Goal: Information Seeking & Learning: Learn about a topic

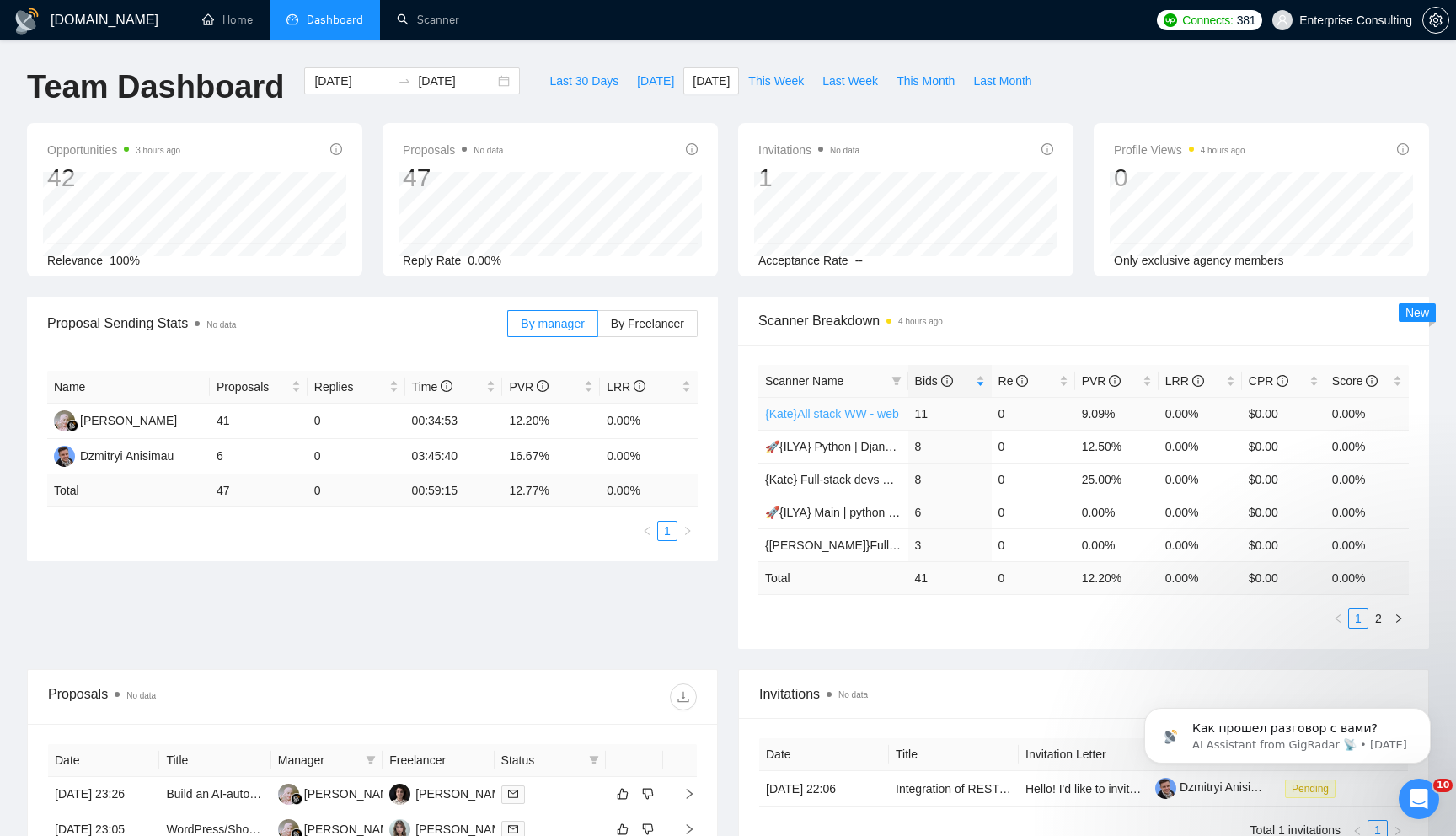
click at [836, 412] on link "{Kate}All stack WW - web" at bounding box center [832, 414] width 134 height 14
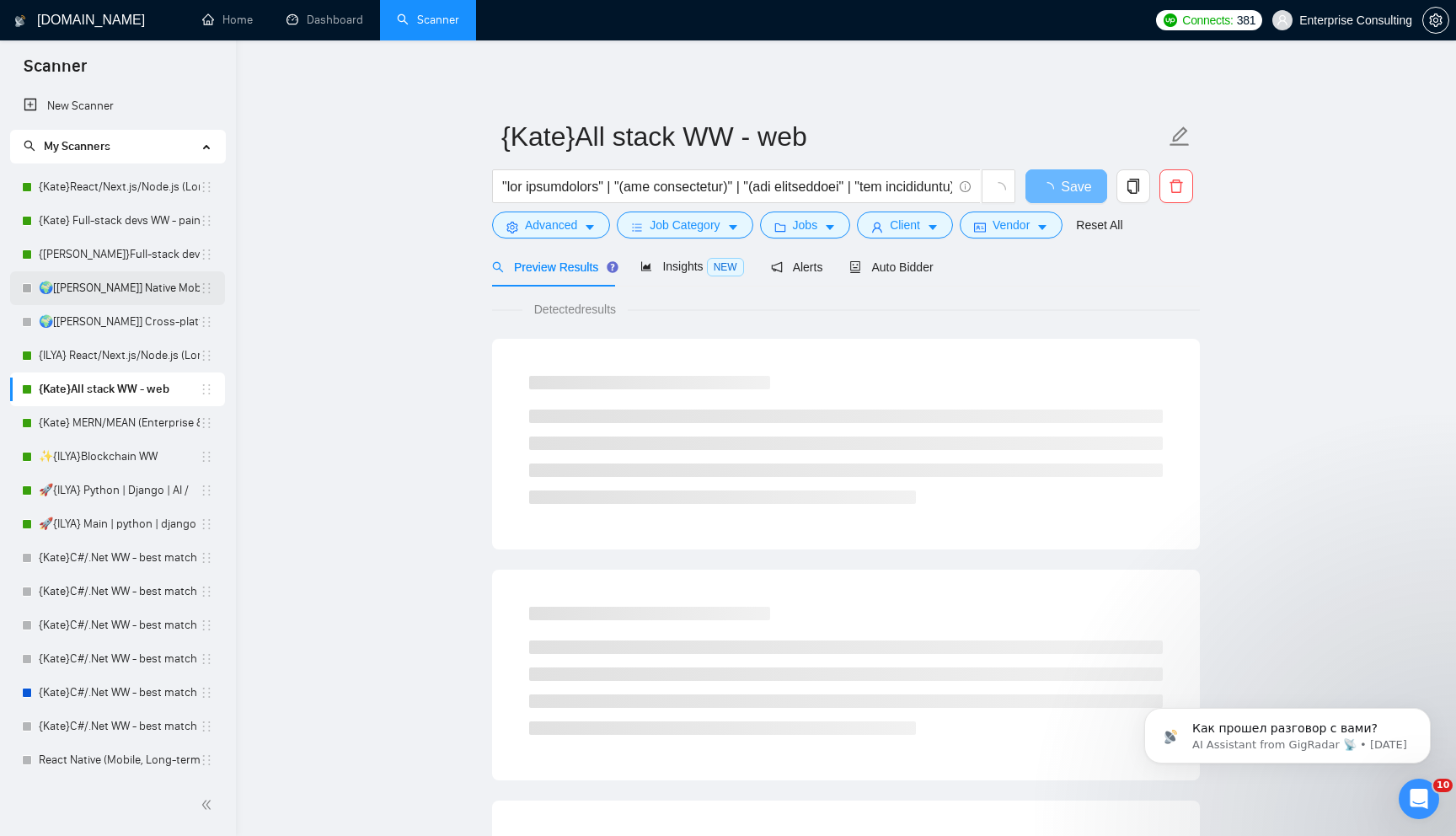
click at [100, 287] on link "🌍[[PERSON_NAME]] Native Mobile WW" at bounding box center [119, 288] width 161 height 33
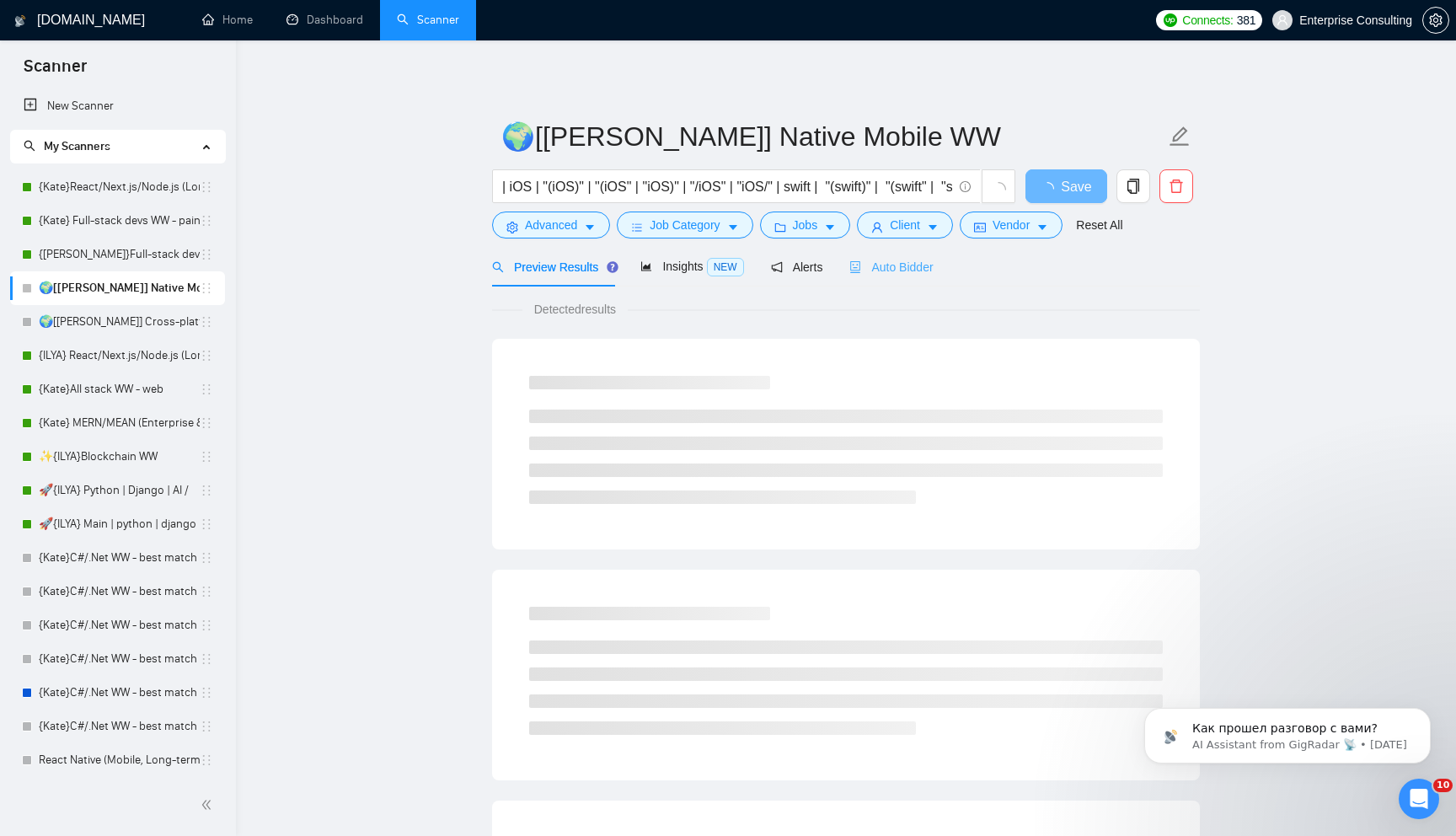
click at [909, 280] on div "Auto Bidder" at bounding box center [891, 266] width 84 height 39
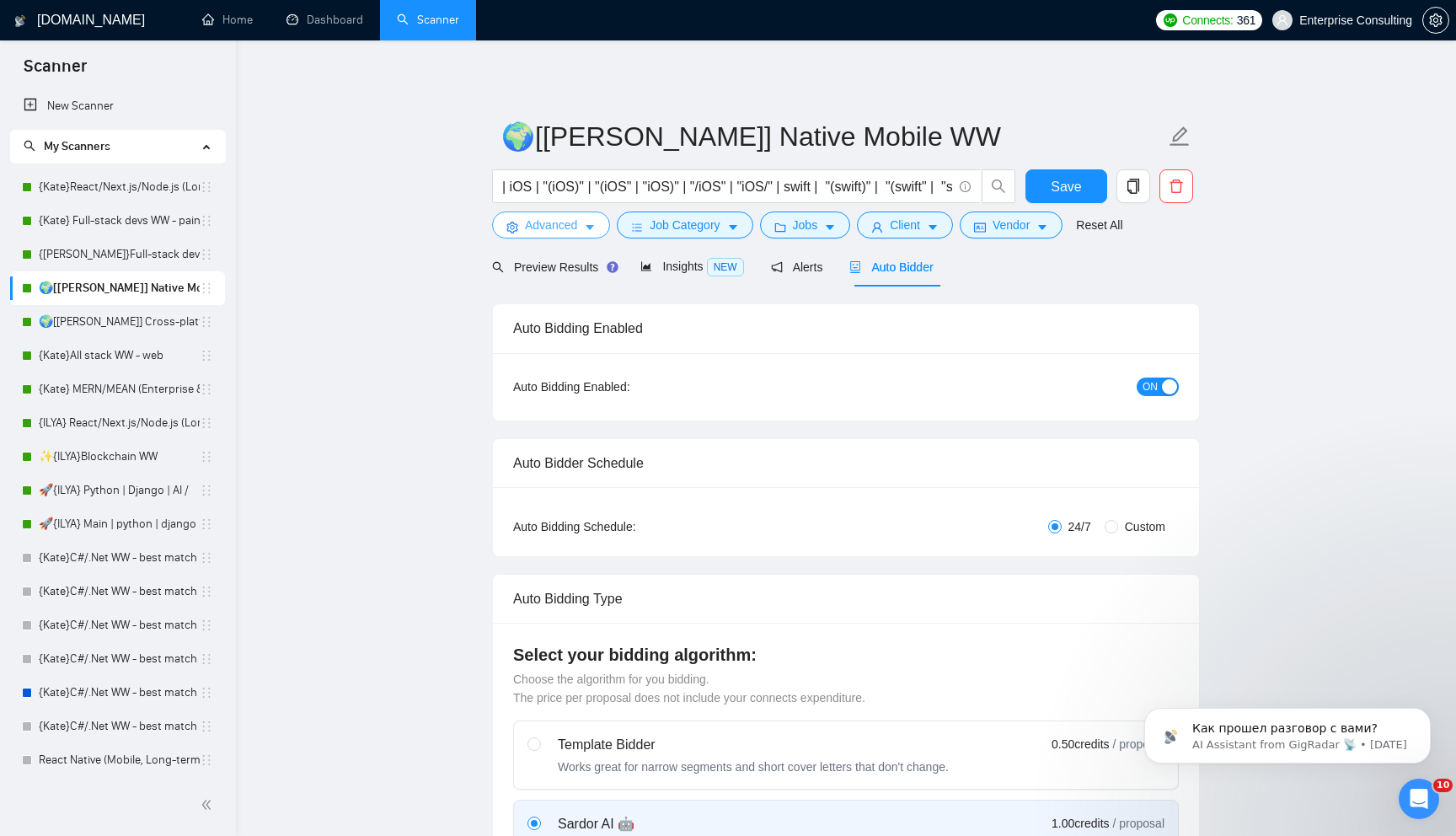
click at [599, 219] on button "Advanced" at bounding box center [551, 225] width 118 height 27
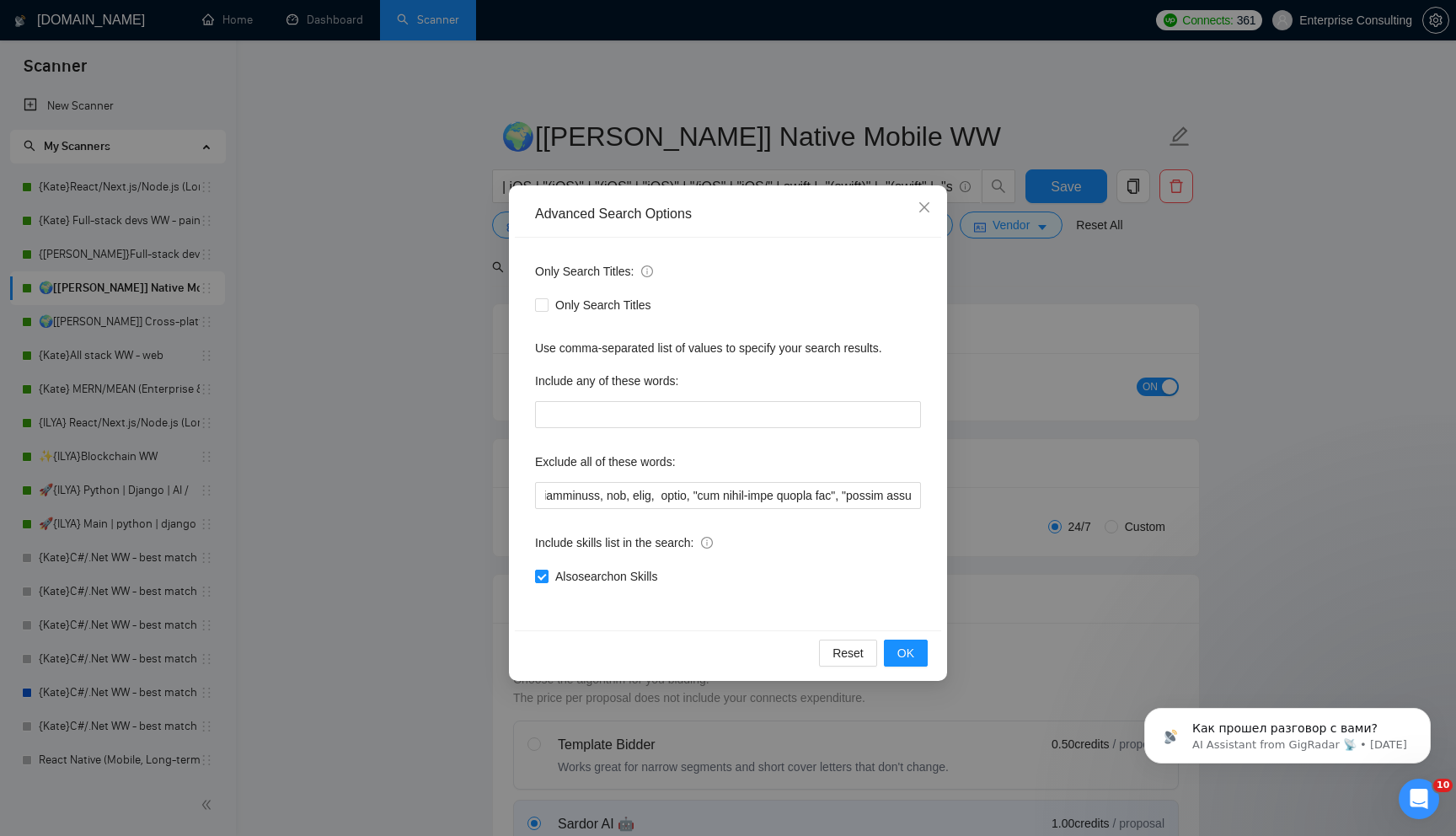
scroll to position [0, 3447]
click at [925, 204] on icon "close" at bounding box center [924, 208] width 14 height 14
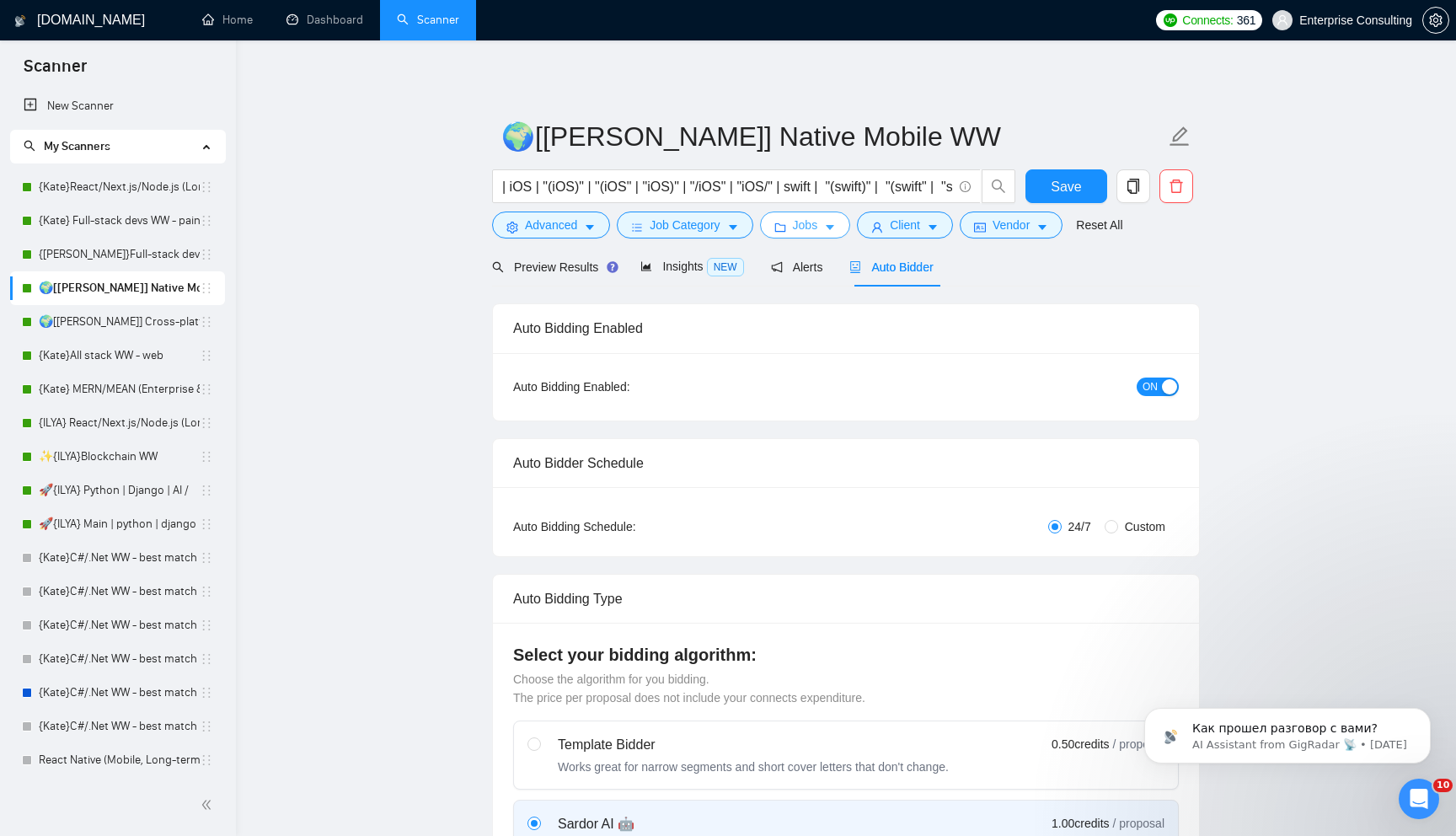
click at [797, 221] on span "Jobs" at bounding box center [805, 225] width 26 height 19
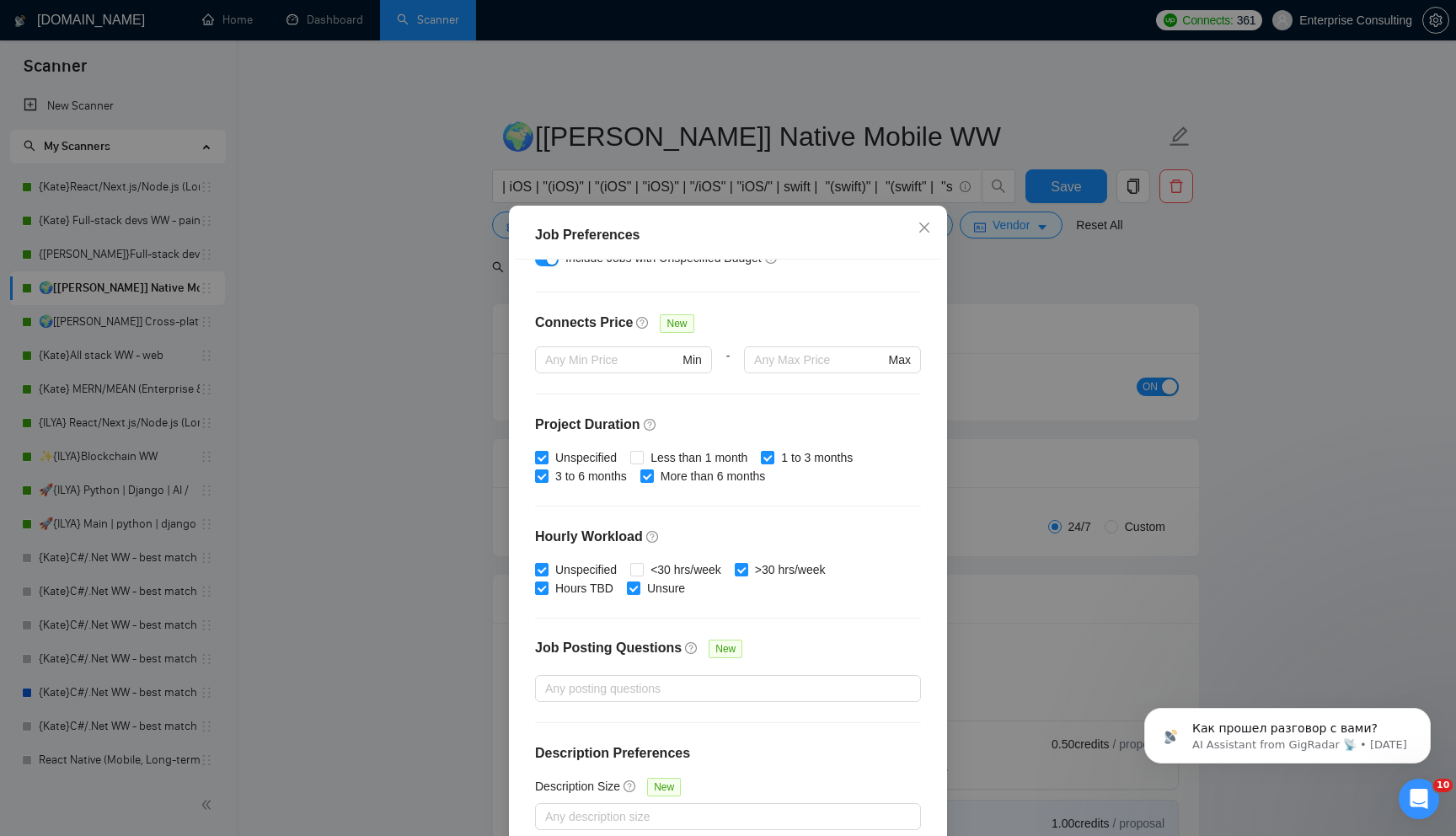
scroll to position [365, 0]
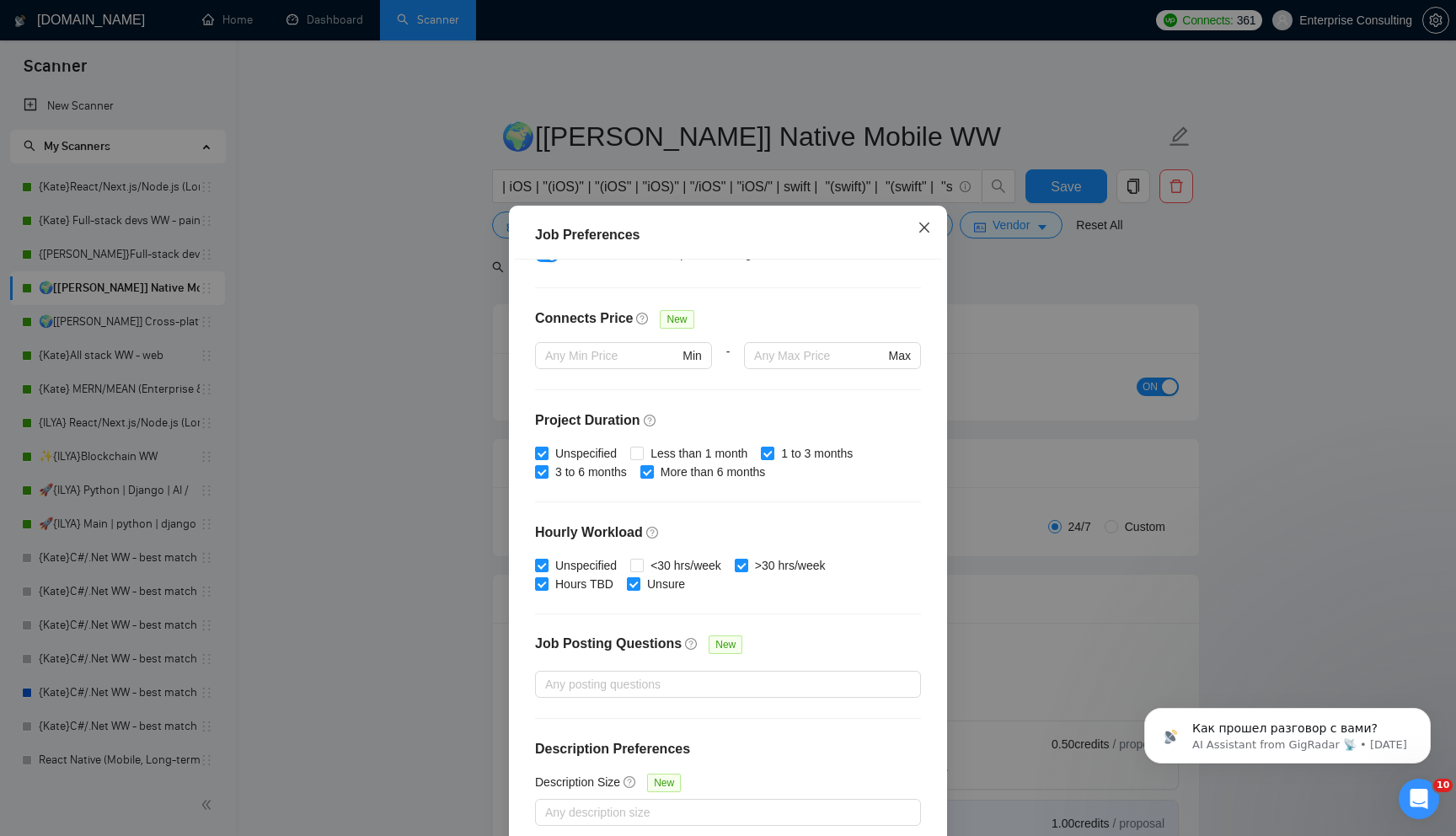
click at [921, 218] on span "Close" at bounding box center [924, 228] width 45 height 45
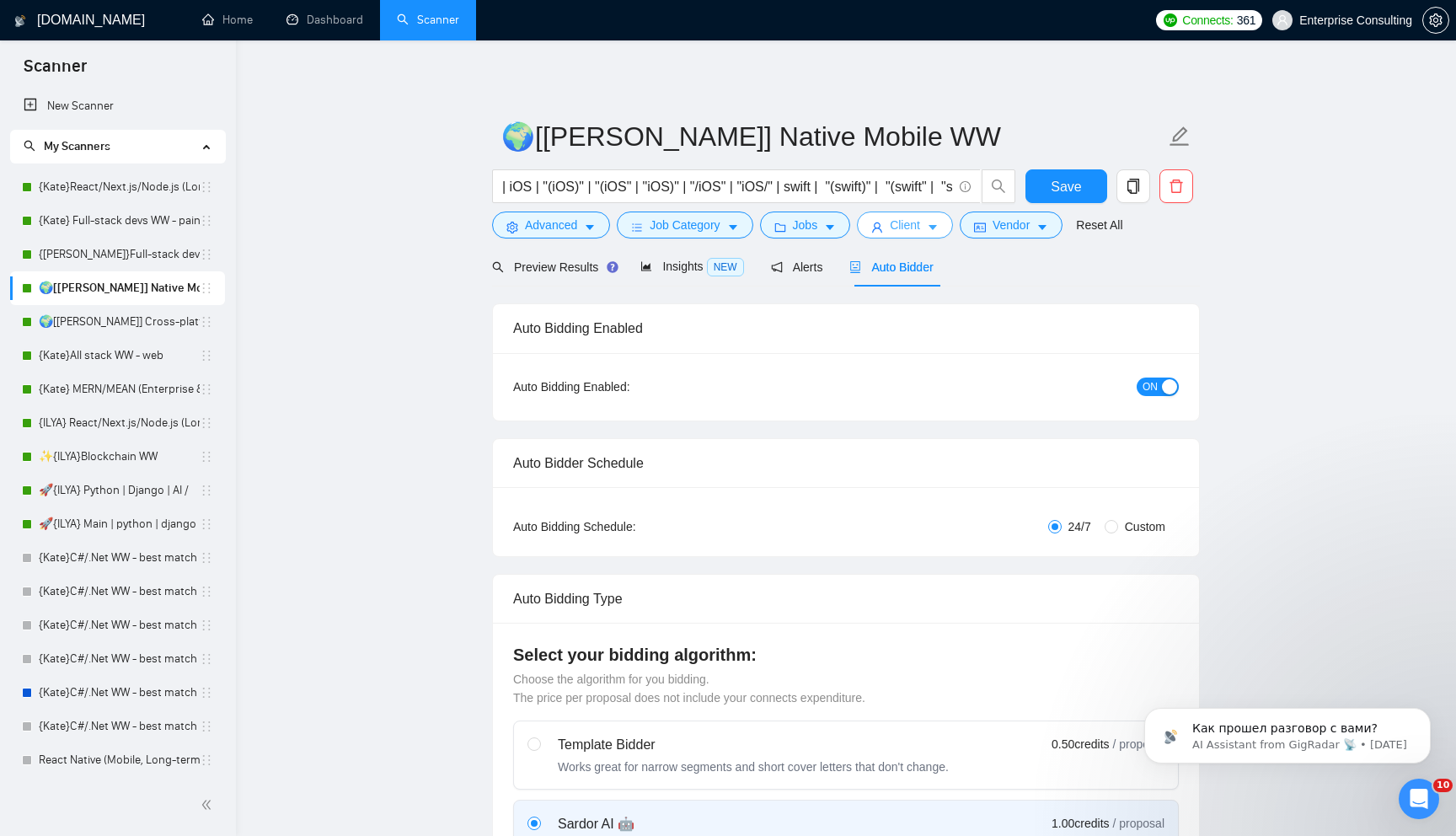
click at [932, 225] on button "Client" at bounding box center [904, 225] width 96 height 27
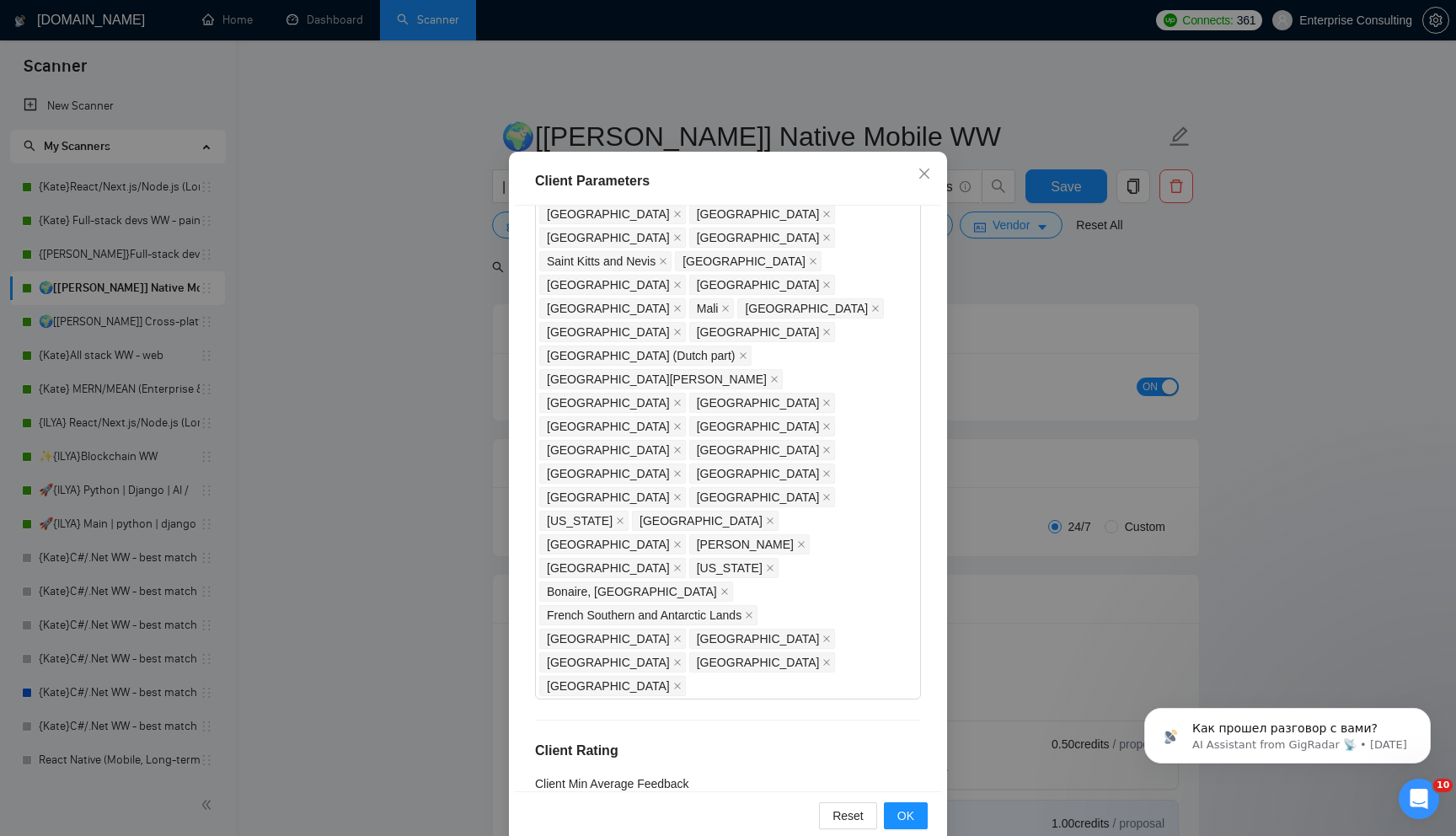
scroll to position [83, 0]
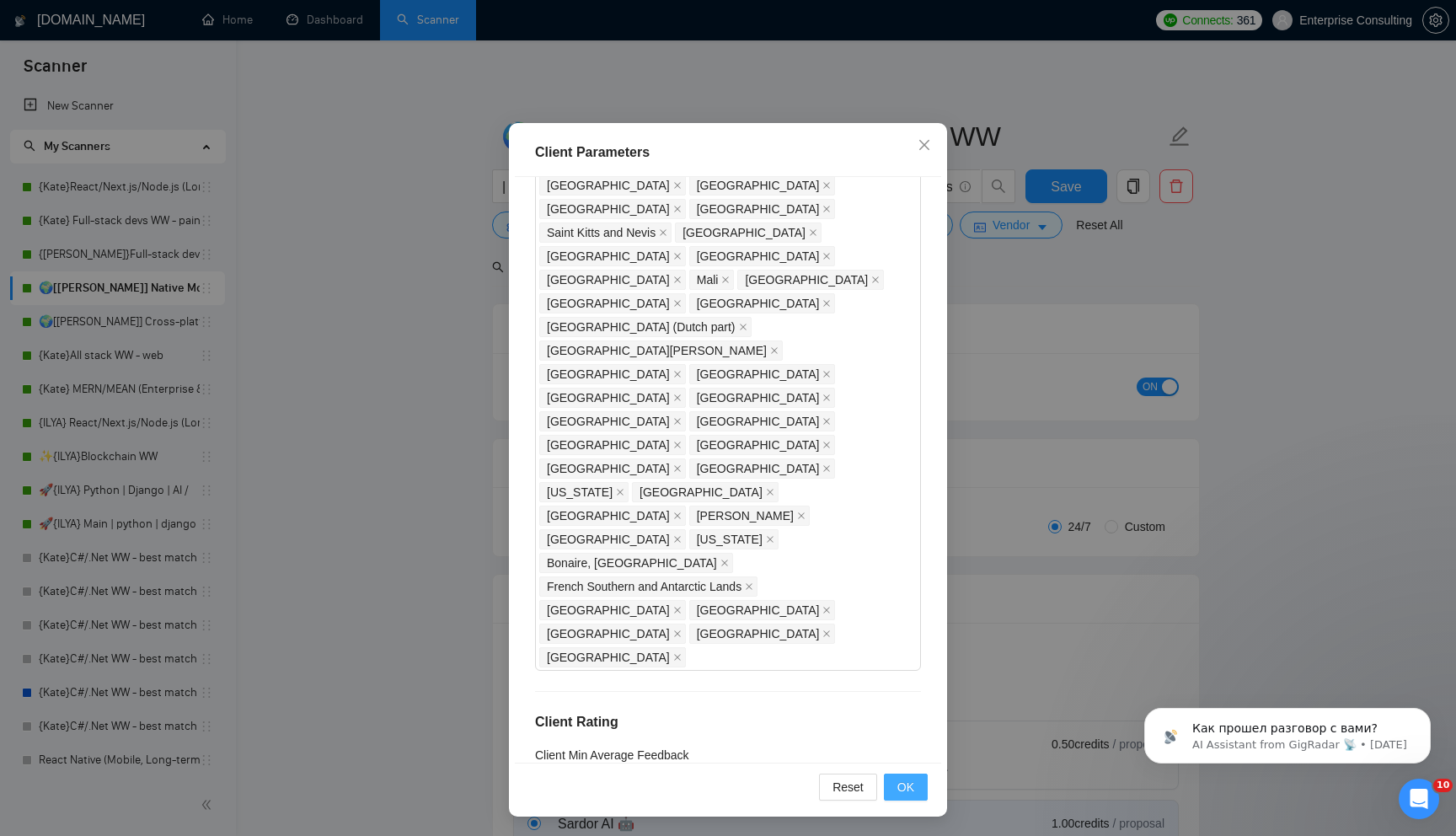
click at [902, 789] on span "OK" at bounding box center [906, 787] width 17 height 19
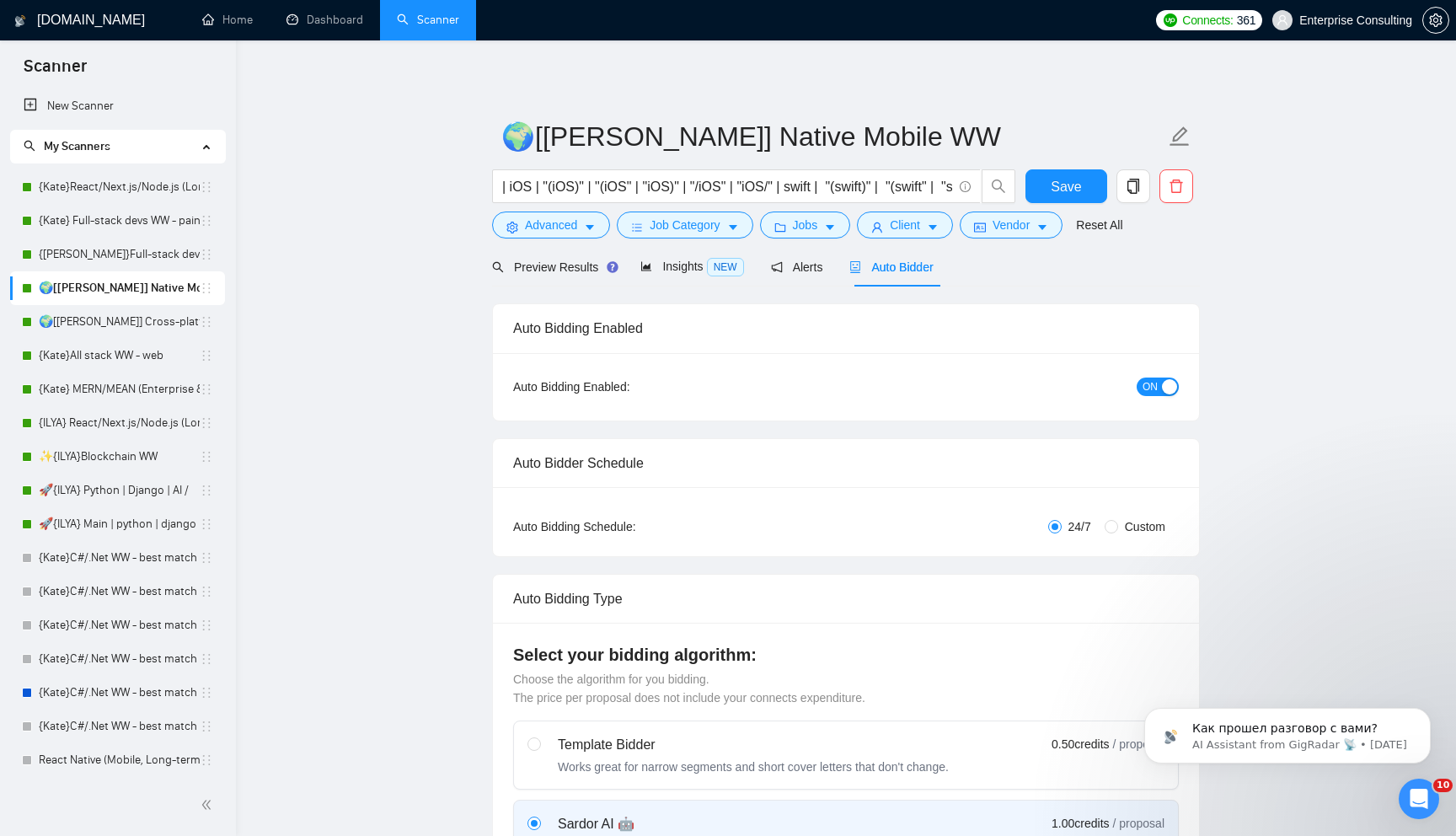
scroll to position [0, 0]
click at [1041, 235] on button "Vendor" at bounding box center [1011, 225] width 102 height 27
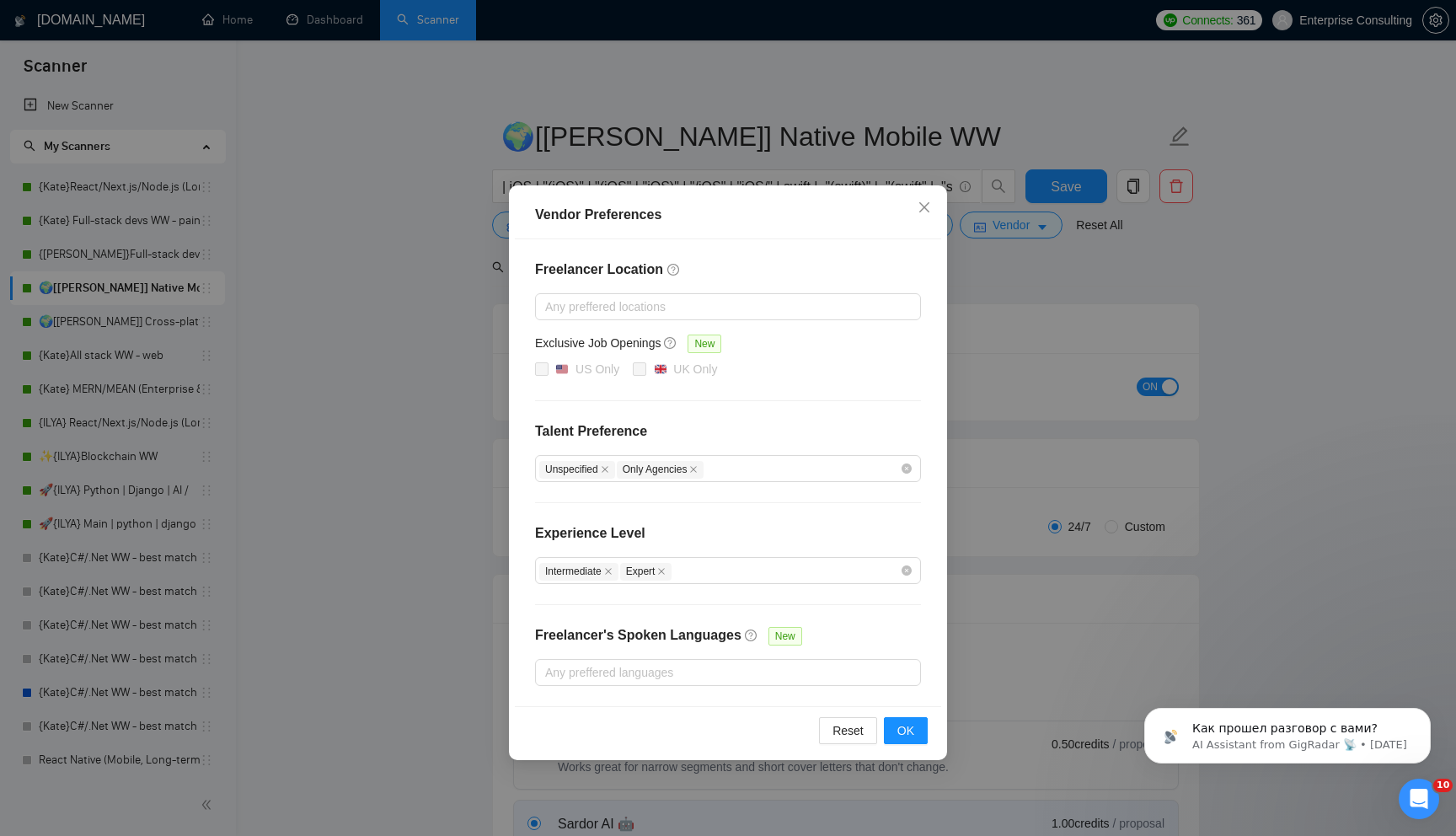
click at [973, 494] on div "Vendor Preferences Freelancer Location Any preffered locations Exclusive Job Op…" at bounding box center [728, 418] width 1456 height 836
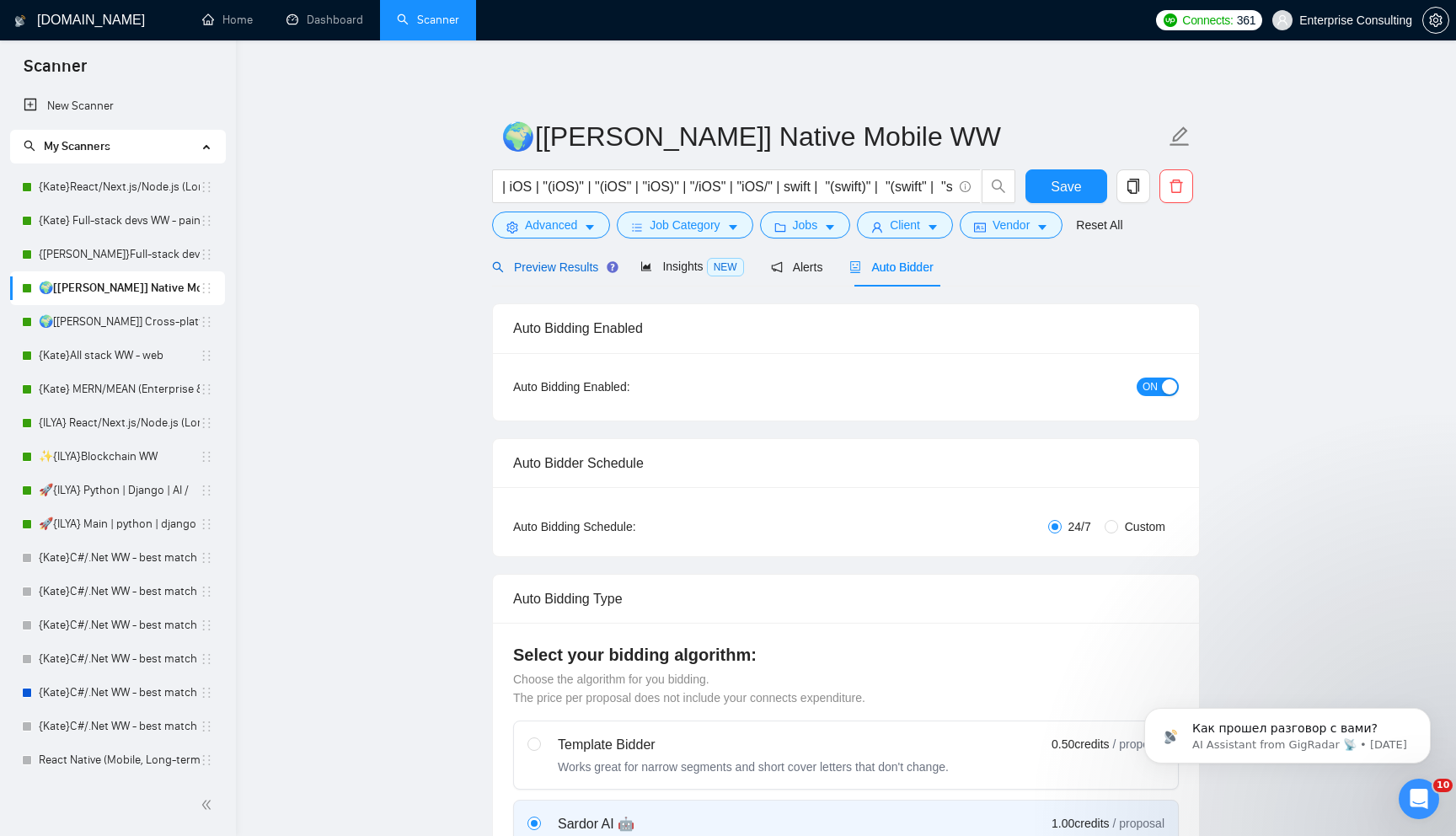
click at [569, 263] on span "Preview Results" at bounding box center [553, 267] width 121 height 14
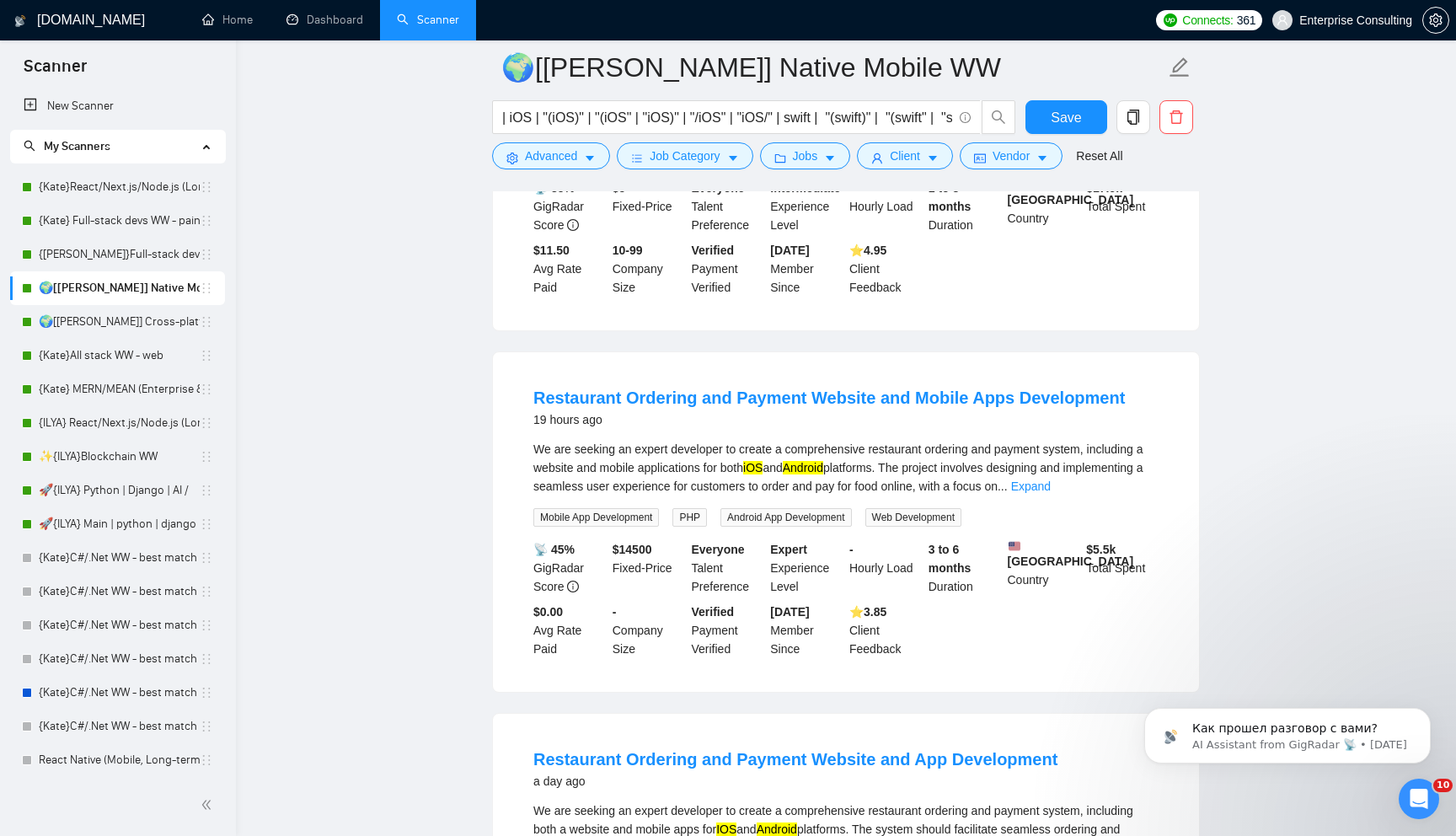
scroll to position [1852, 0]
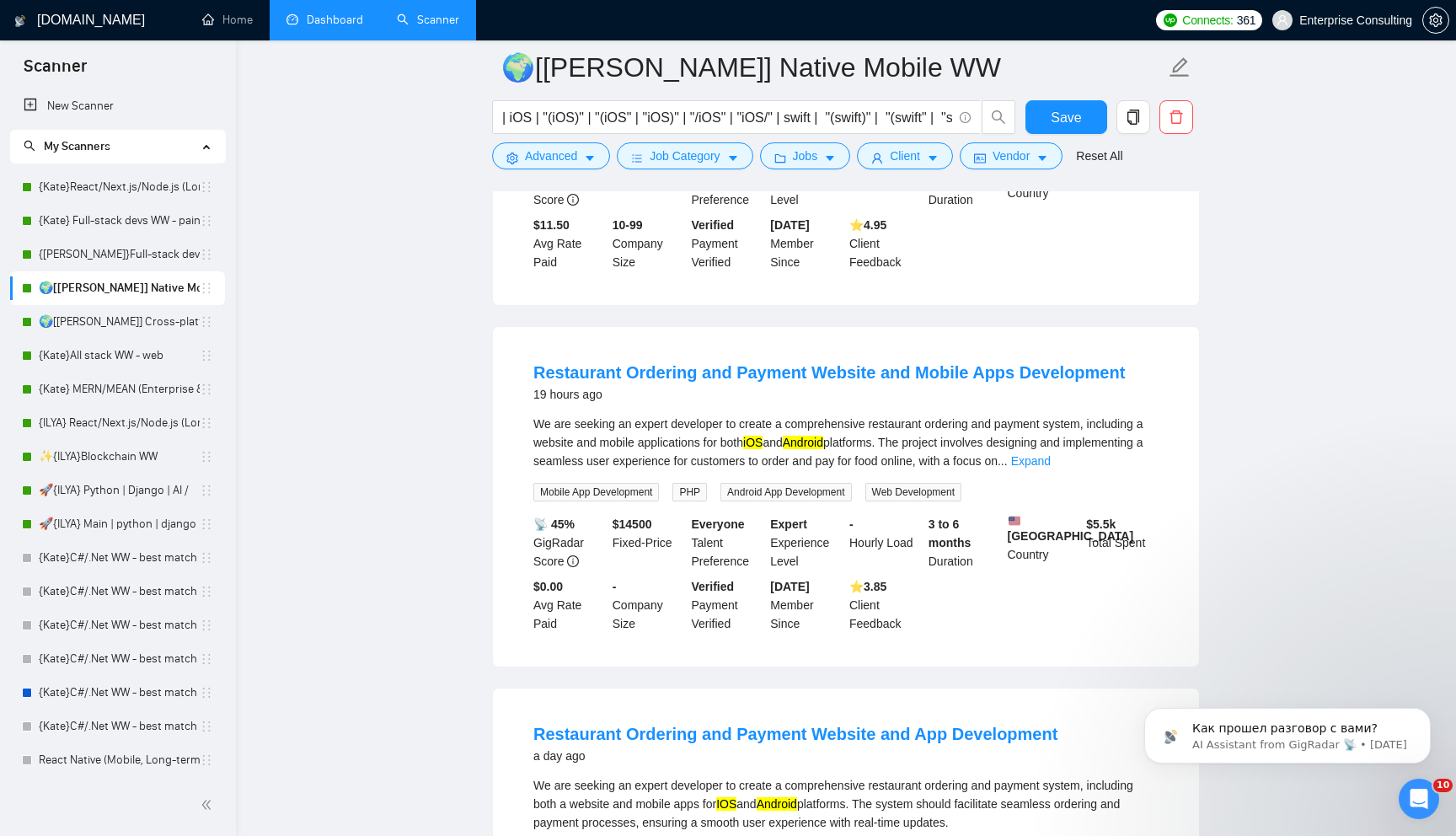
click at [356, 27] on link "Dashboard" at bounding box center [325, 20] width 77 height 15
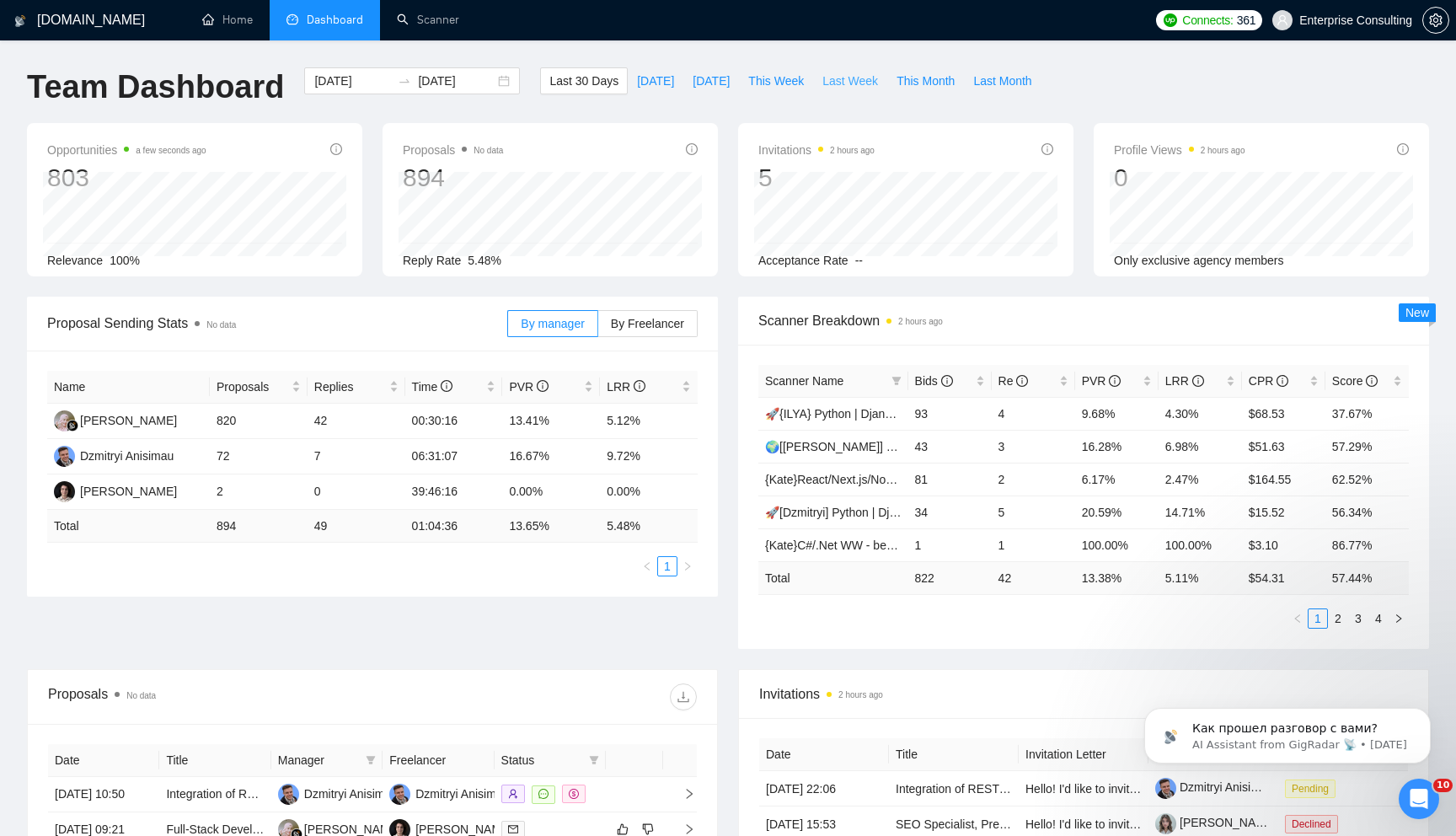
click at [851, 84] on span "Last Week" at bounding box center [850, 81] width 56 height 19
type input "2025-08-11"
type input "2025-08-17"
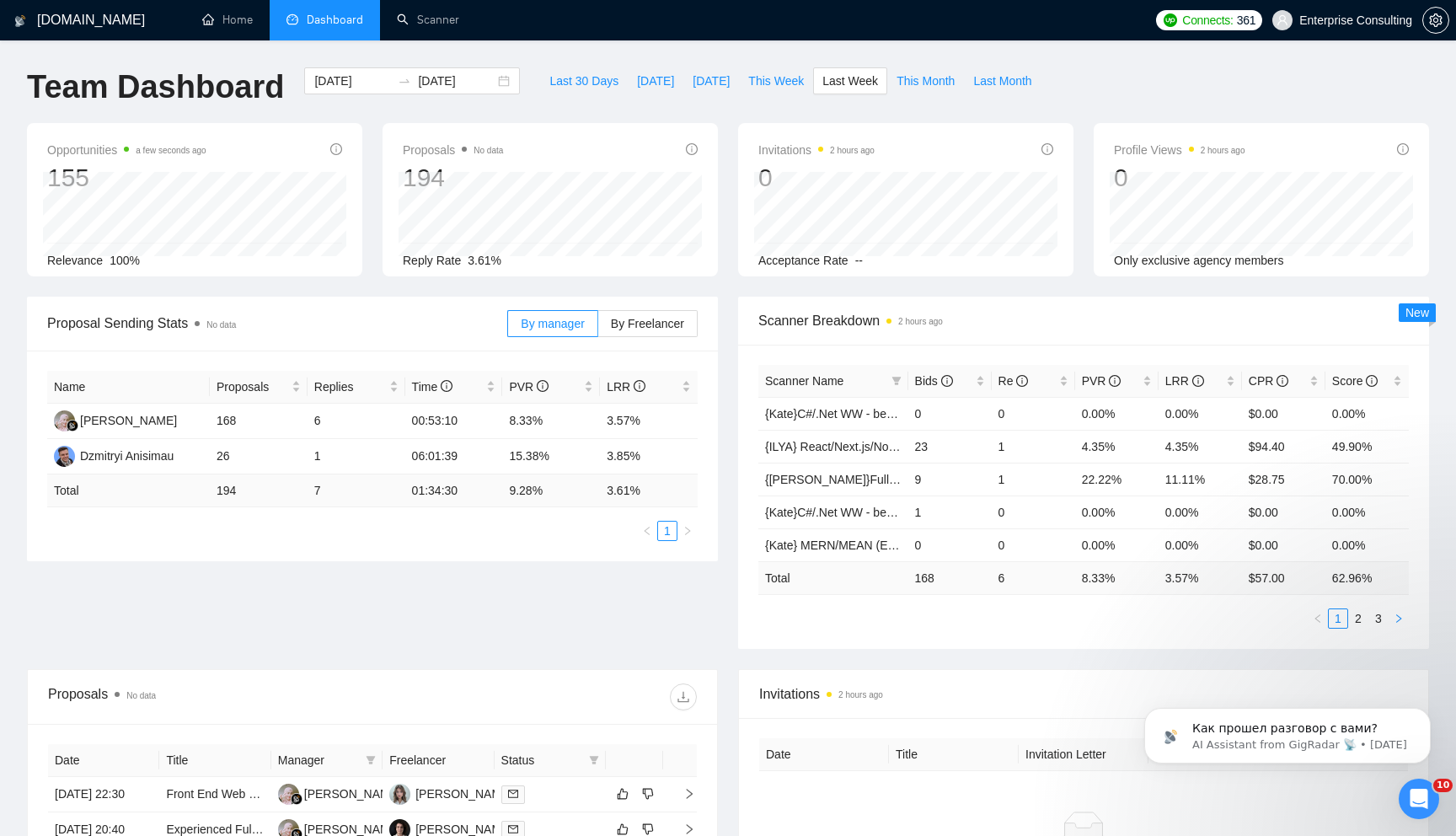
click at [1402, 611] on button "button" at bounding box center [1399, 618] width 20 height 20
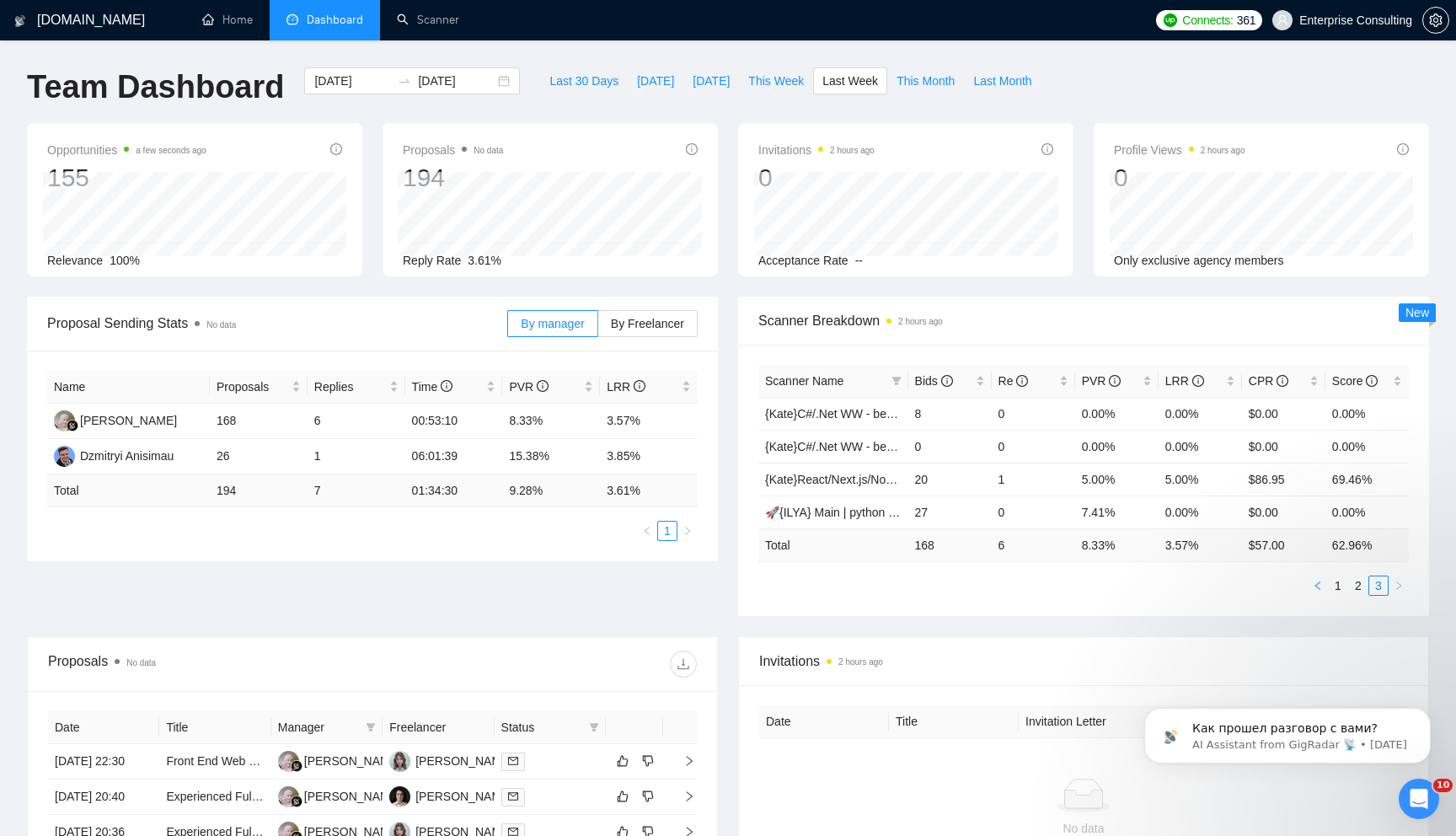
click at [1318, 588] on icon "left" at bounding box center [1318, 586] width 10 height 10
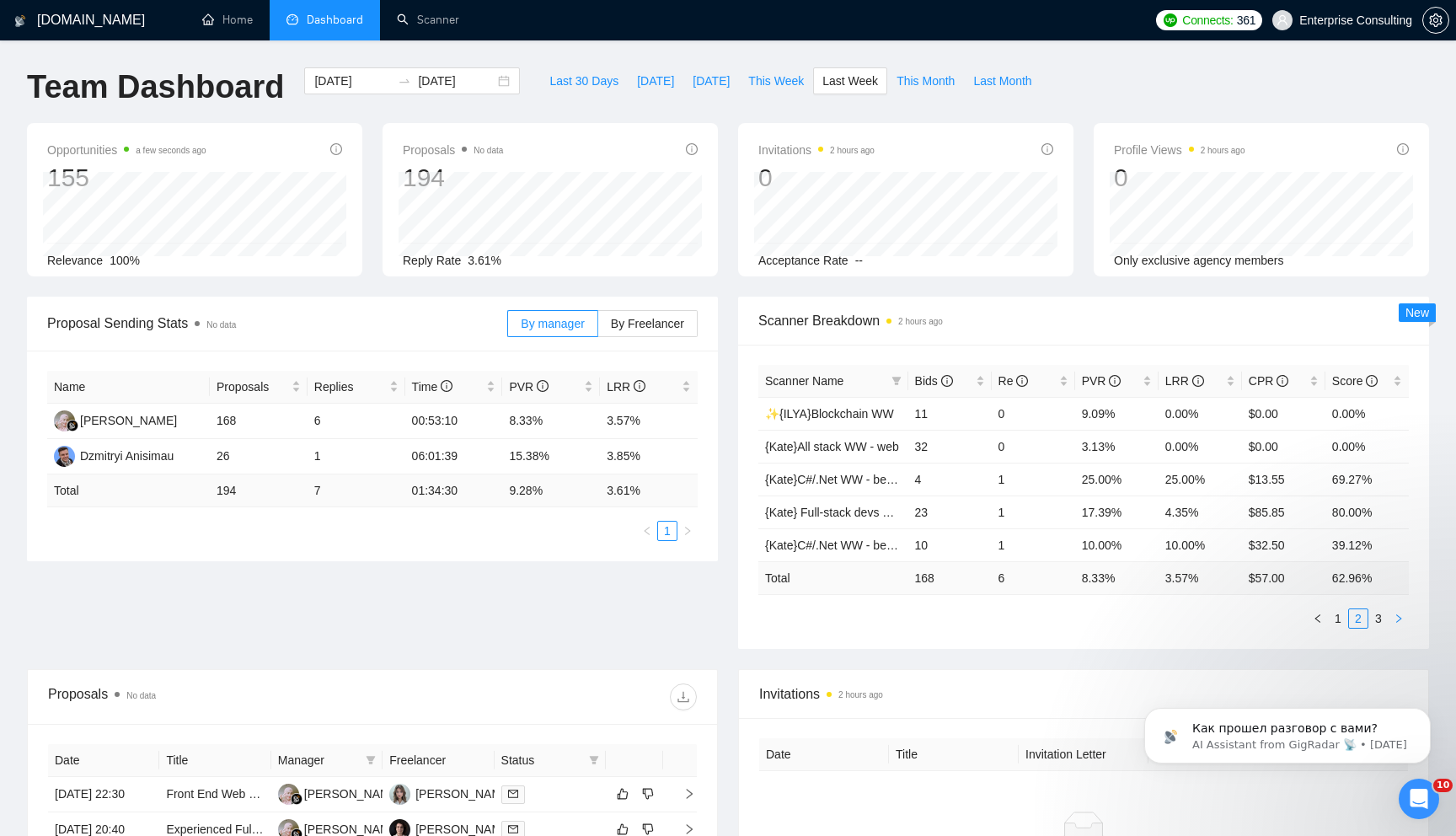
click at [1392, 620] on button "button" at bounding box center [1399, 618] width 20 height 20
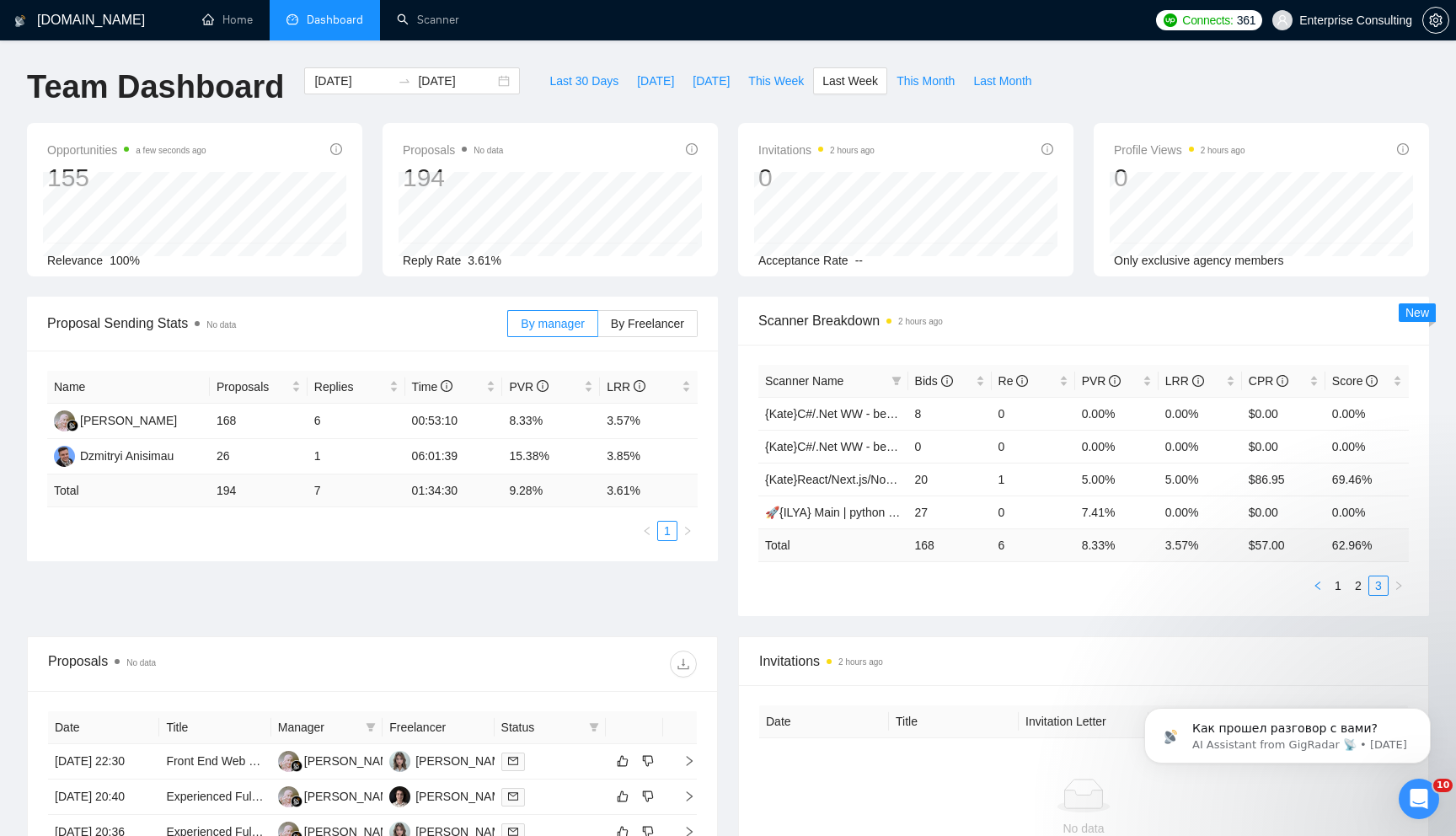
click at [1317, 580] on button "button" at bounding box center [1318, 586] width 20 height 20
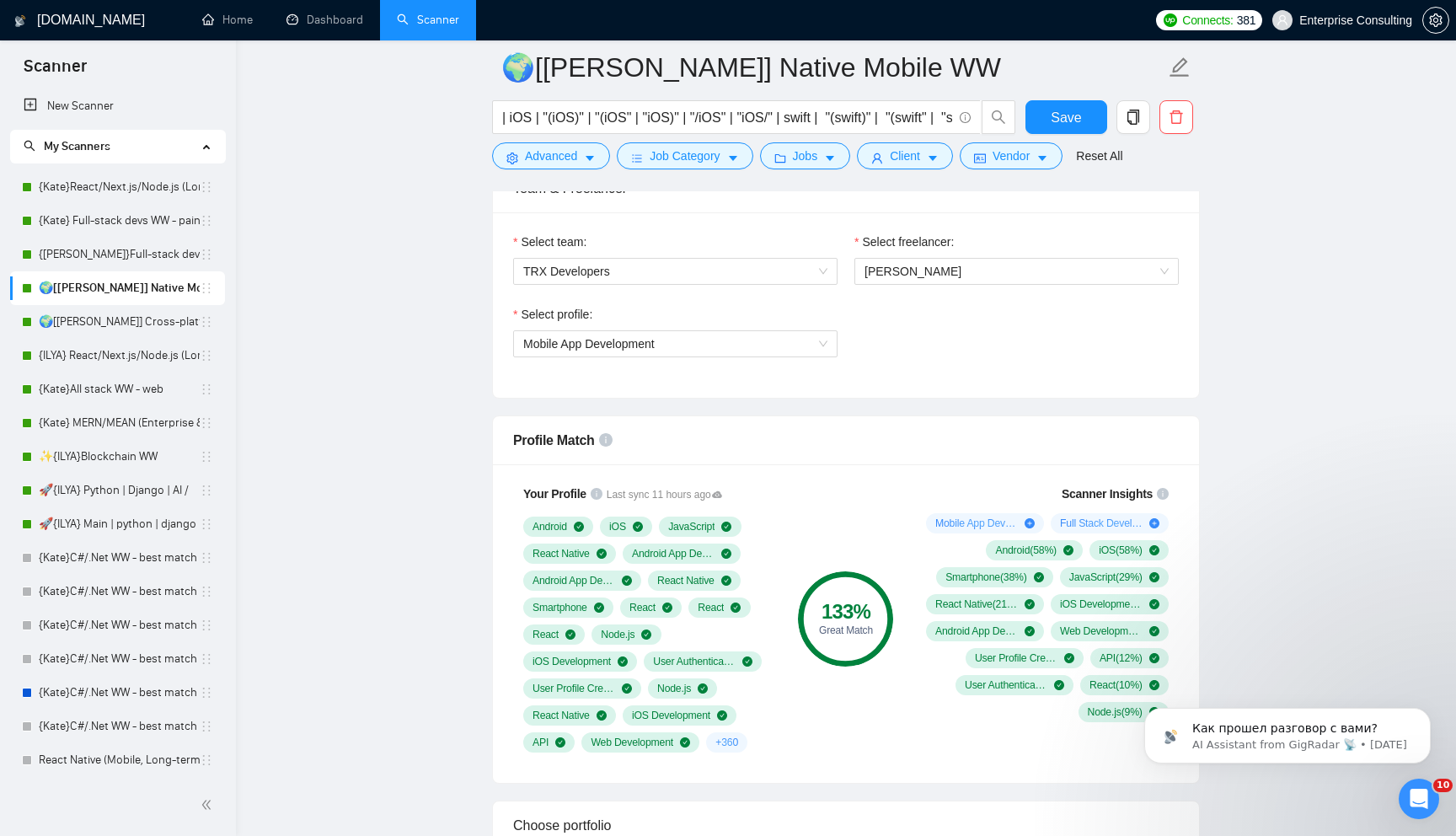
click at [133, 302] on link "🌍[[PERSON_NAME]] Native Mobile WW" at bounding box center [119, 288] width 161 height 33
drag, startPoint x: 739, startPoint y: 112, endPoint x: 945, endPoint y: 118, distance: 206.1
click at [945, 118] on input "| iOS | "(iOS)" | "(iOS" | "iOS)" | "/iOS" | "iOS/" | swift | "(swift)" | "(swi…" at bounding box center [727, 117] width 450 height 21
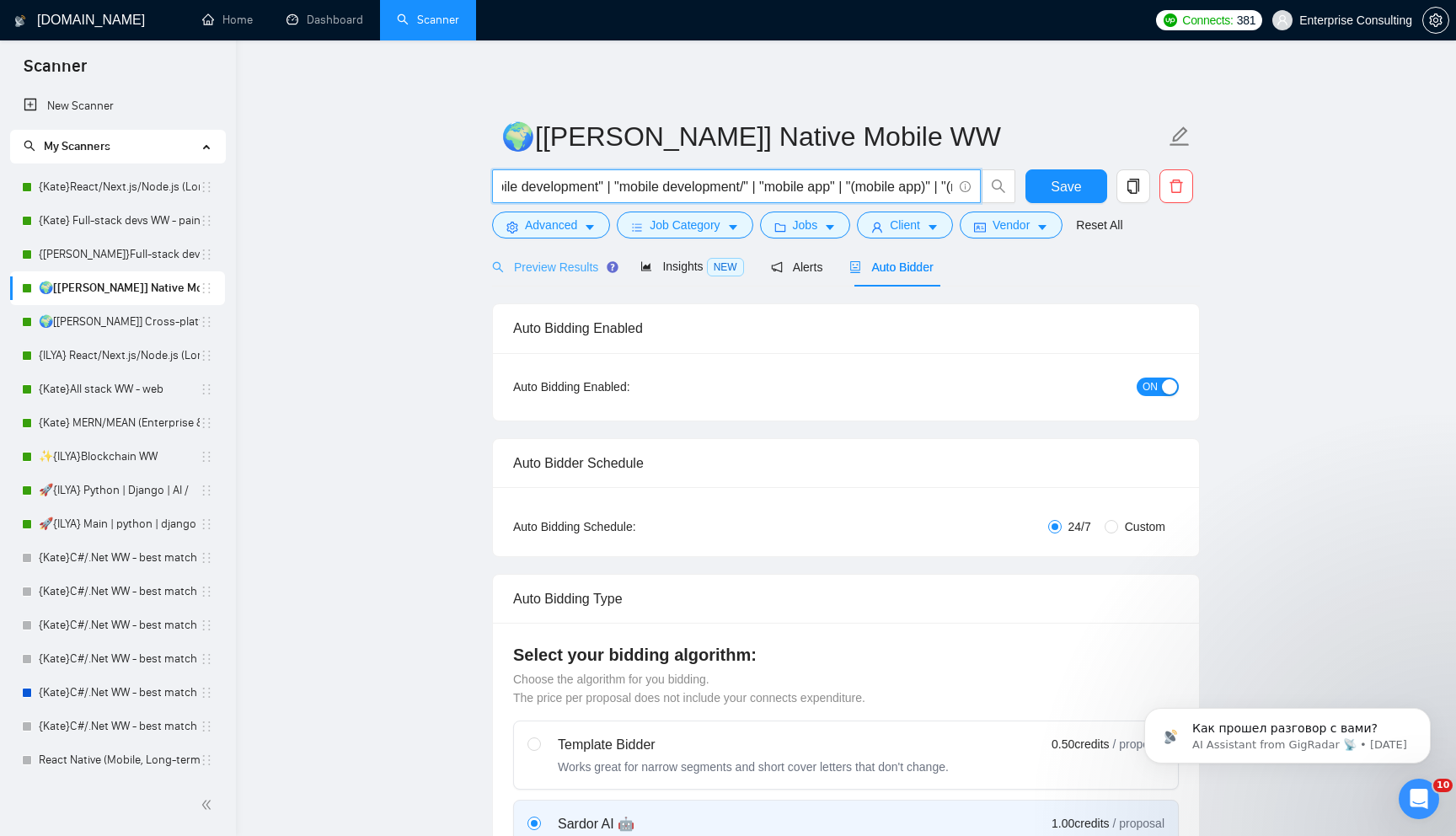
scroll to position [0, 0]
click at [547, 278] on div "Preview Results" at bounding box center [553, 266] width 121 height 39
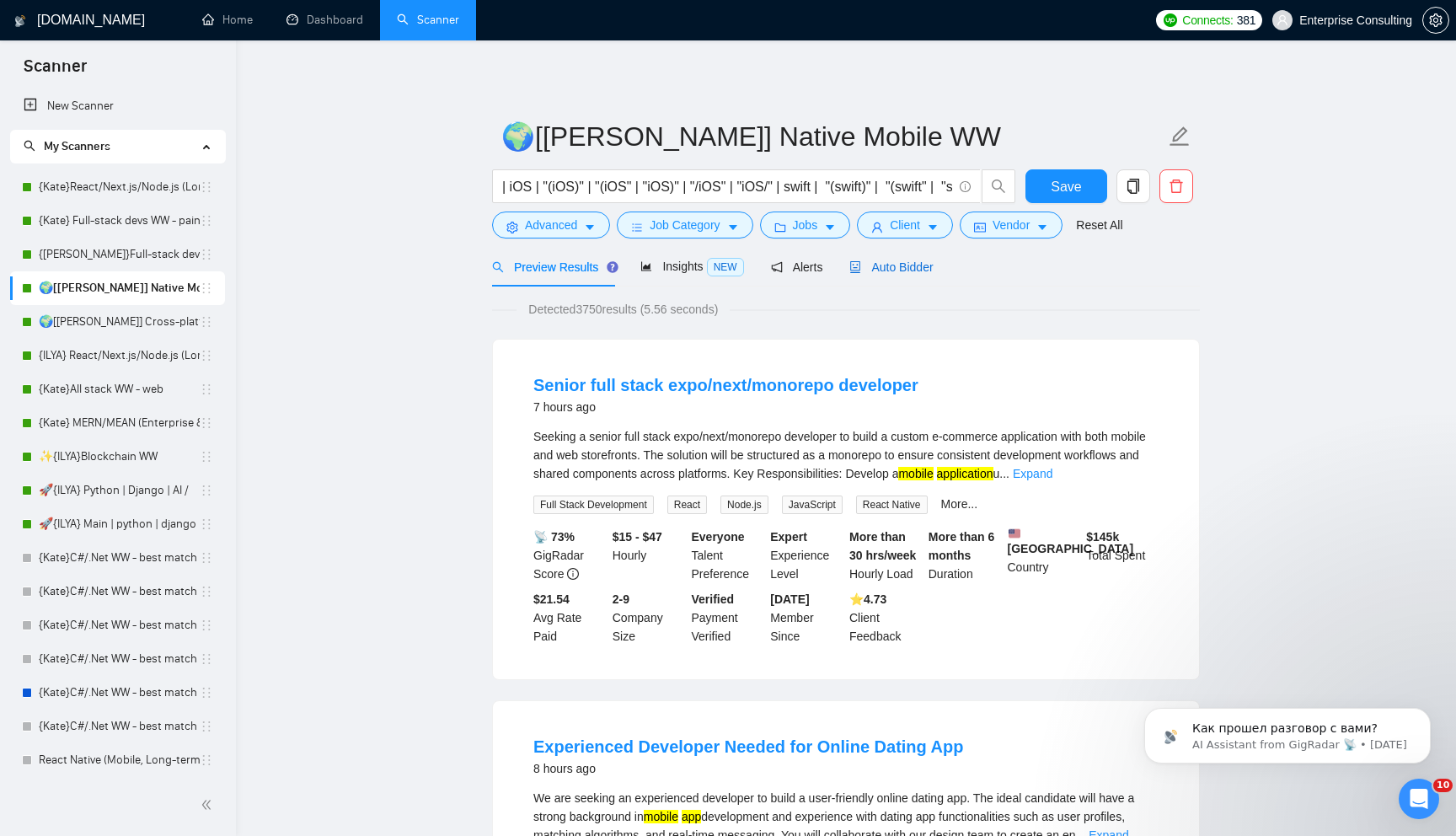
click at [933, 264] on span "Auto Bidder" at bounding box center [891, 267] width 84 height 14
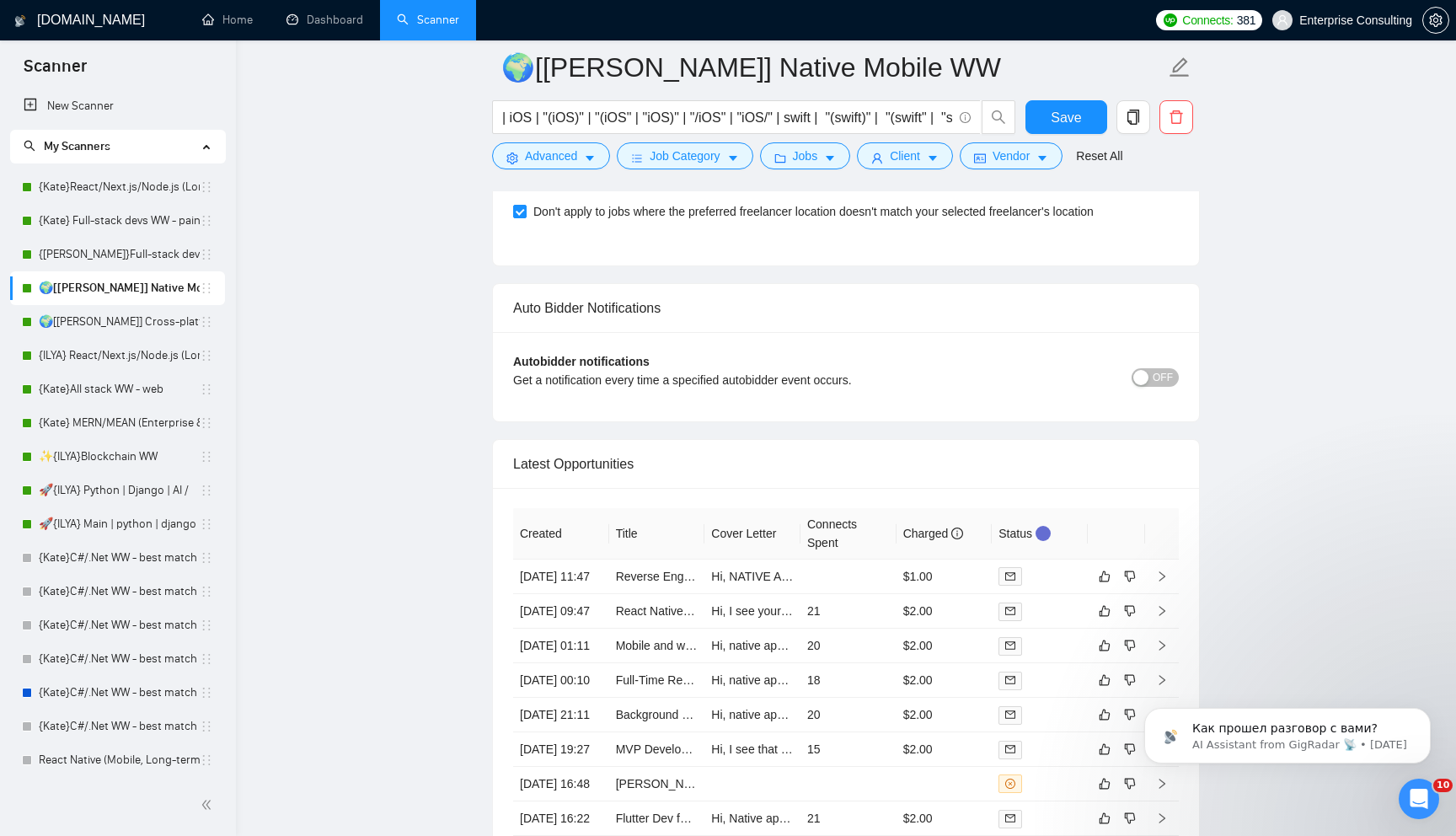
scroll to position [4025, 0]
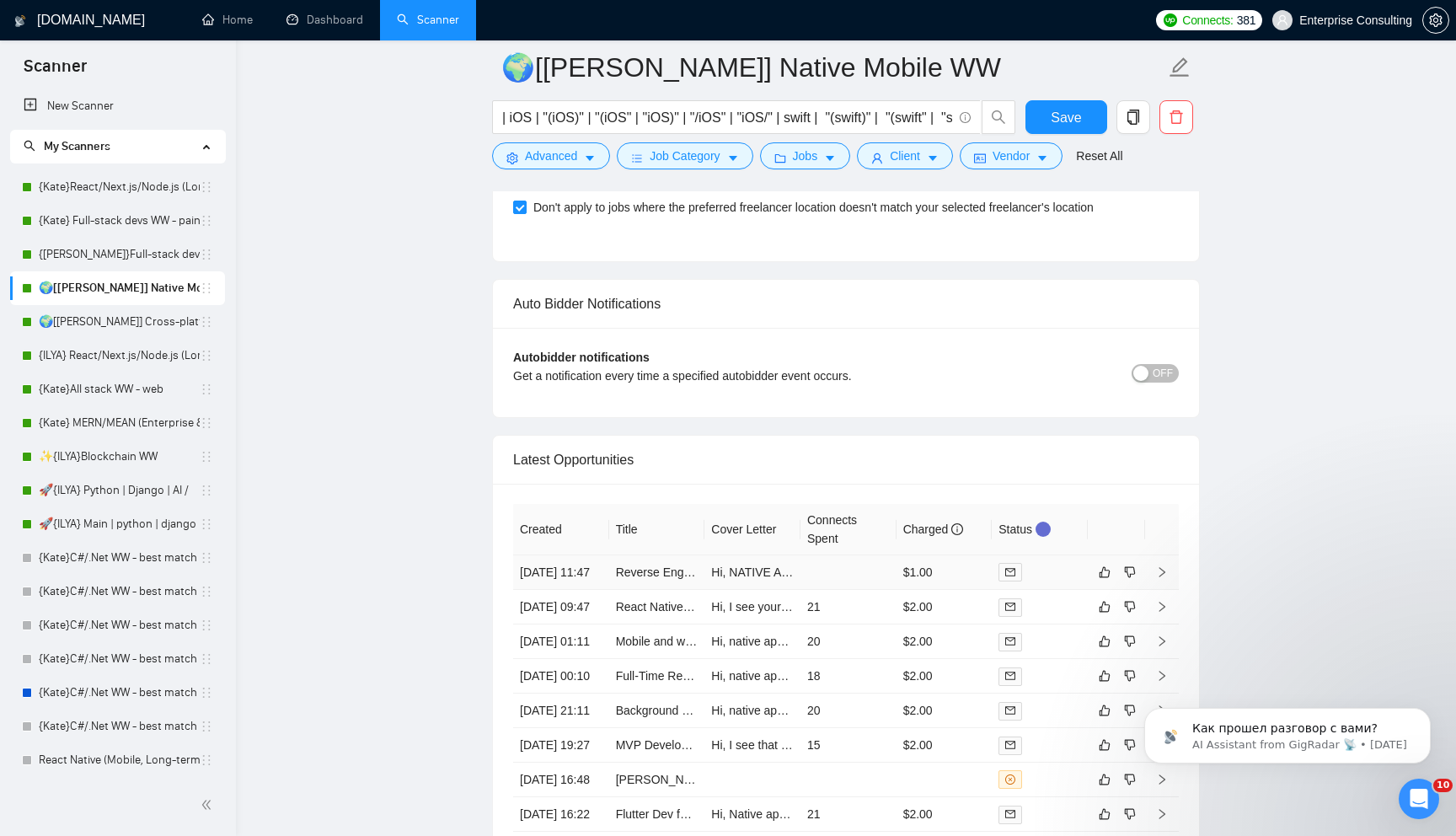
click at [769, 590] on td "Hi, NATIVE APPS GIVE THE BEST PERFORMANCE AND USER EXPERIENCE, WHICH IS IMPORTA…" at bounding box center [752, 572] width 96 height 34
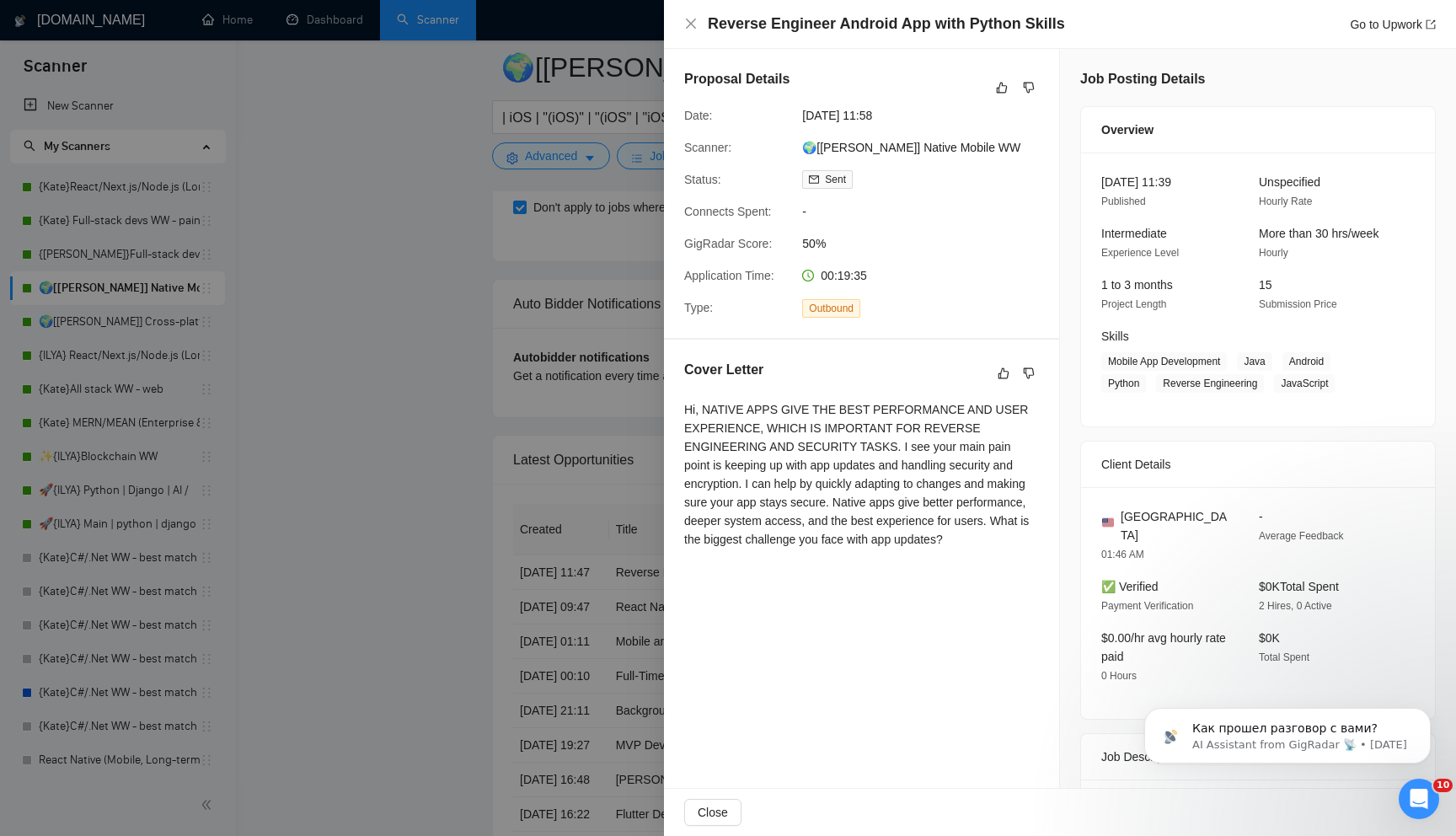
click at [599, 597] on div at bounding box center [728, 418] width 1456 height 836
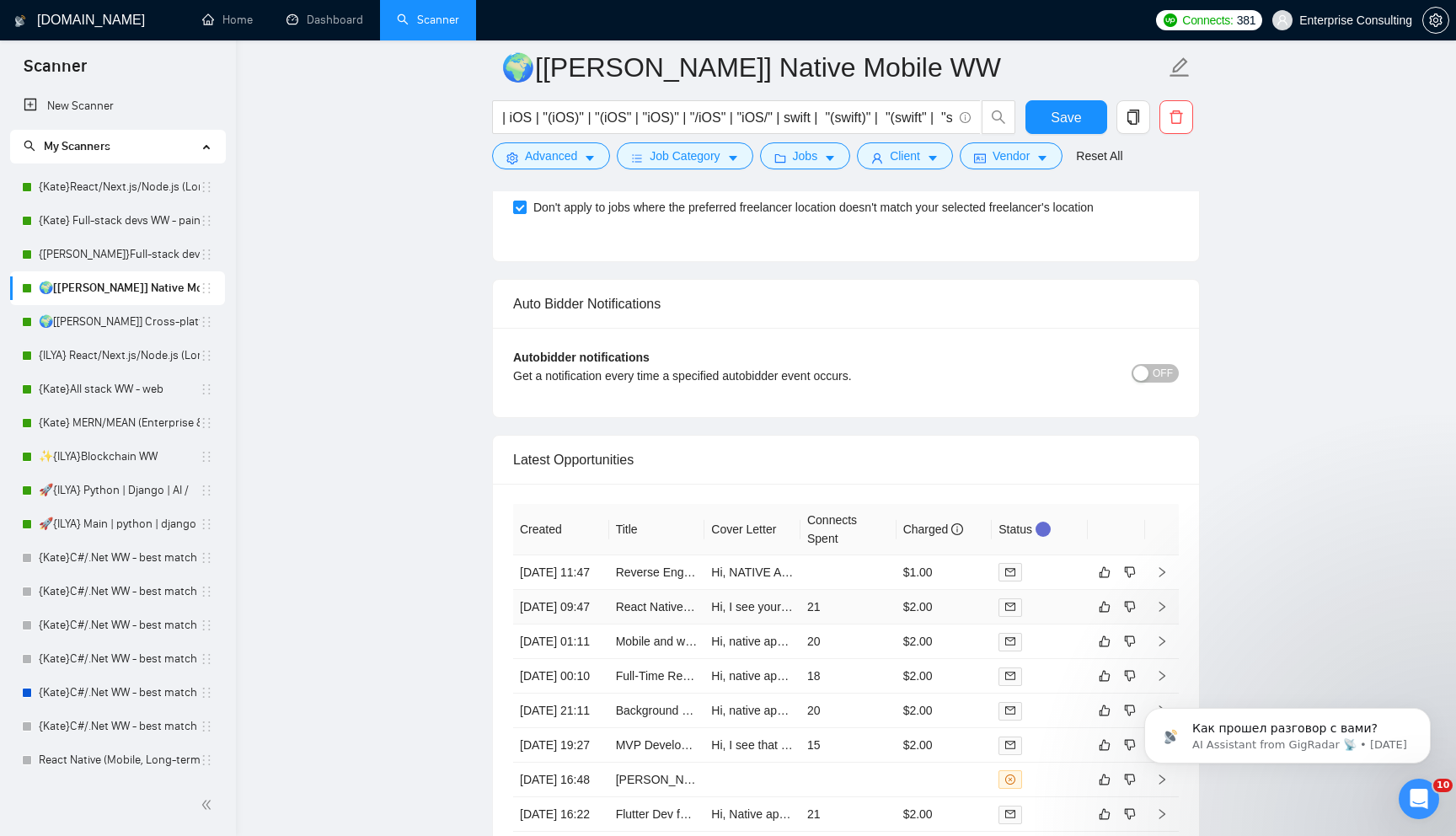
click at [839, 624] on td "21" at bounding box center [848, 607] width 96 height 34
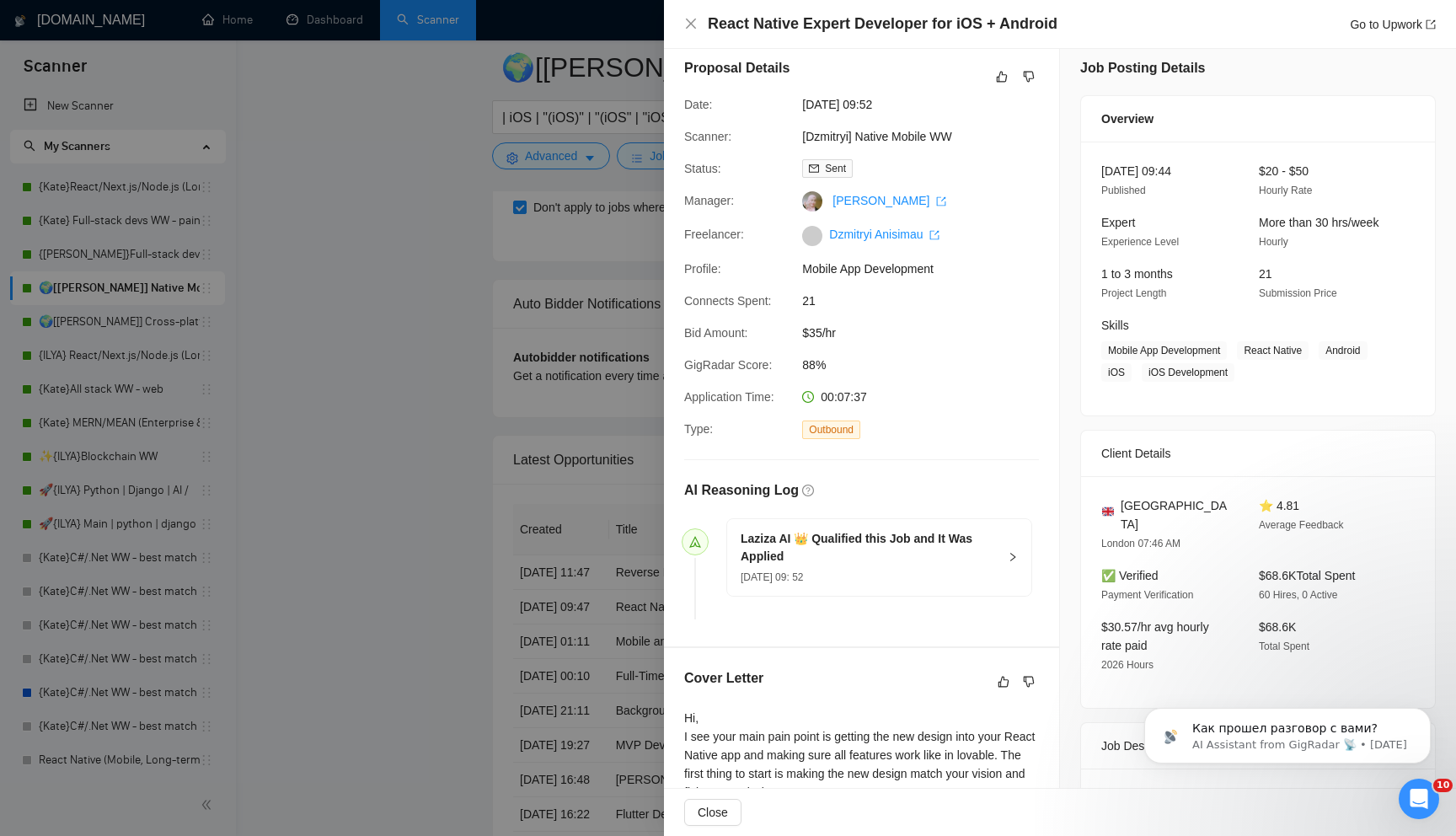
scroll to position [243, 0]
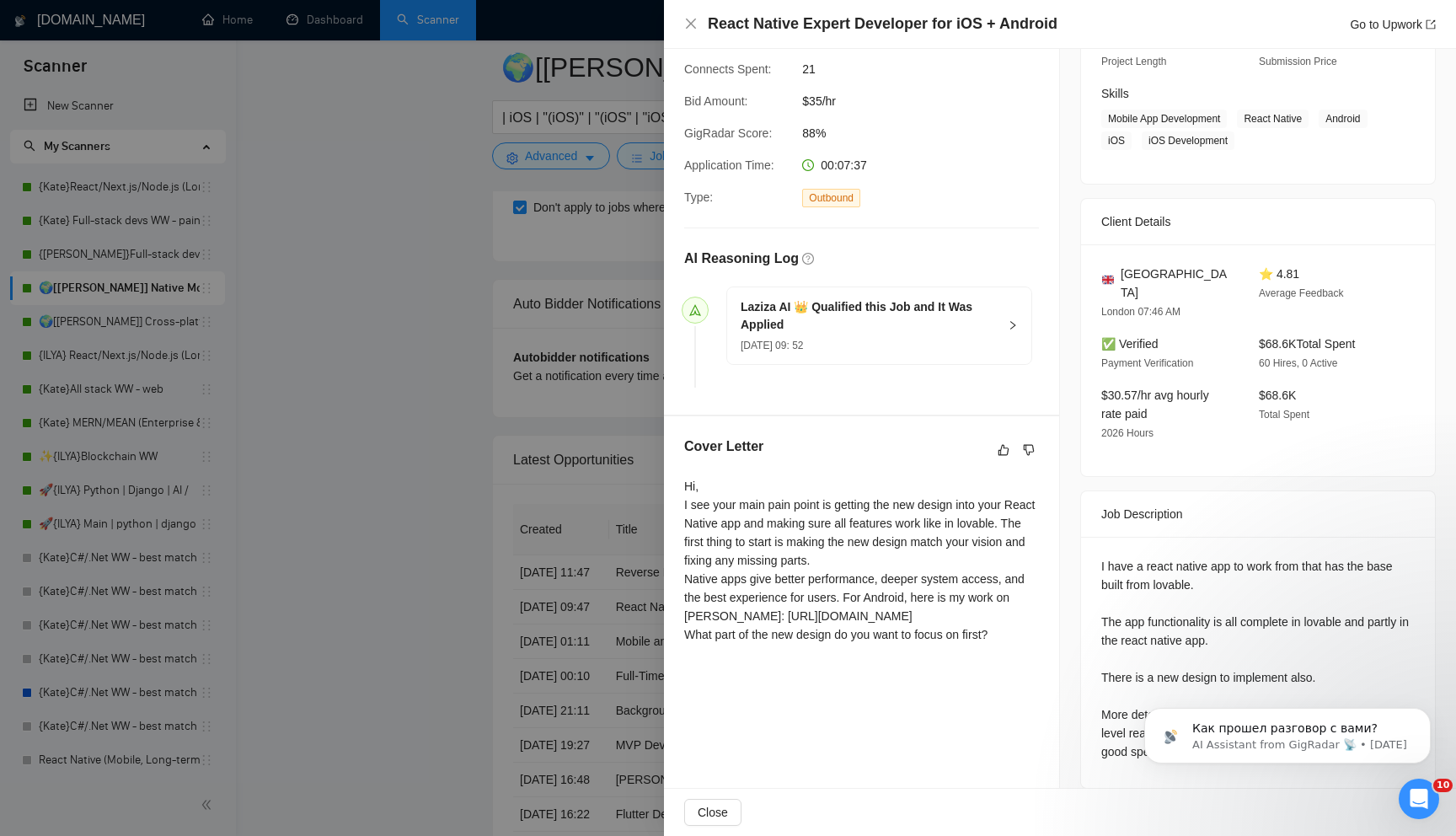
click at [499, 543] on div at bounding box center [728, 418] width 1456 height 836
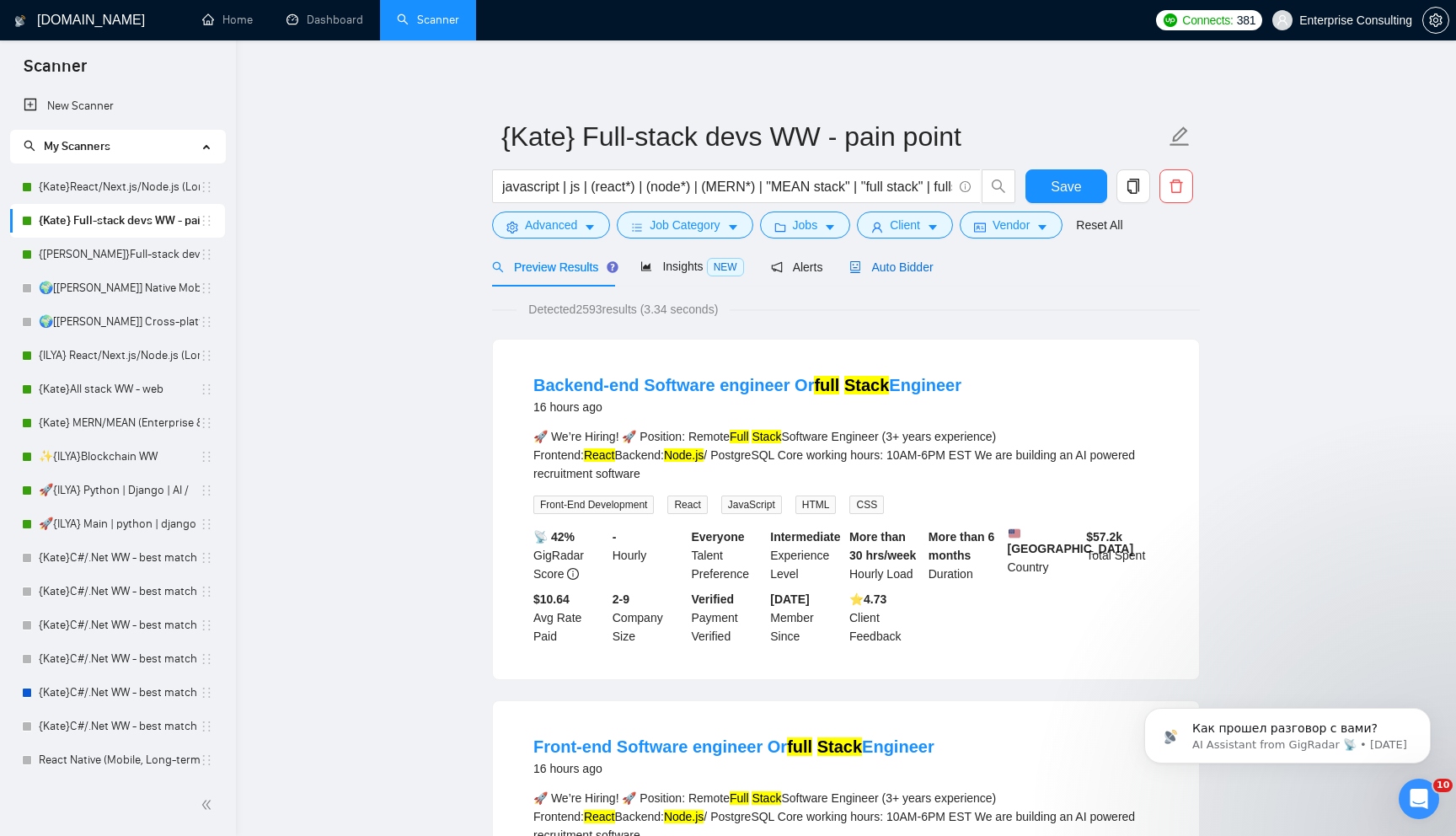
click at [918, 273] on span "Auto Bidder" at bounding box center [891, 267] width 84 height 14
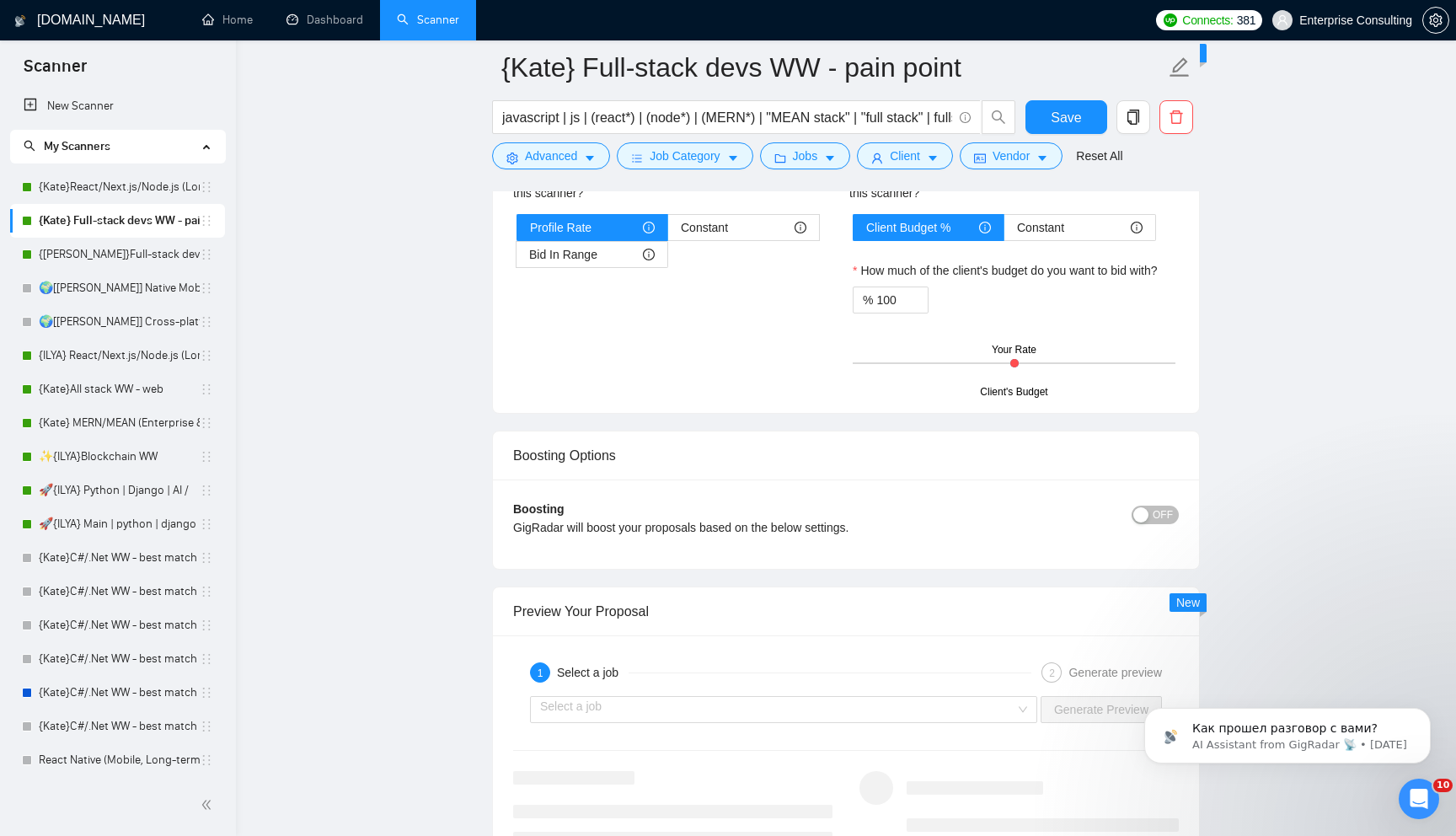
scroll to position [2725, 0]
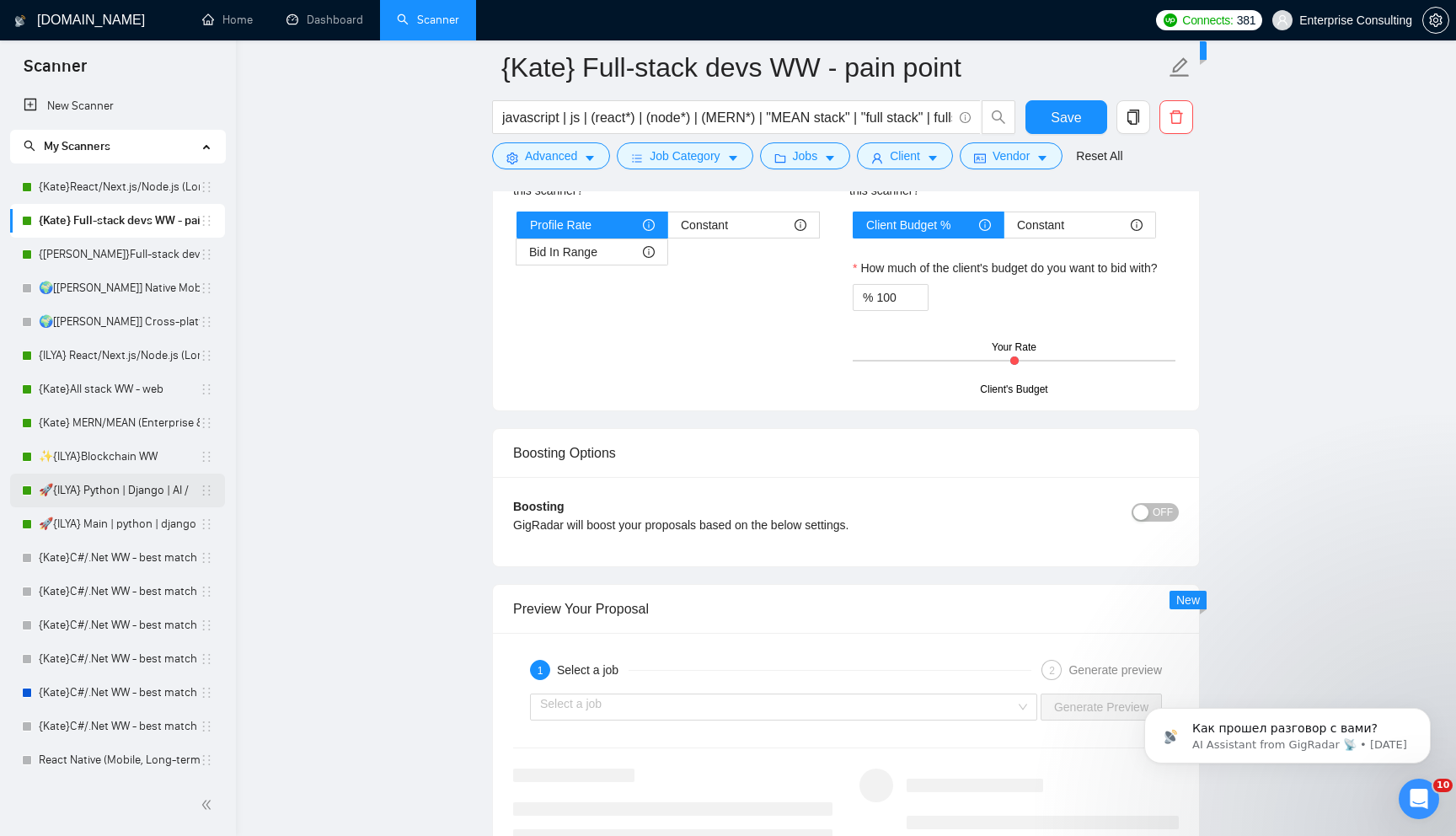
click at [99, 497] on link "🚀{ILYA} Python | Django | AI /" at bounding box center [119, 489] width 161 height 33
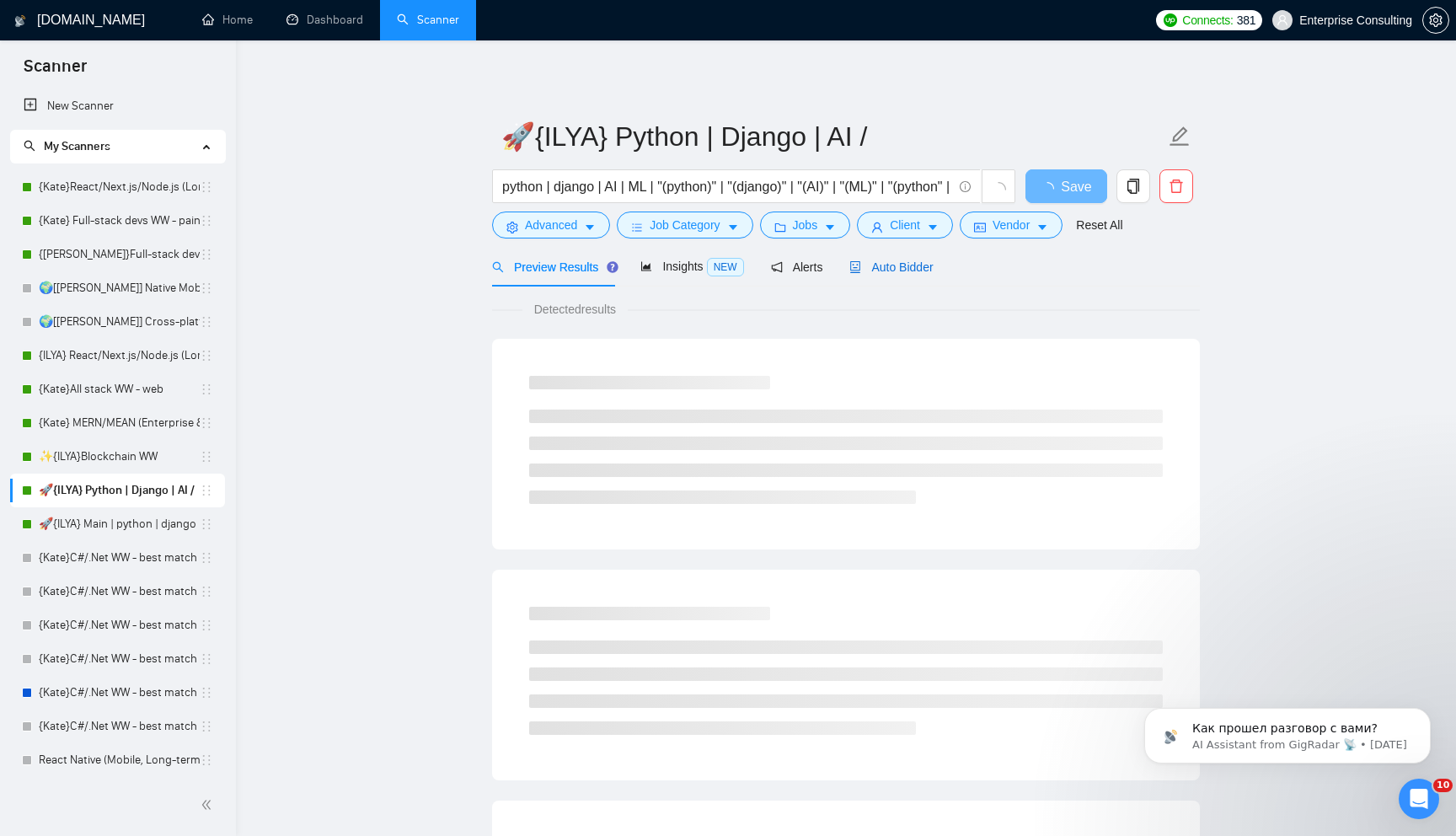
click at [913, 265] on span "Auto Bidder" at bounding box center [891, 267] width 84 height 14
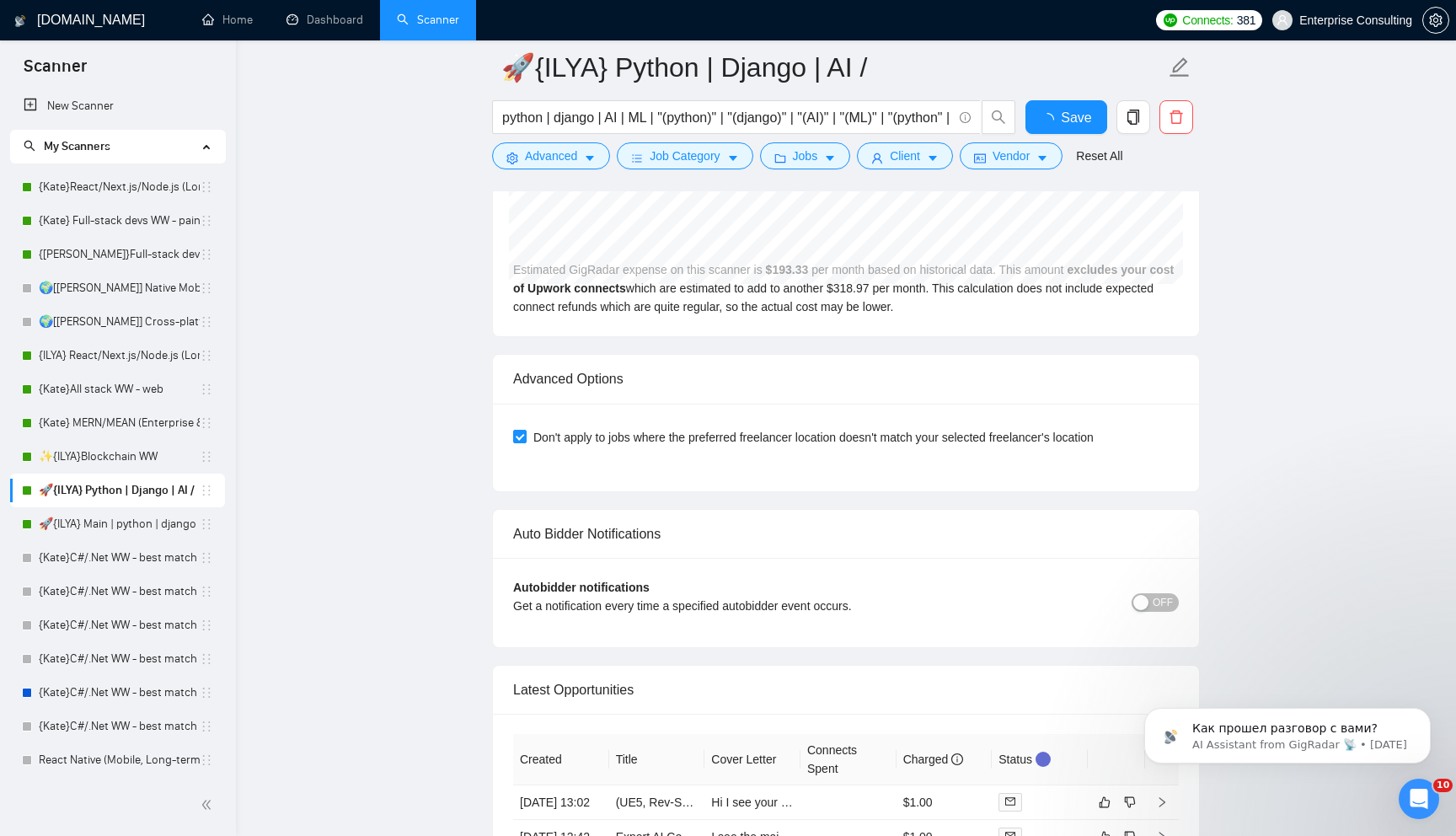
scroll to position [3932, 0]
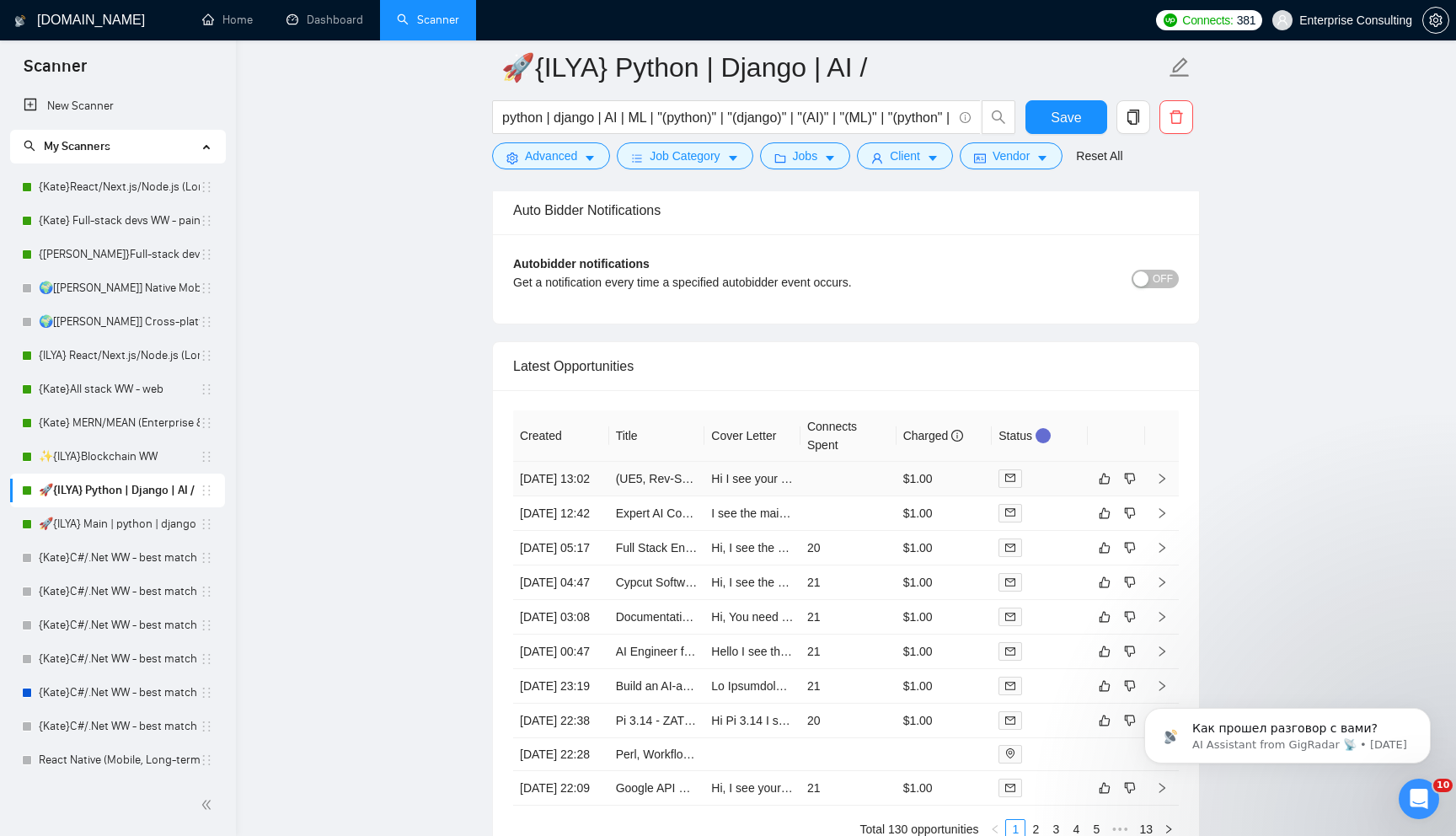
click at [825, 488] on td at bounding box center [848, 479] width 96 height 34
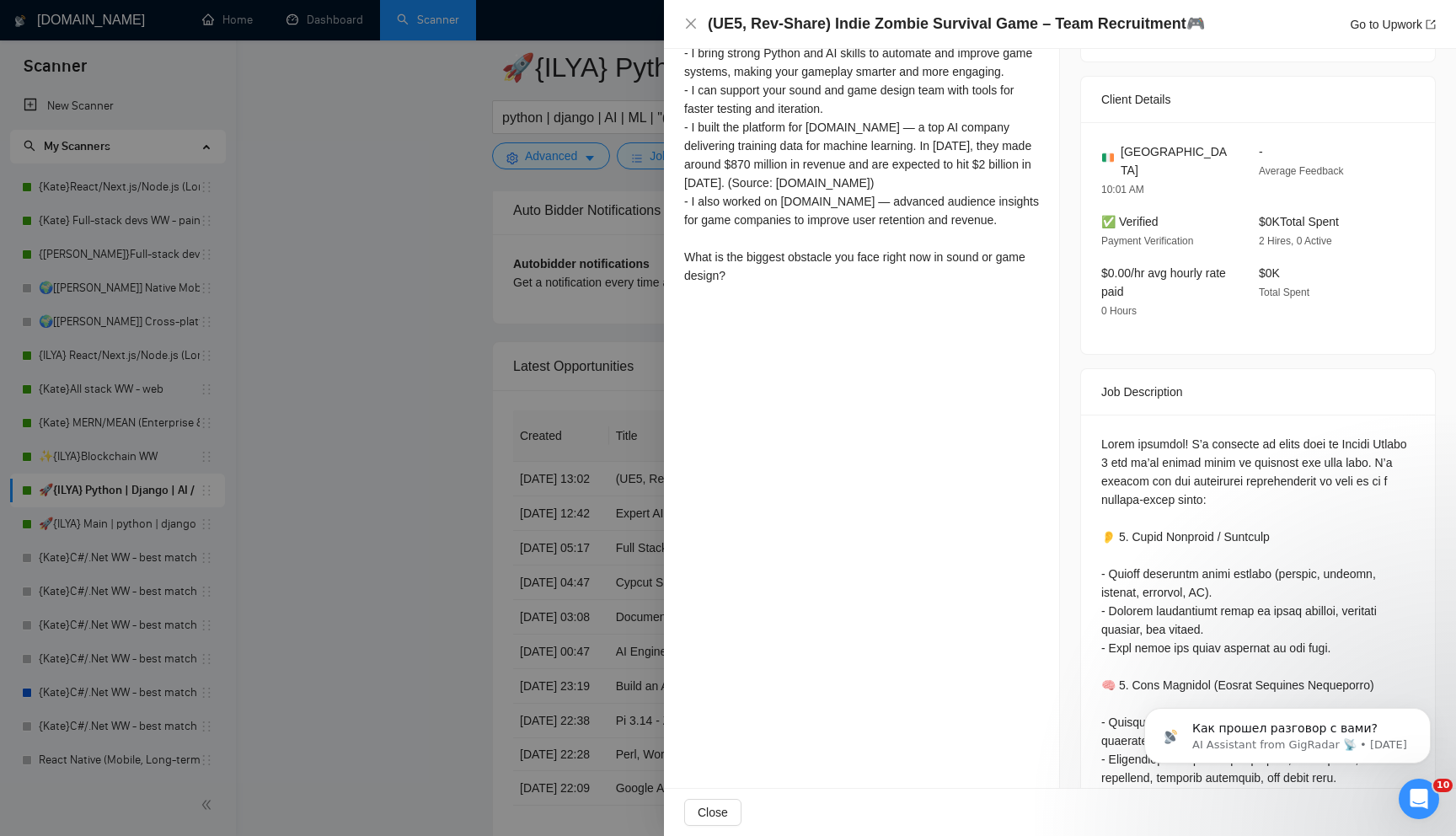
scroll to position [162, 0]
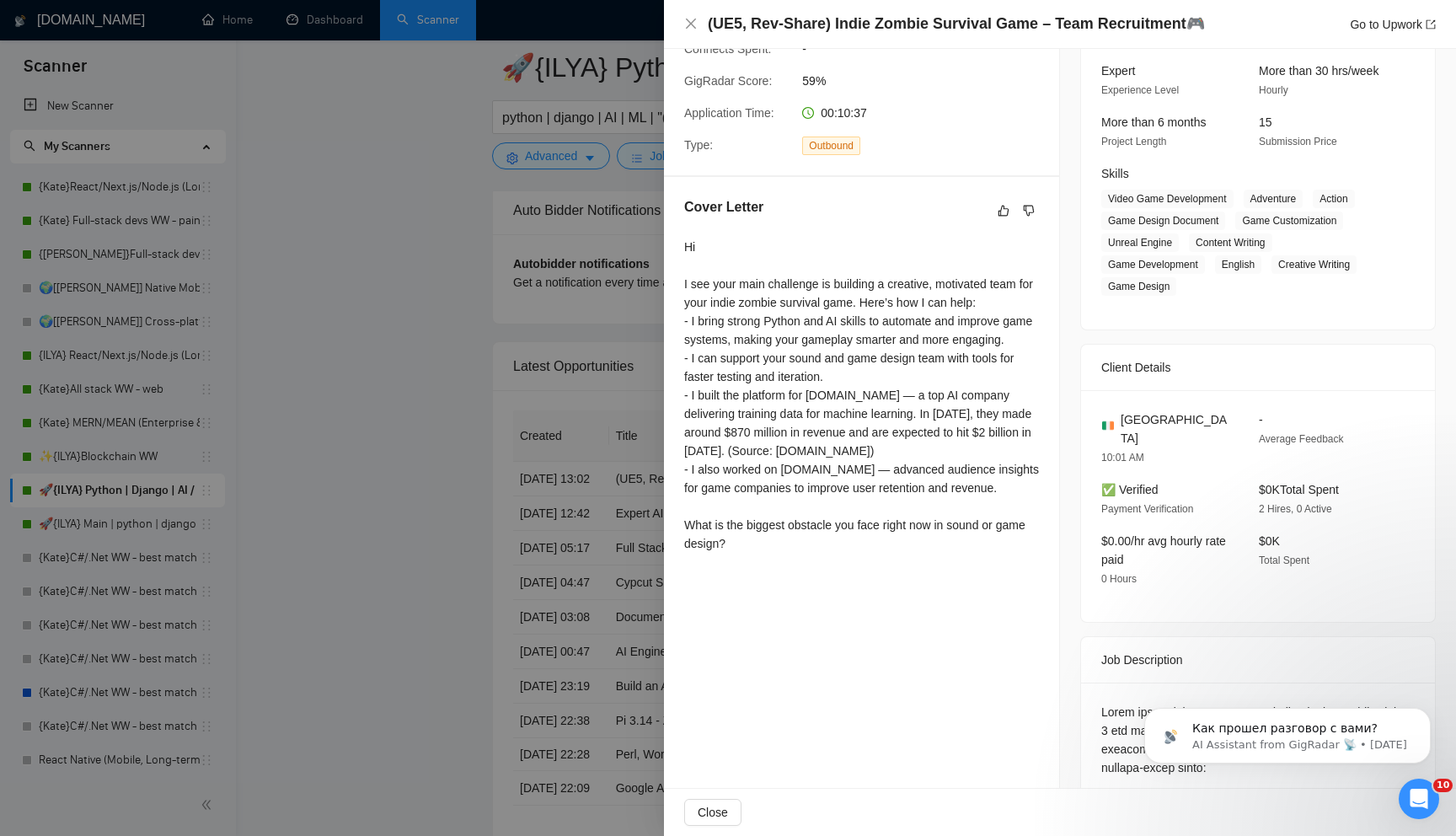
click at [521, 497] on div at bounding box center [728, 418] width 1456 height 836
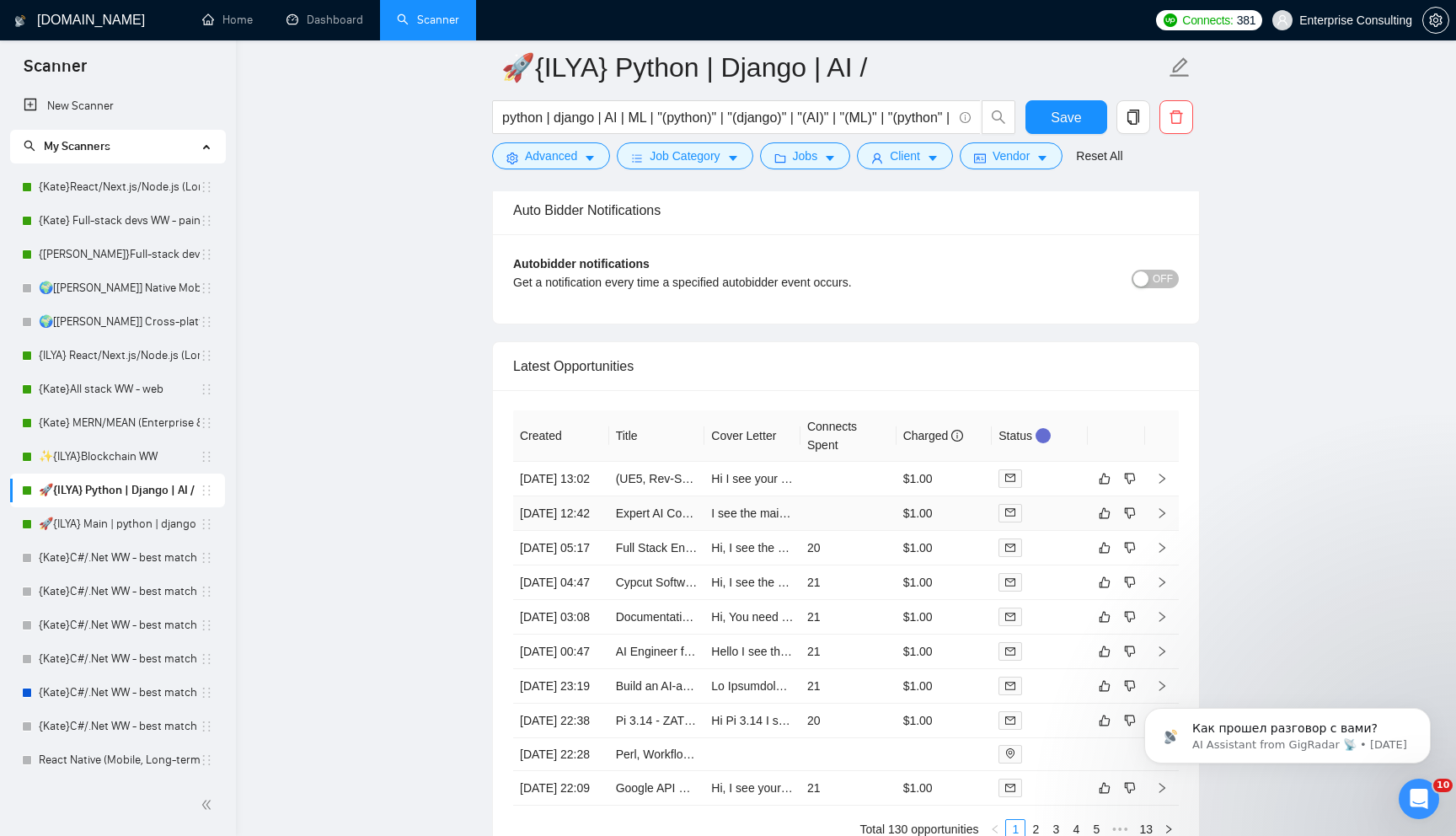
click at [841, 531] on td at bounding box center [848, 513] width 96 height 34
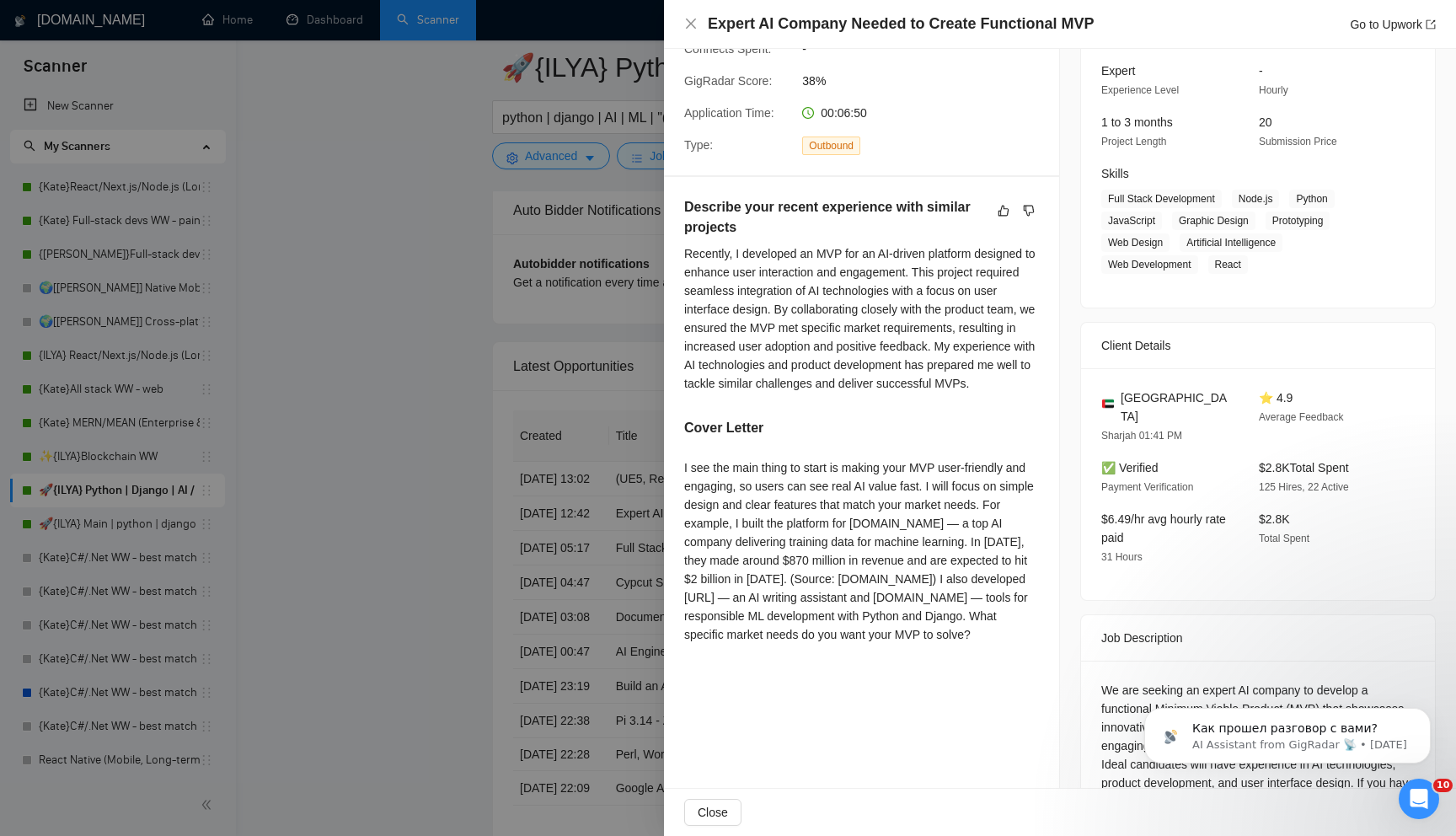
drag, startPoint x: 687, startPoint y: 481, endPoint x: 860, endPoint y: 663, distance: 251.1
click at [860, 651] on div "I see the main thing to start is making your MVP user-friendly and engaging, so…" at bounding box center [861, 554] width 354 height 192
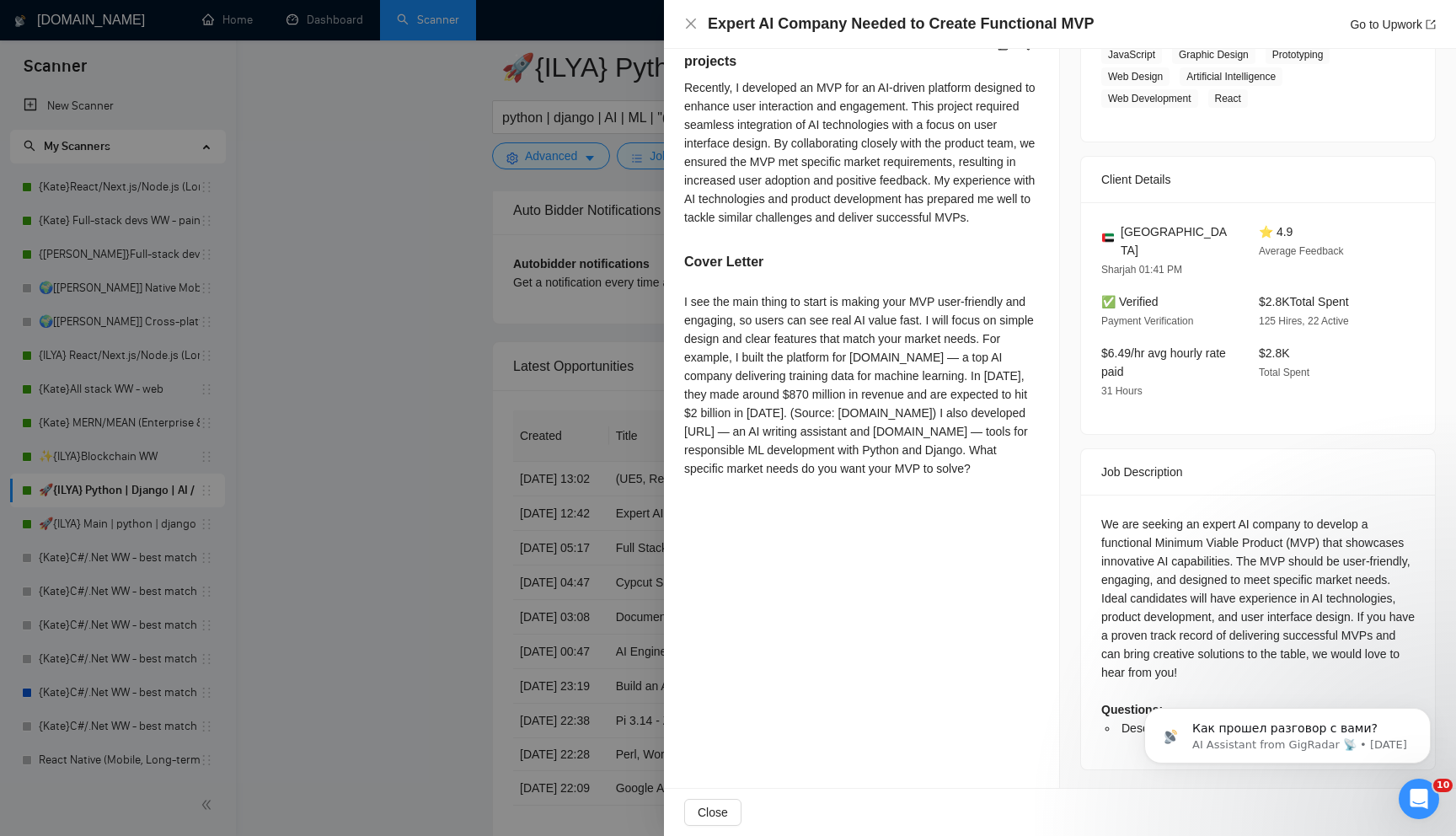
click at [580, 477] on div at bounding box center [728, 418] width 1456 height 836
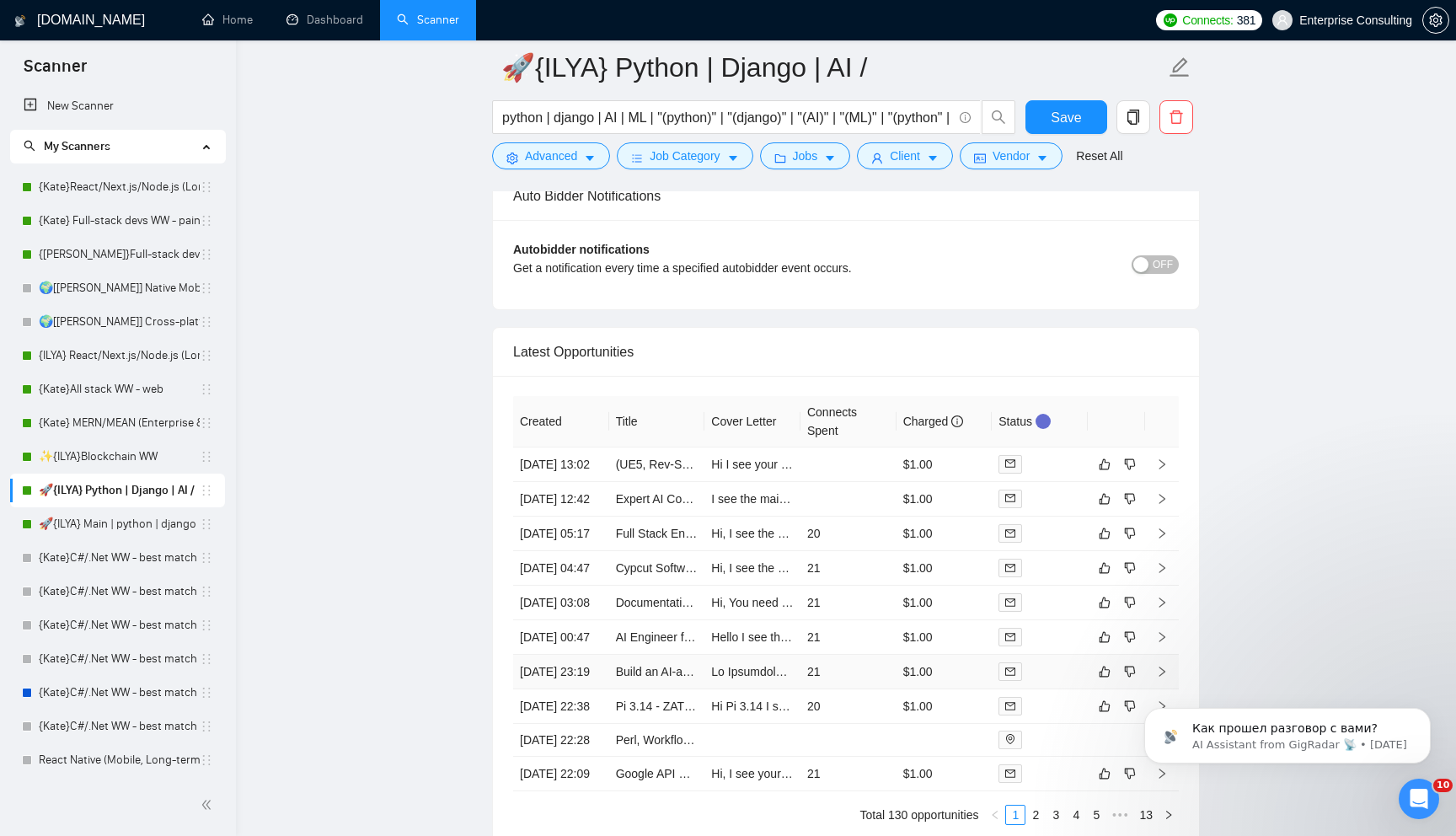
scroll to position [3948, 0]
click at [858, 550] on td "20" at bounding box center [848, 533] width 96 height 34
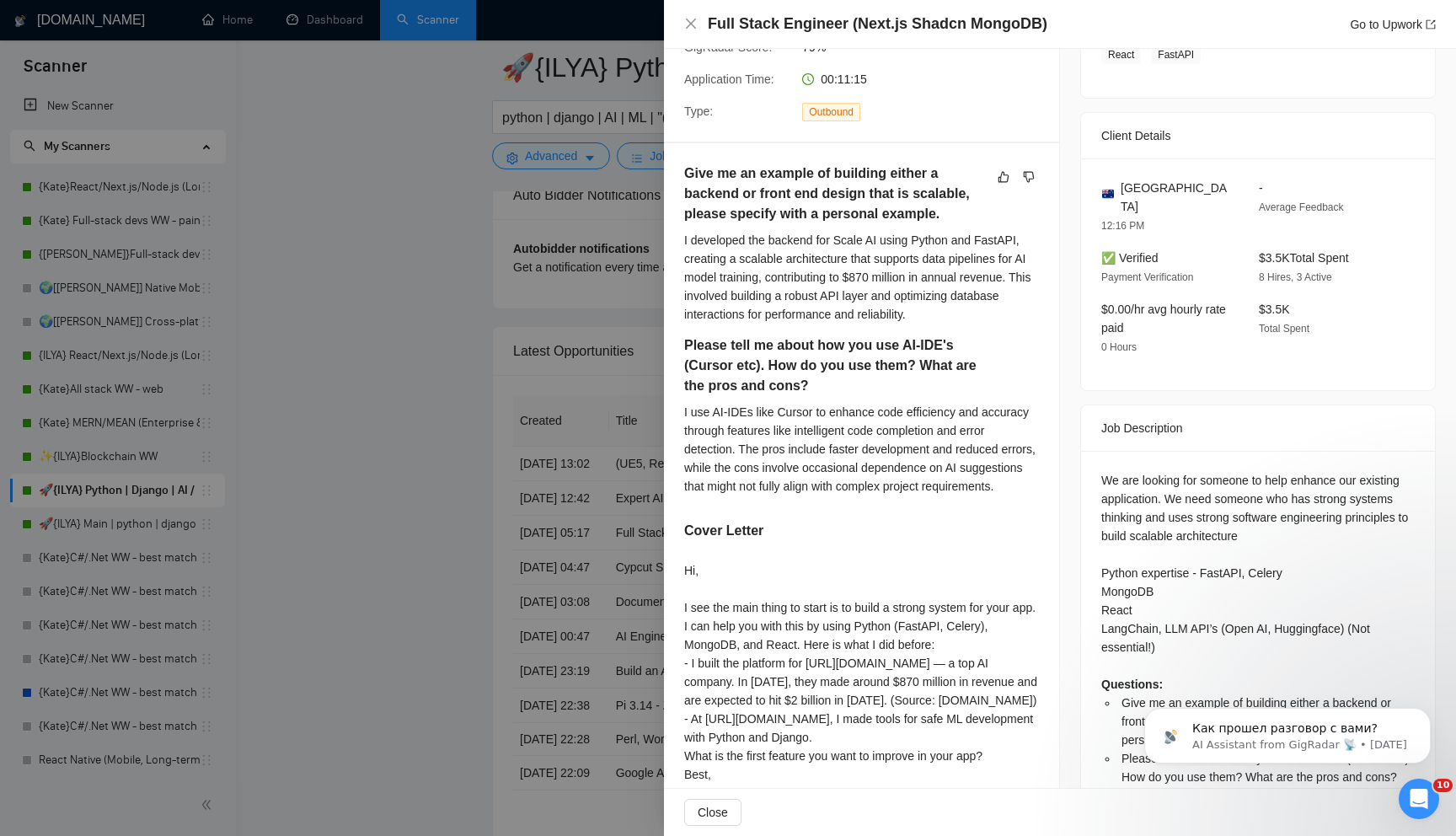
scroll to position [388, 0]
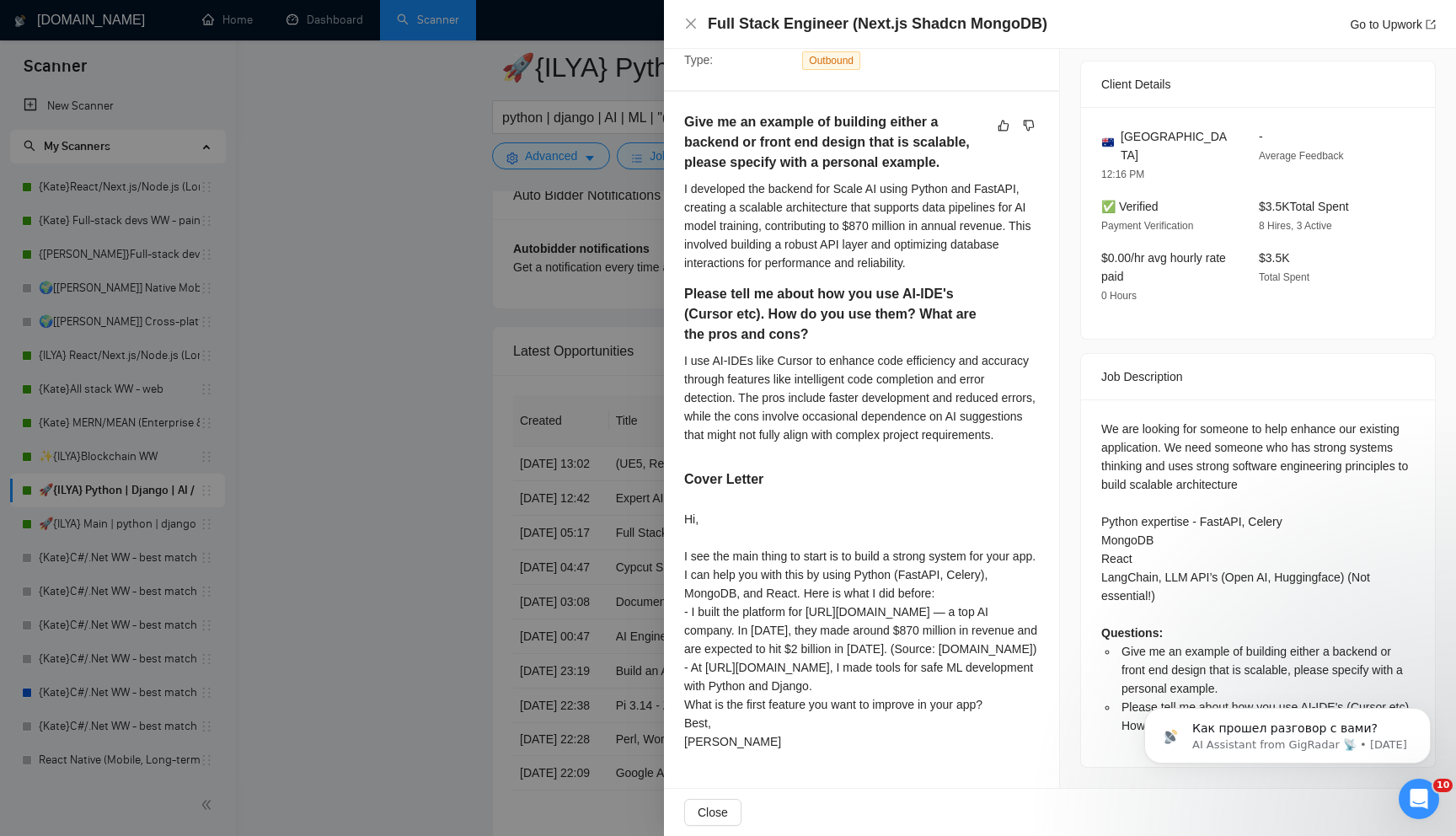
click at [455, 548] on div at bounding box center [728, 418] width 1456 height 836
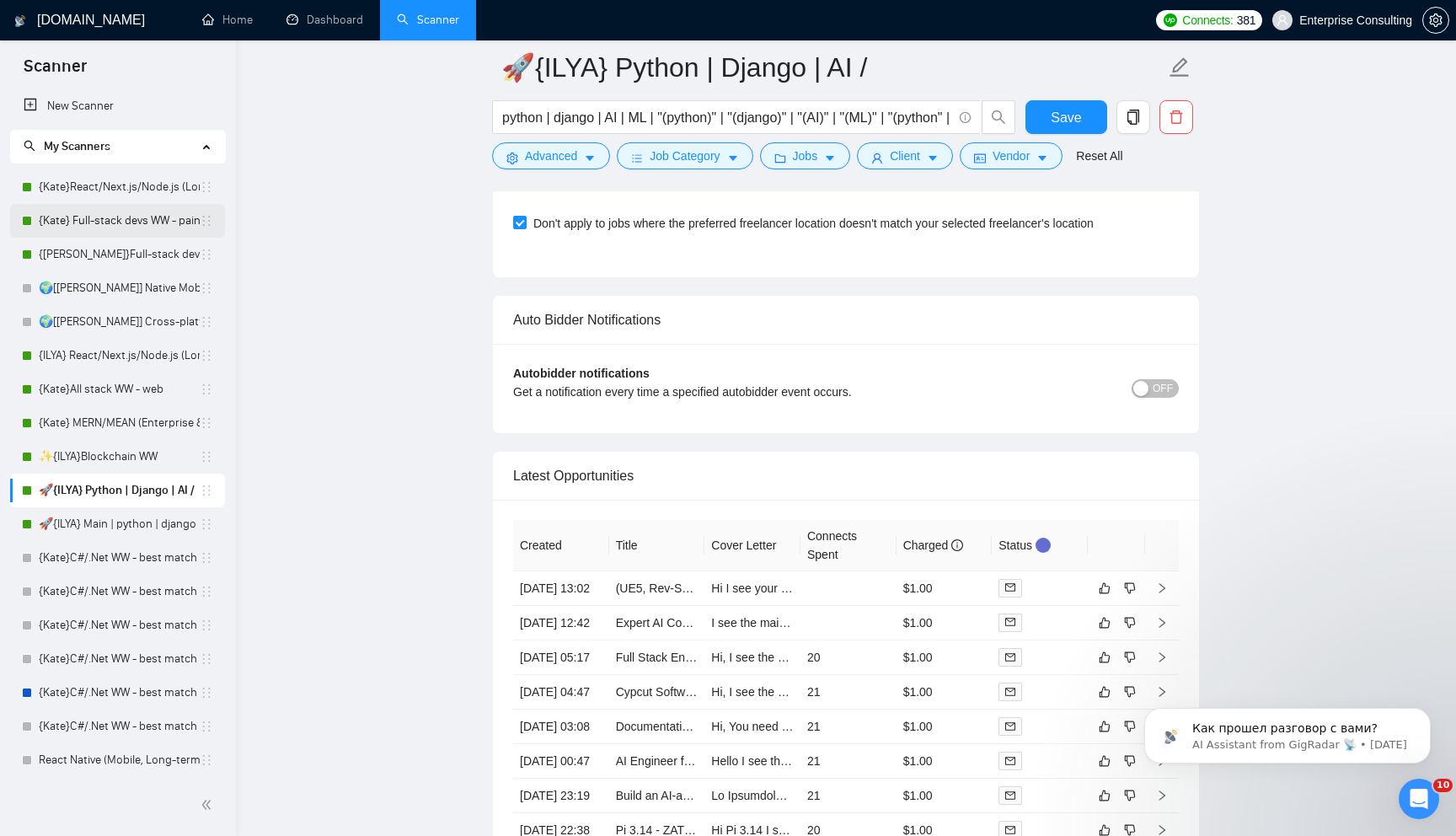
scroll to position [3819, 0]
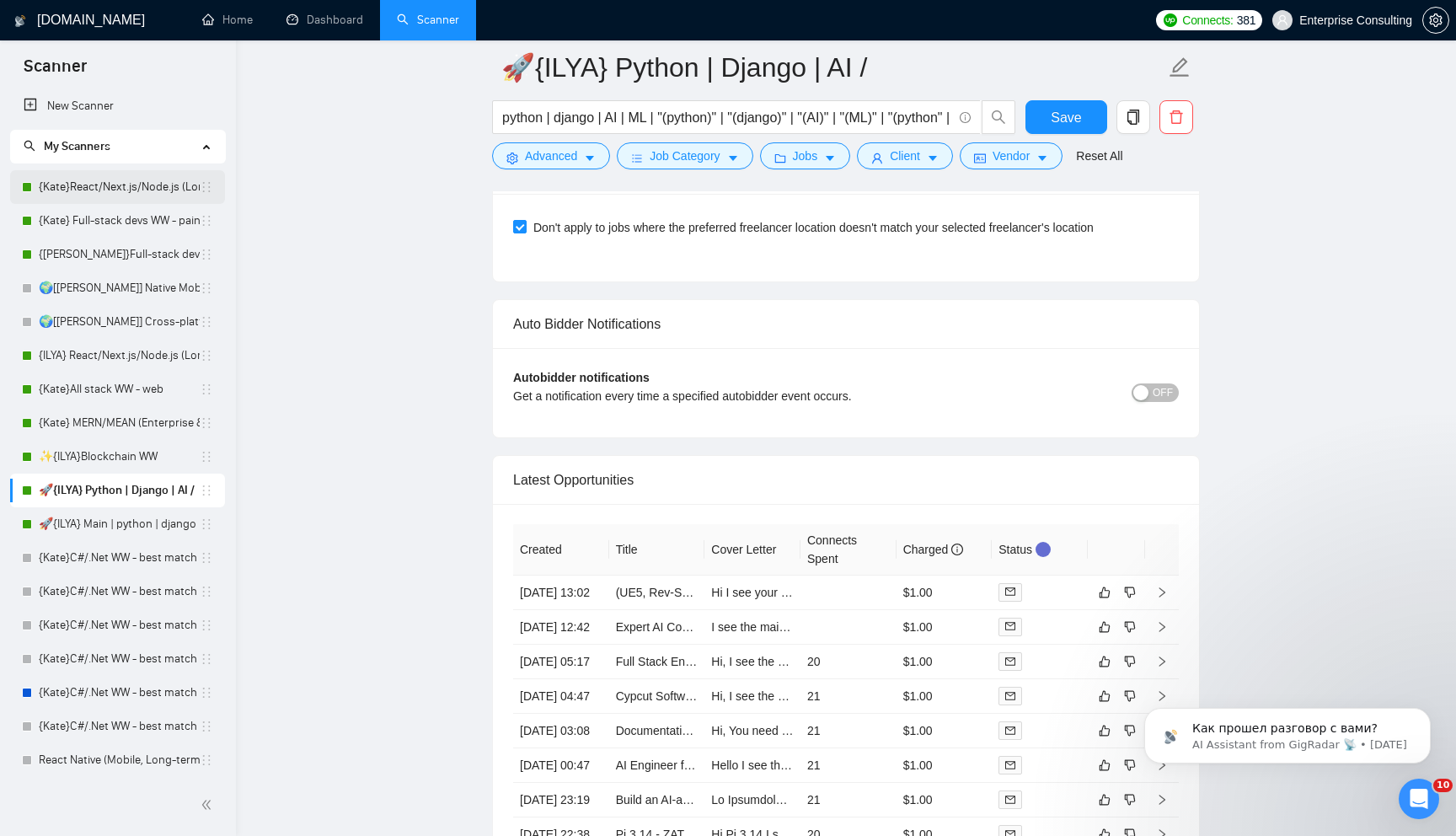
click at [92, 199] on link "{Kate}React/Next.js/Node.js (Long-term, All Niches)" at bounding box center [119, 186] width 161 height 33
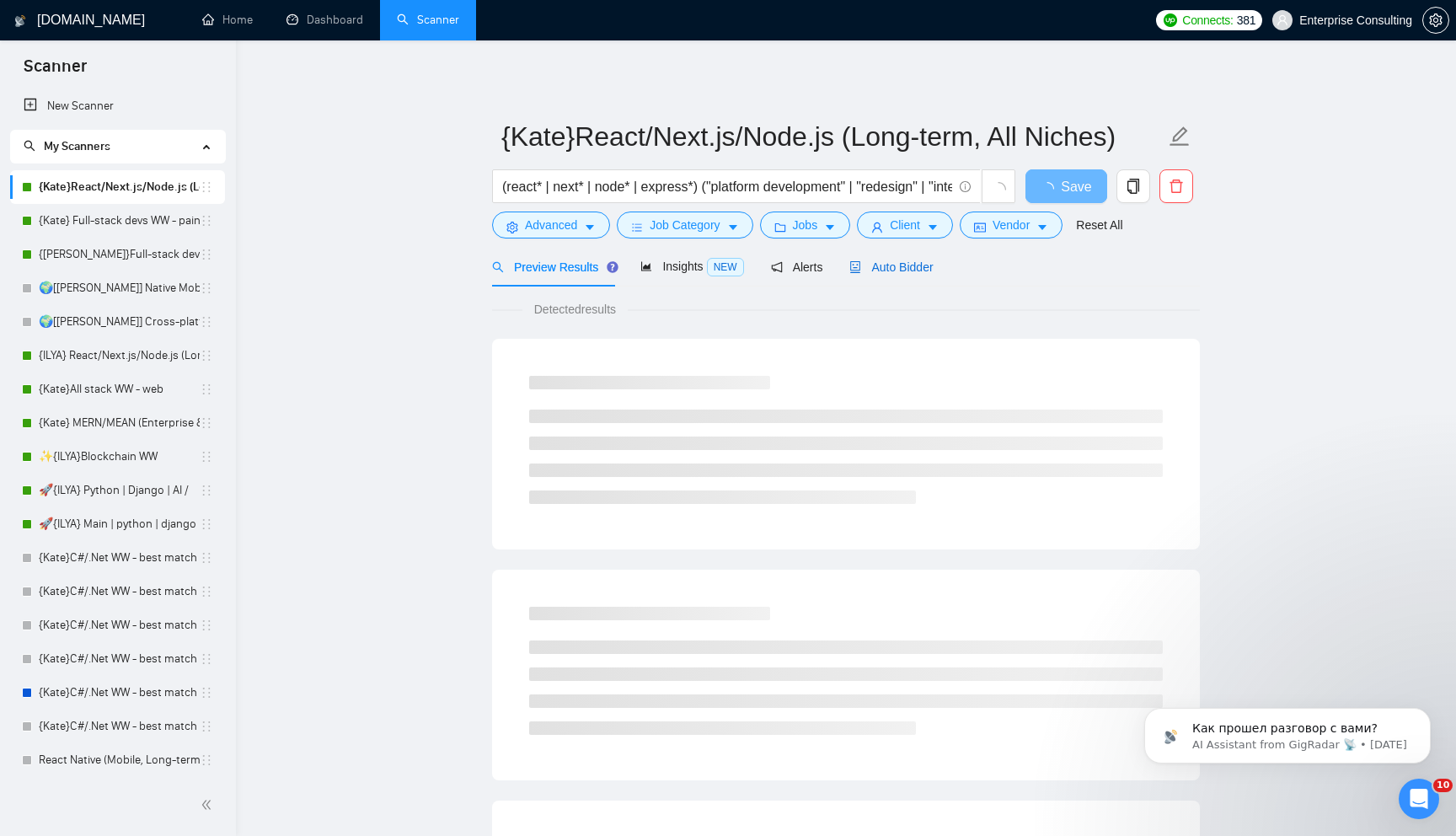
click at [901, 266] on span "Auto Bidder" at bounding box center [891, 267] width 84 height 14
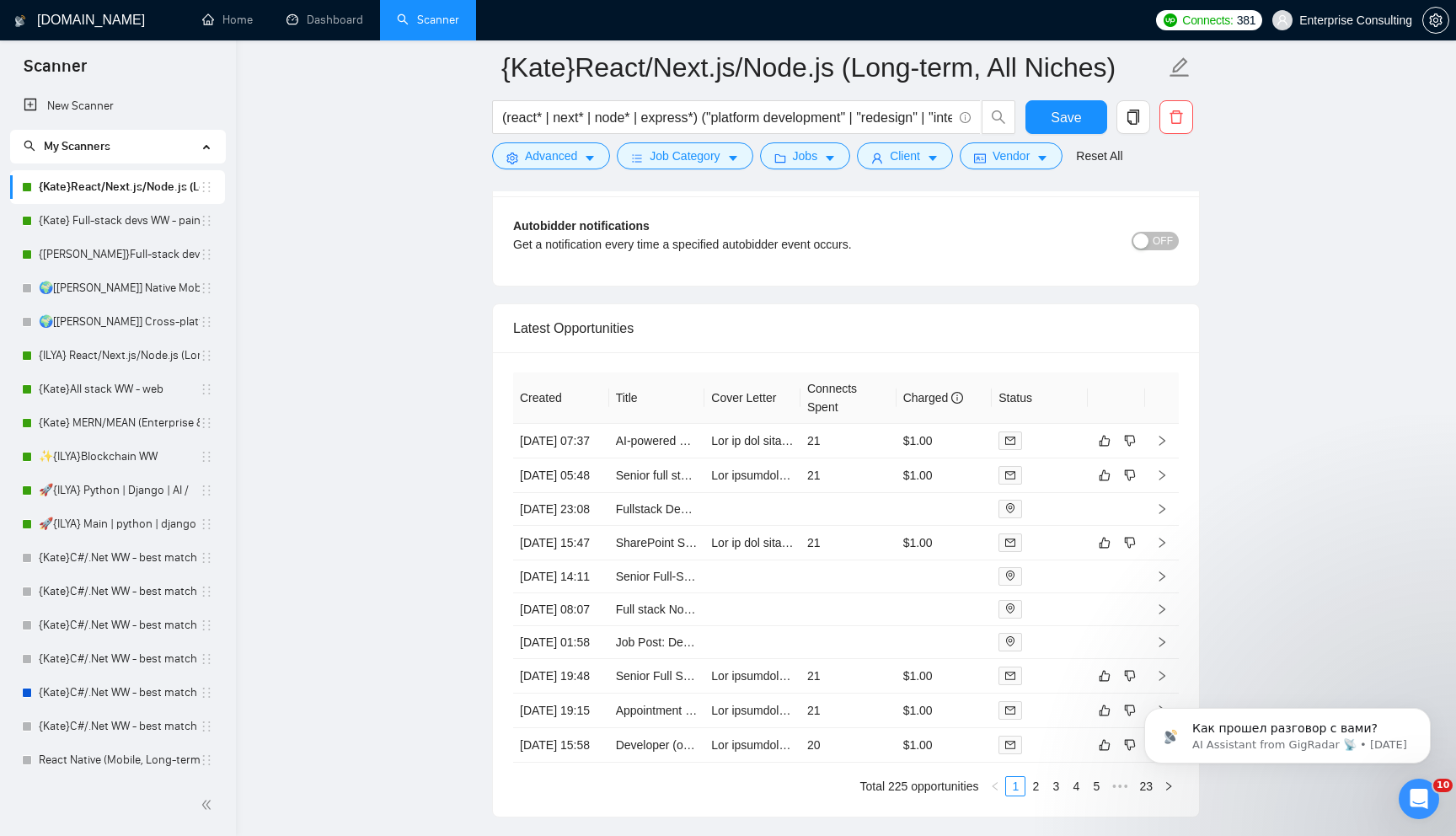
scroll to position [3994, 0]
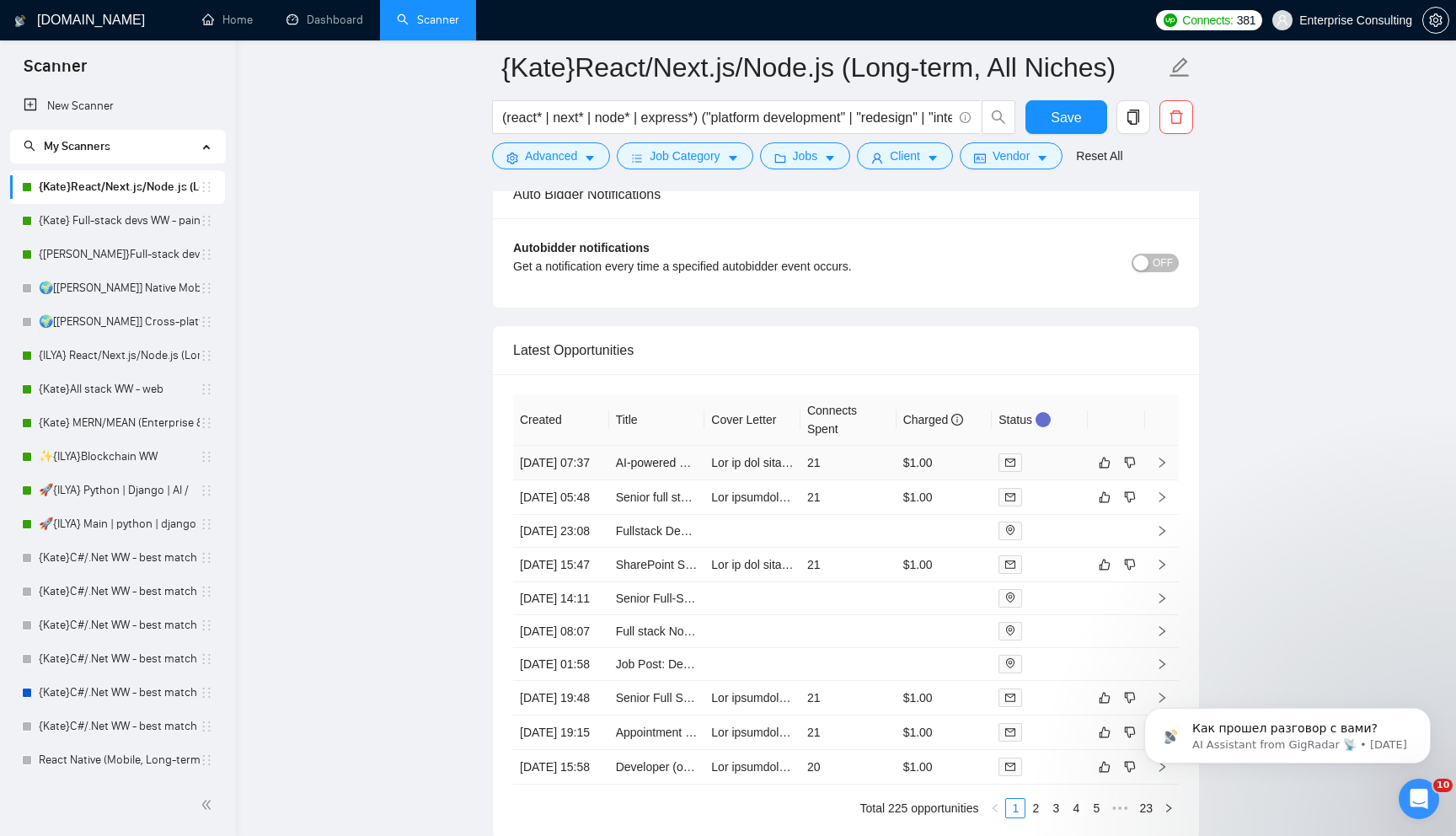
click at [839, 457] on td "21" at bounding box center [848, 463] width 96 height 34
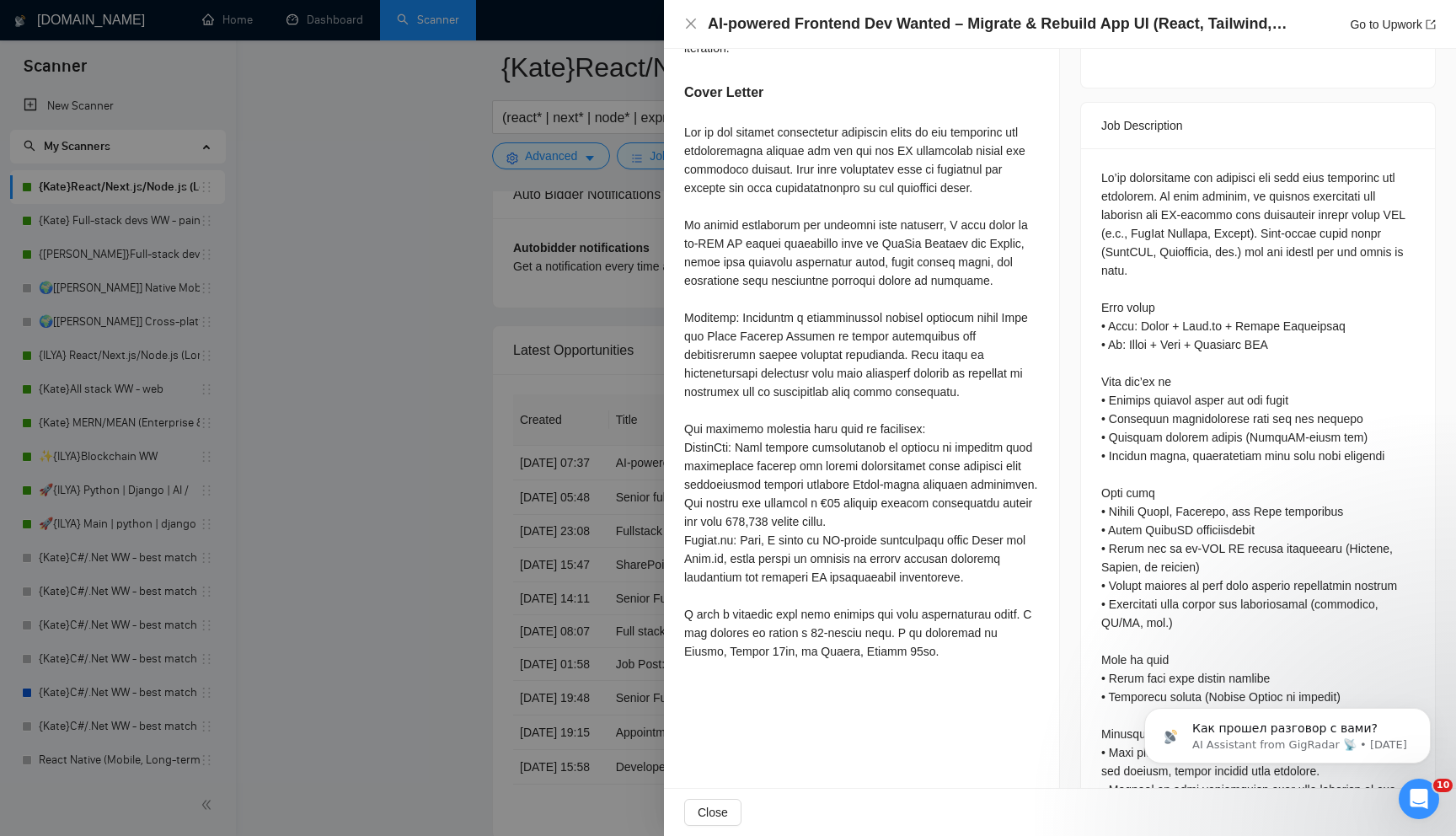
scroll to position [658, 0]
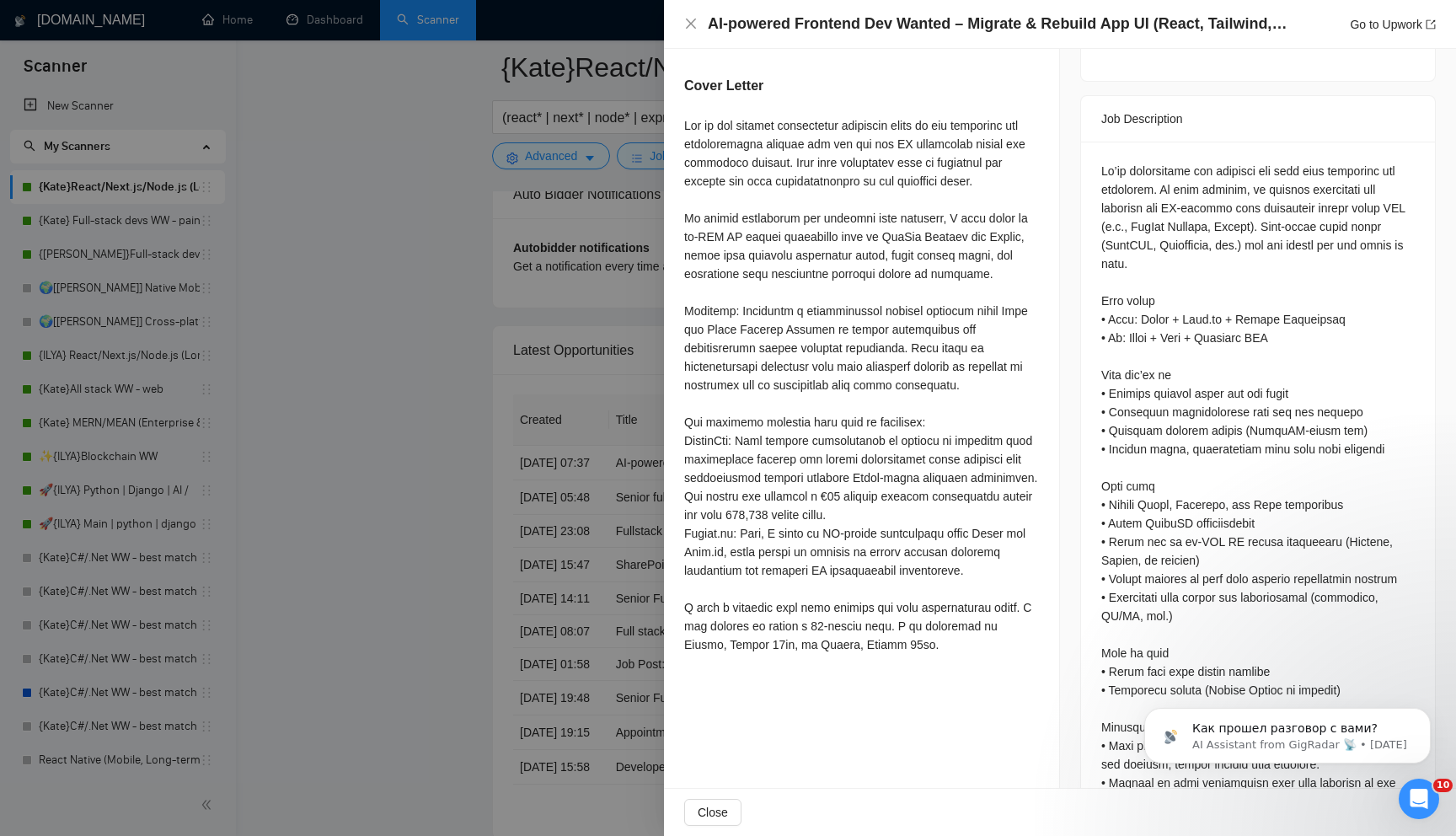
click at [593, 452] on div at bounding box center [728, 418] width 1456 height 836
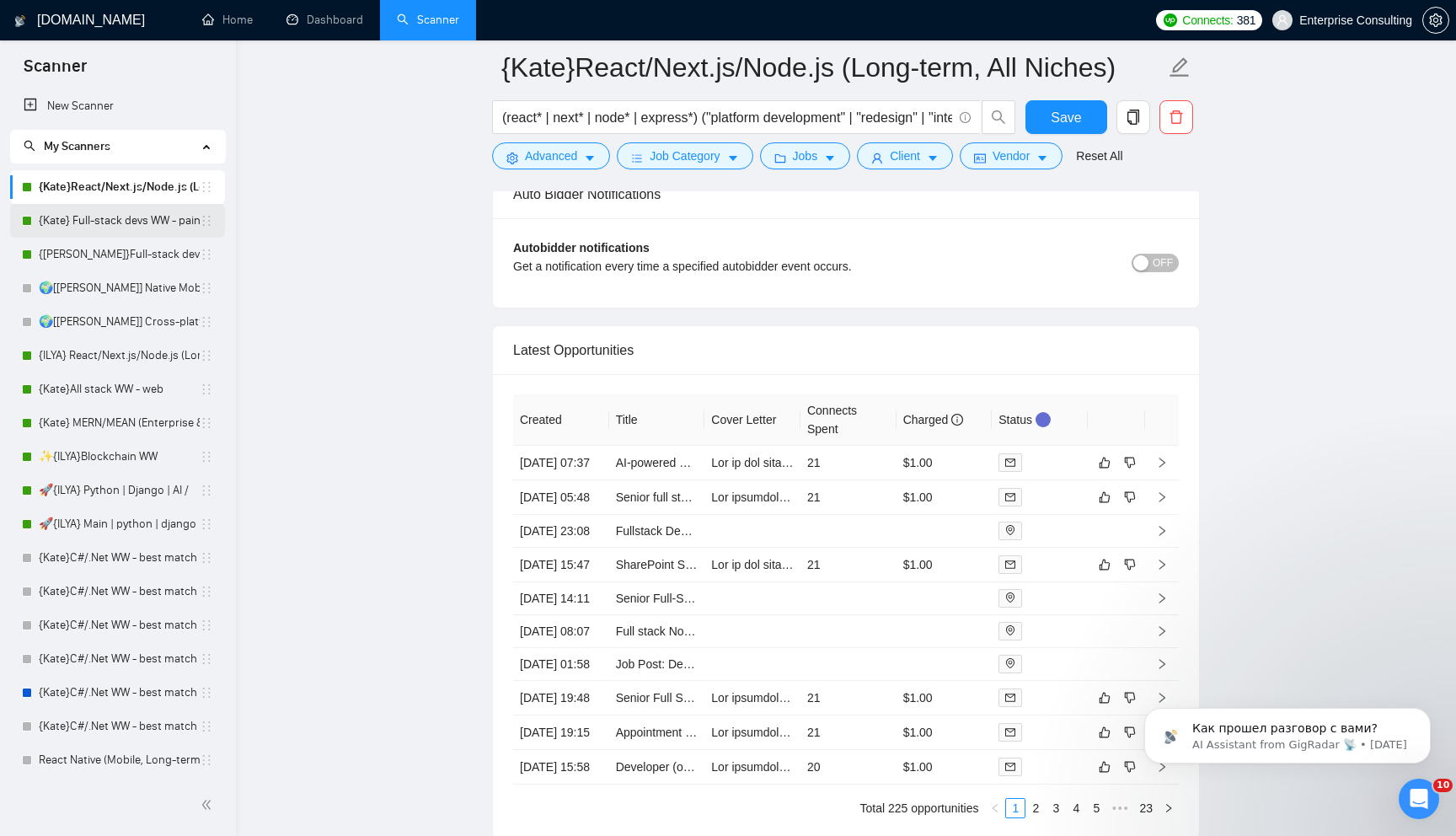
click at [120, 218] on link "{Kate} Full-stack devs WW - pain point" at bounding box center [119, 220] width 161 height 33
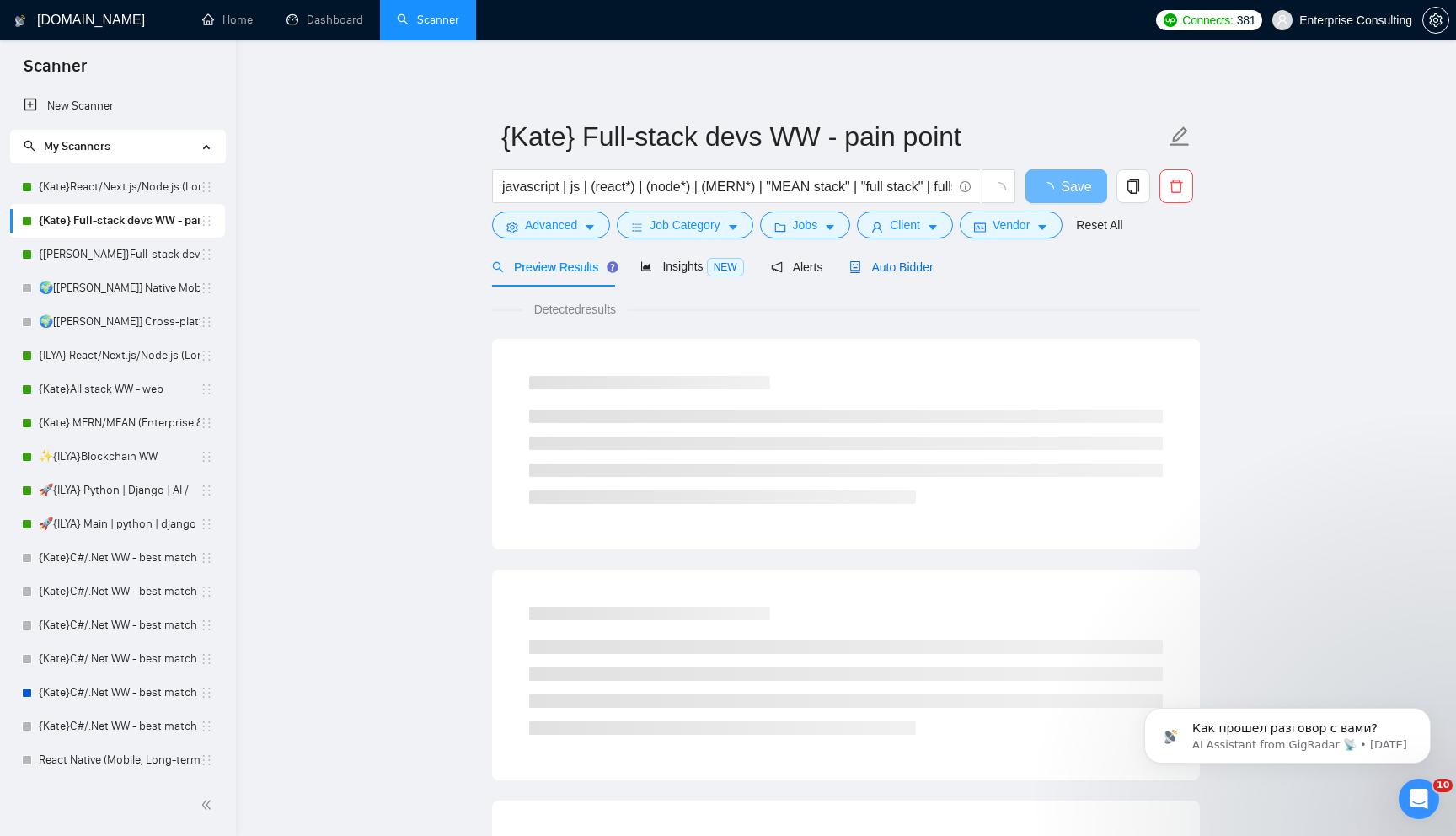
click at [925, 271] on span "Auto Bidder" at bounding box center [891, 267] width 84 height 14
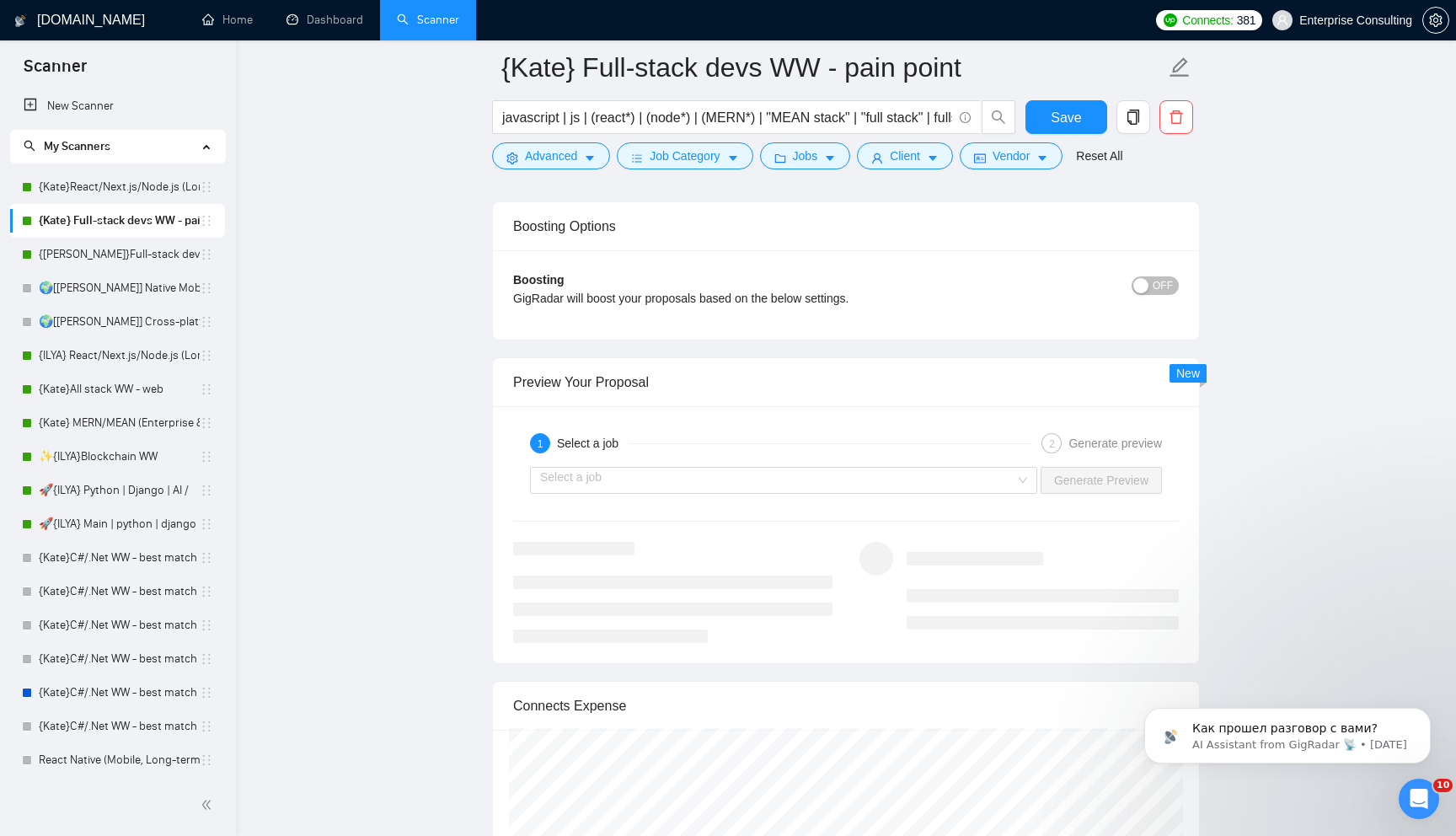
scroll to position [2950, 0]
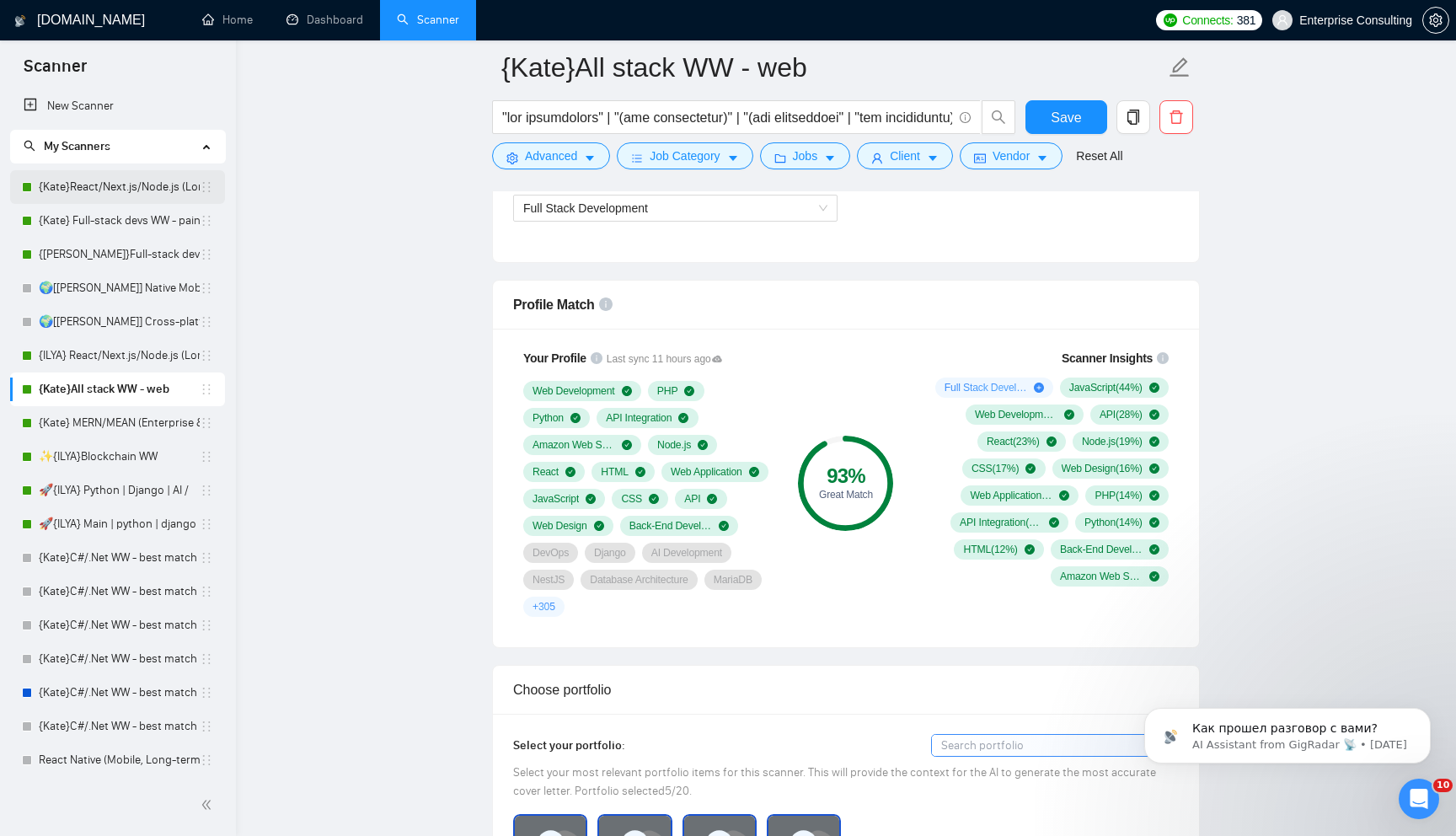
click at [106, 199] on link "{Kate}React/Next.js/Node.js (Long-term, All Niches)" at bounding box center [119, 186] width 161 height 33
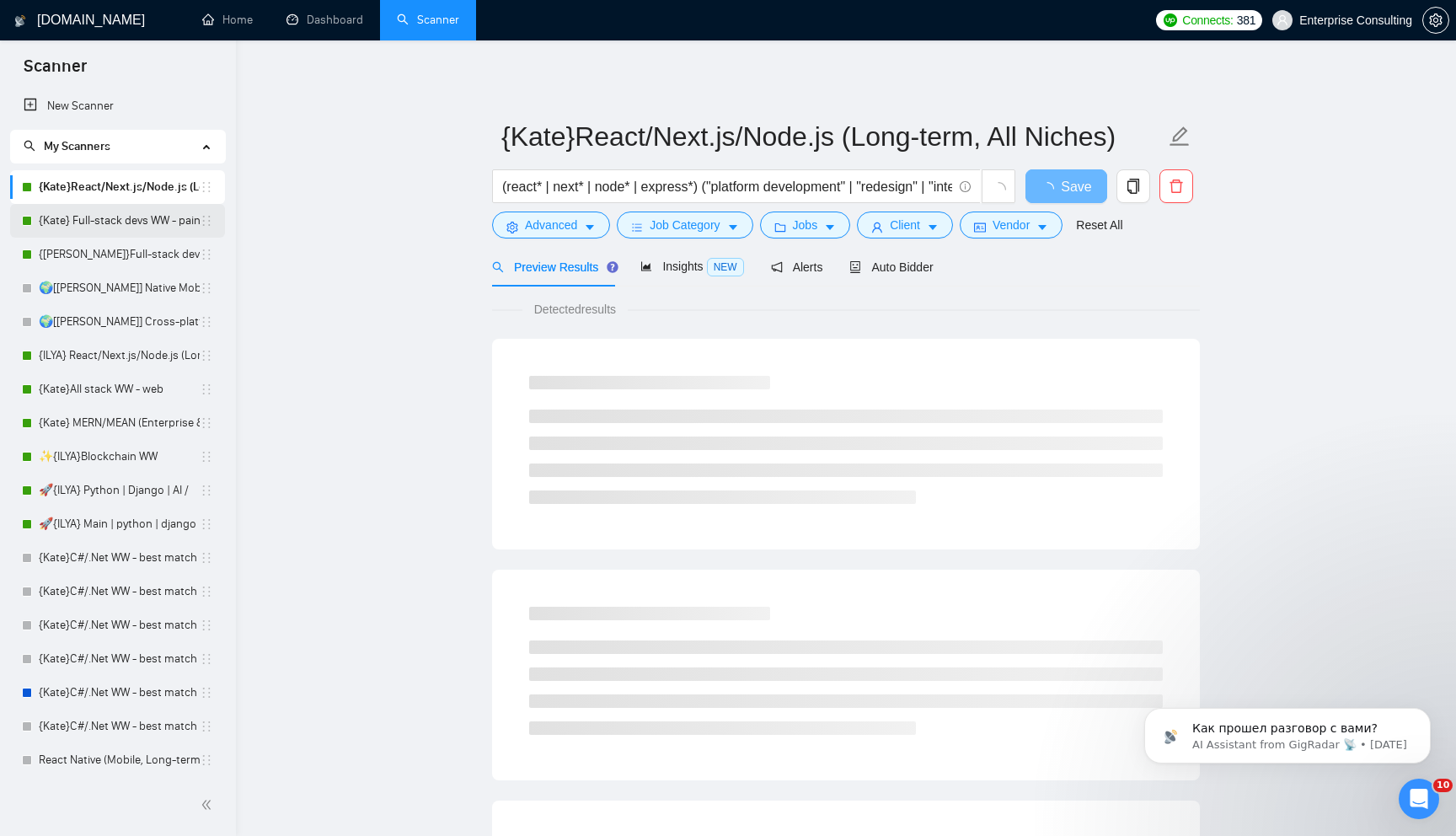
click at [101, 208] on link "{Kate} Full-stack devs WW - pain point" at bounding box center [119, 220] width 161 height 33
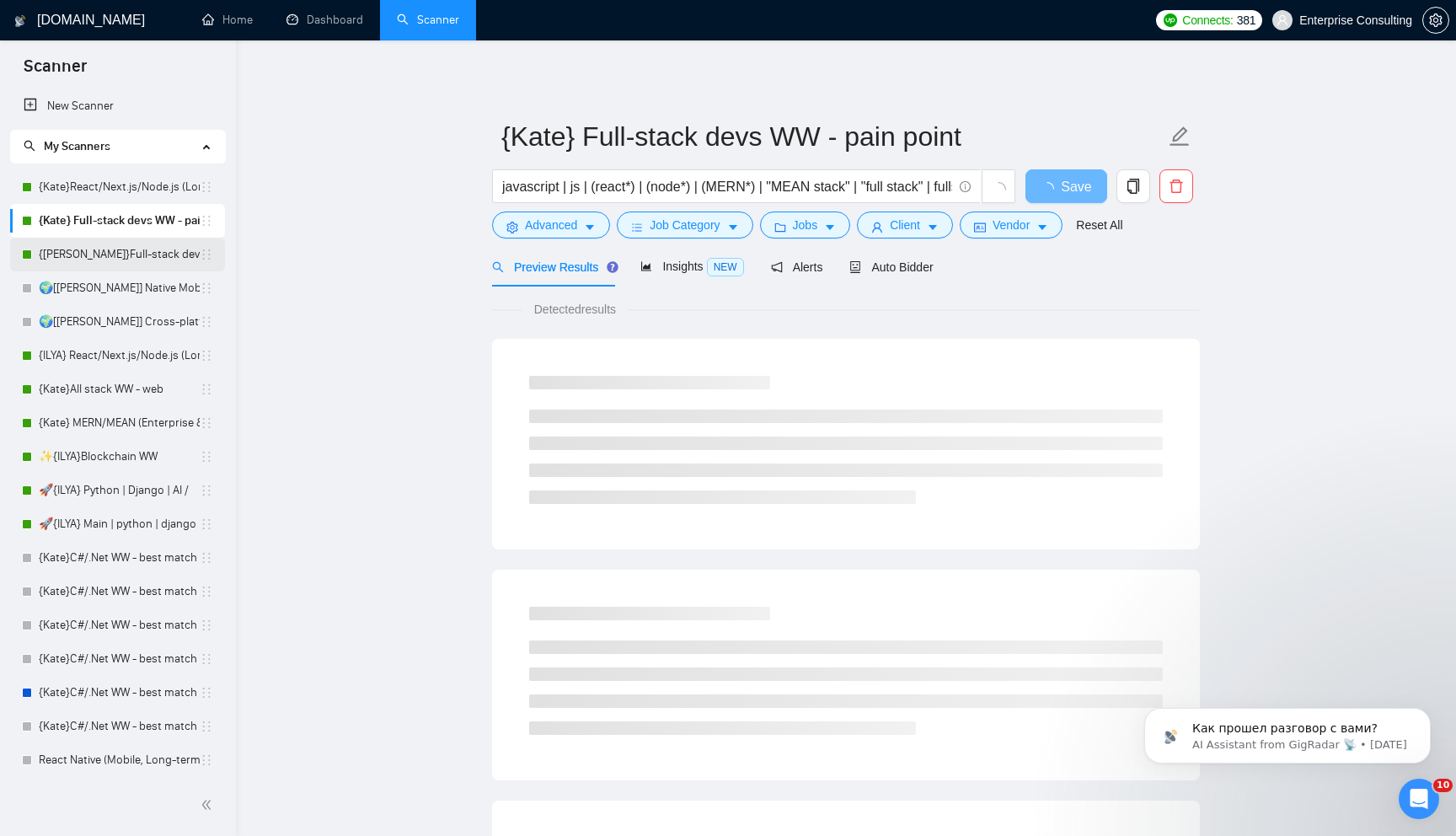
click at [102, 258] on link "{[PERSON_NAME]}Full-stack devs WW (<1 month) - pain point" at bounding box center [119, 254] width 161 height 33
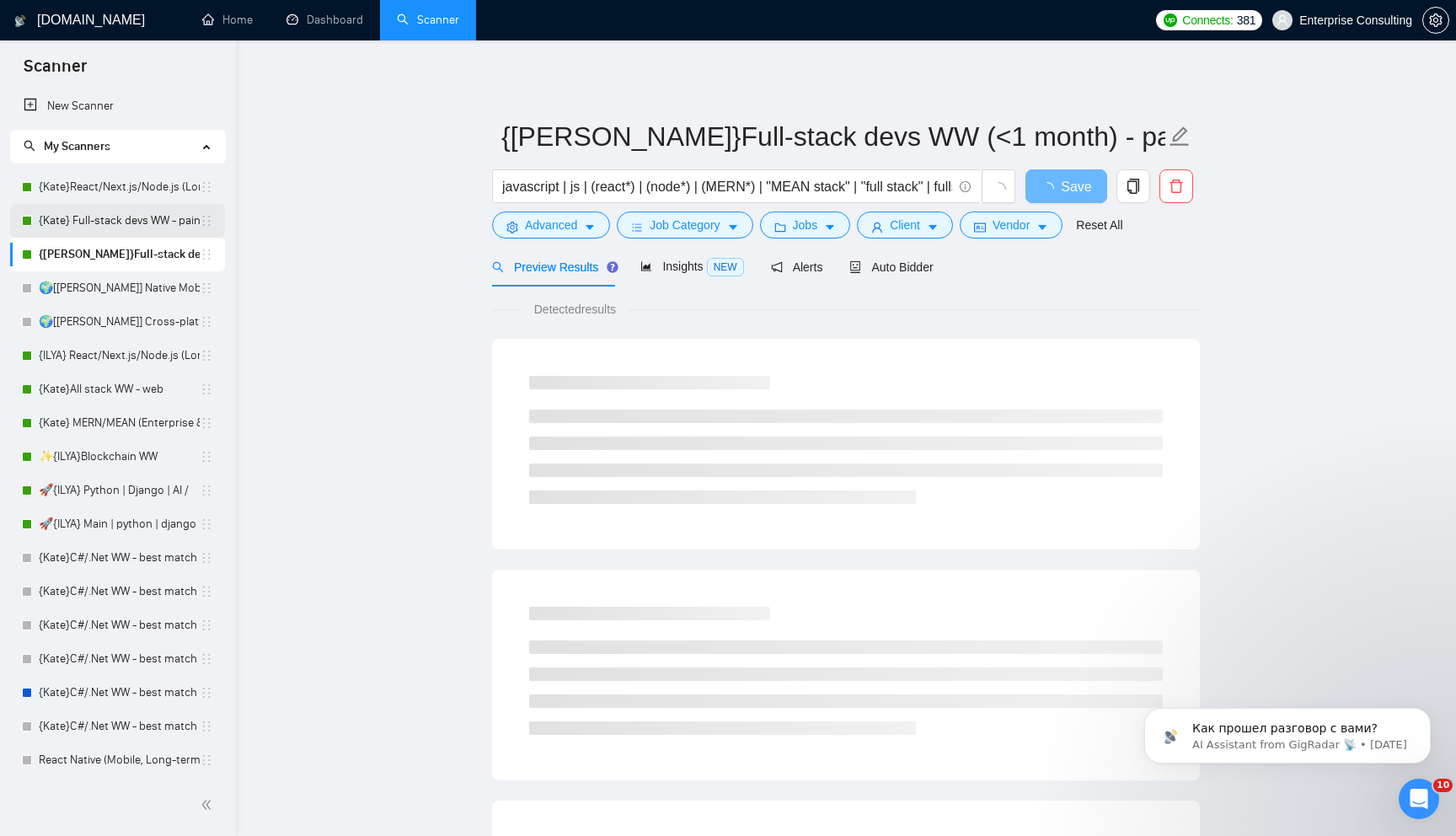
click at [123, 206] on link "{Kate} Full-stack devs WW - pain point" at bounding box center [119, 220] width 161 height 33
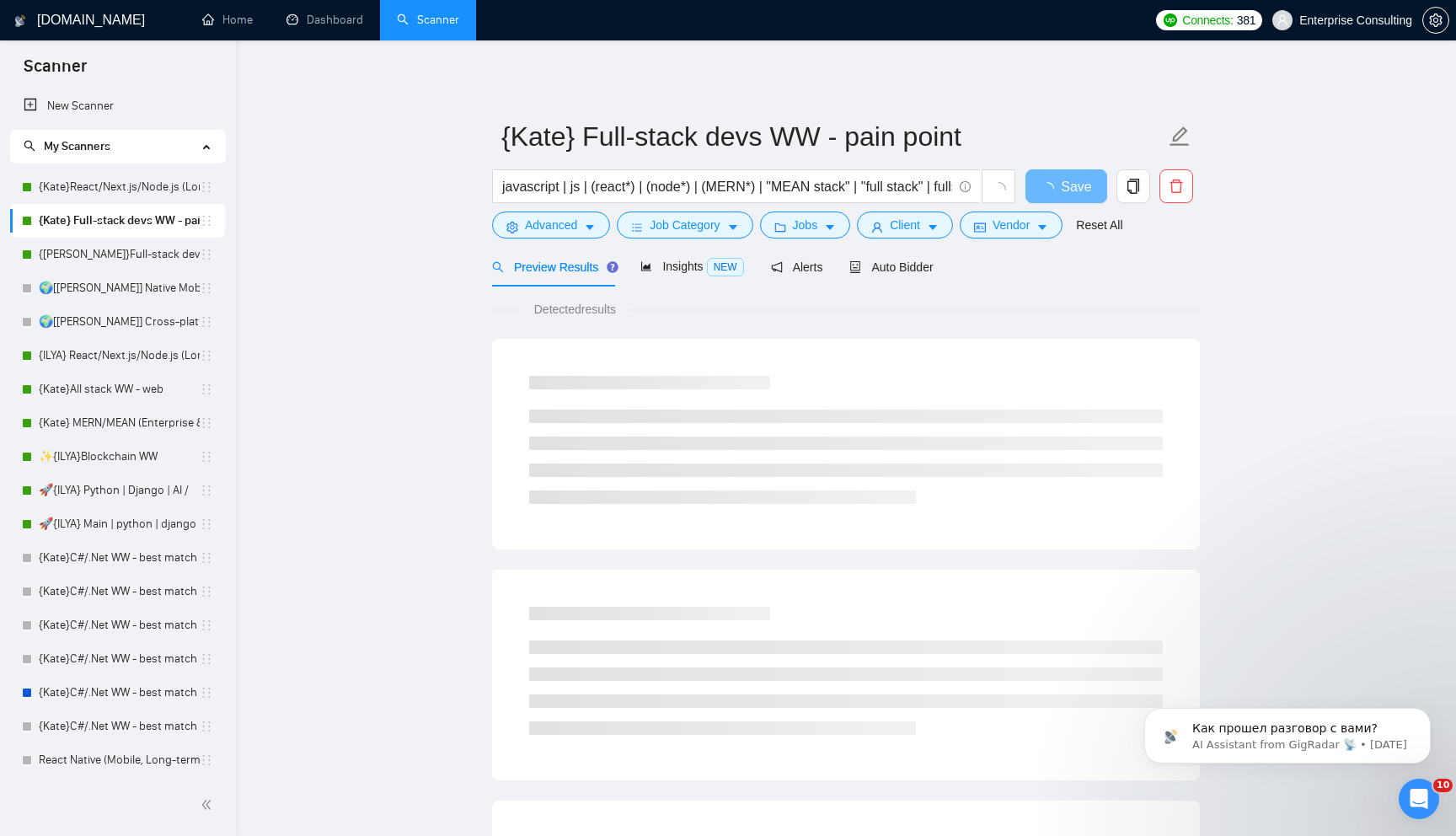
click at [121, 221] on link "{Kate} Full-stack devs WW - pain point" at bounding box center [119, 220] width 161 height 33
click at [121, 272] on link "🌍[[PERSON_NAME]] Native Mobile WW" at bounding box center [119, 288] width 161 height 33
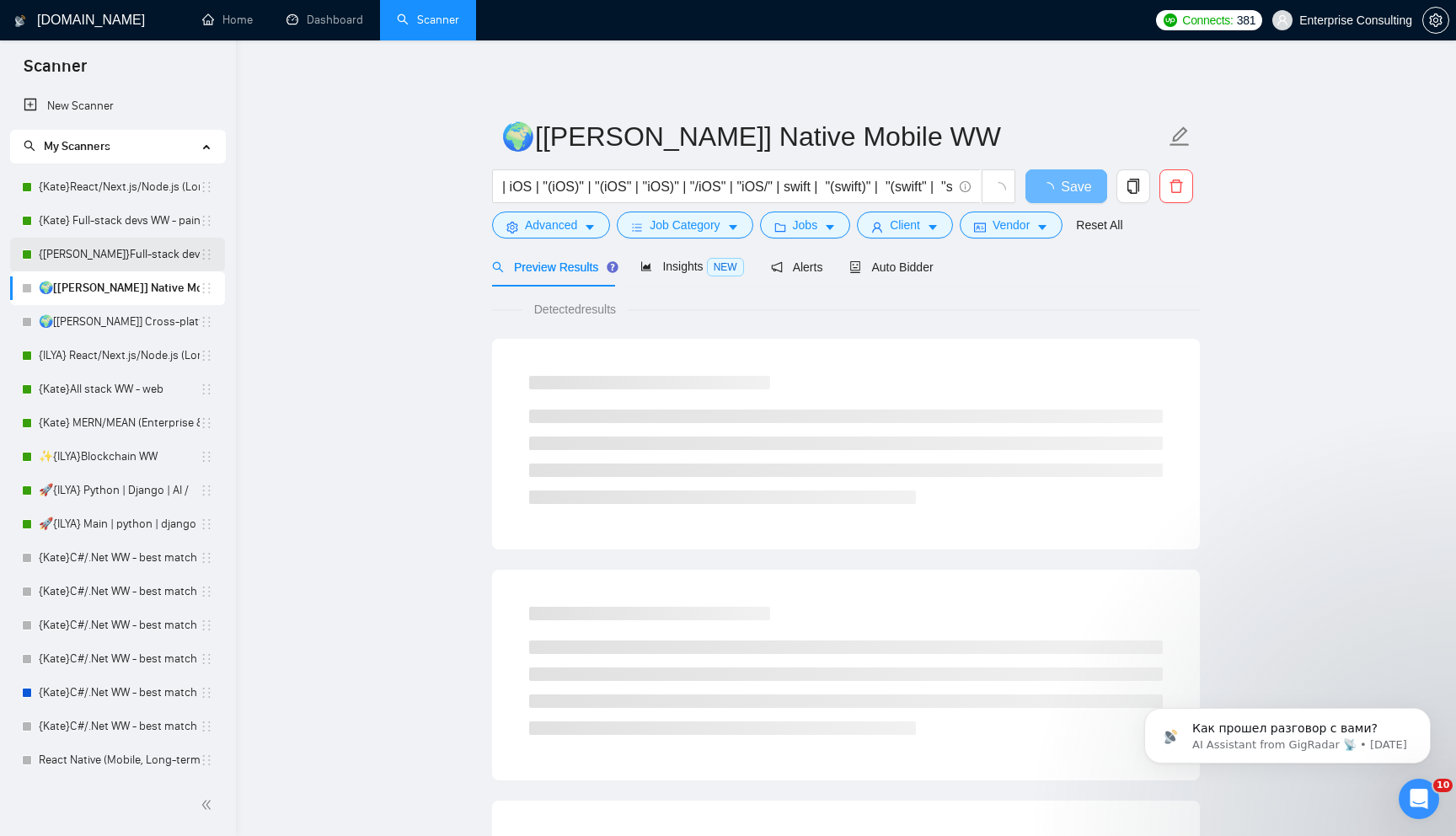
click at [115, 245] on link "{[PERSON_NAME]}Full-stack devs WW (<1 month) - pain point" at bounding box center [119, 254] width 161 height 33
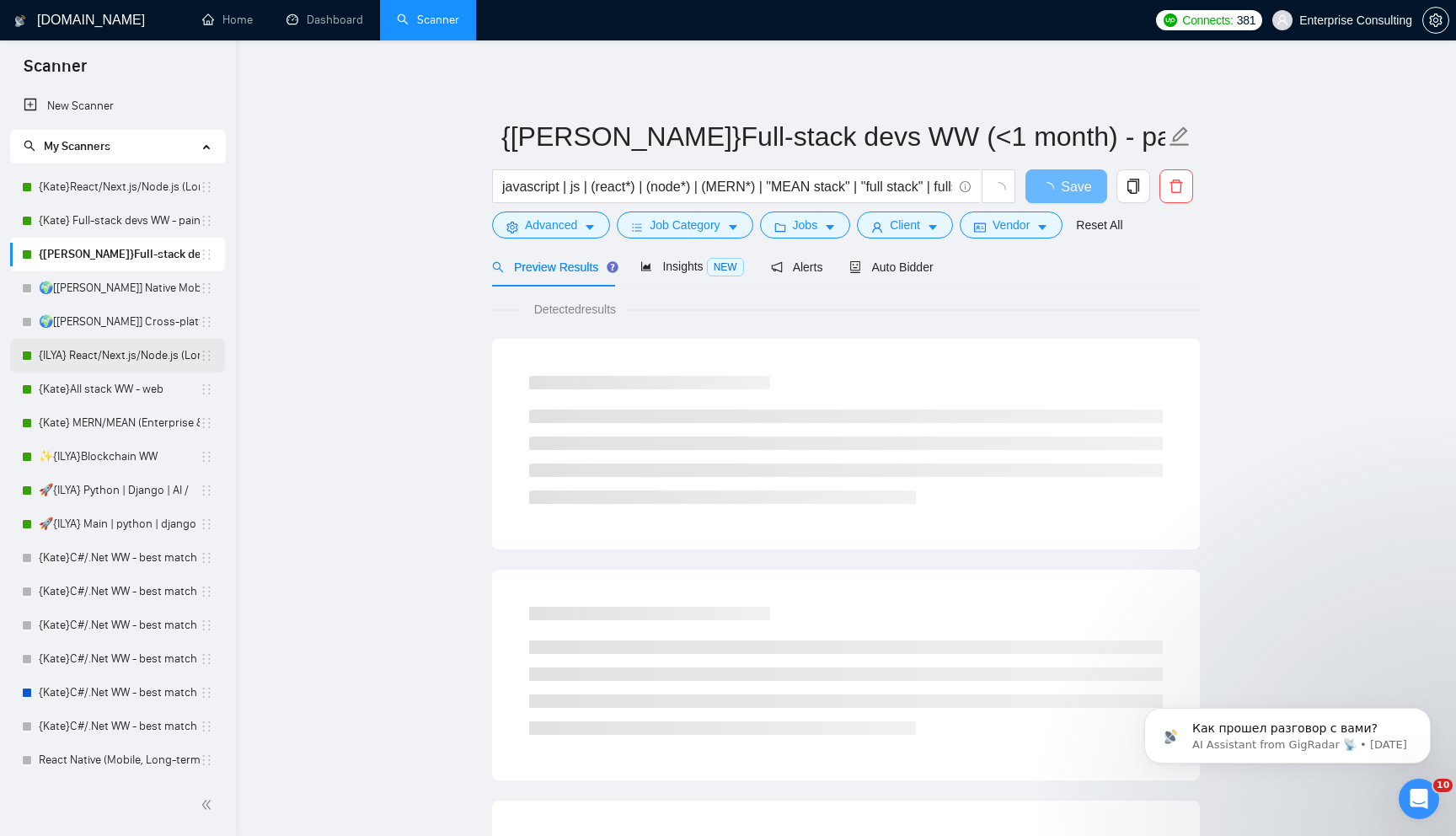
click at [118, 361] on link "{ILYA} React/Next.js/Node.js (Long-term, All Niches)" at bounding box center [119, 355] width 161 height 33
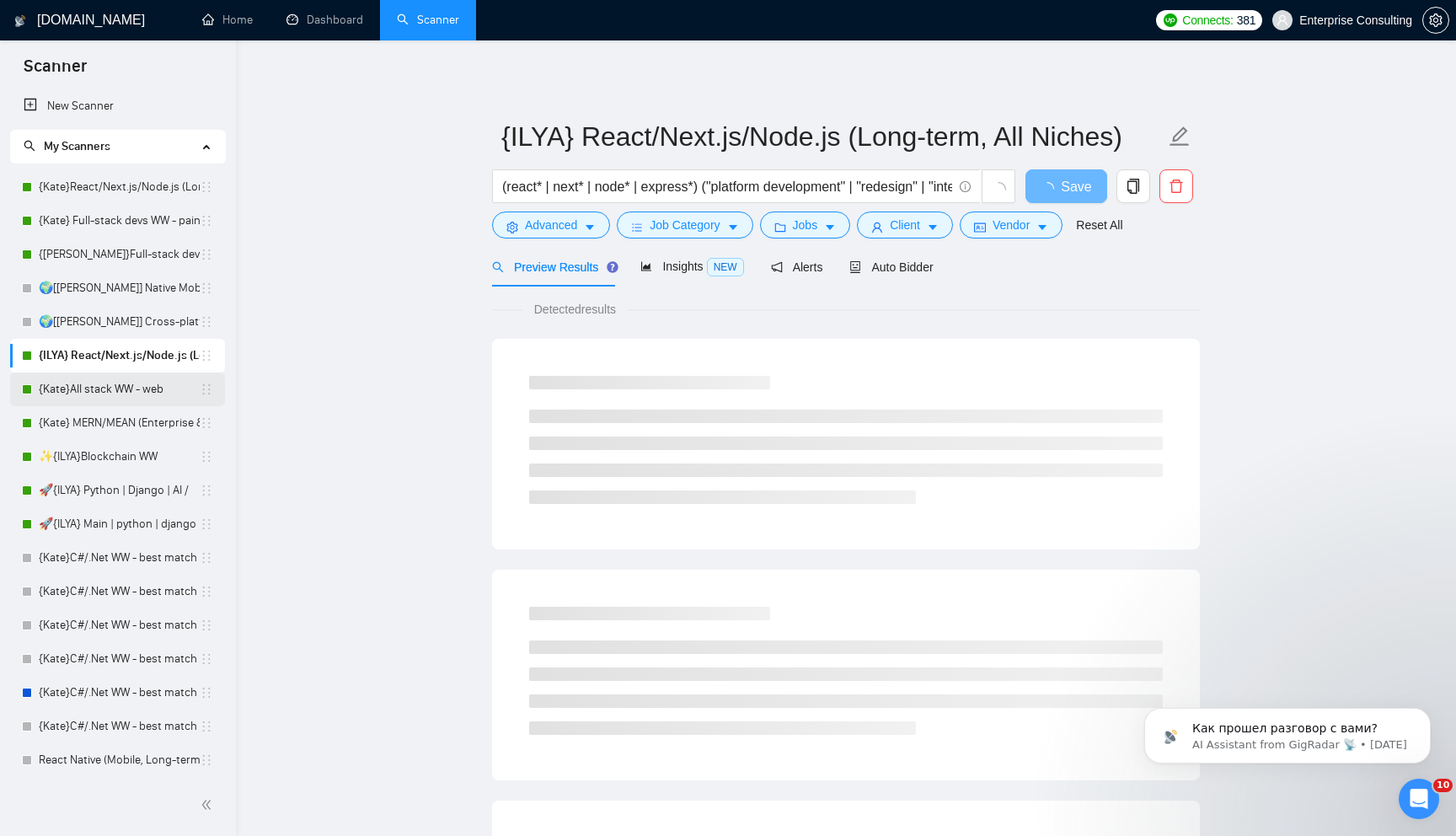
click at [125, 390] on link "{Kate}All stack WW - web" at bounding box center [119, 389] width 161 height 33
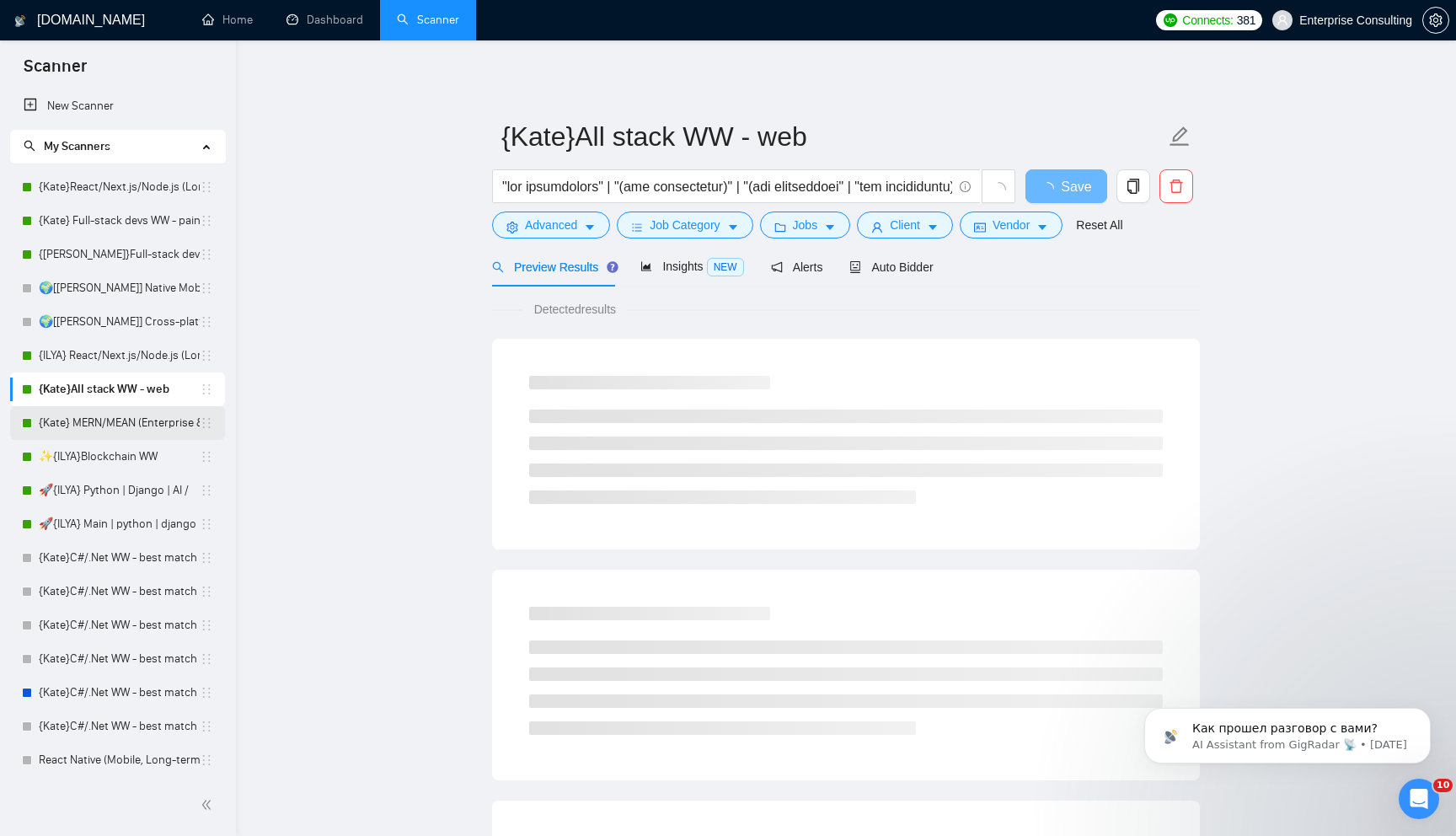
click at [125, 427] on link "{Kate} MERN/MEAN (Enterprise & SaaS)" at bounding box center [119, 423] width 161 height 33
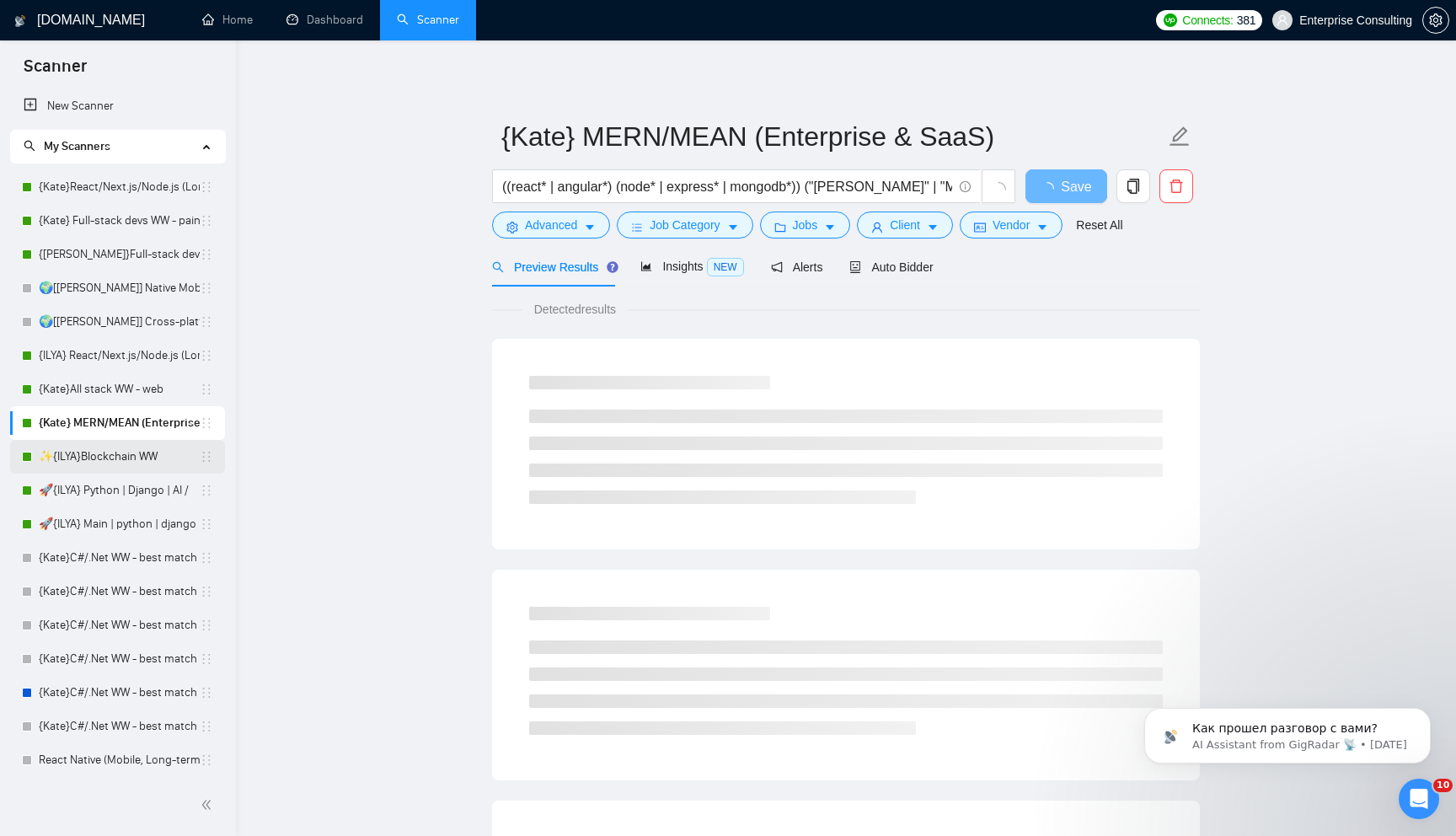
click at [121, 471] on link "✨{ILYA}Blockchain WW" at bounding box center [119, 456] width 161 height 33
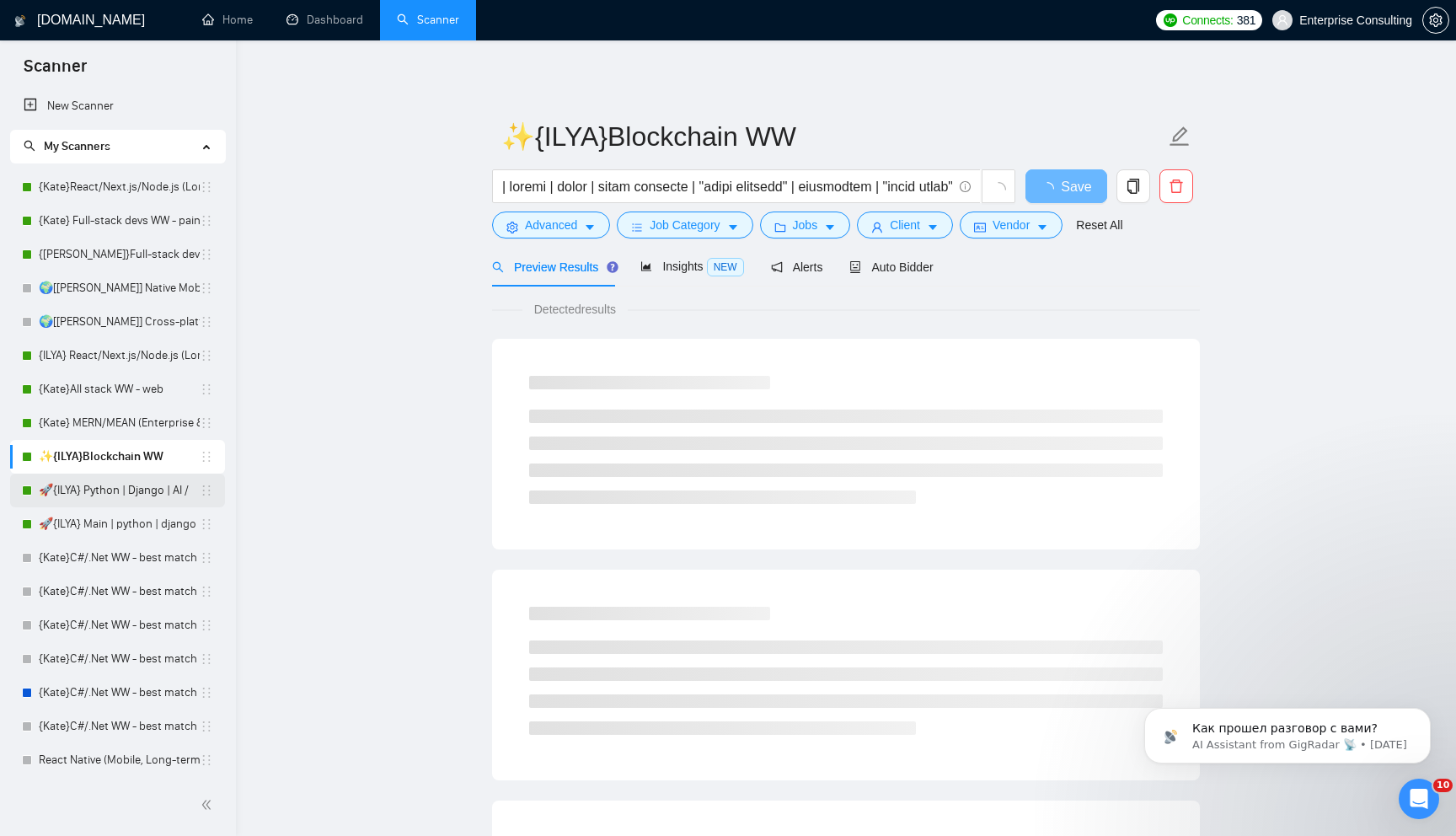
click at [121, 500] on link "🚀{ILYA} Python | Django | AI /" at bounding box center [119, 489] width 161 height 33
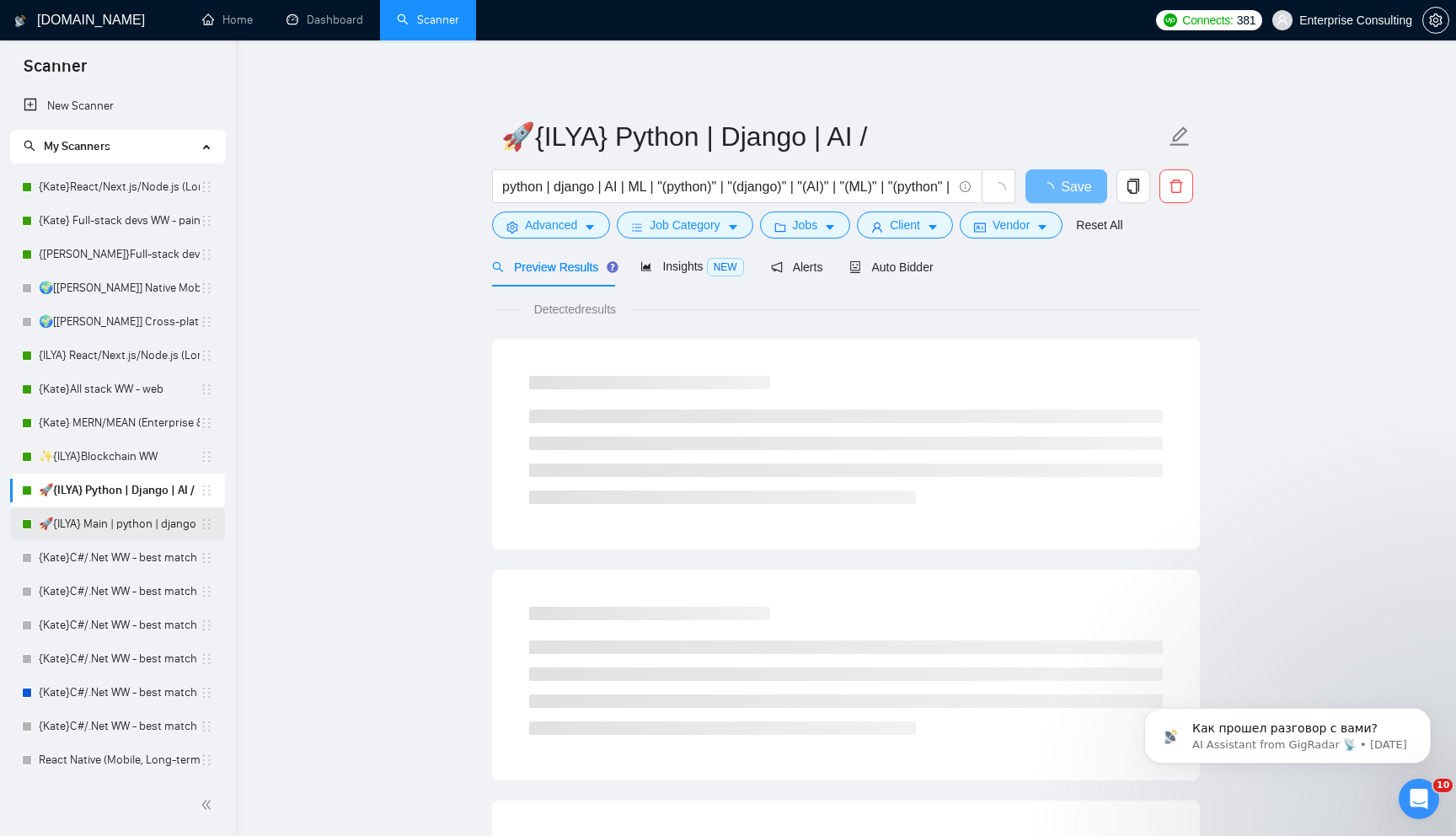
click at [121, 530] on link "🚀{ILYA} Main | python | django | AI (+less than 30 h)" at bounding box center [119, 523] width 161 height 33
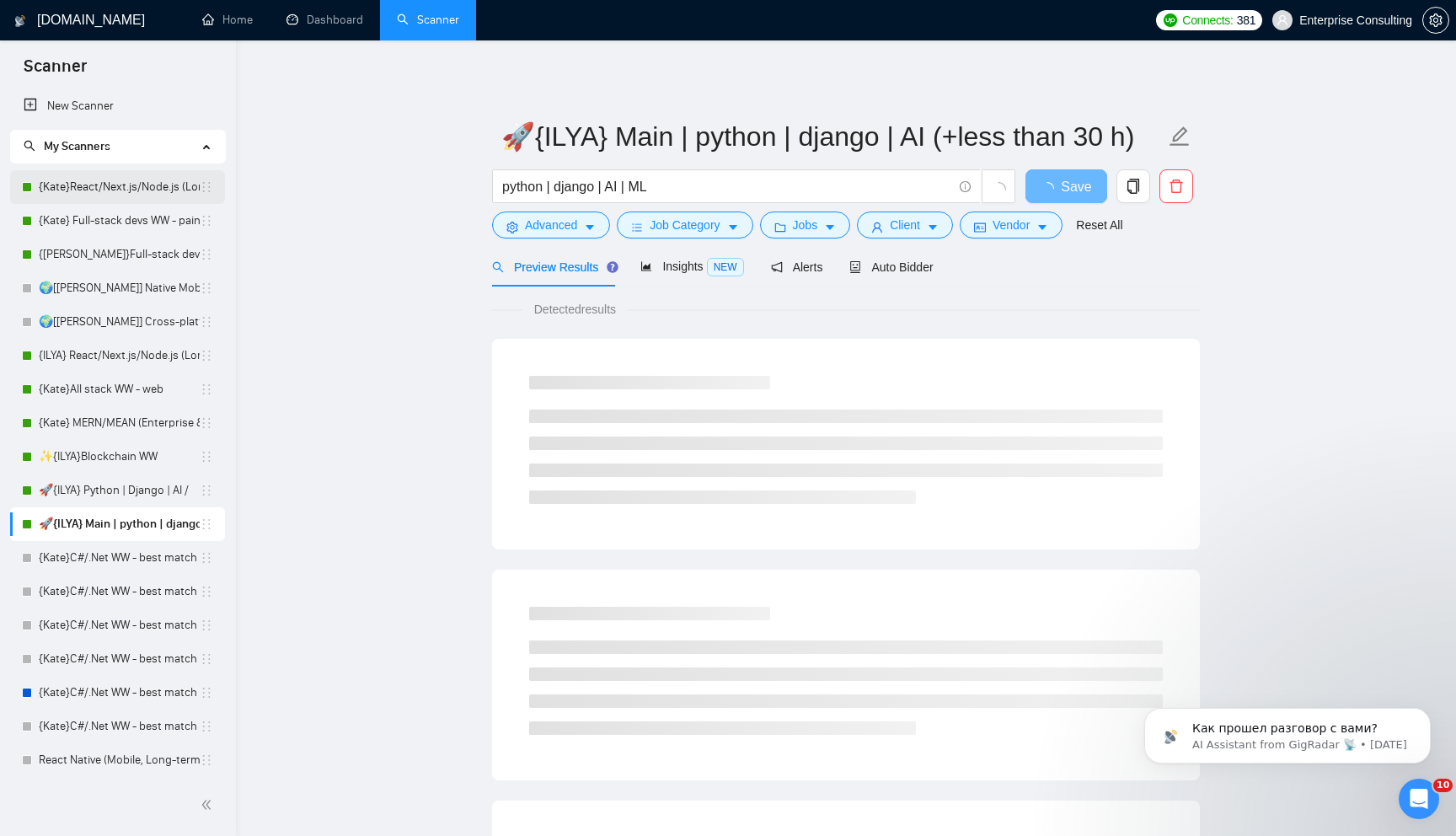
click at [115, 184] on link "{Kate}React/Next.js/Node.js (Long-term, All Niches)" at bounding box center [119, 186] width 161 height 33
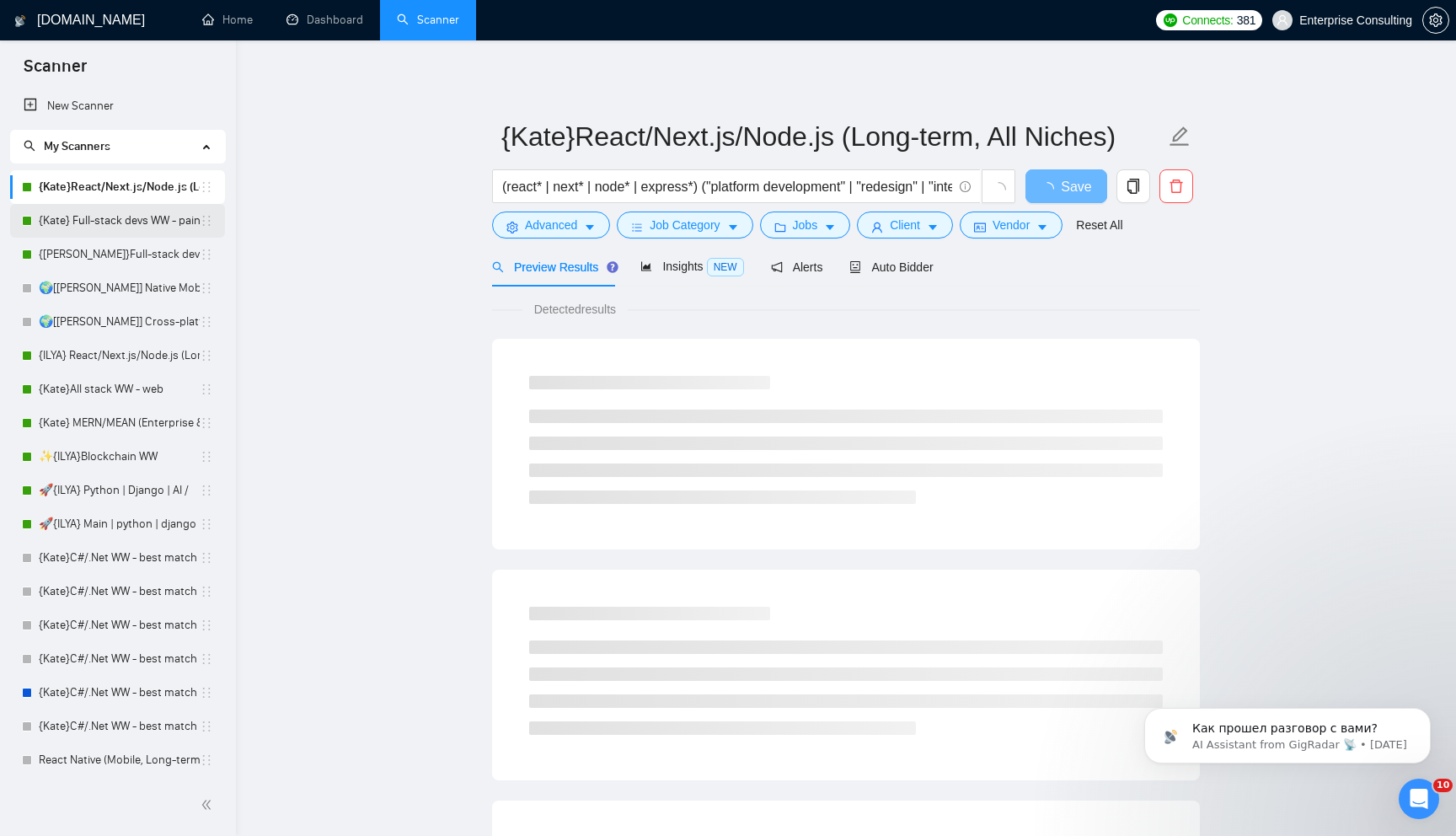
click at [112, 215] on link "{Kate} Full-stack devs WW - pain point" at bounding box center [119, 220] width 161 height 33
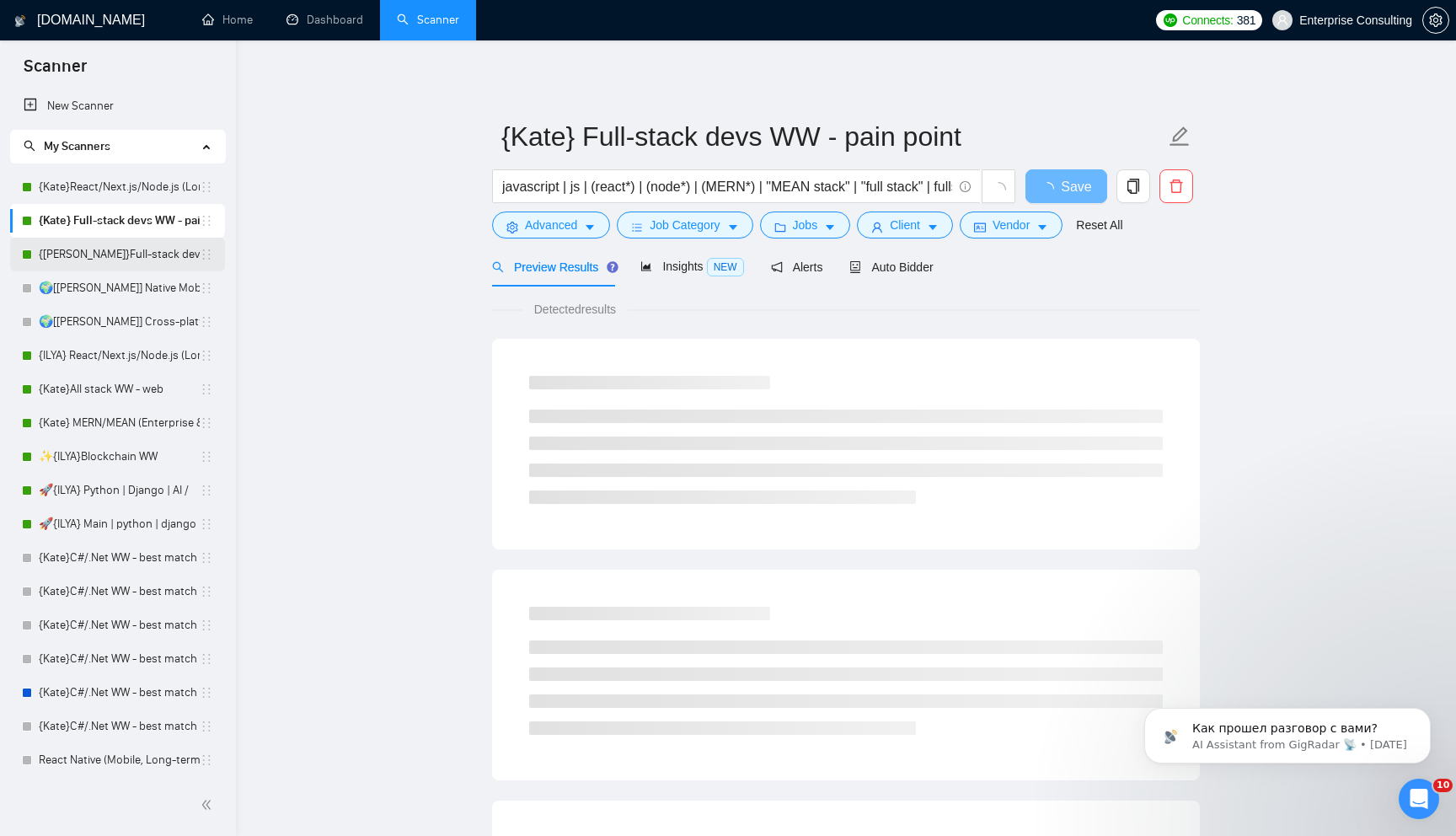
click at [108, 243] on link "{[PERSON_NAME]}Full-stack devs WW (<1 month) - pain point" at bounding box center [119, 254] width 161 height 33
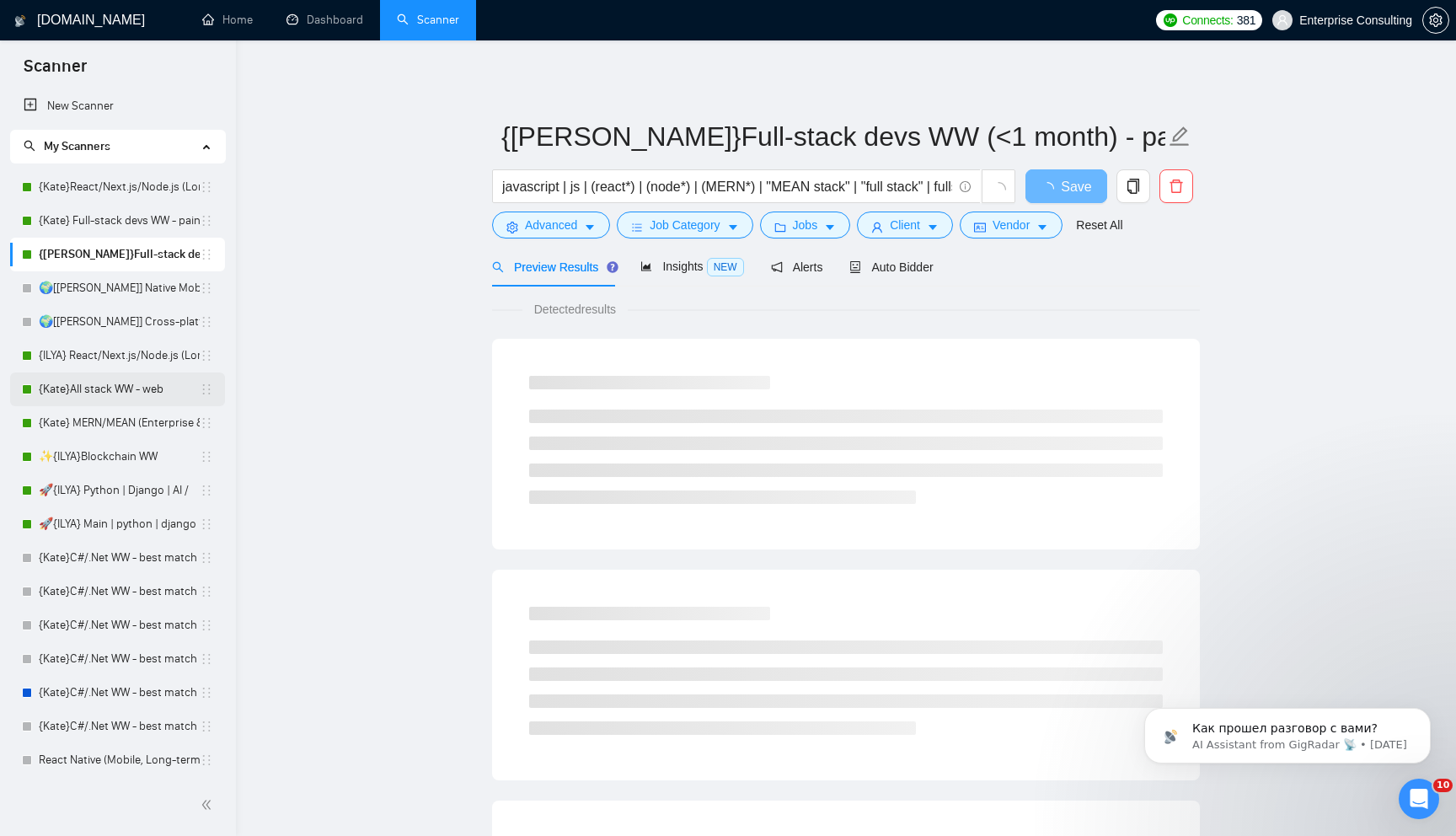
click at [114, 395] on link "{Kate}All stack WW - web" at bounding box center [119, 389] width 161 height 33
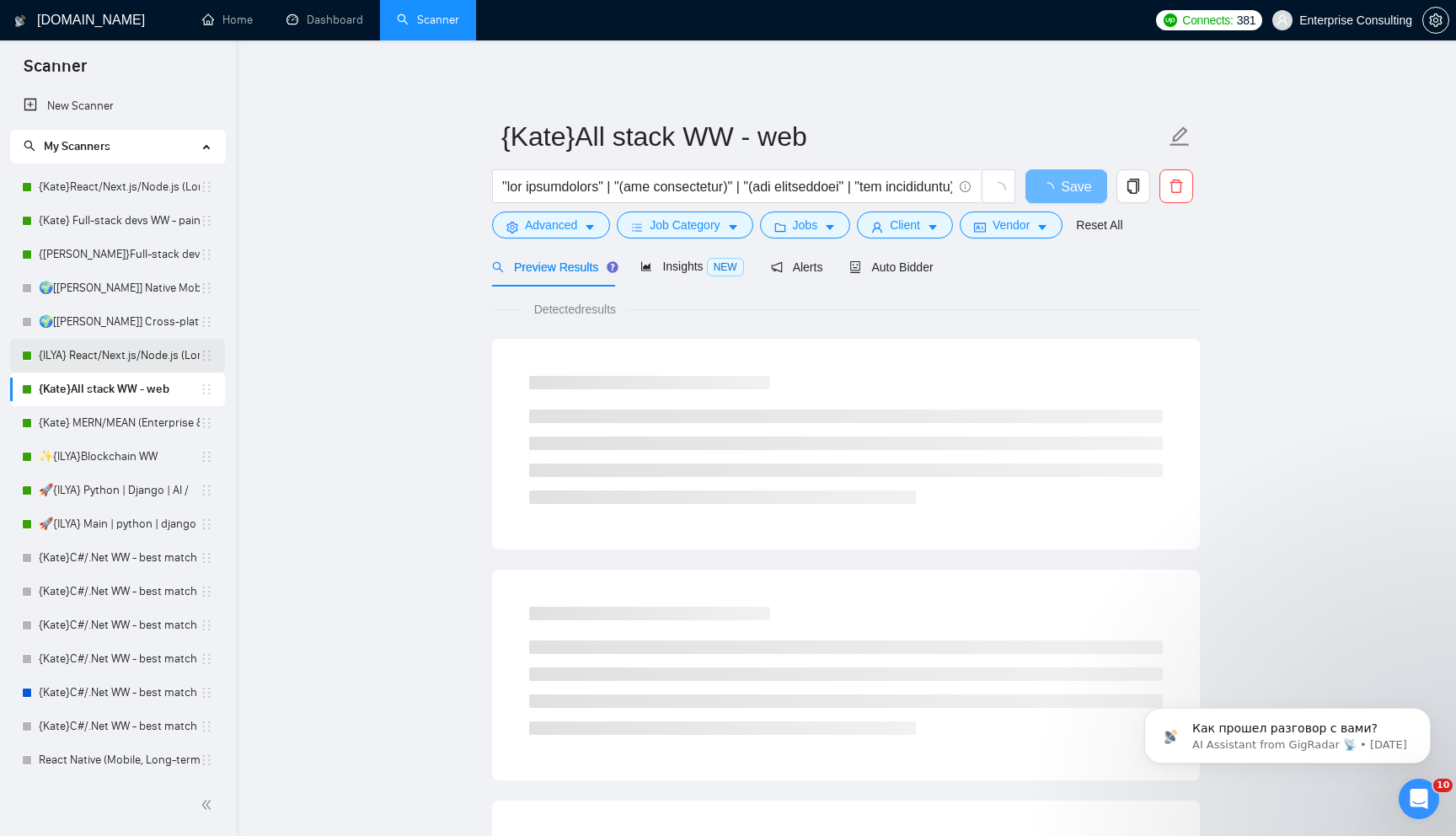
click at [122, 364] on link "{ILYA} React/Next.js/Node.js (Long-term, All Niches)" at bounding box center [119, 355] width 161 height 33
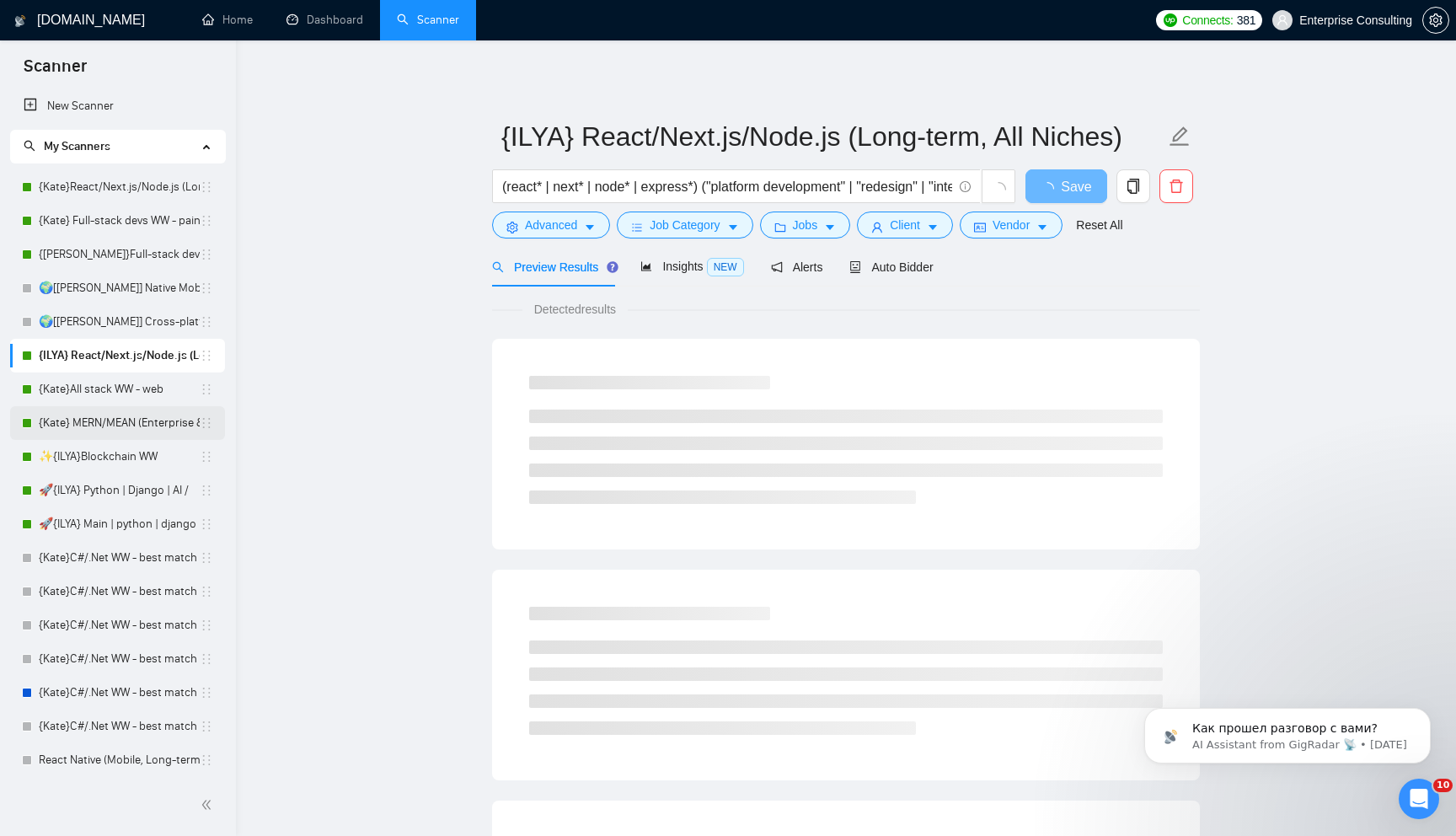
click at [122, 419] on link "{Kate} MERN/MEAN (Enterprise & SaaS)" at bounding box center [119, 423] width 161 height 33
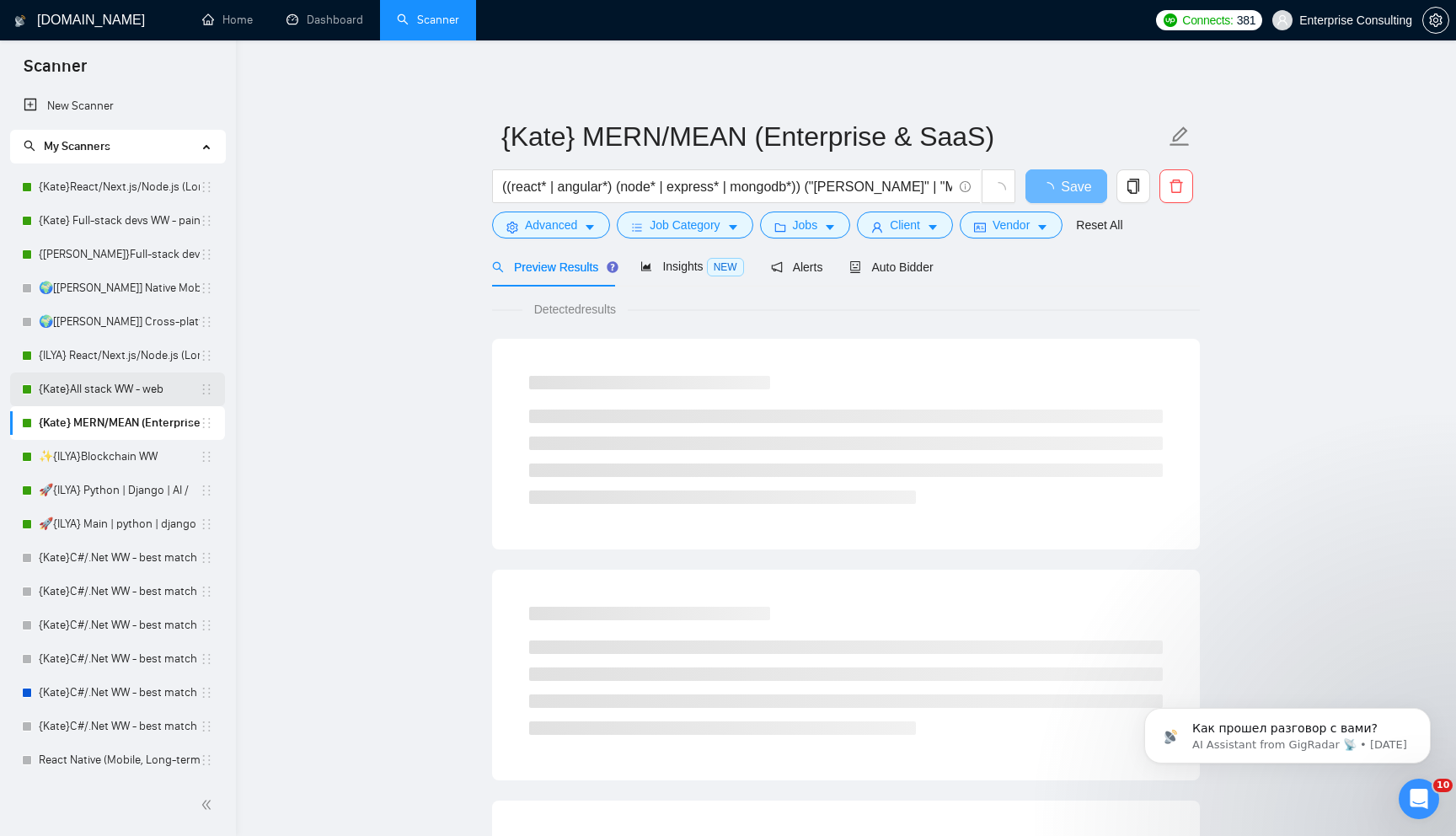
click at [126, 396] on link "{Kate}All stack WW - web" at bounding box center [119, 389] width 161 height 33
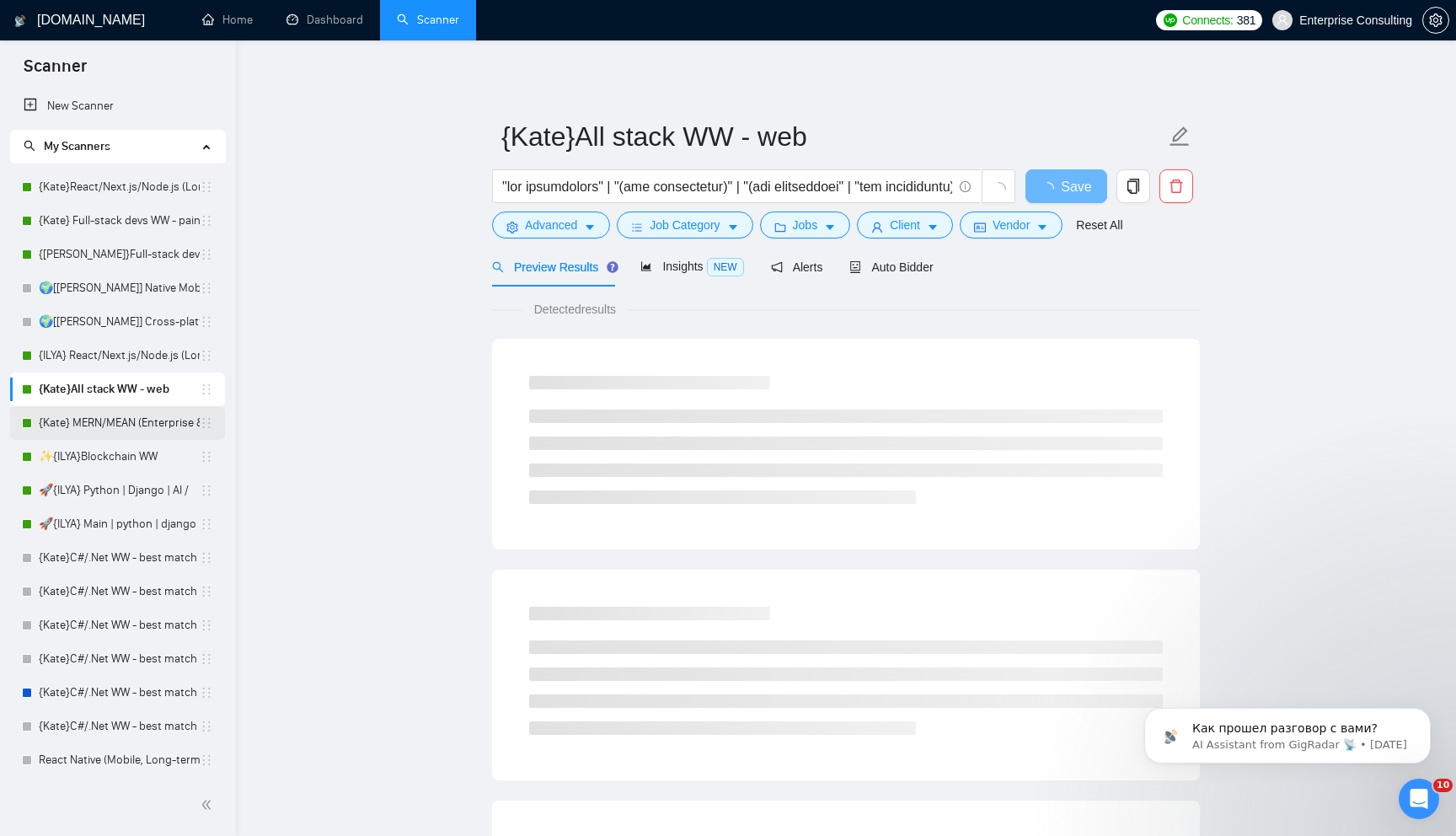
click at [142, 433] on link "{Kate} MERN/MEAN (Enterprise & SaaS)" at bounding box center [119, 423] width 161 height 33
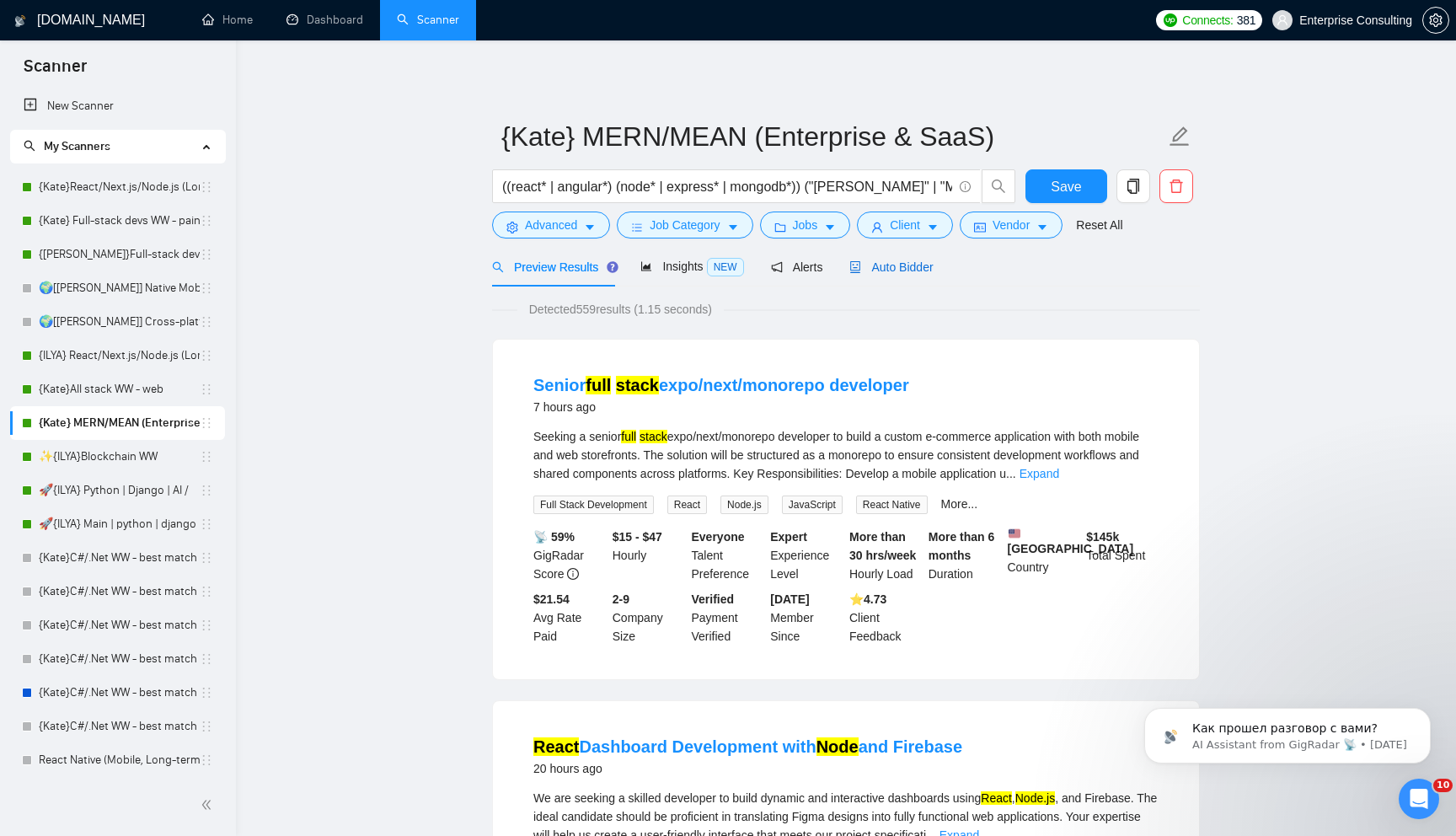
click at [911, 267] on span "Auto Bidder" at bounding box center [891, 267] width 84 height 14
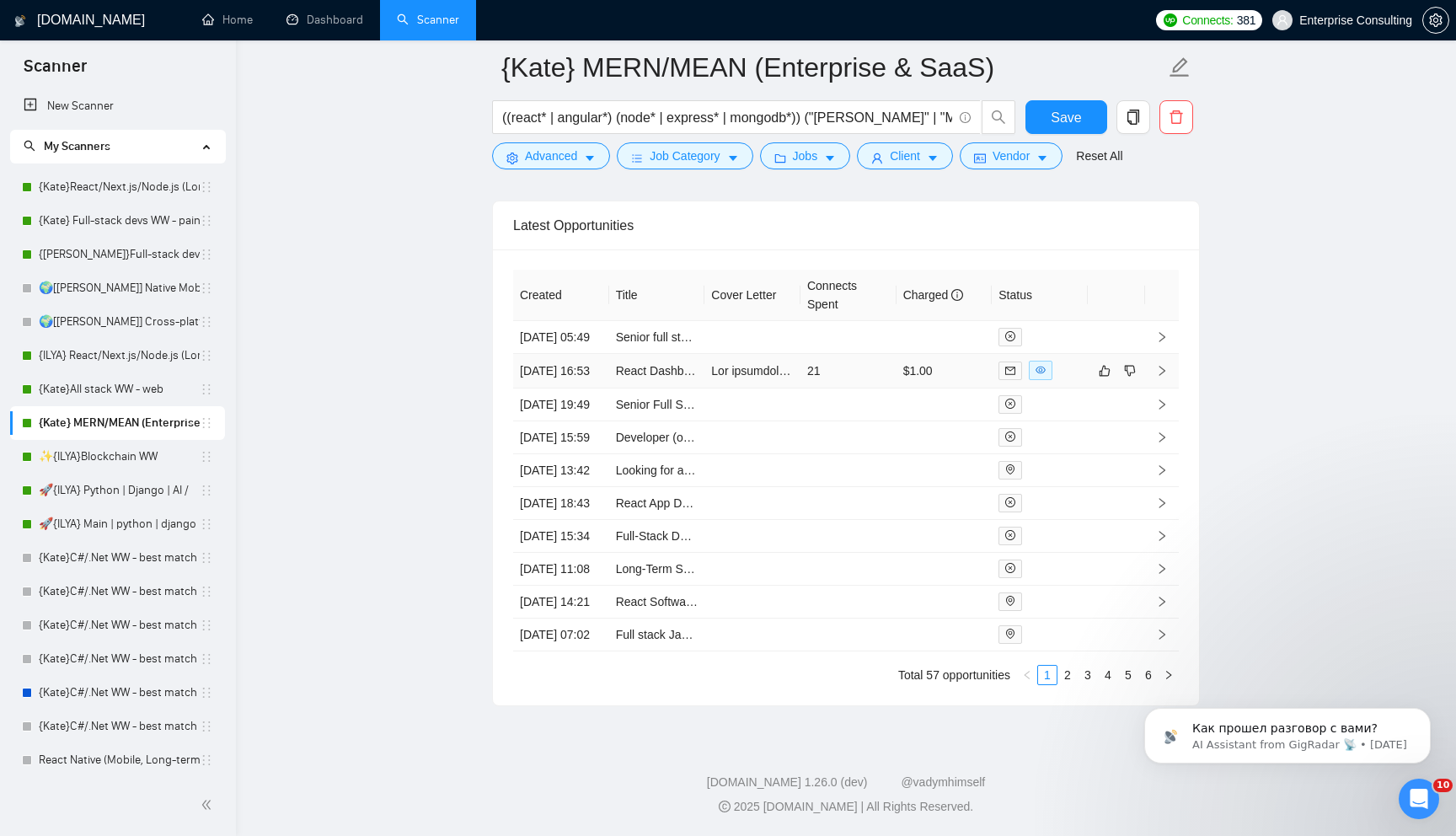
scroll to position [4236, 0]
click at [1073, 684] on link "2" at bounding box center [1067, 675] width 19 height 19
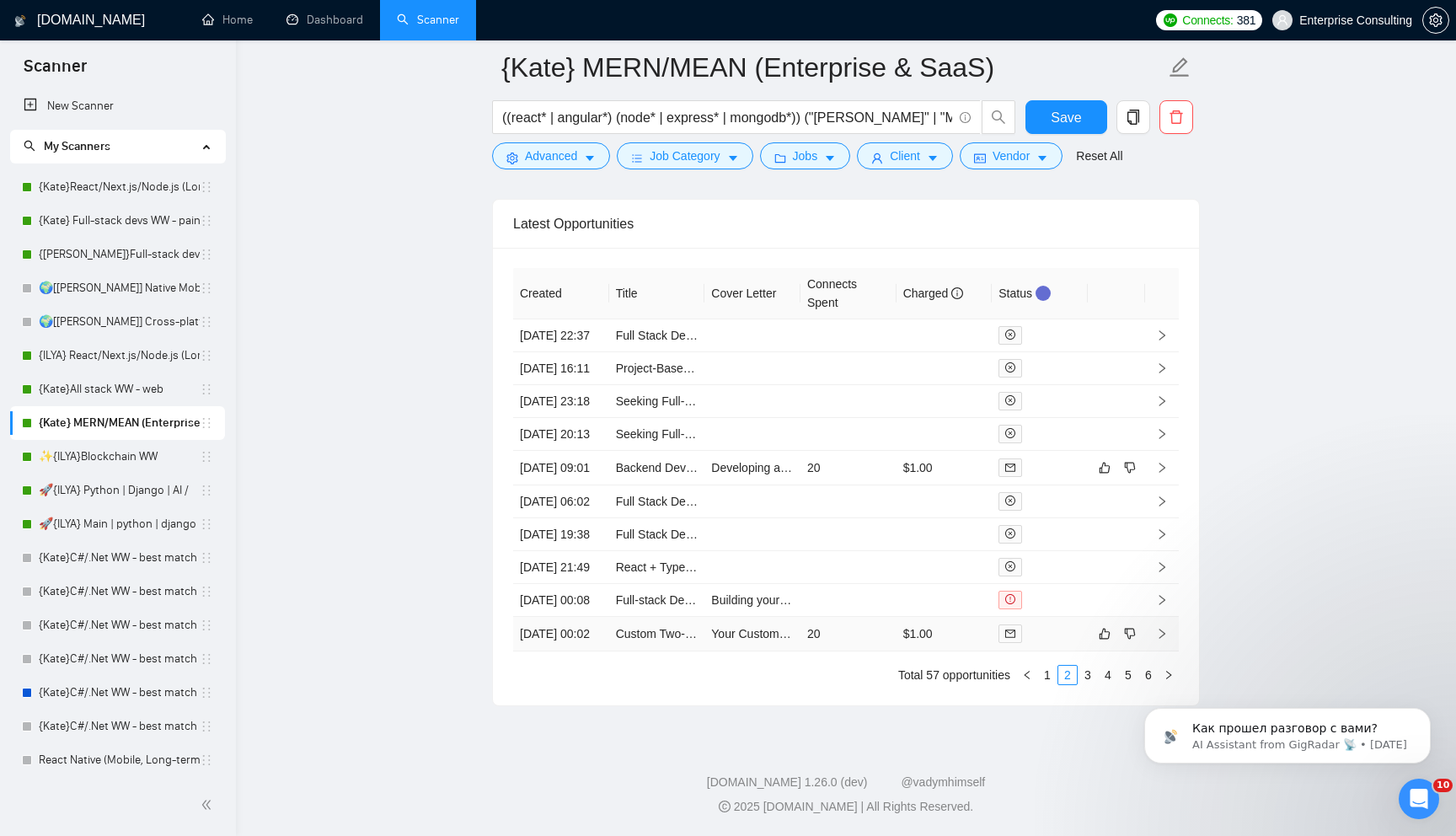
scroll to position [4329, 0]
click at [1090, 669] on link "3" at bounding box center [1088, 675] width 19 height 19
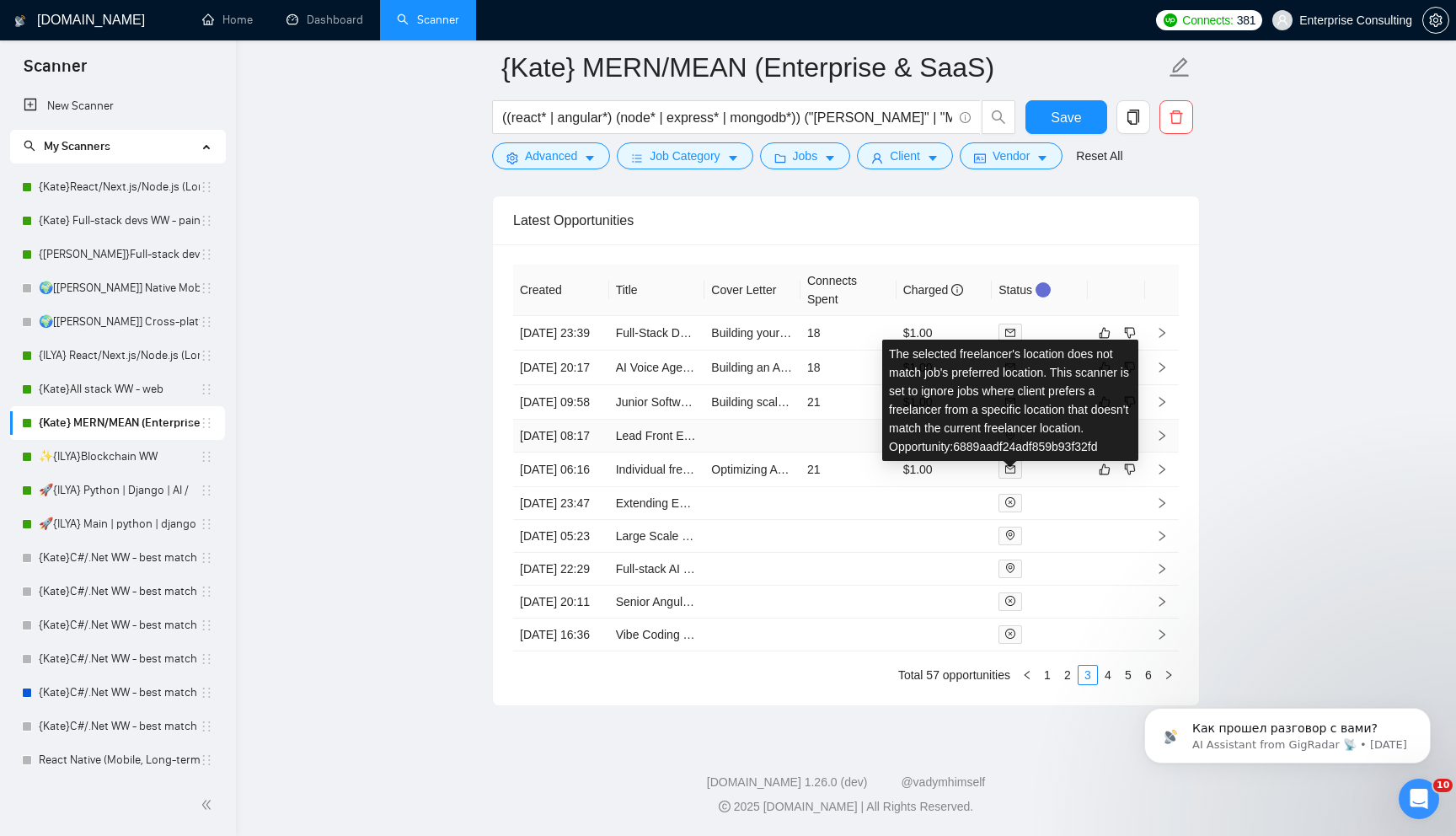
scroll to position [4236, 0]
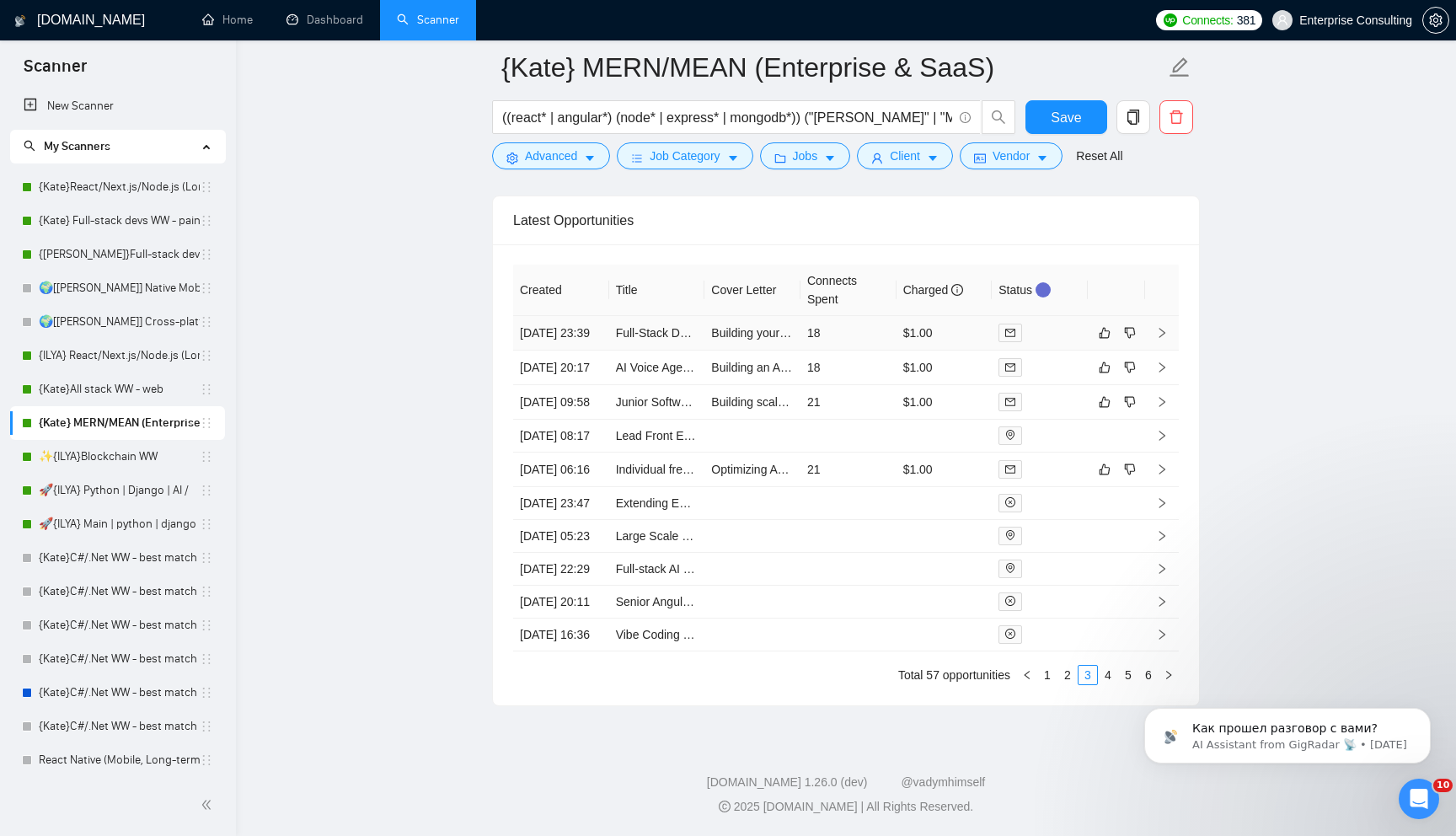
click at [866, 316] on td "18" at bounding box center [848, 333] width 96 height 34
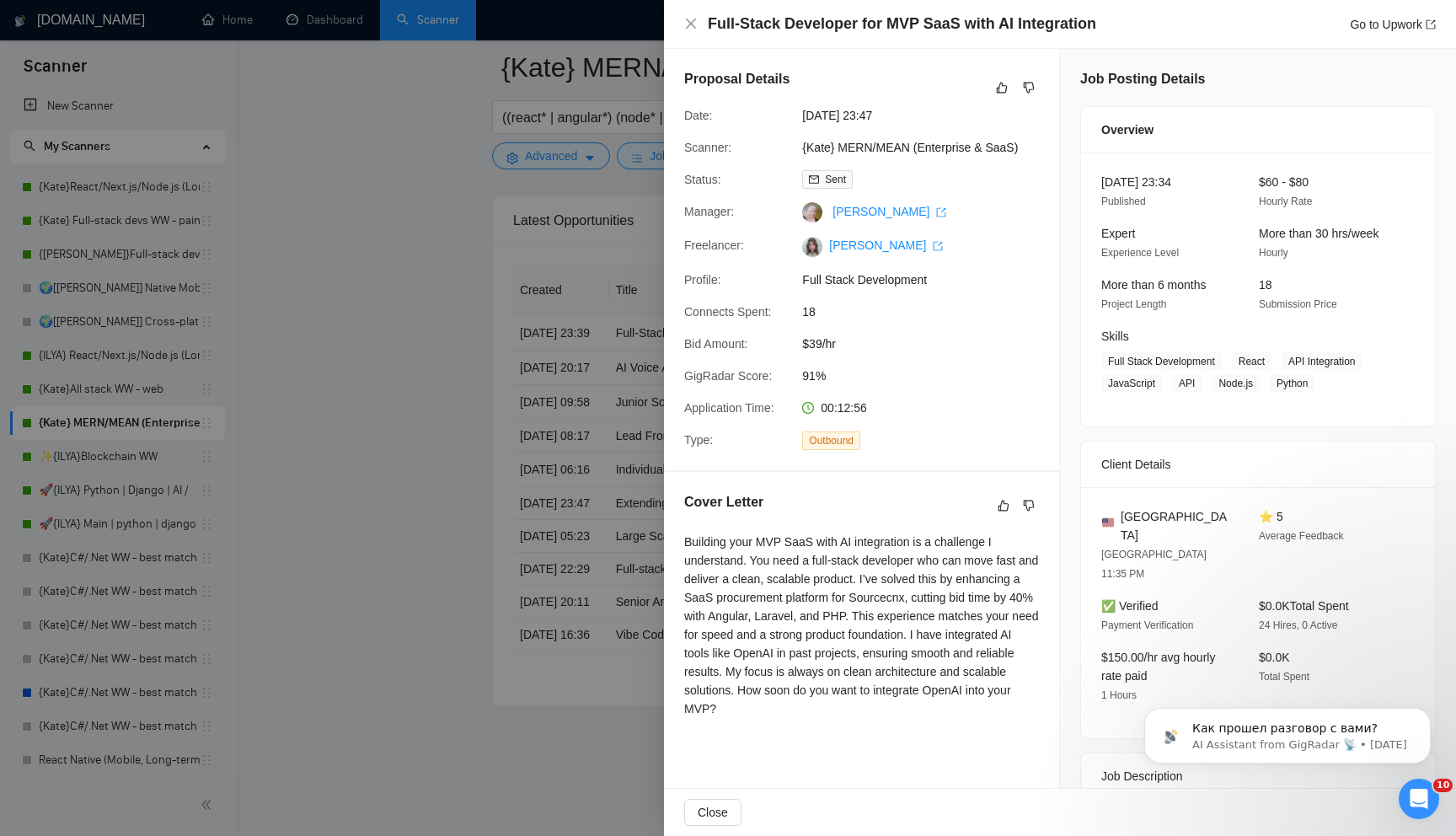
click at [520, 438] on div at bounding box center [728, 418] width 1456 height 836
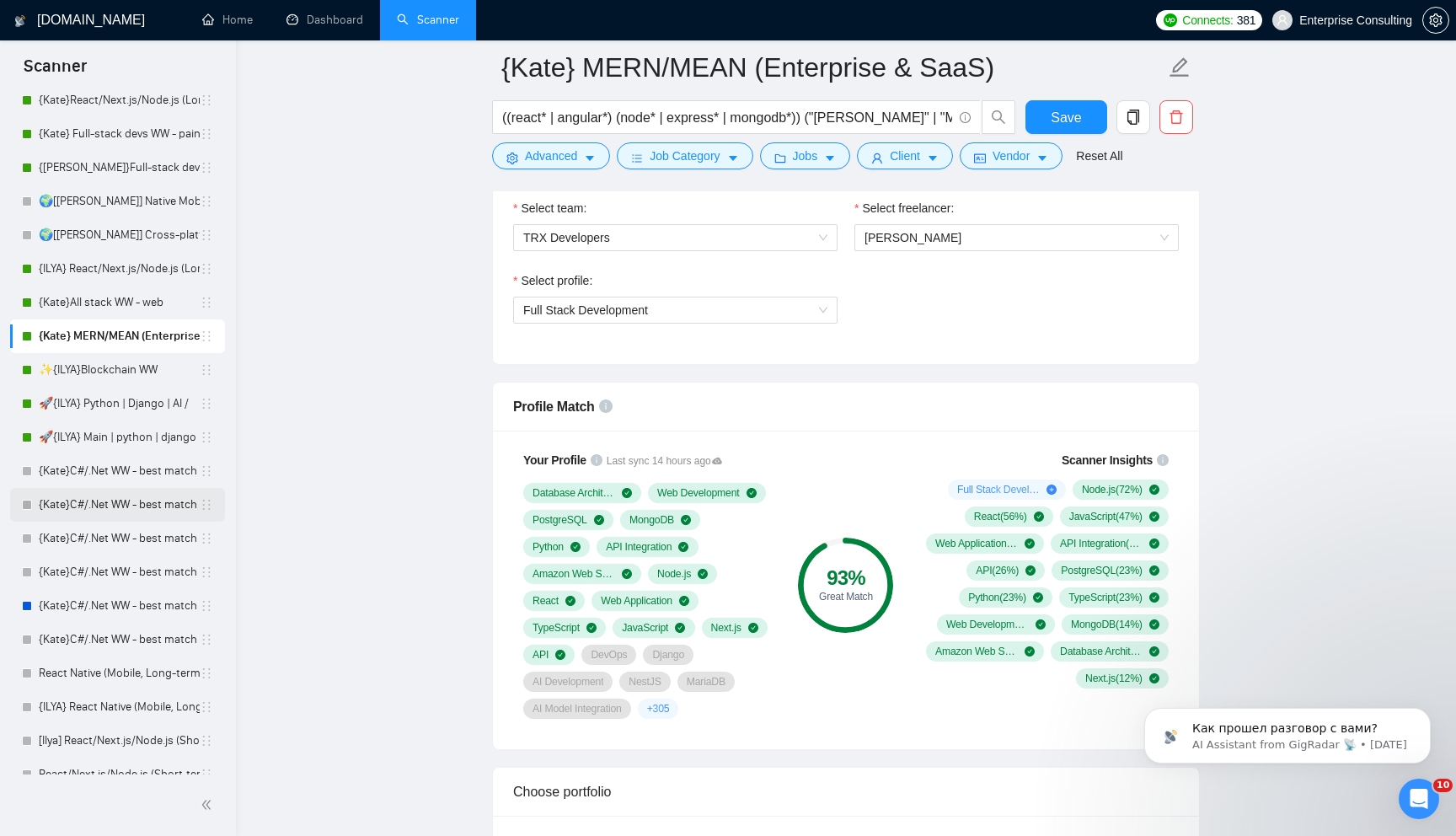
scroll to position [95, 0]
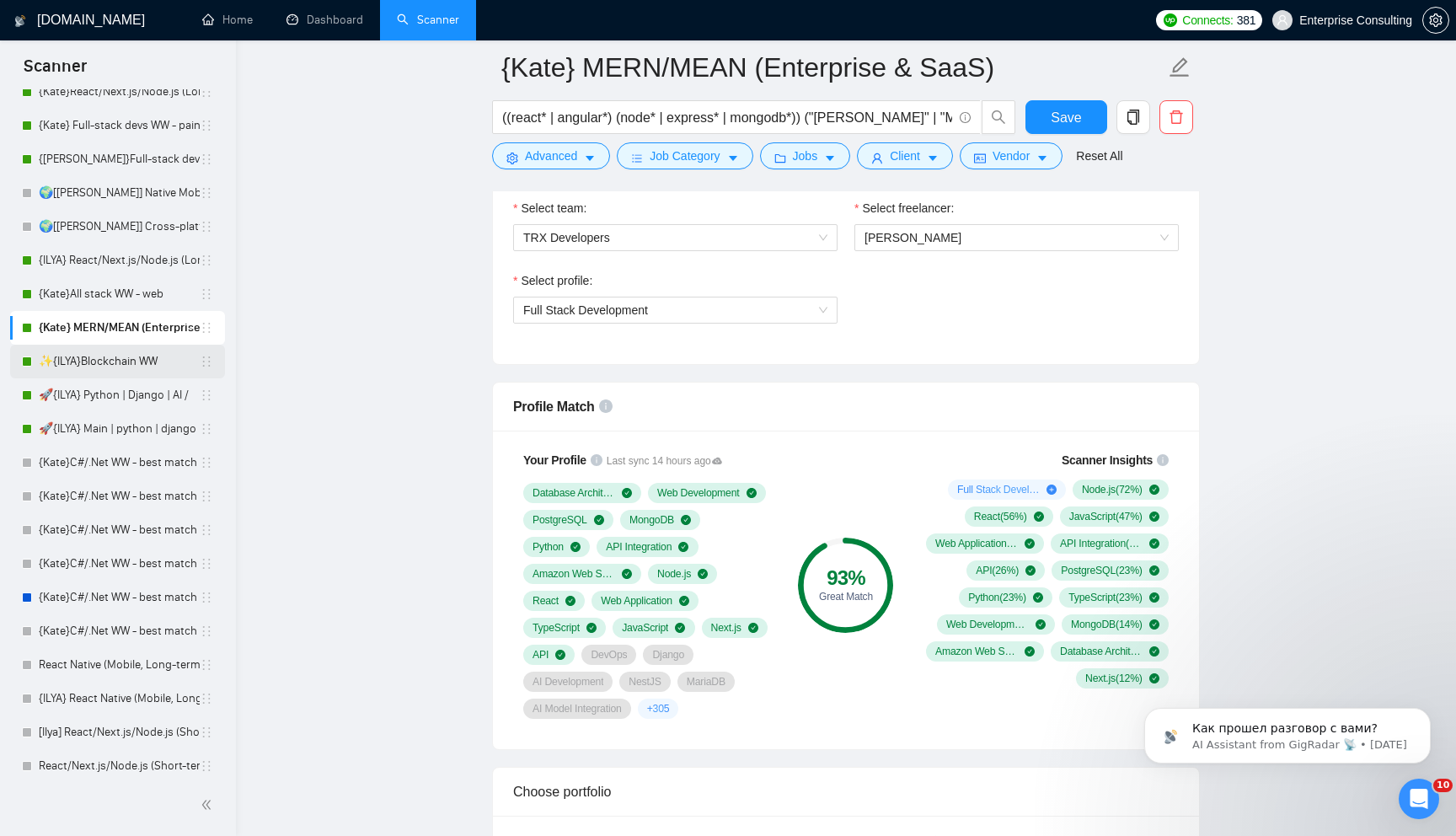
click at [114, 377] on link "✨{ILYA}Blockchain WW" at bounding box center [119, 361] width 161 height 33
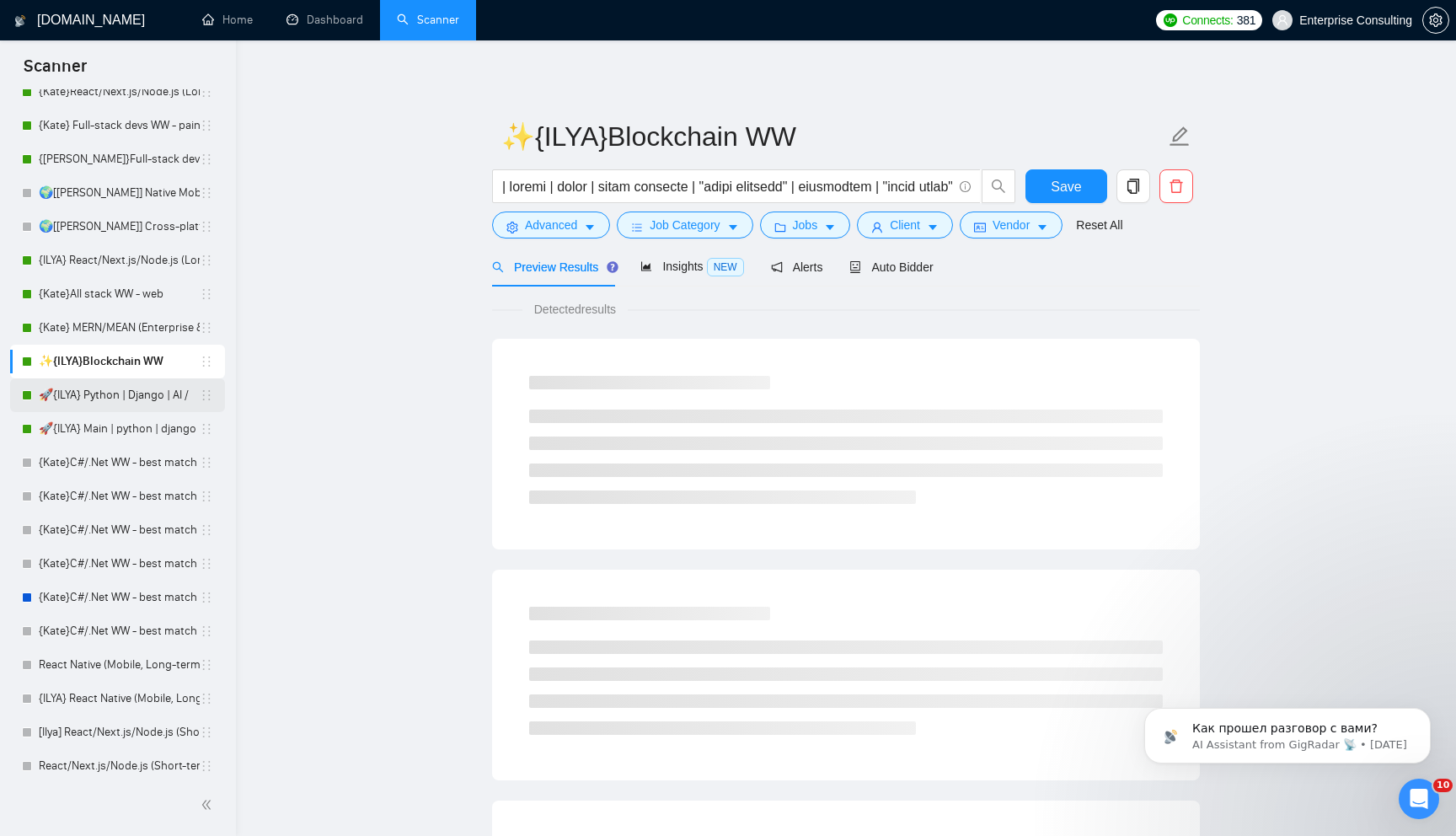
click at [114, 406] on link "🚀{ILYA} Python | Django | AI /" at bounding box center [119, 395] width 161 height 33
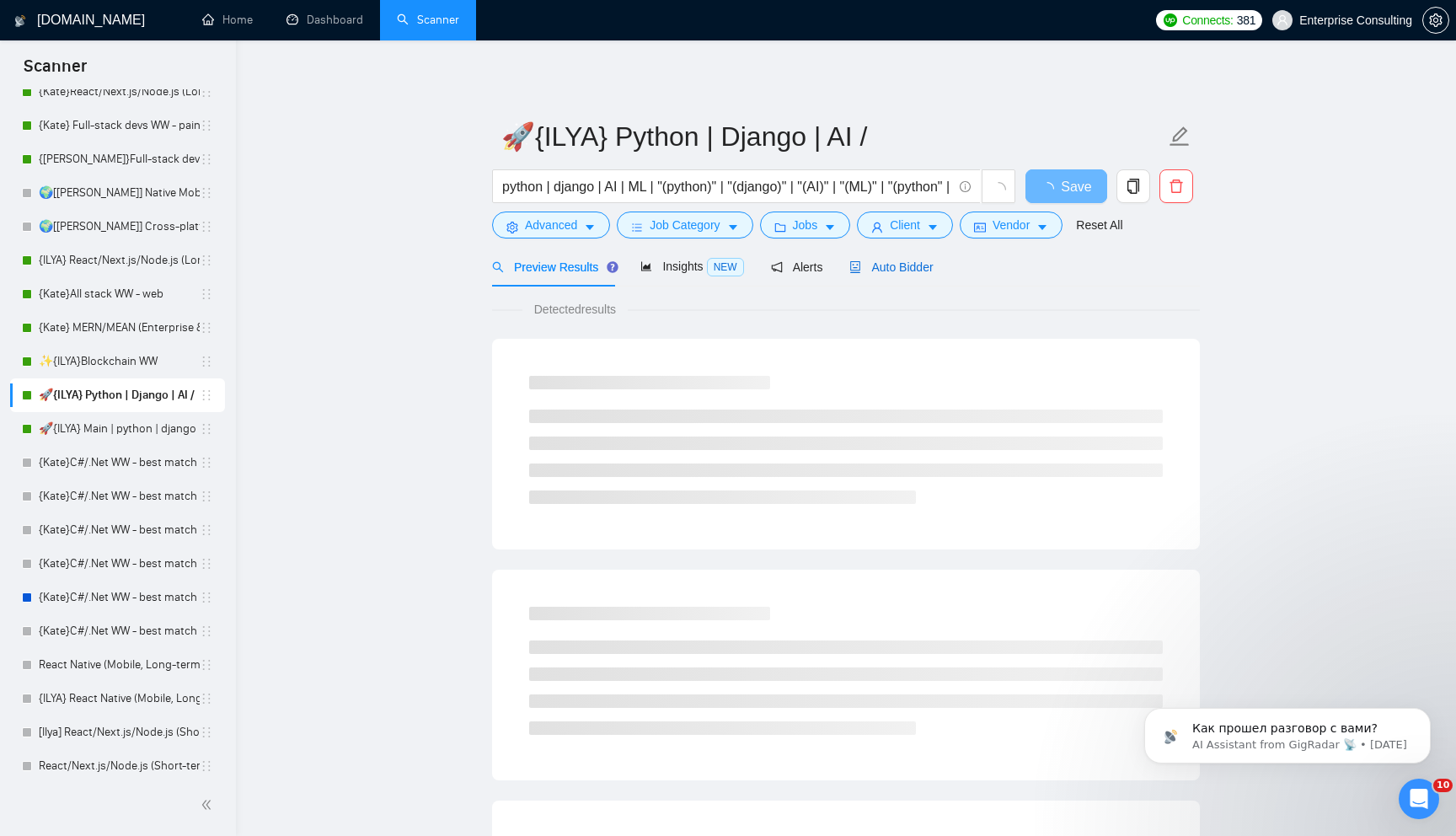
click at [895, 265] on span "Auto Bidder" at bounding box center [891, 267] width 84 height 14
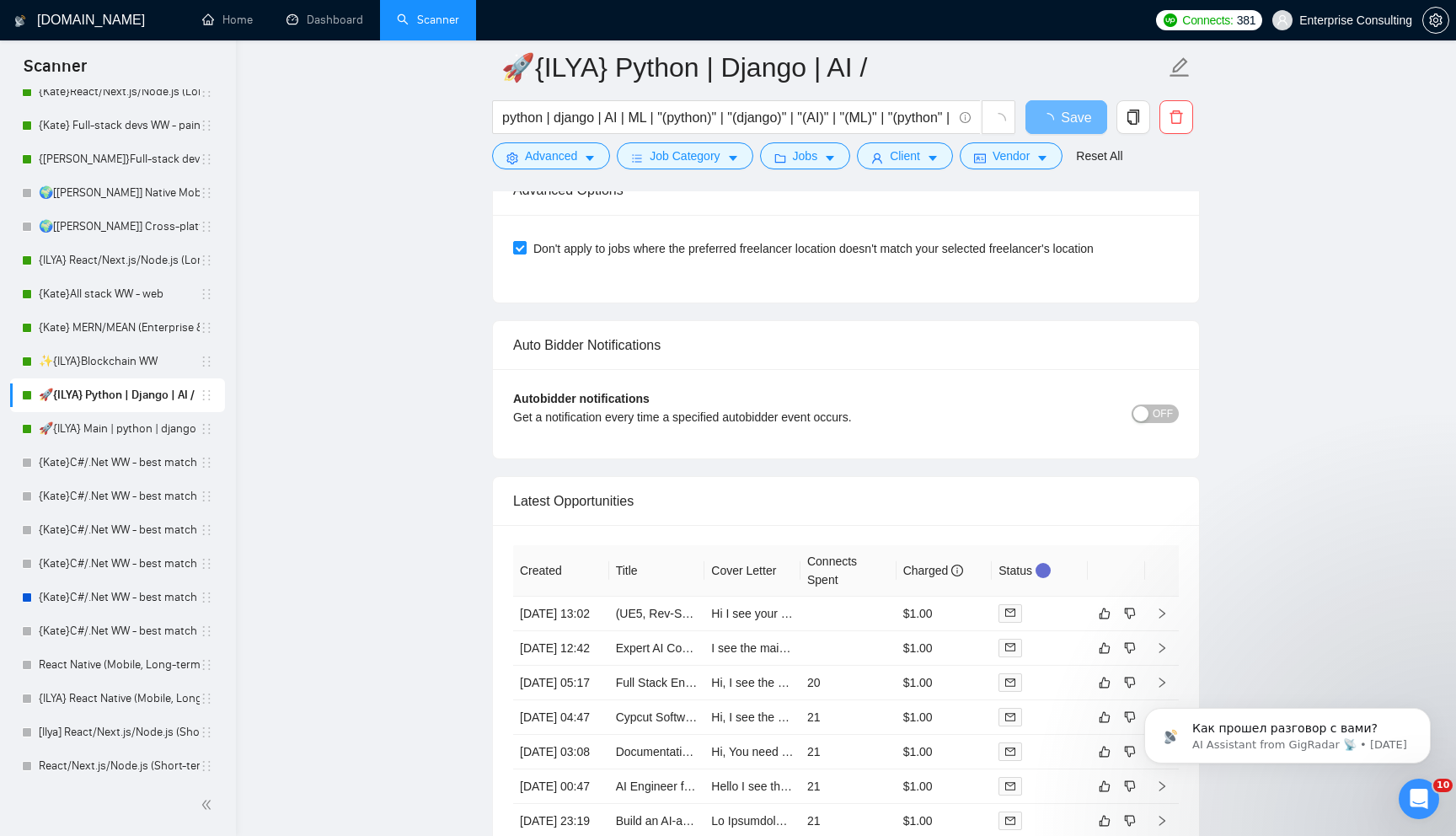
scroll to position [3650, 0]
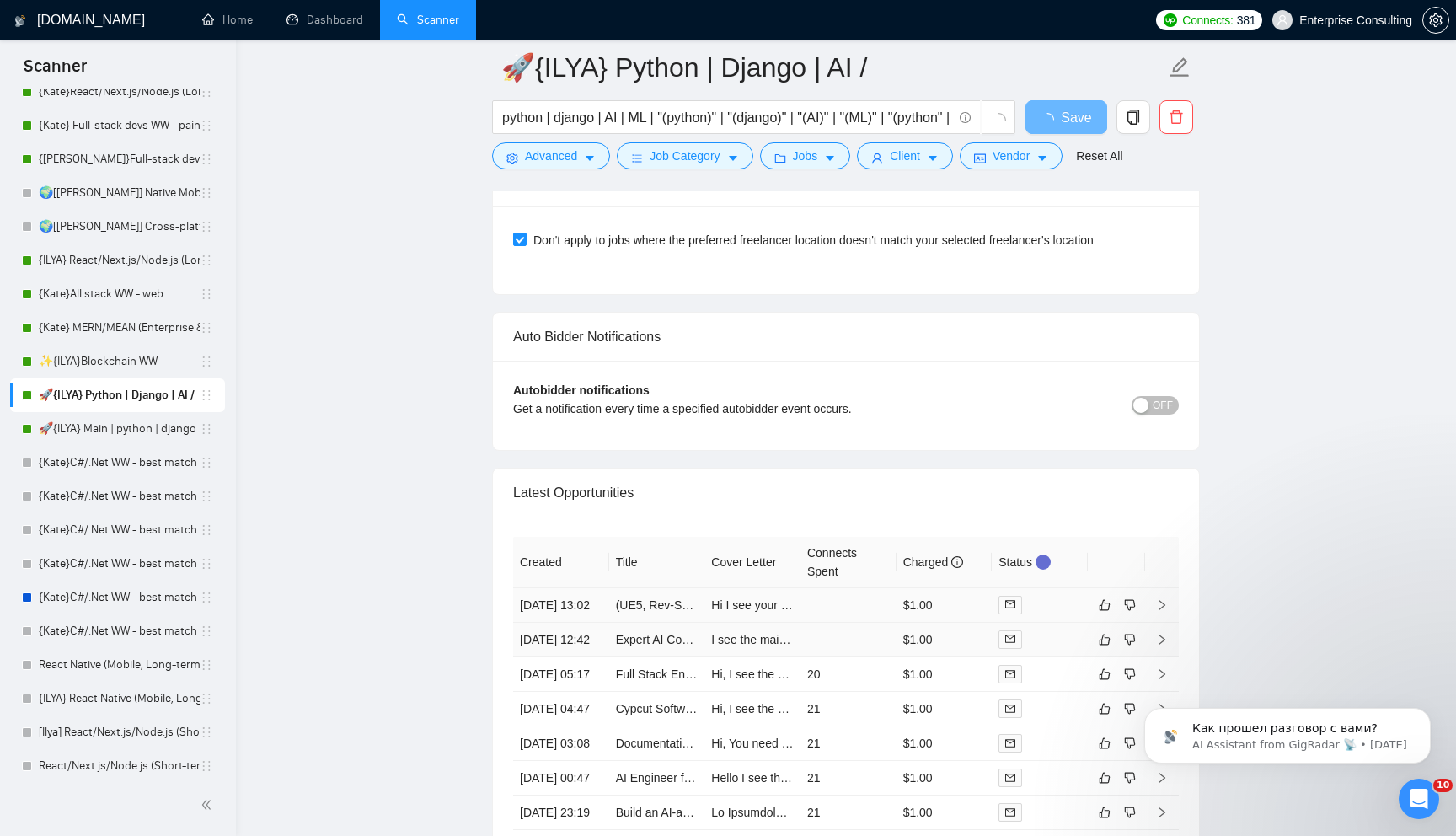
click at [812, 610] on td at bounding box center [848, 605] width 96 height 34
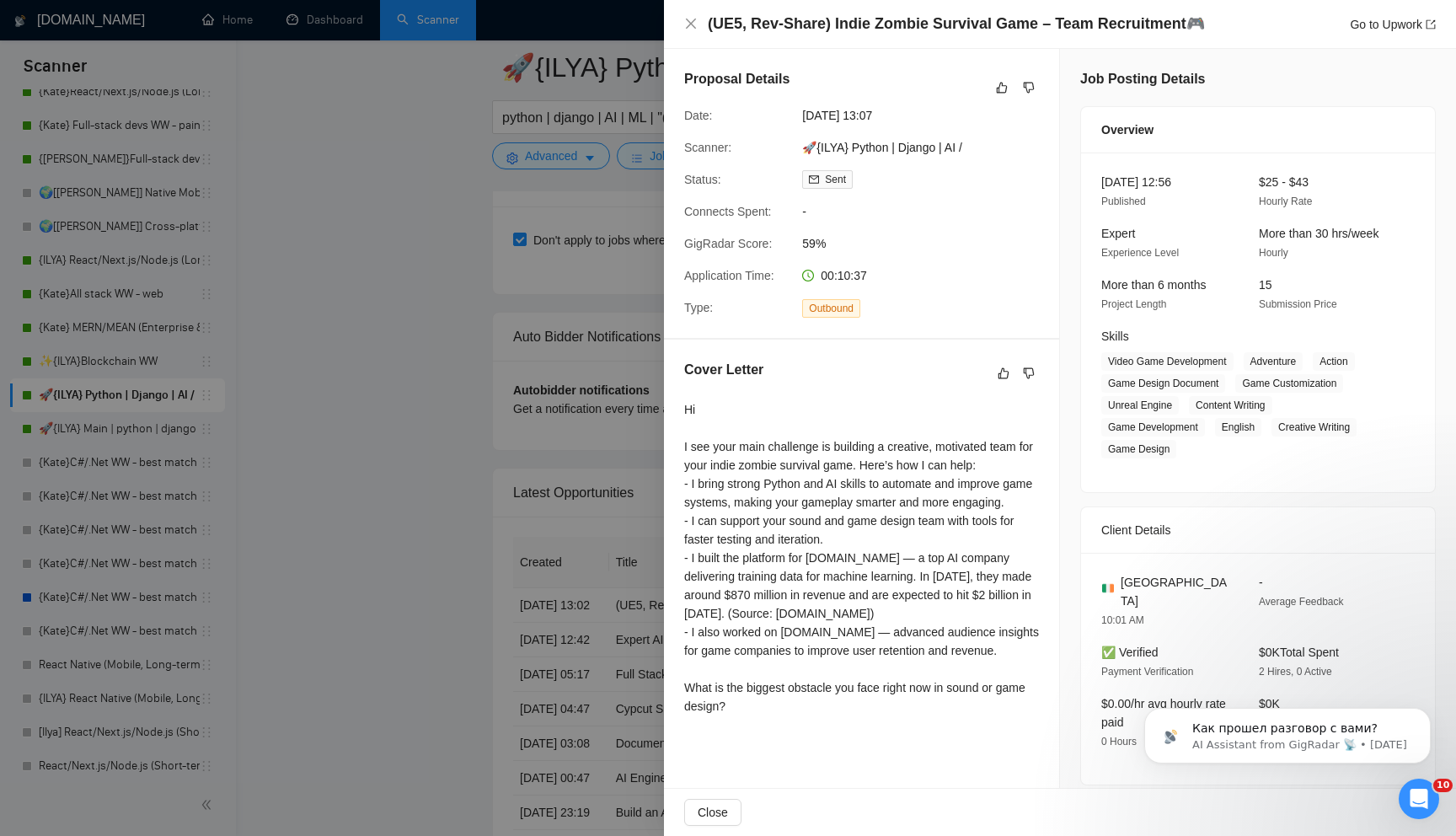
scroll to position [23, 0]
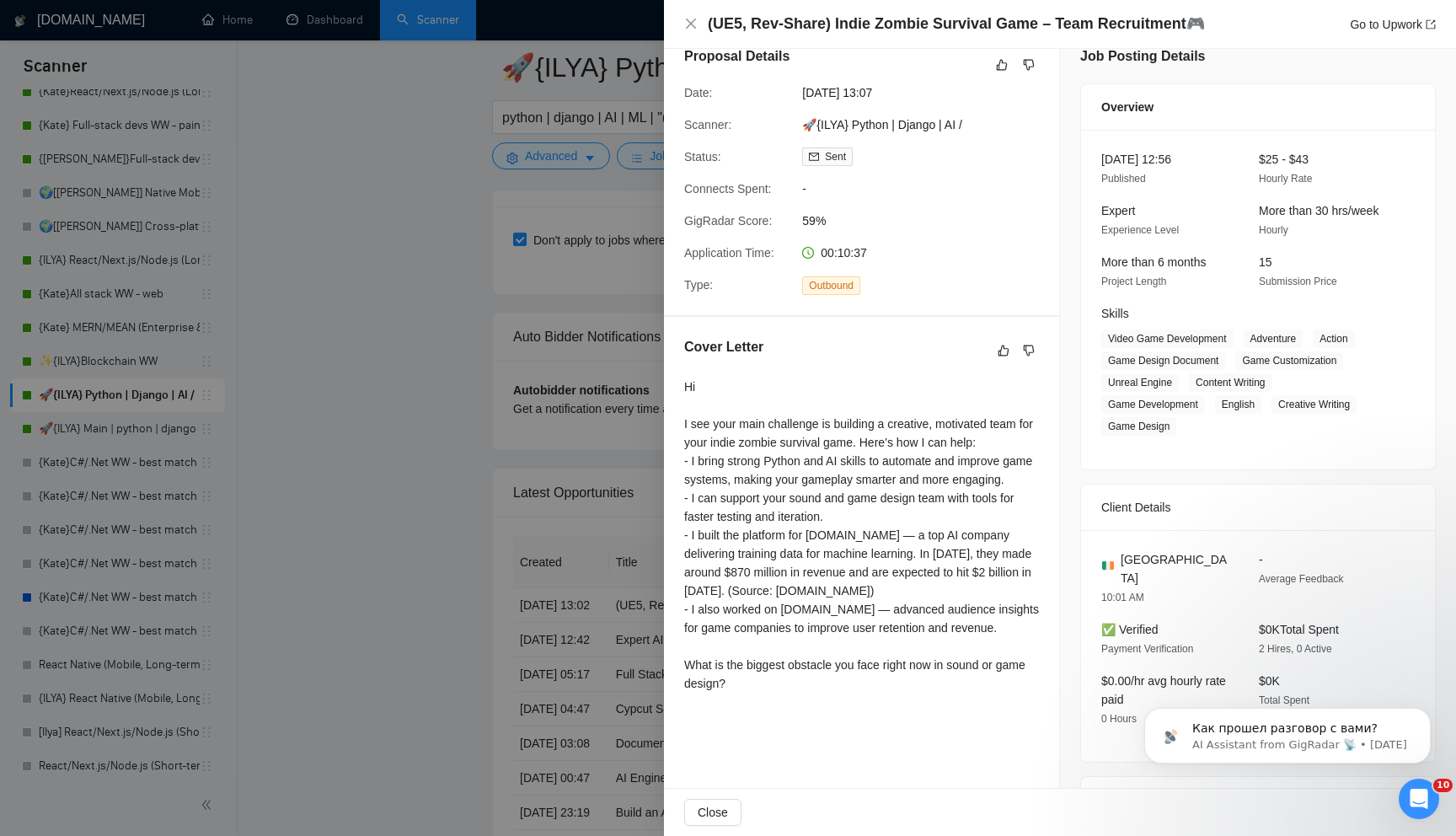
click at [548, 697] on div at bounding box center [728, 418] width 1456 height 836
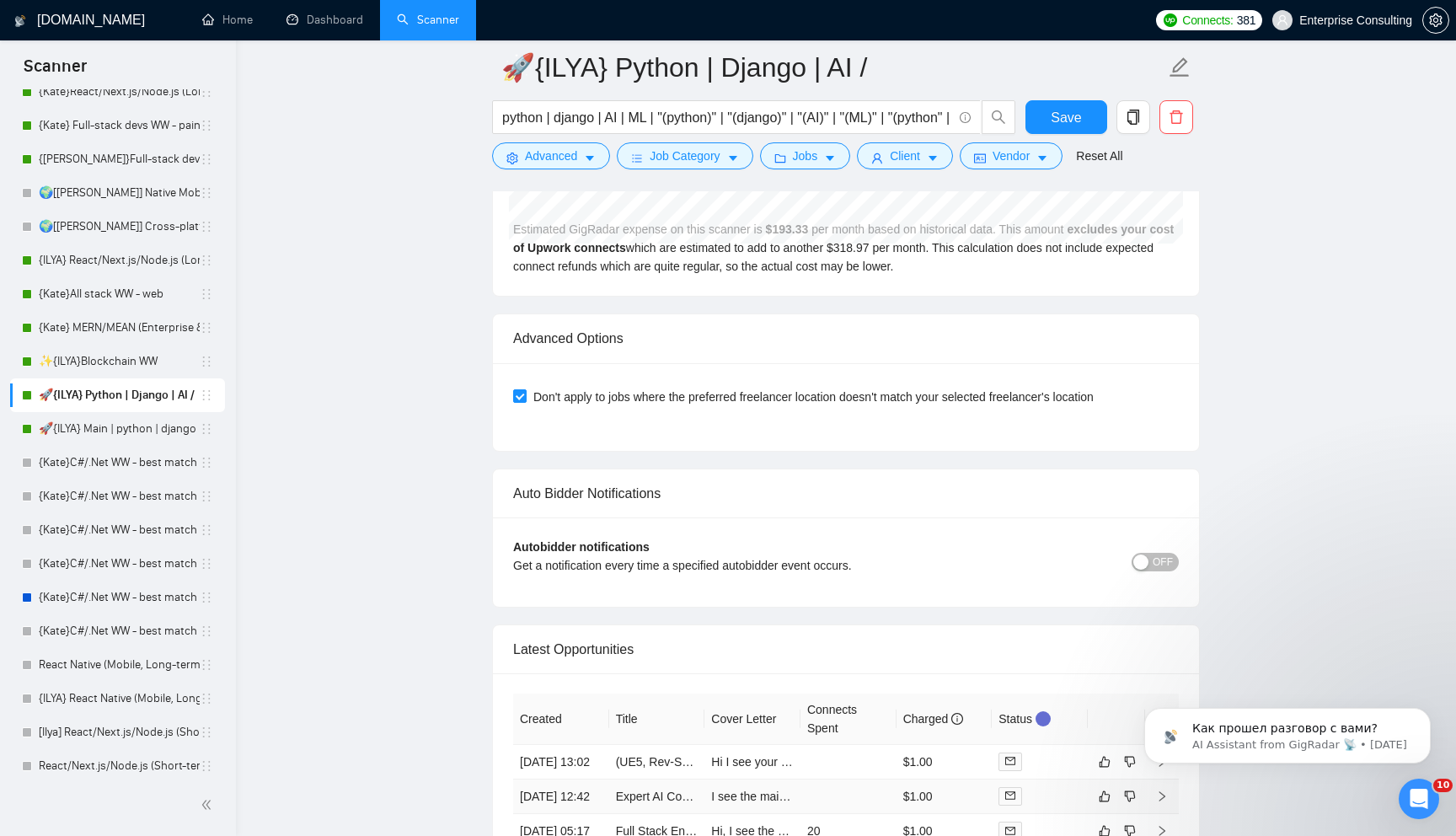
click at [786, 810] on td "I see the main thing to start is making your MVP user-friendly and engaging, so…" at bounding box center [752, 797] width 96 height 34
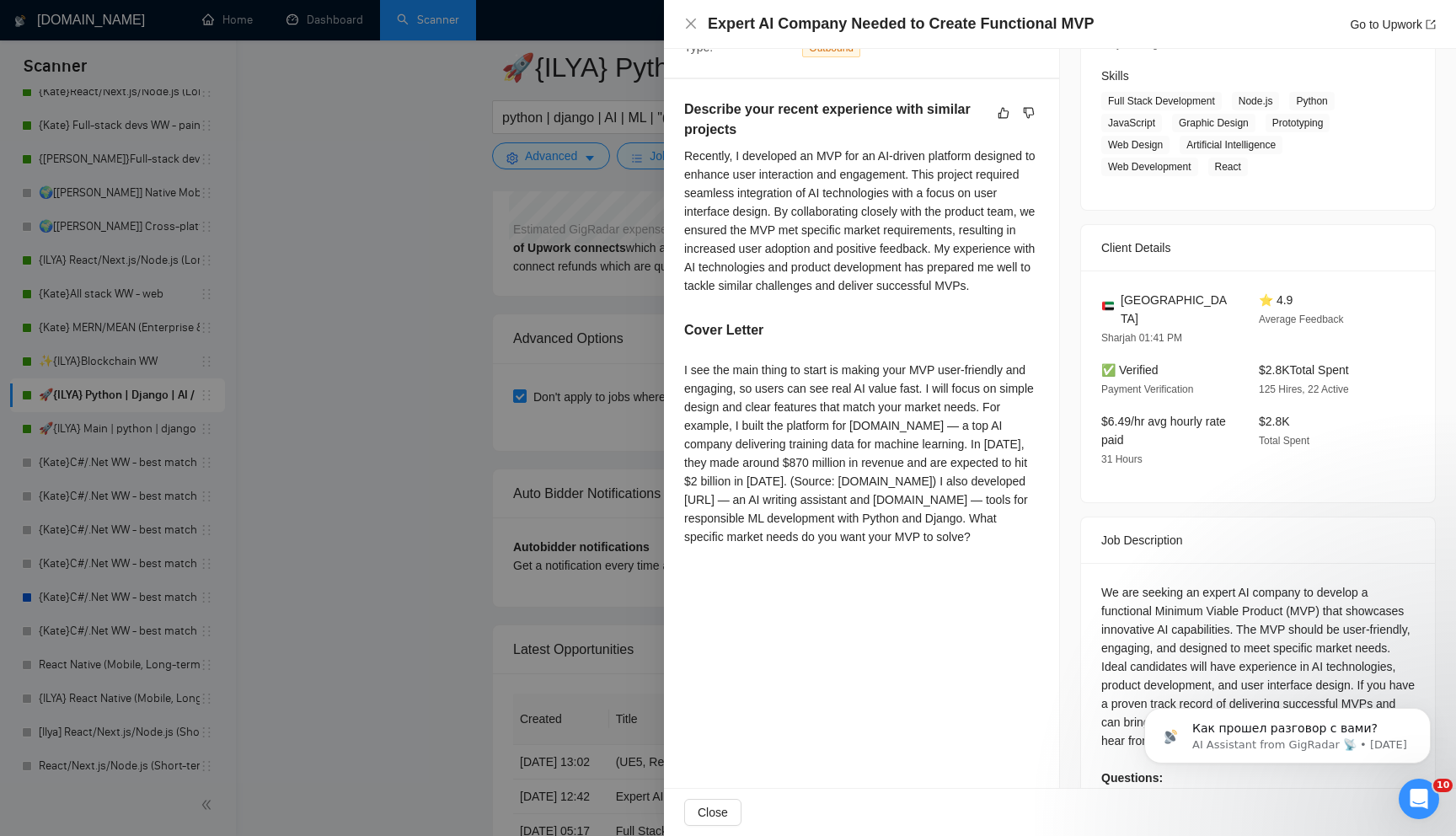
scroll to position [266, 0]
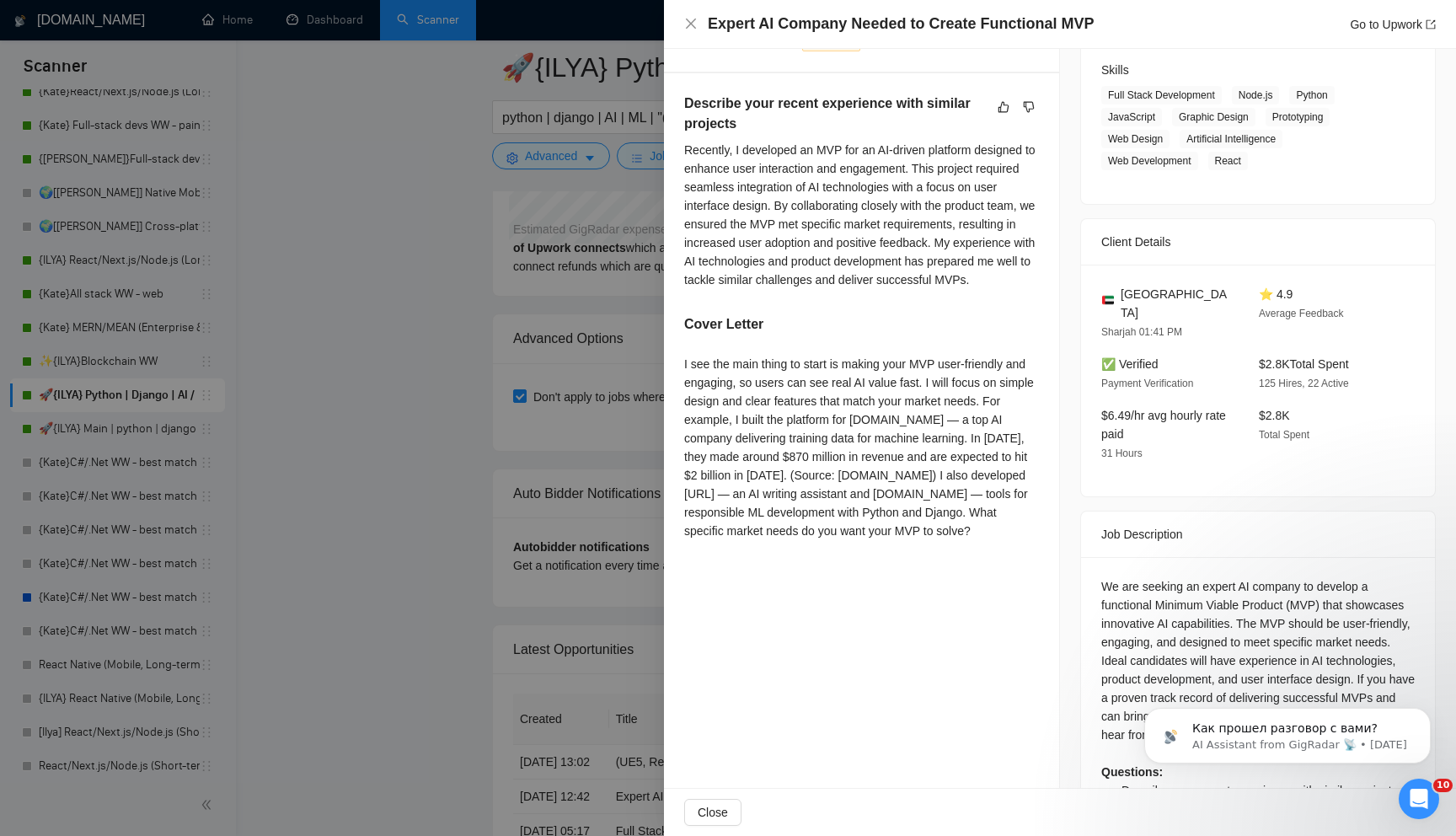
click at [571, 704] on div at bounding box center [728, 418] width 1456 height 836
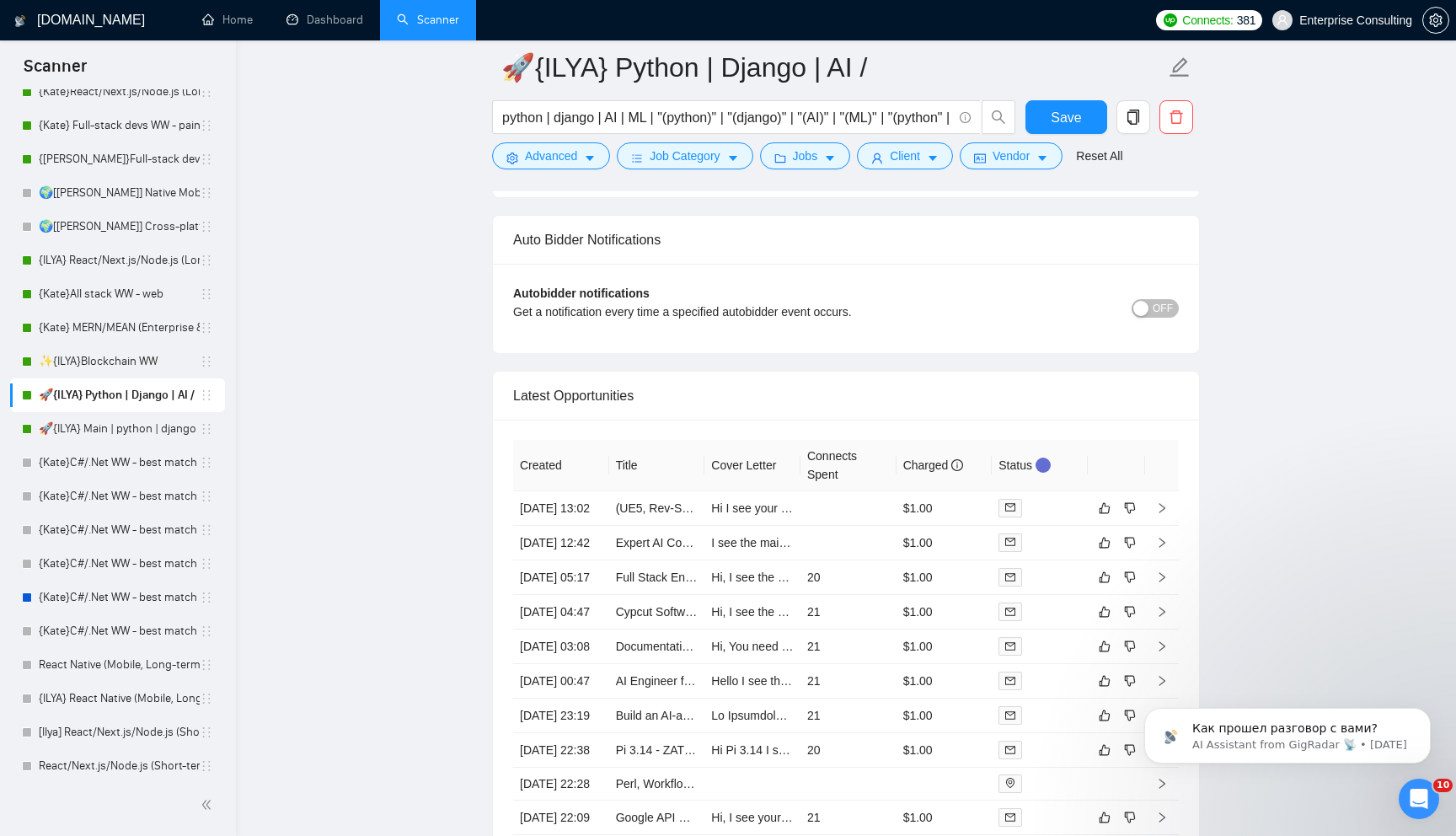
scroll to position [3912, 0]
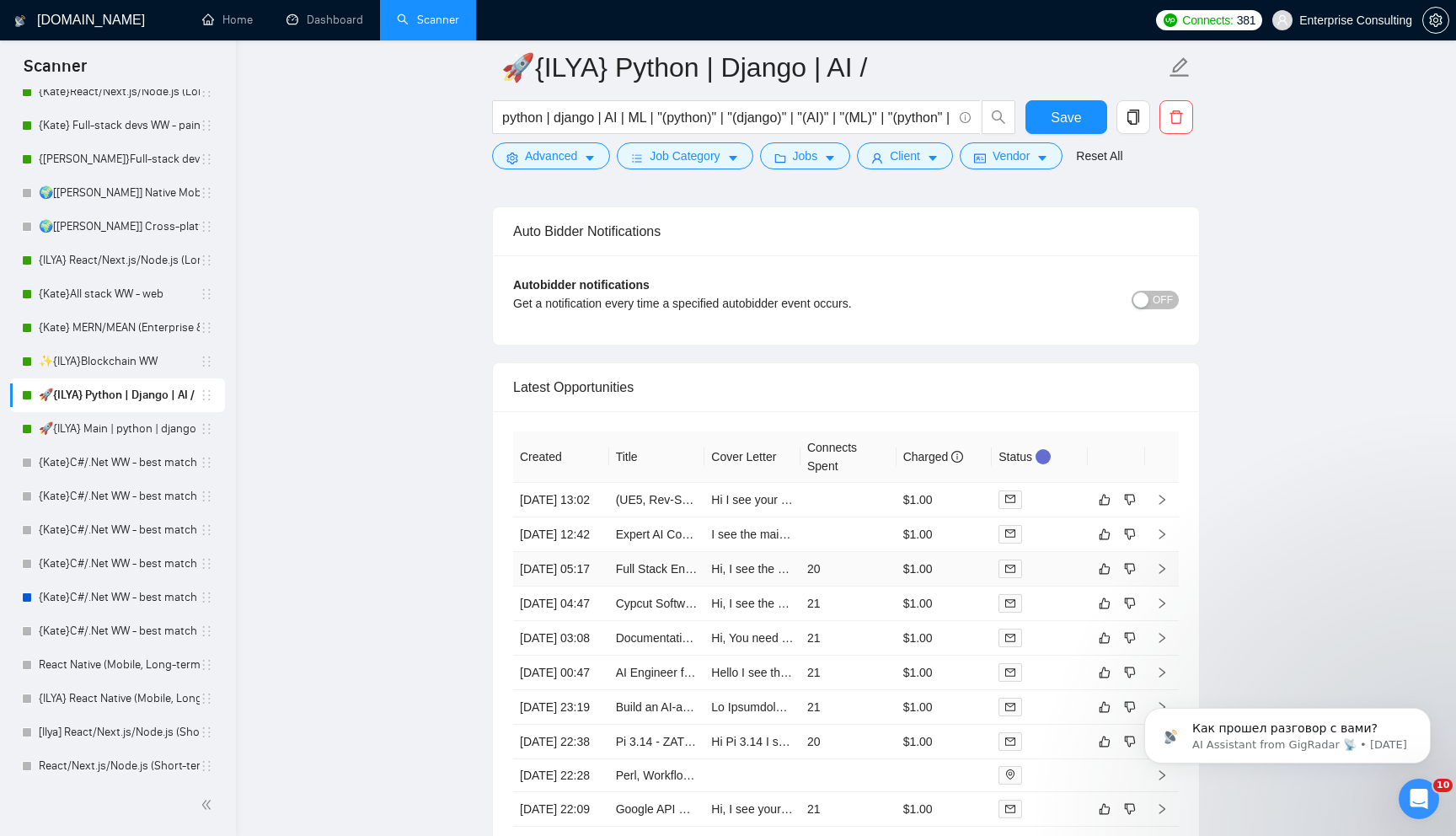
click at [788, 587] on td "Hi, I see the main thing to start is to build a strong system for your app. I c…" at bounding box center [752, 569] width 96 height 34
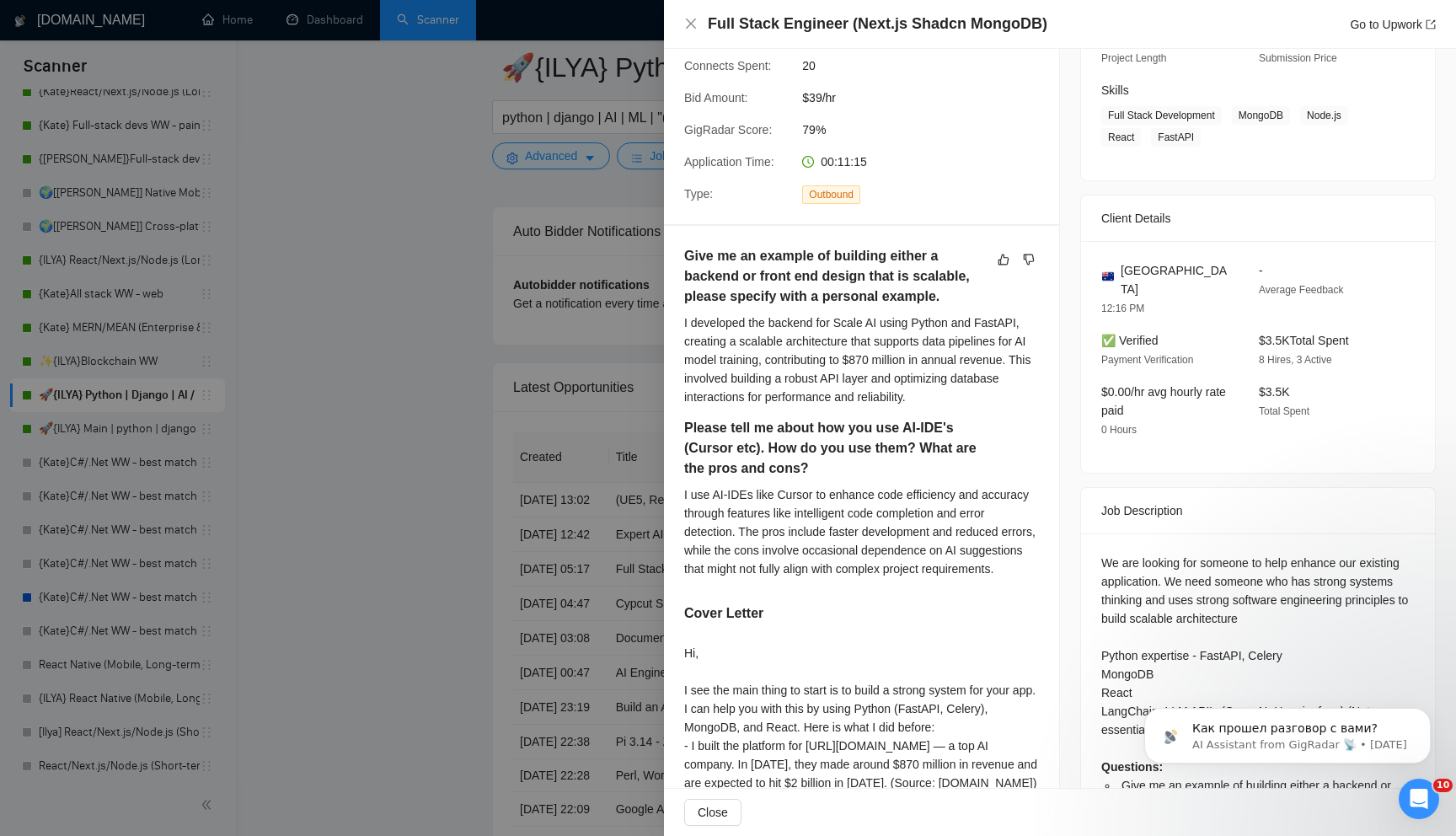
scroll to position [388, 0]
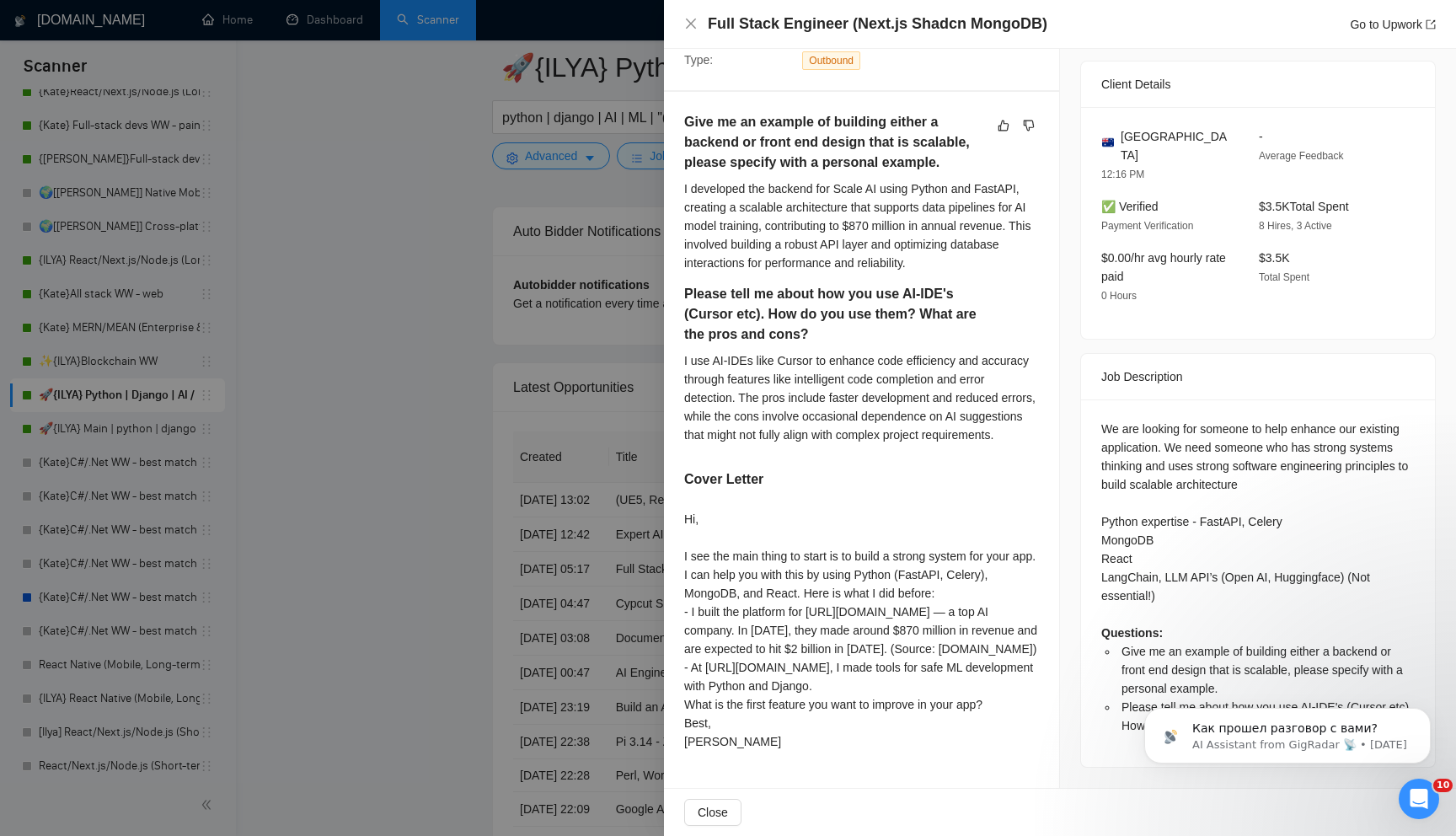
click at [412, 550] on div at bounding box center [728, 418] width 1456 height 836
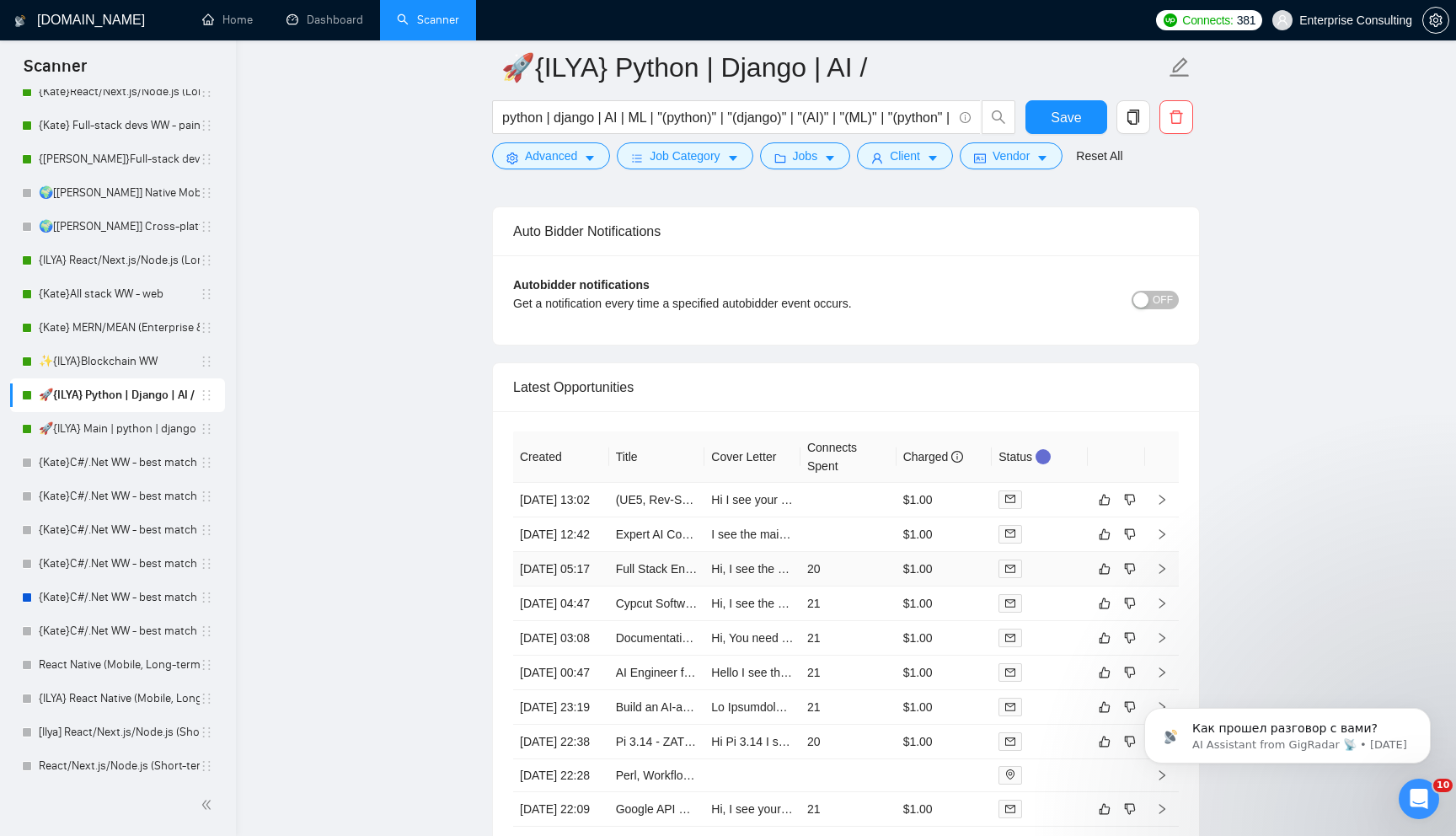
click at [685, 587] on td "Full Stack Engineer (Next.js Shadcn MongoDB)" at bounding box center [657, 569] width 96 height 34
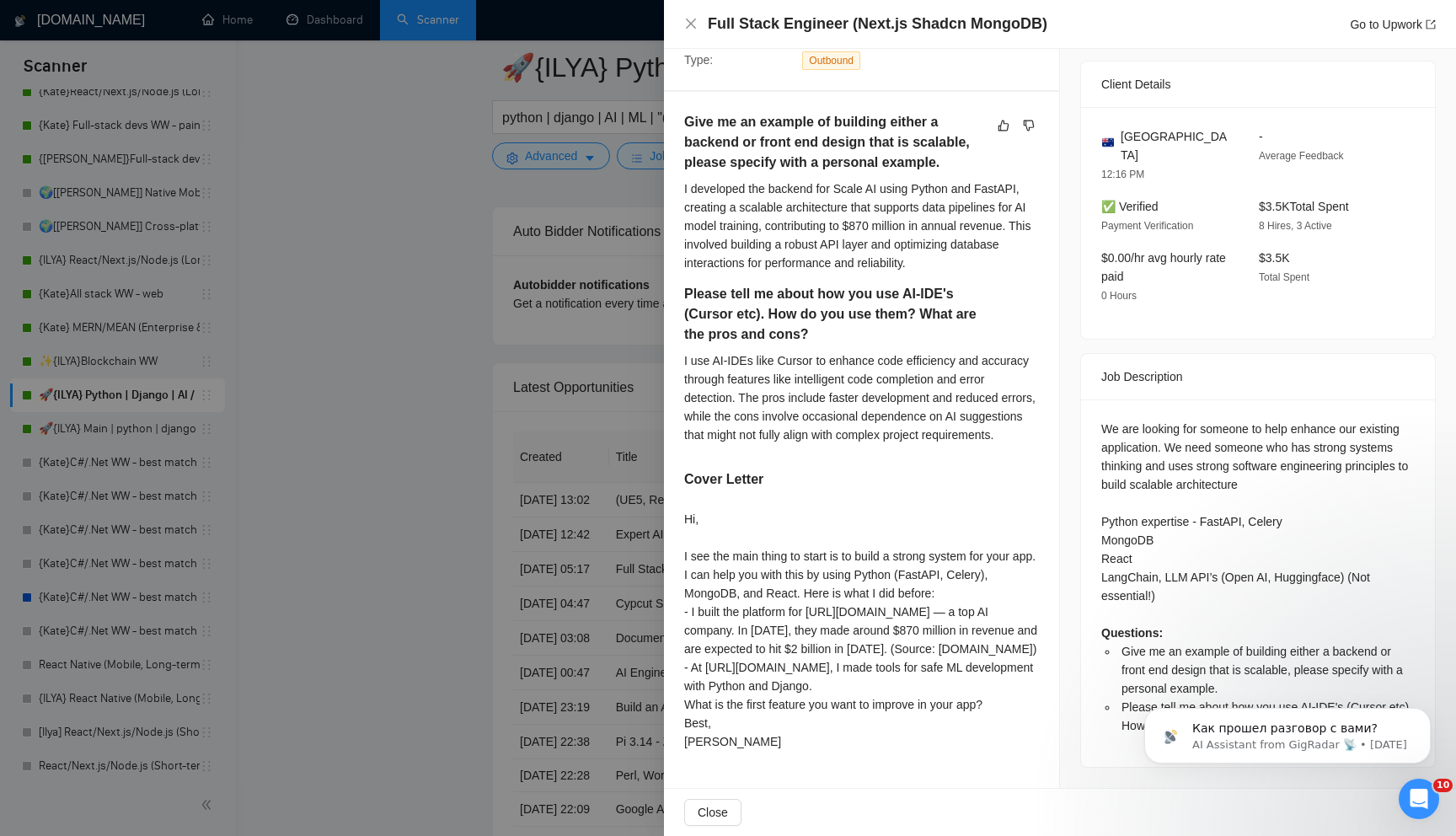
click at [549, 633] on div at bounding box center [728, 418] width 1456 height 836
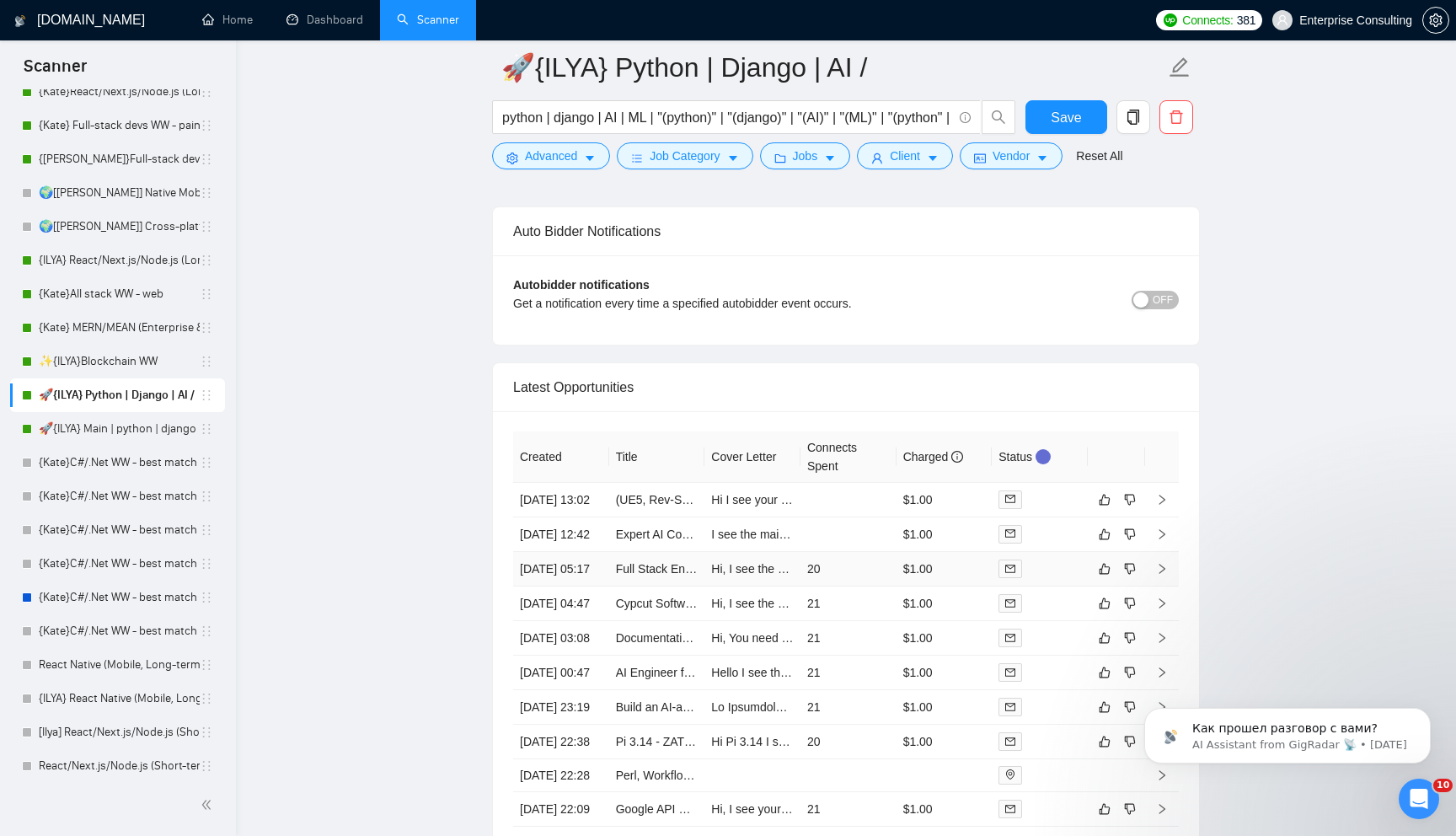
click at [688, 587] on td "Full Stack Engineer (Next.js Shadcn MongoDB)" at bounding box center [657, 569] width 96 height 34
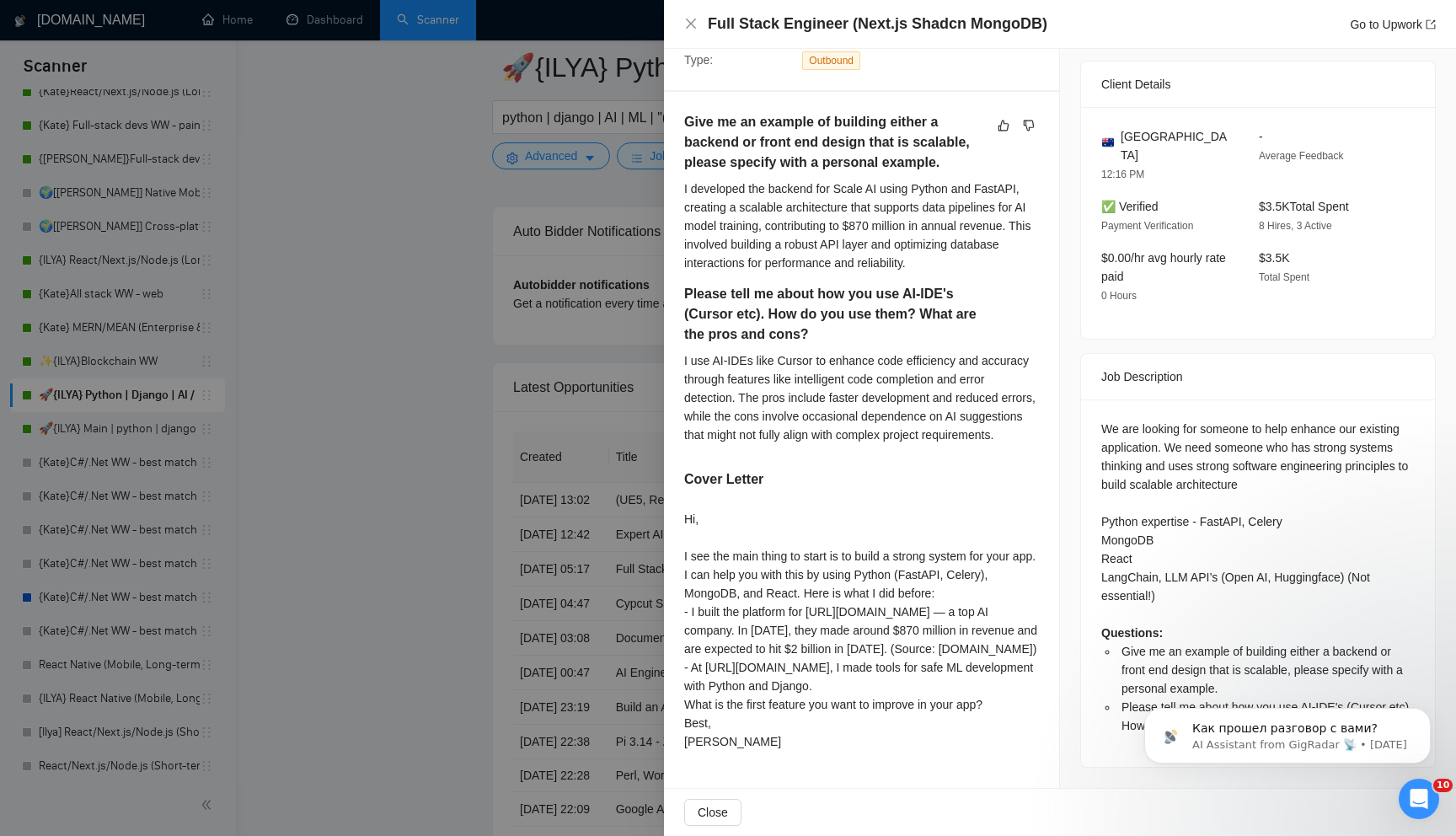
click at [626, 487] on div at bounding box center [728, 418] width 1456 height 836
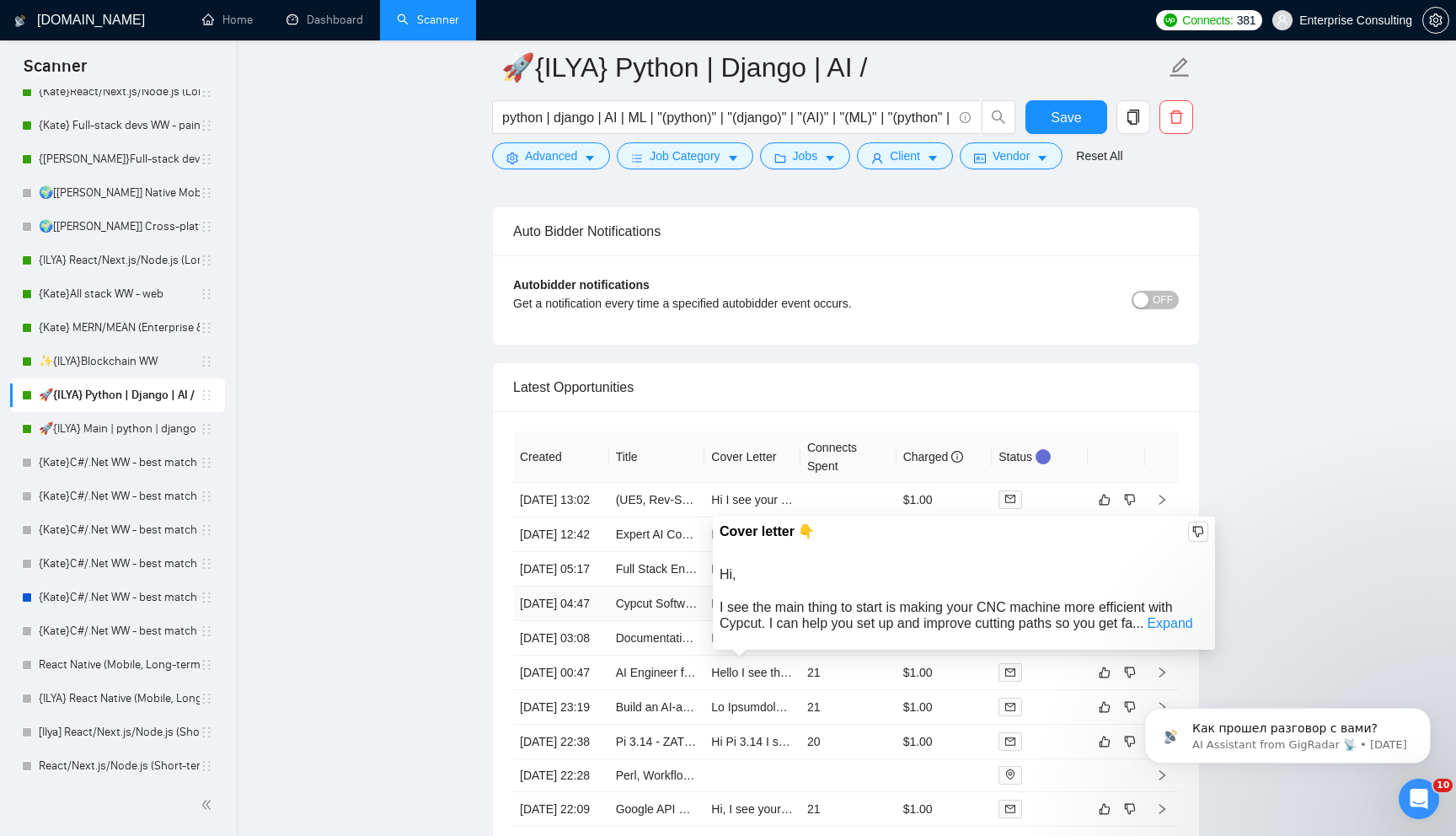
click at [787, 621] on td "Hi, I see the main thing to start is making your CNC machine more efficient wit…" at bounding box center [752, 604] width 96 height 34
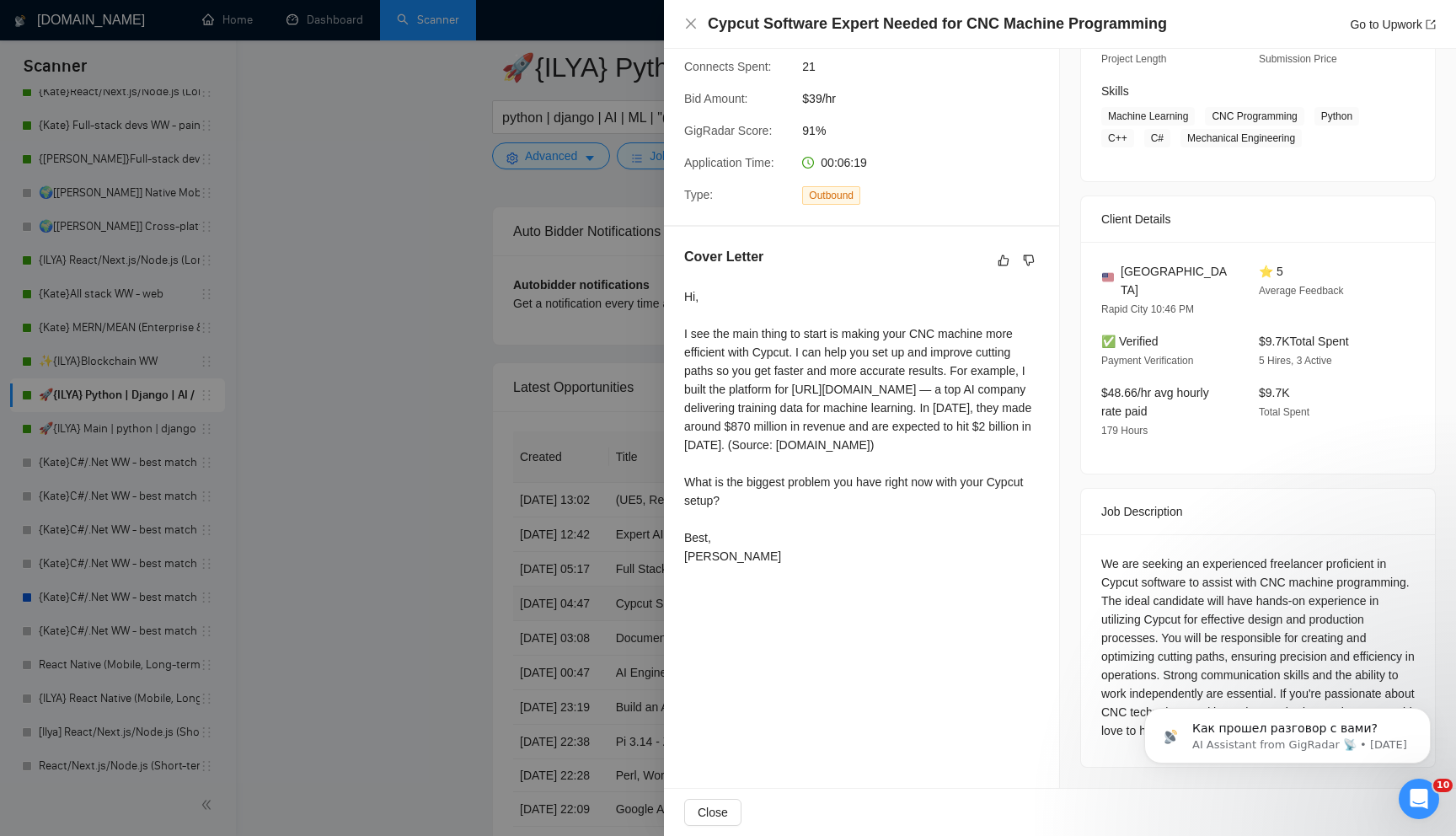
scroll to position [224, 0]
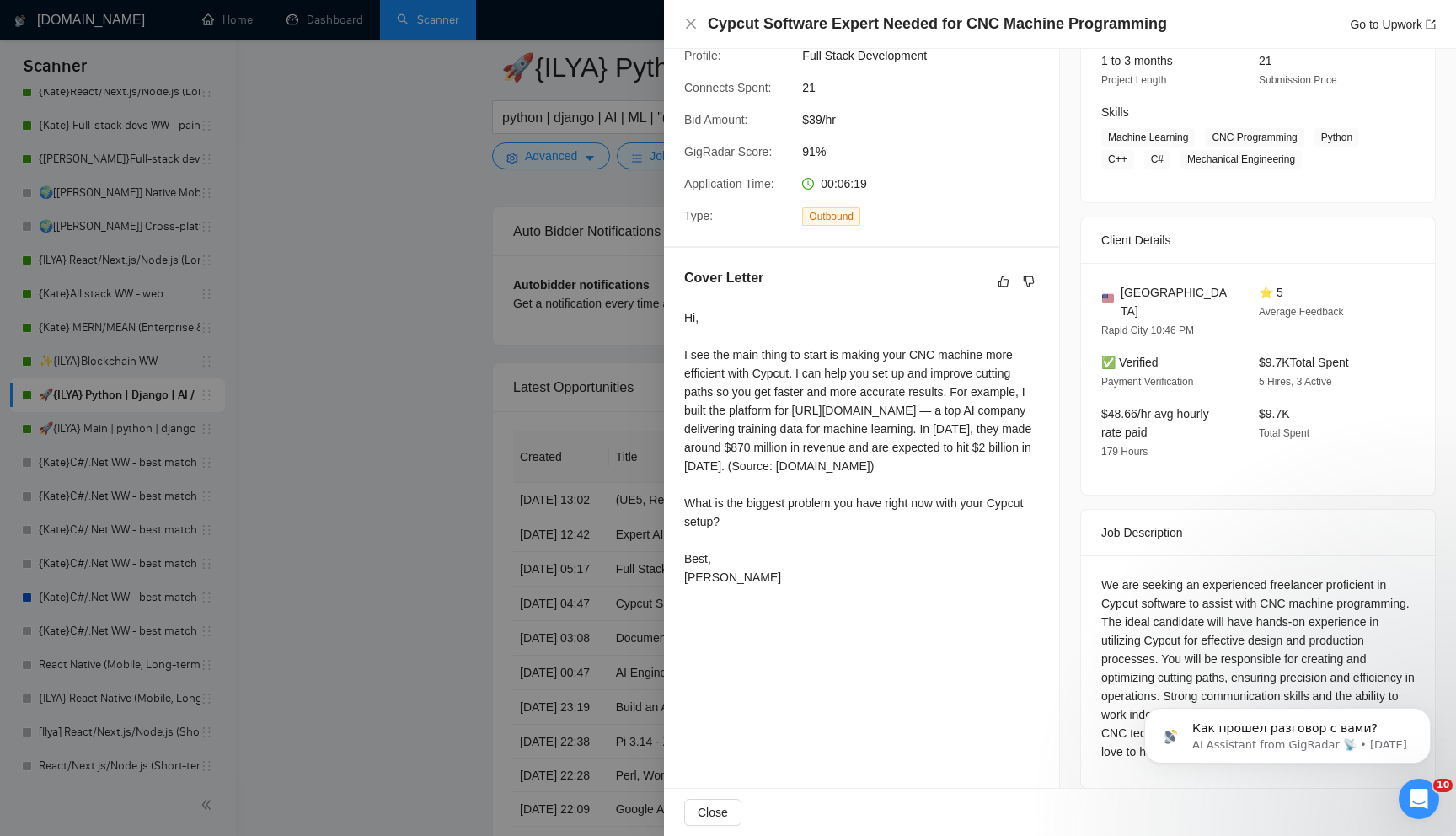
click at [424, 652] on div at bounding box center [728, 418] width 1456 height 836
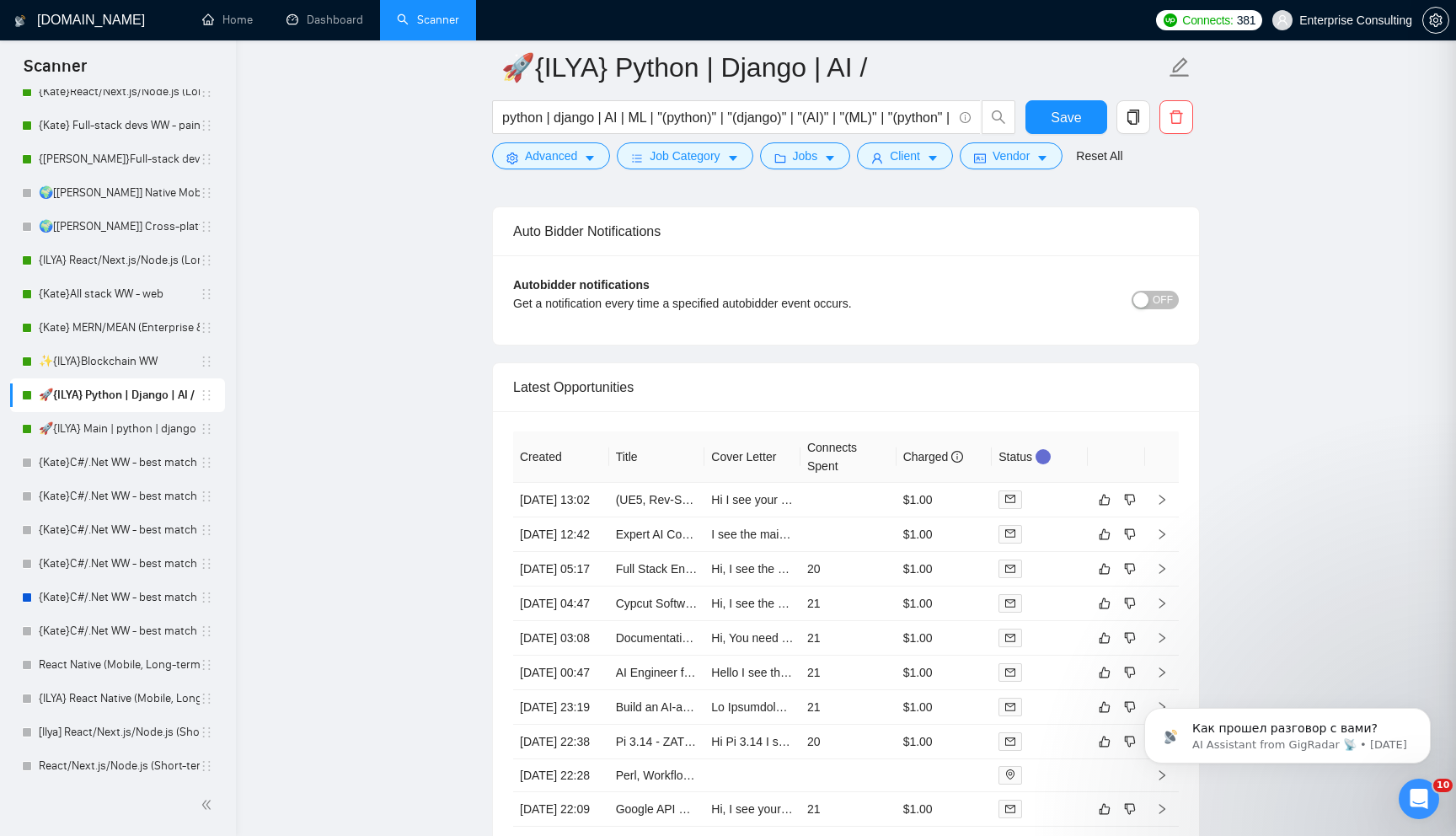
click at [424, 652] on div at bounding box center [728, 418] width 1456 height 836
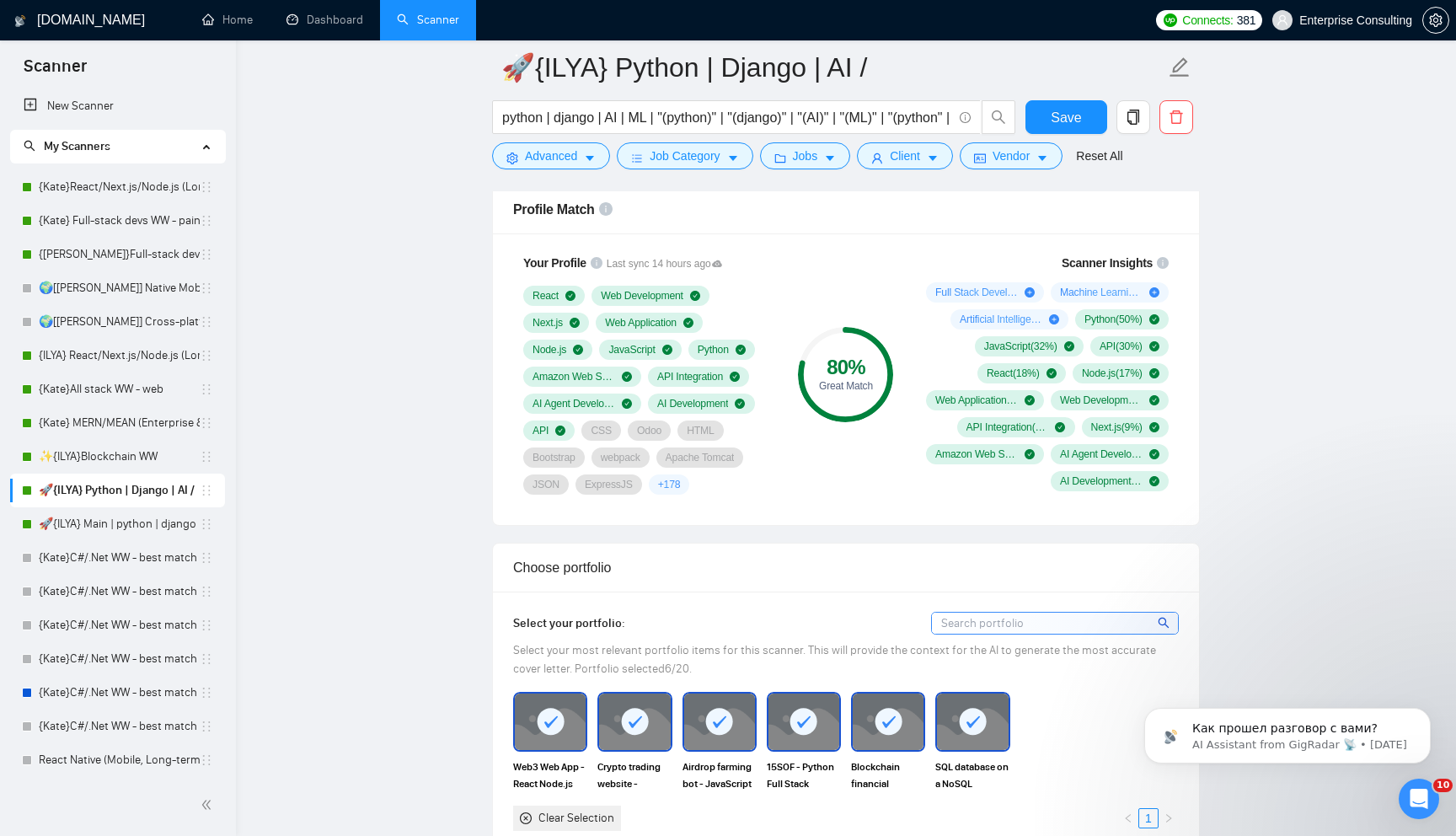
scroll to position [1020, 0]
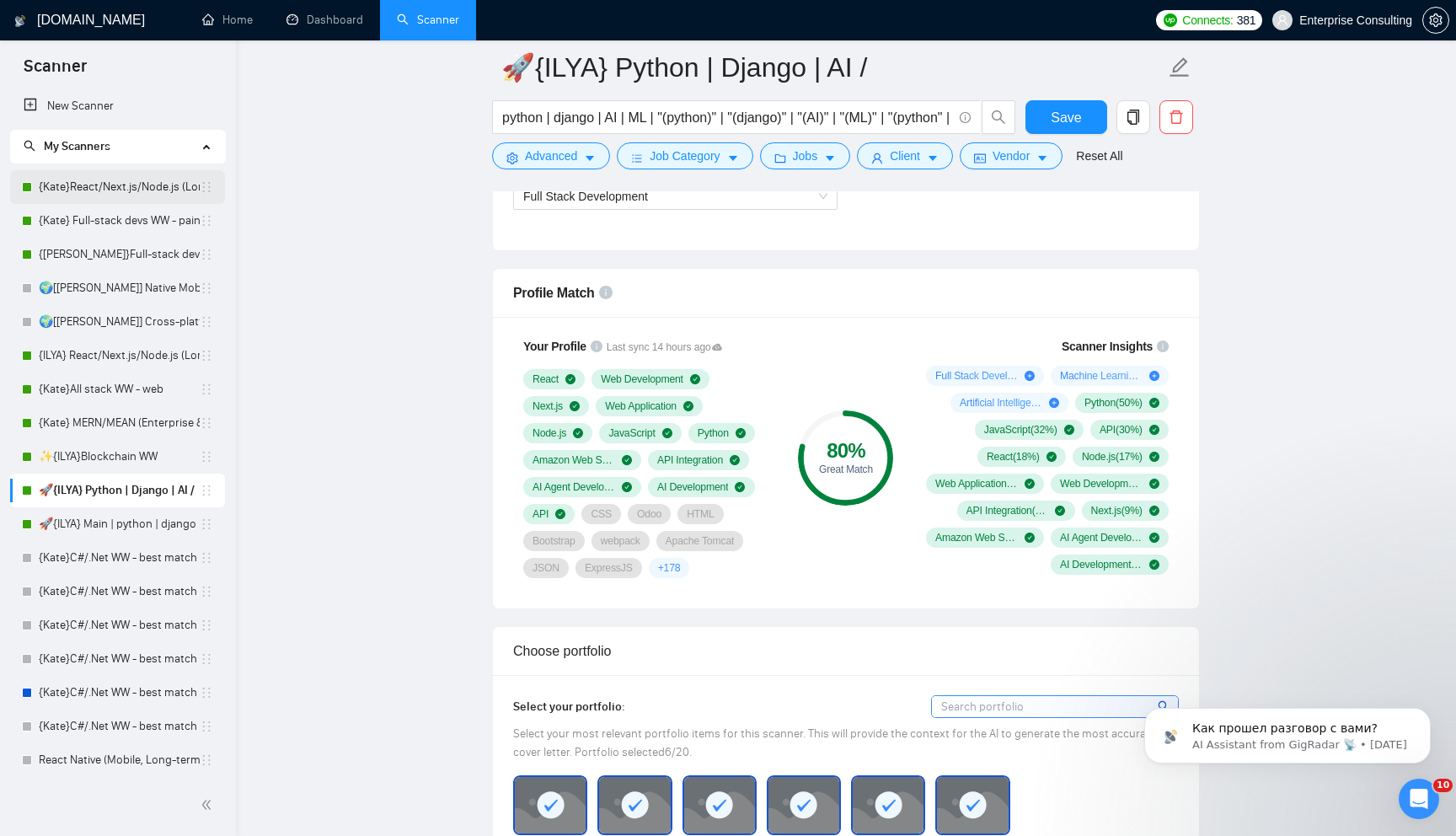
click at [114, 188] on link "{Kate}React/Next.js/Node.js (Long-term, All Niches)" at bounding box center [119, 186] width 161 height 33
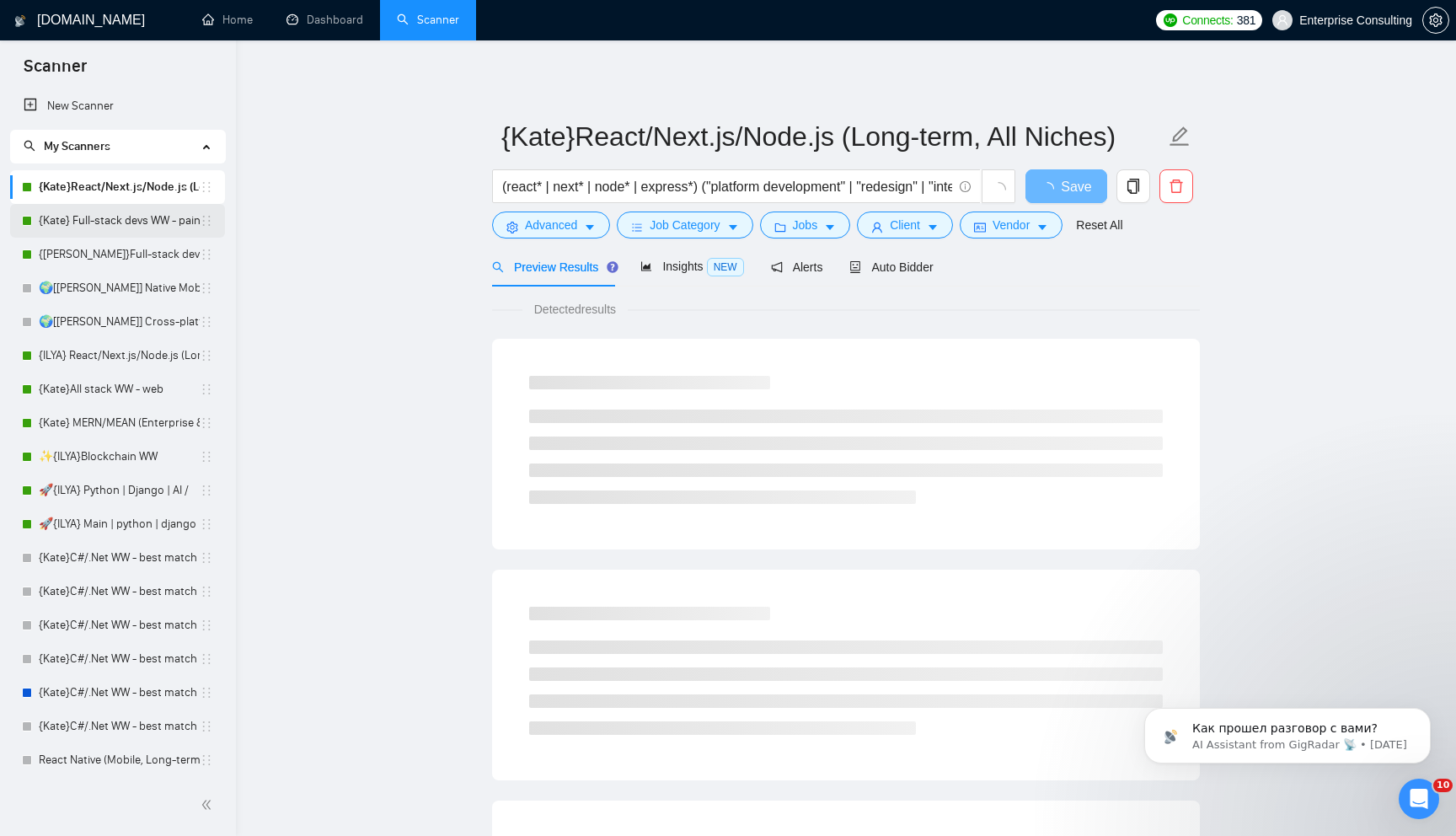
click at [109, 211] on link "{Kate} Full-stack devs WW - pain point" at bounding box center [119, 220] width 161 height 33
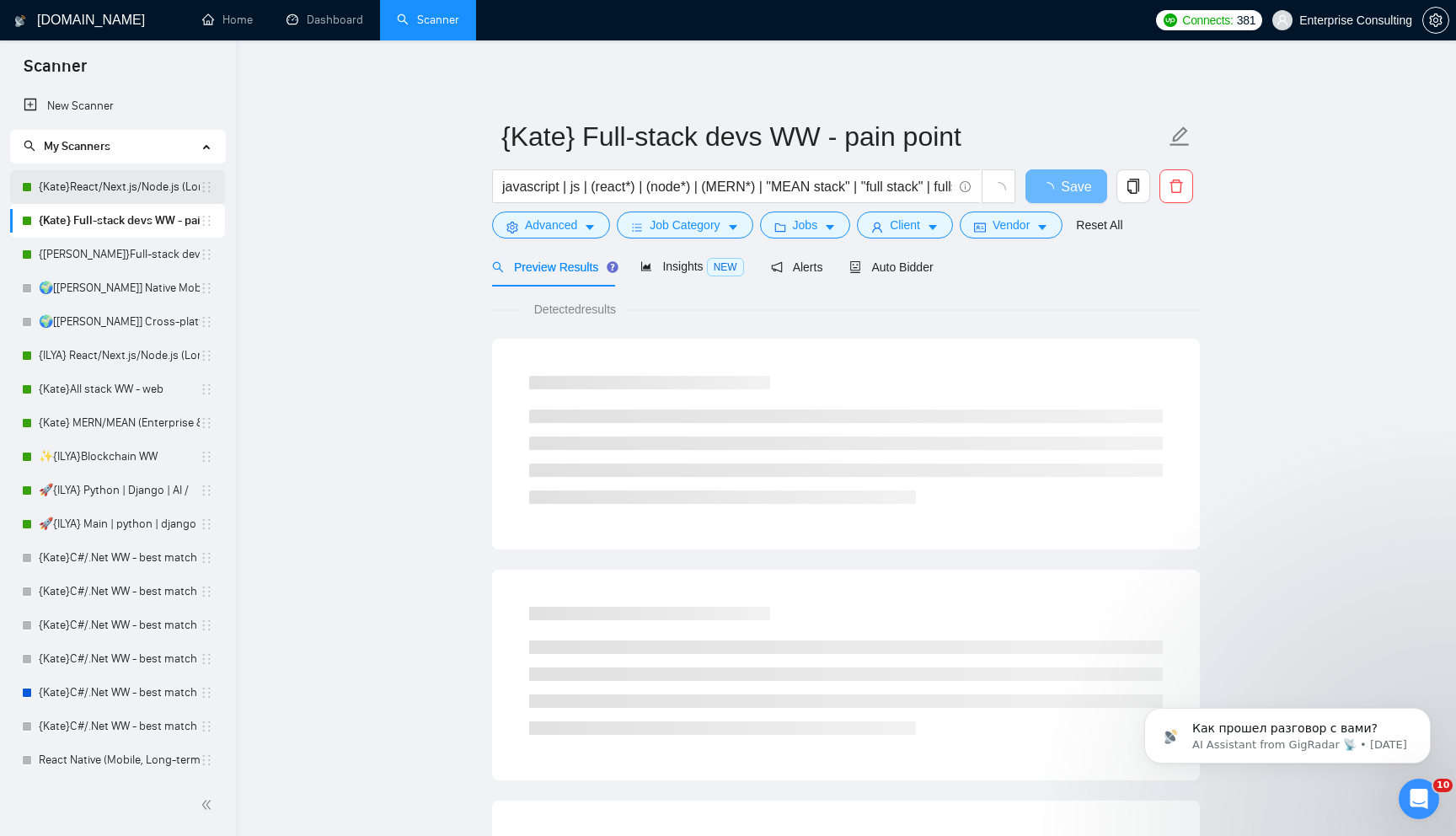
click at [114, 184] on link "{Kate}React/Next.js/Node.js (Long-term, All Niches)" at bounding box center [119, 186] width 161 height 33
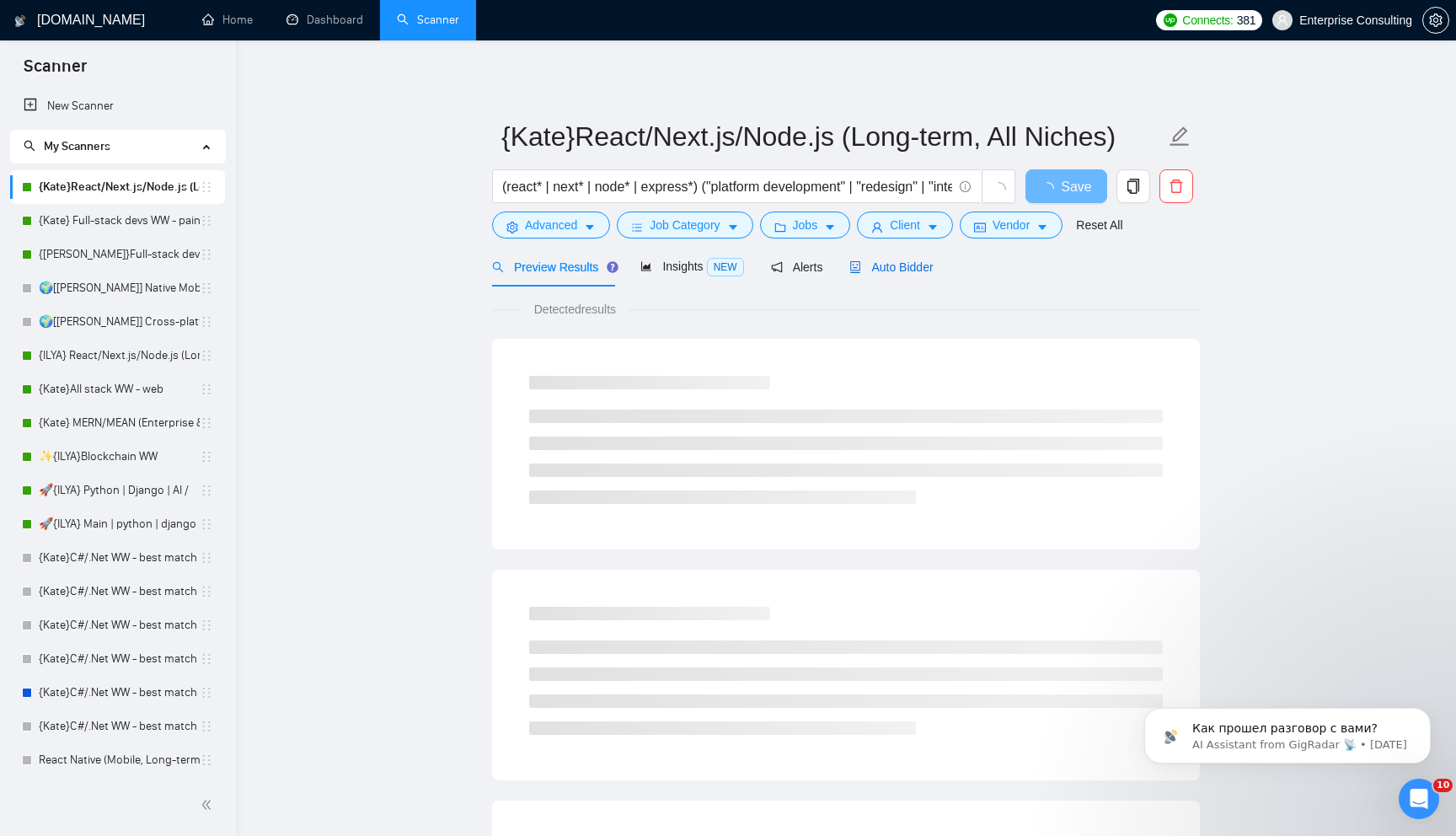
click at [857, 264] on icon "robot" at bounding box center [856, 267] width 10 height 12
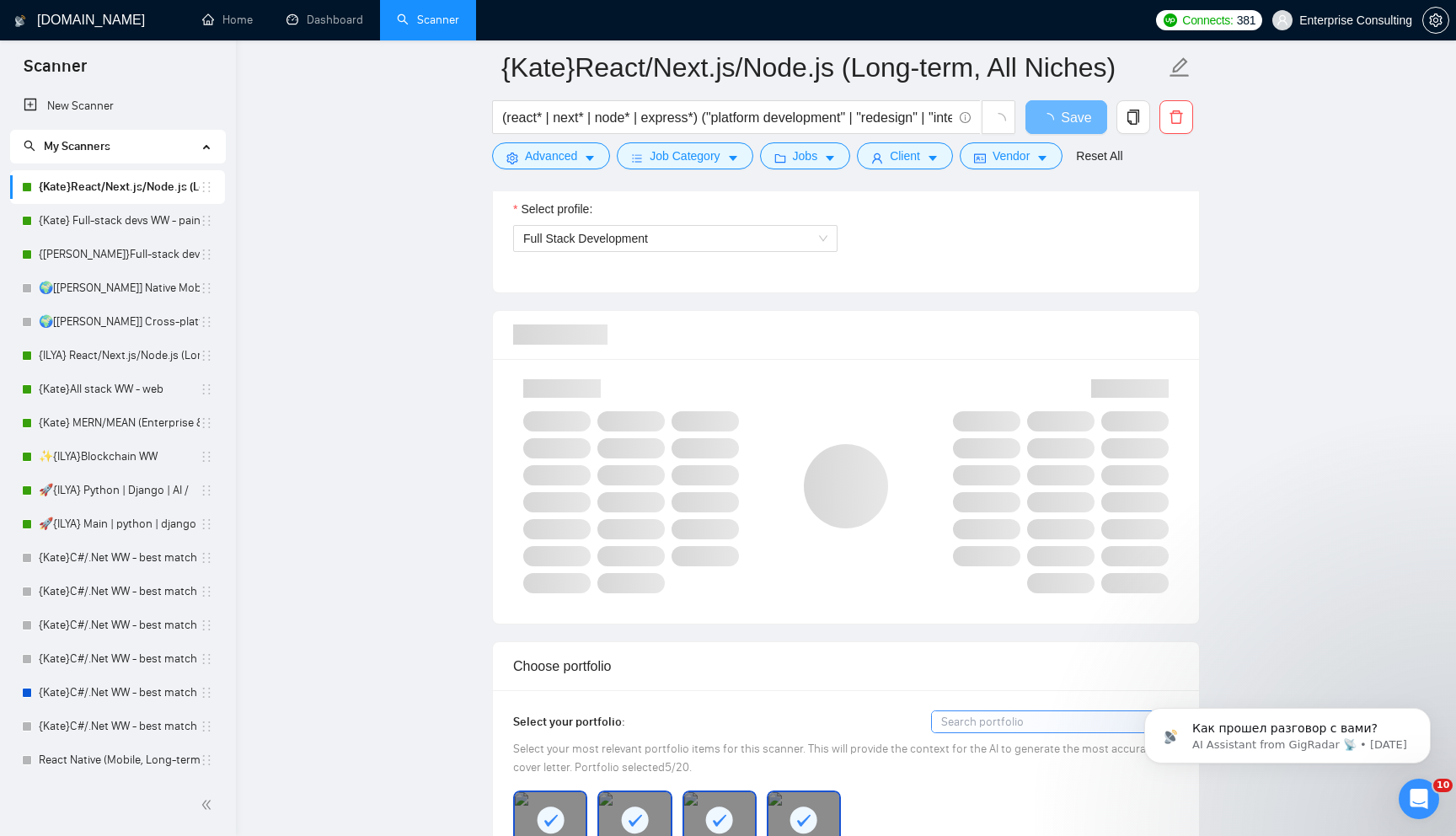
scroll to position [976, 0]
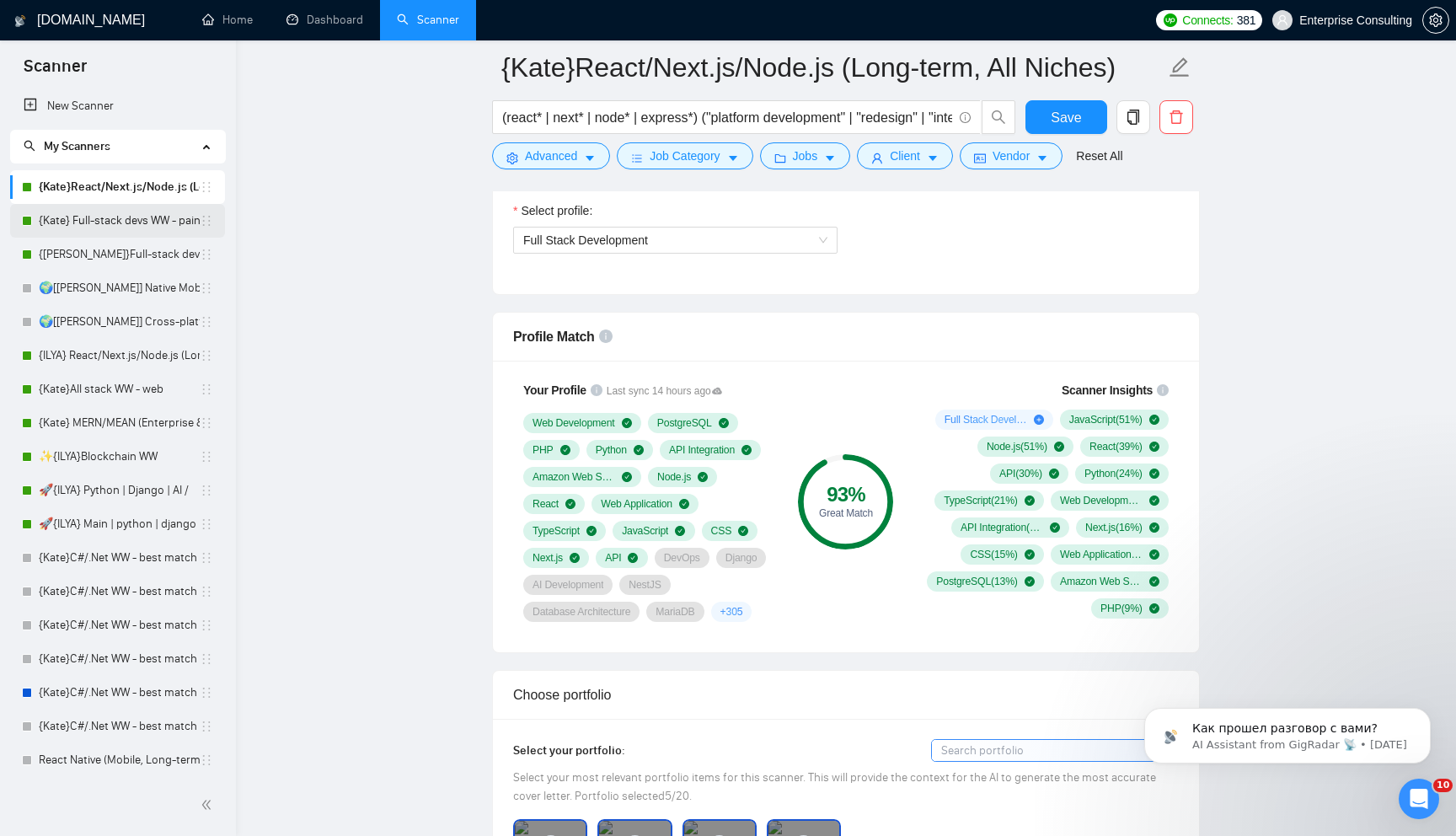
click at [46, 224] on link "{Kate} Full-stack devs WW - pain point" at bounding box center [119, 220] width 161 height 33
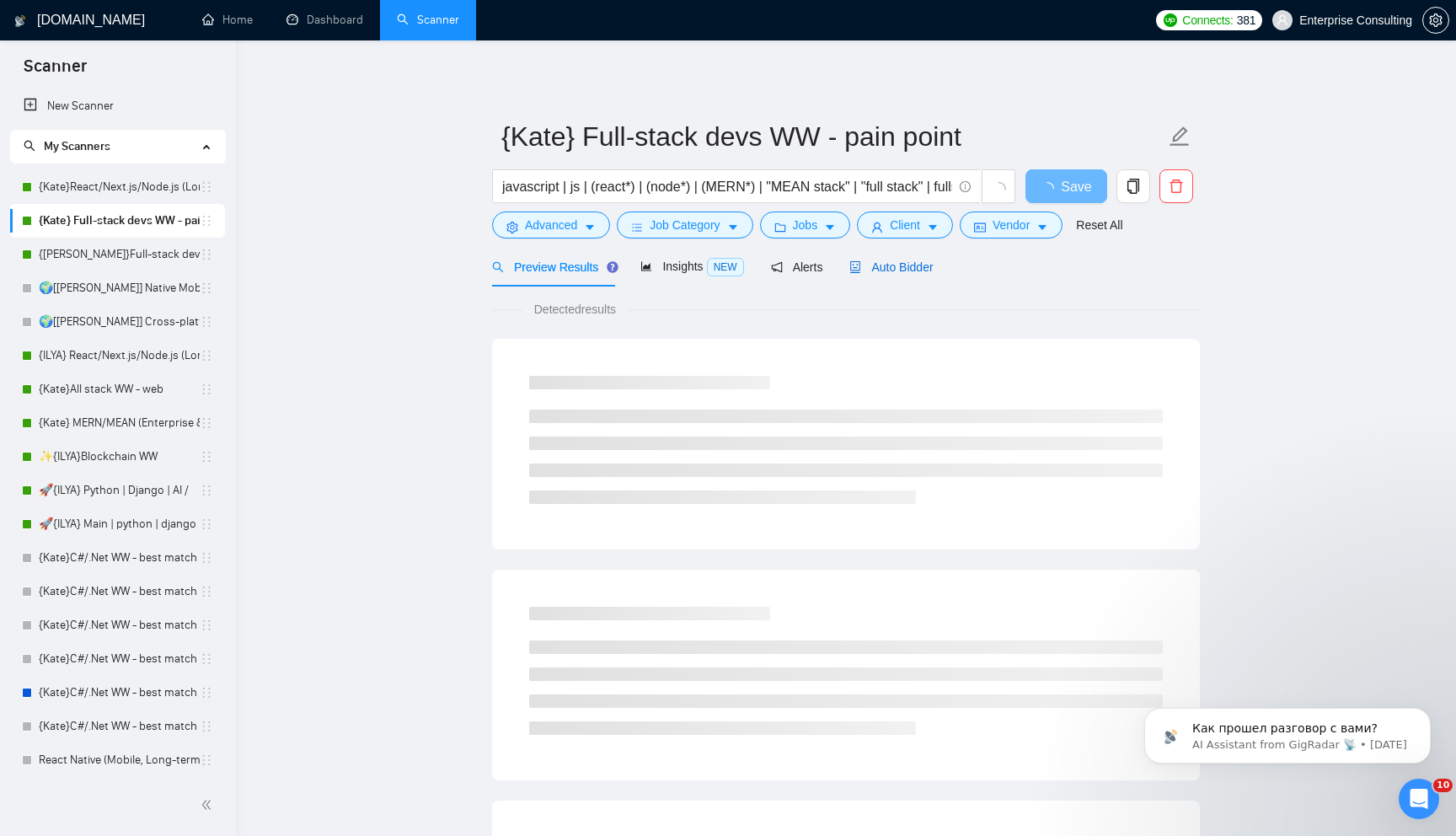
click at [896, 266] on span "Auto Bidder" at bounding box center [891, 267] width 84 height 14
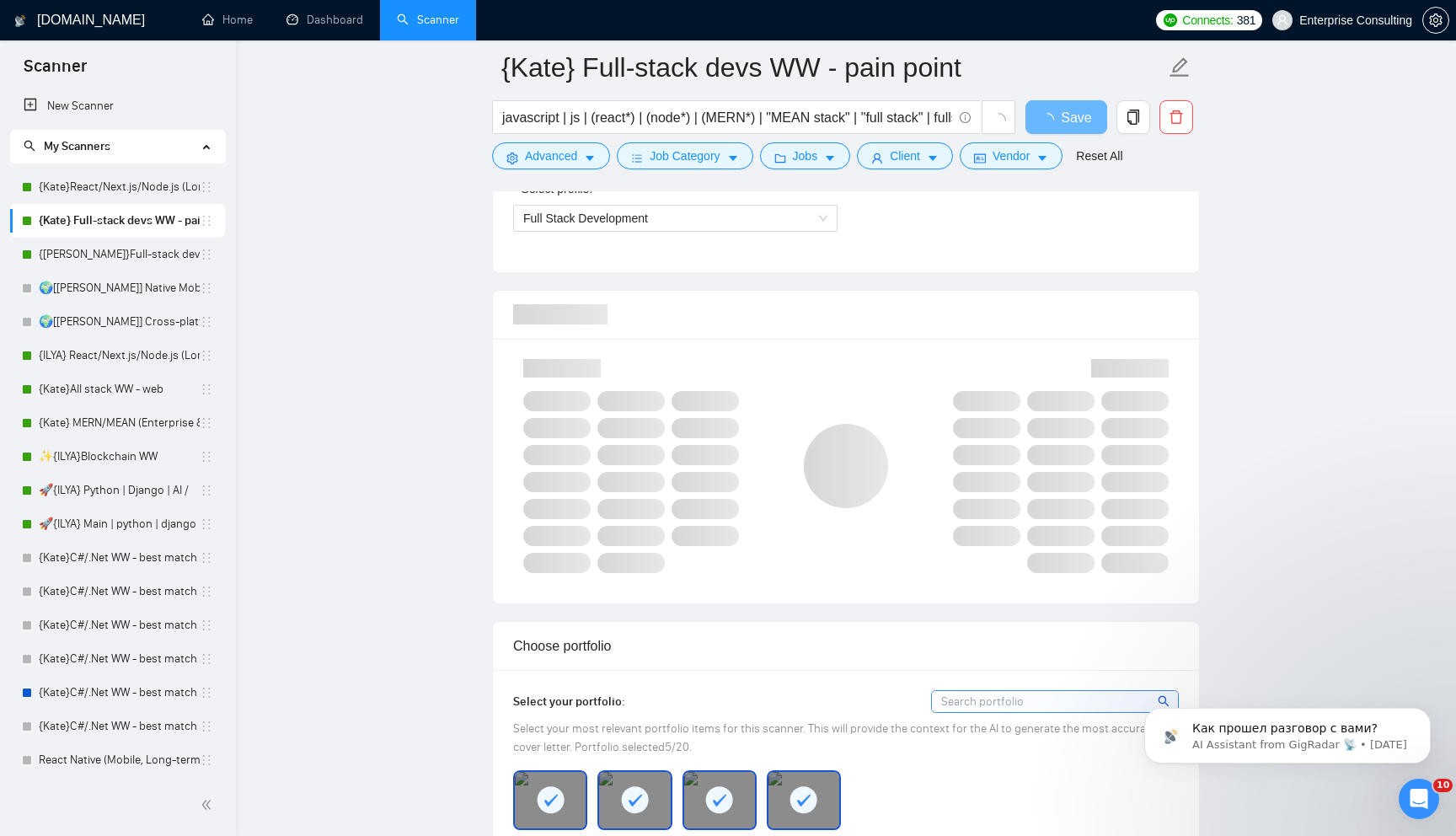
scroll to position [994, 0]
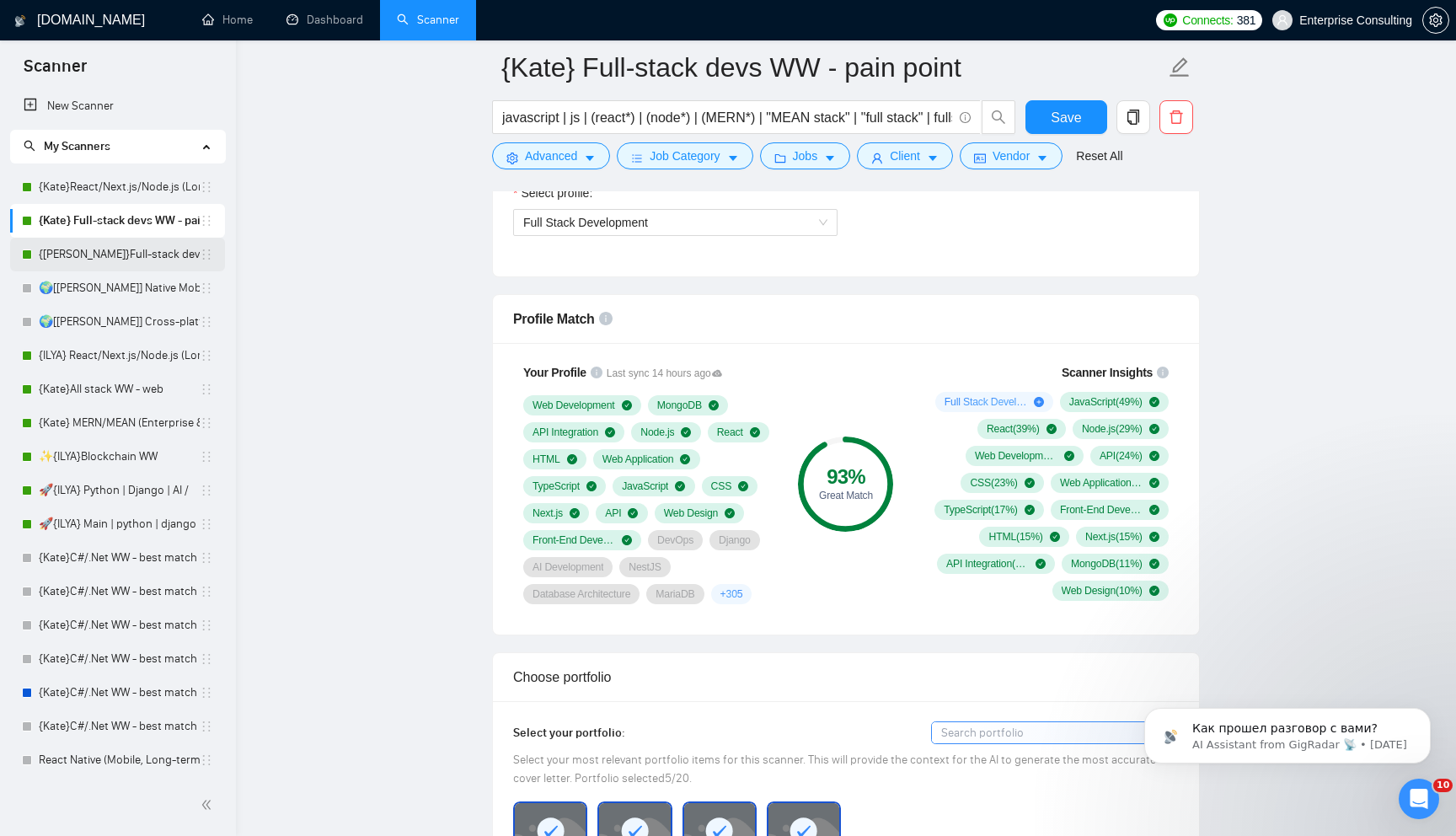
click at [79, 254] on link "{[PERSON_NAME]}Full-stack devs WW (<1 month) - pain point" at bounding box center [119, 254] width 161 height 33
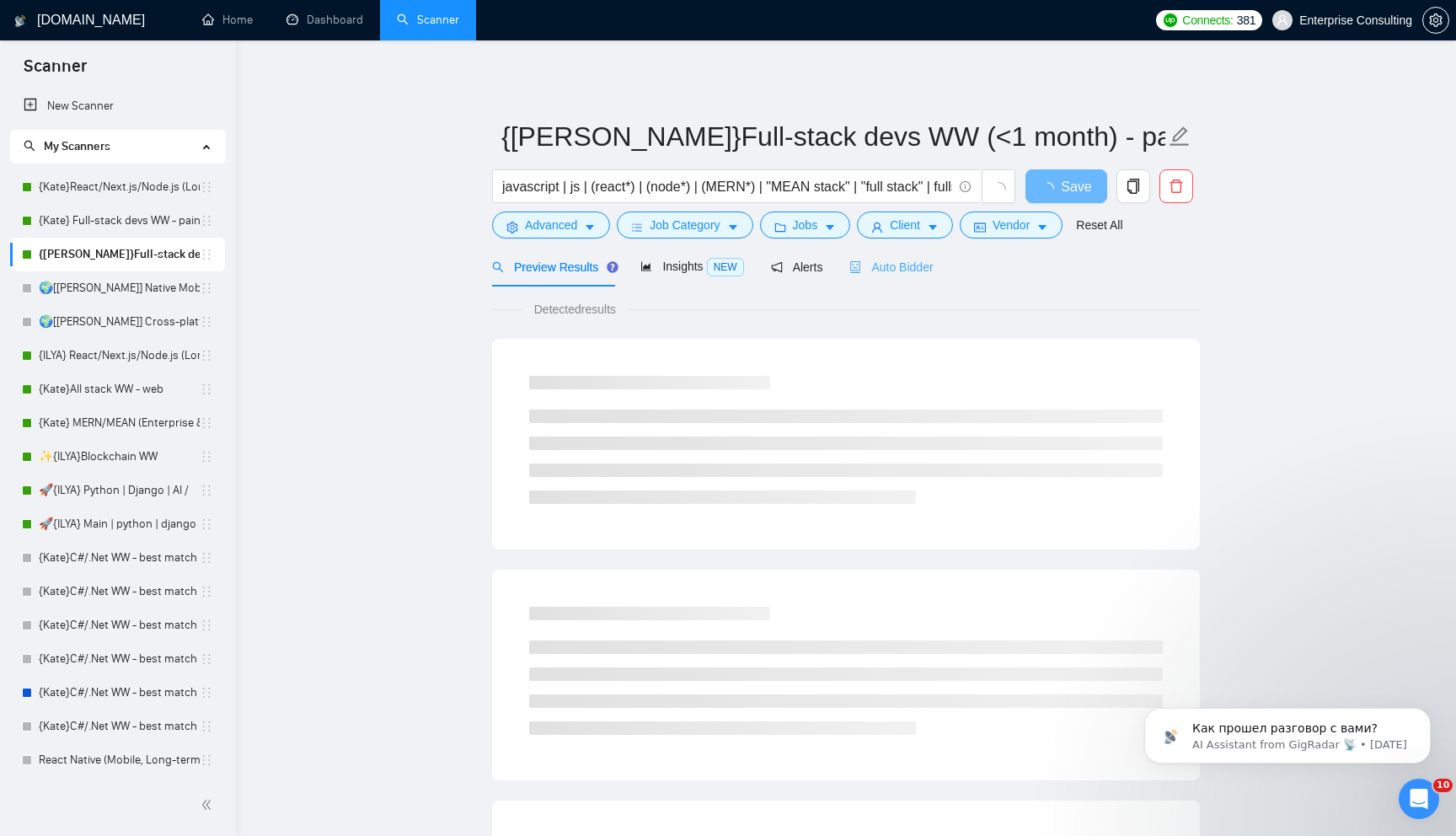
click at [885, 283] on div "Auto Bidder" at bounding box center [891, 266] width 84 height 39
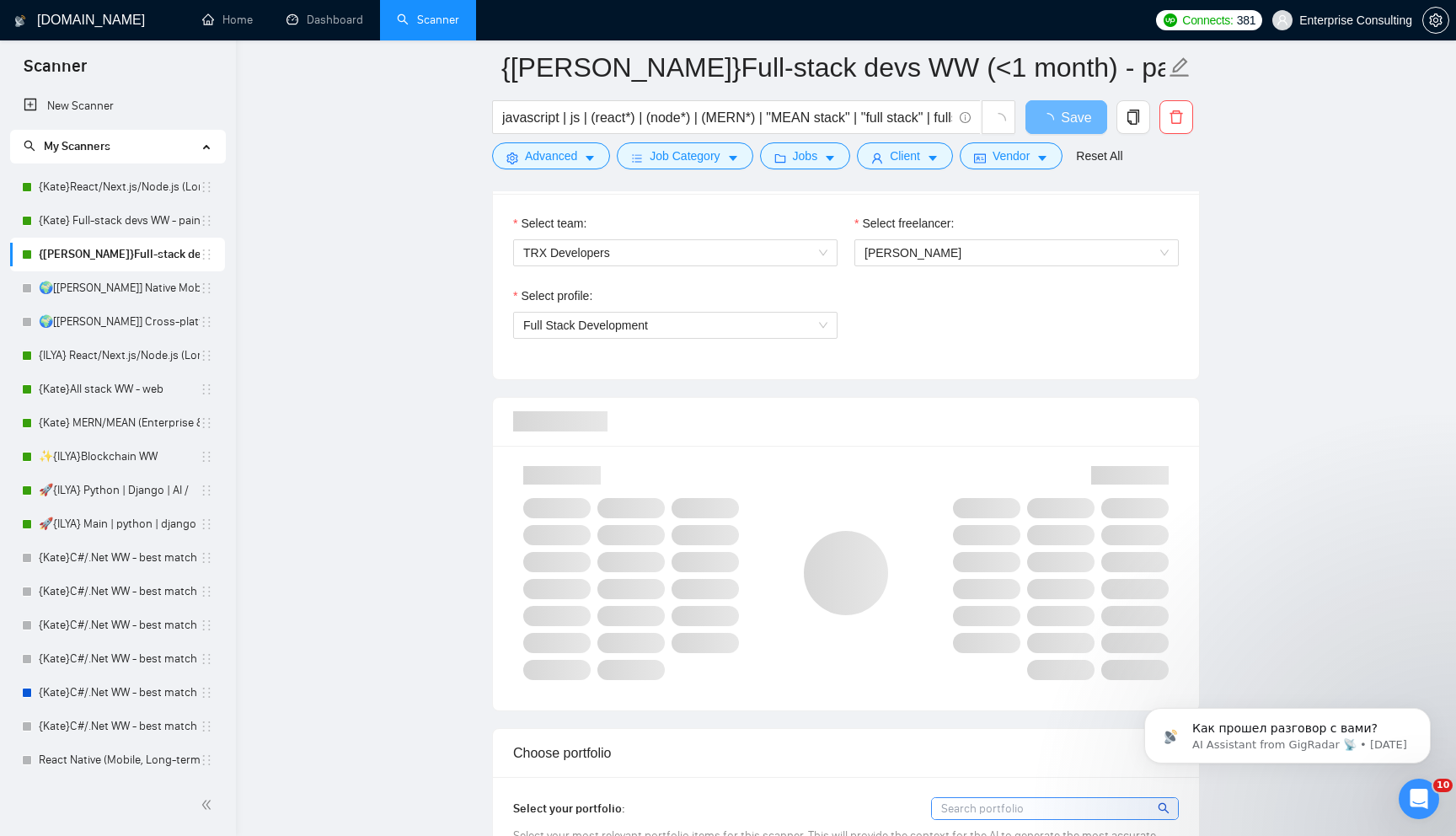
scroll to position [889, 0]
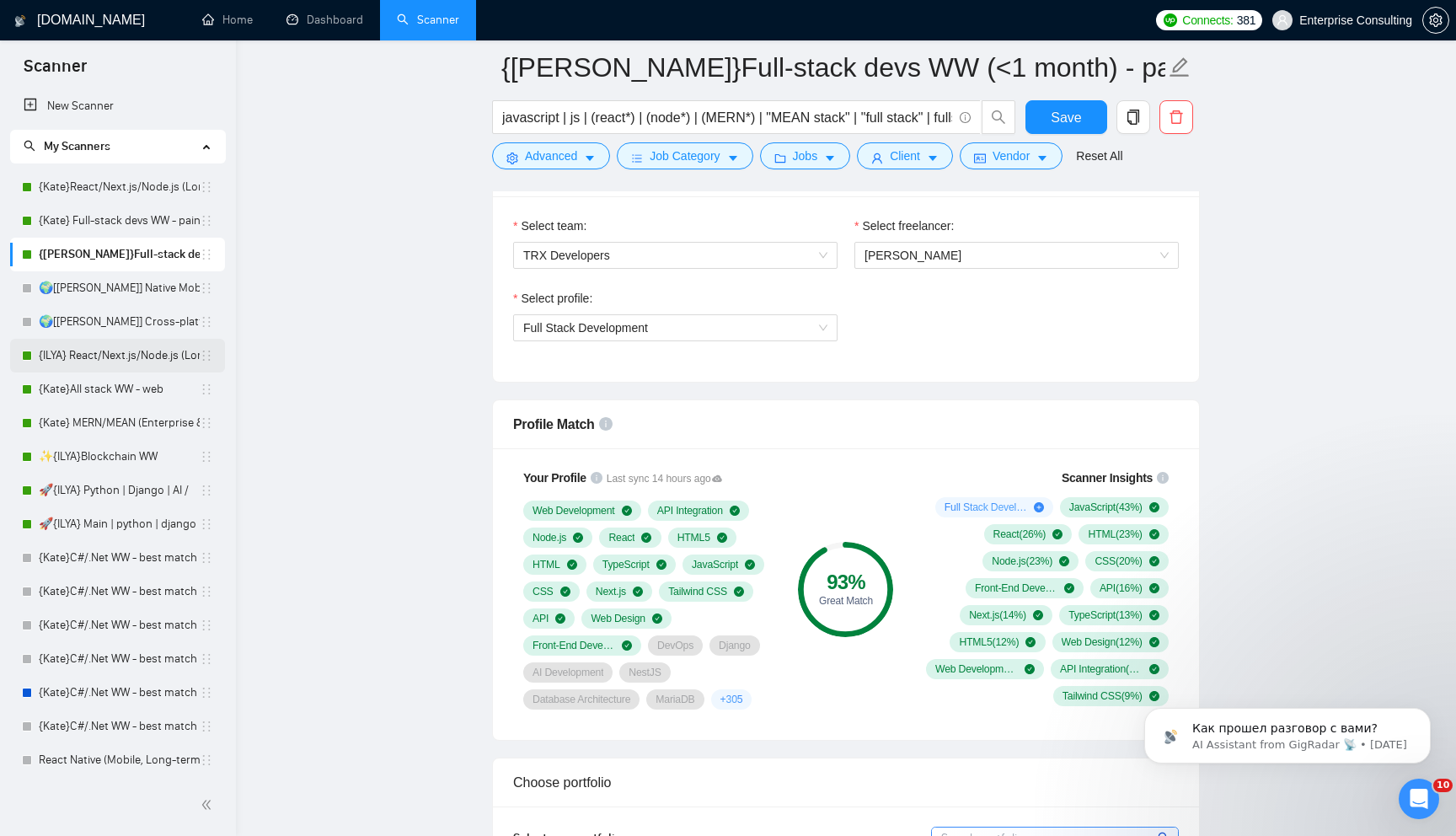
click at [76, 365] on link "{ILYA} React/Next.js/Node.js (Long-term, All Niches)" at bounding box center [119, 355] width 161 height 33
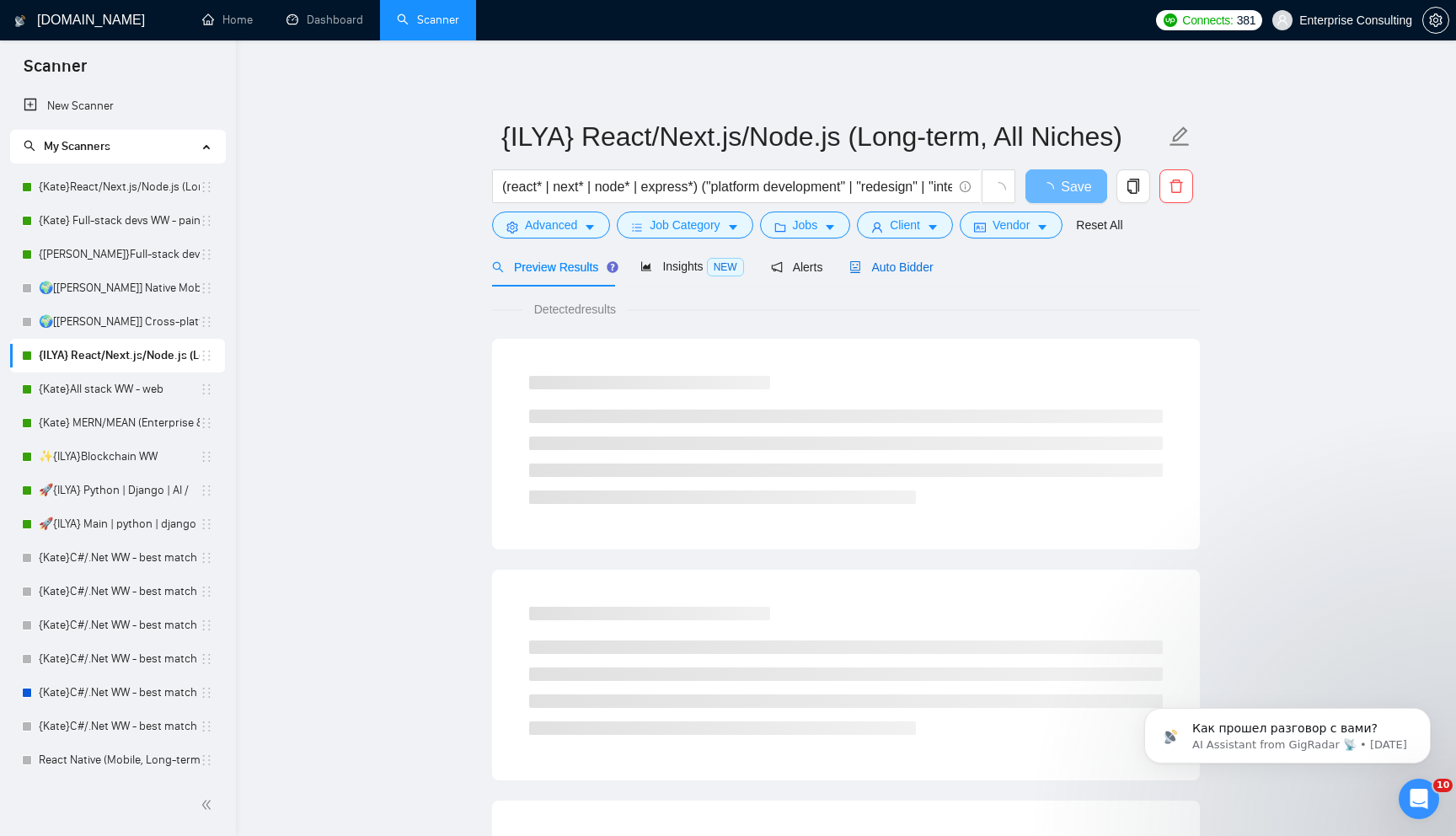
click at [905, 273] on div "Auto Bidder" at bounding box center [891, 267] width 84 height 19
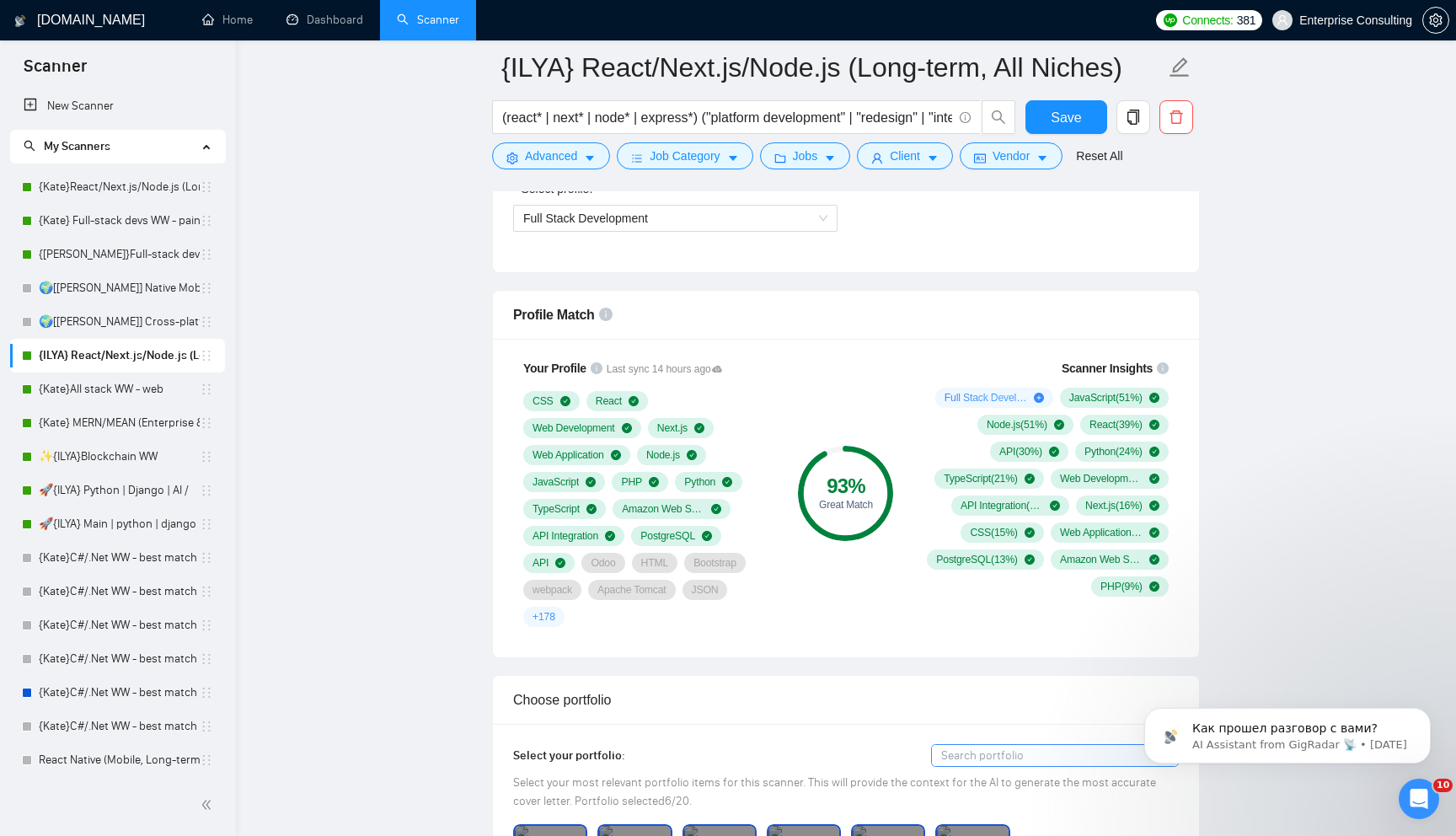
scroll to position [998, 0]
click at [103, 386] on link "{Kate}All stack WW - web" at bounding box center [119, 389] width 161 height 33
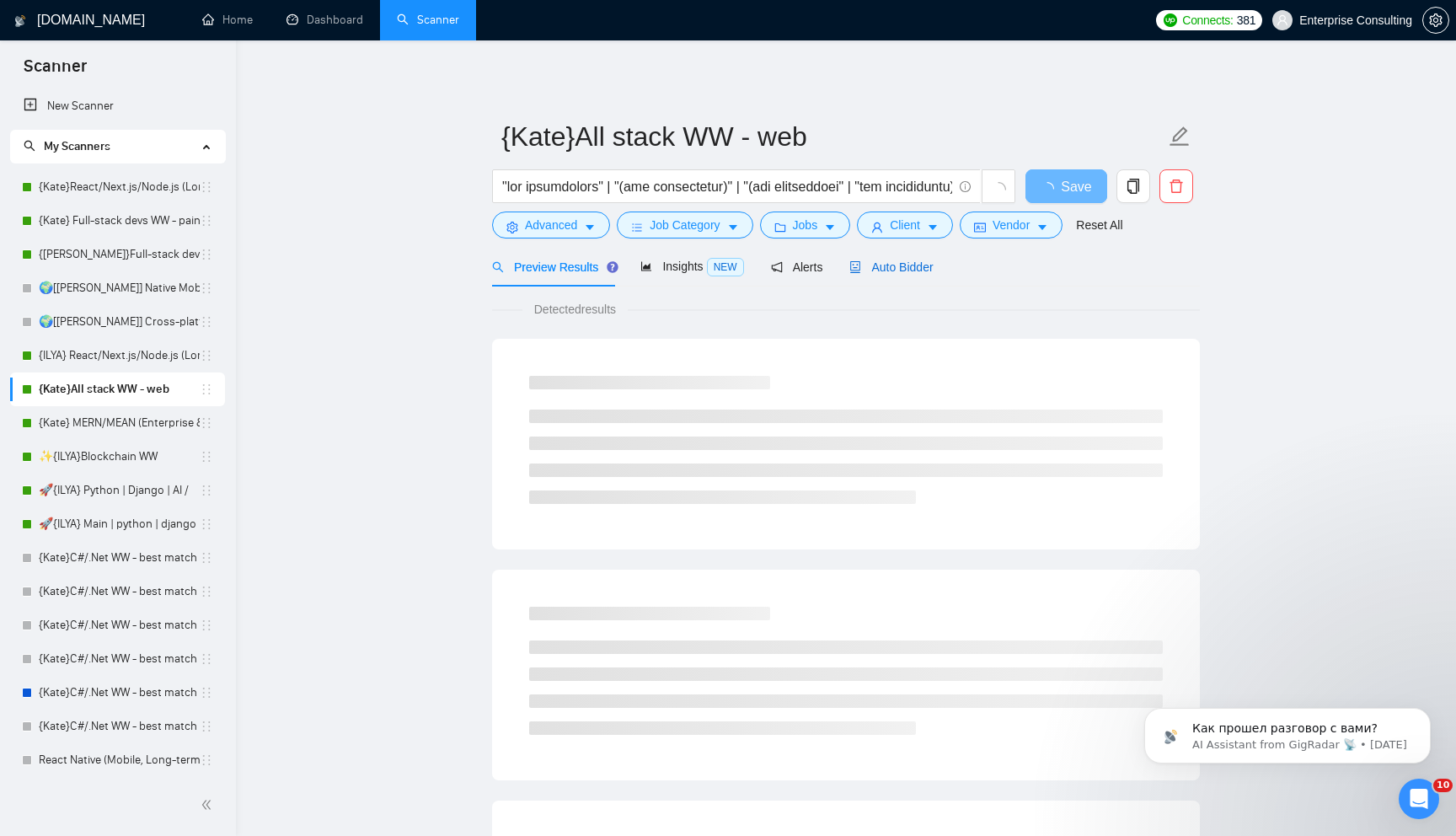
click at [883, 269] on span "Auto Bidder" at bounding box center [891, 267] width 84 height 14
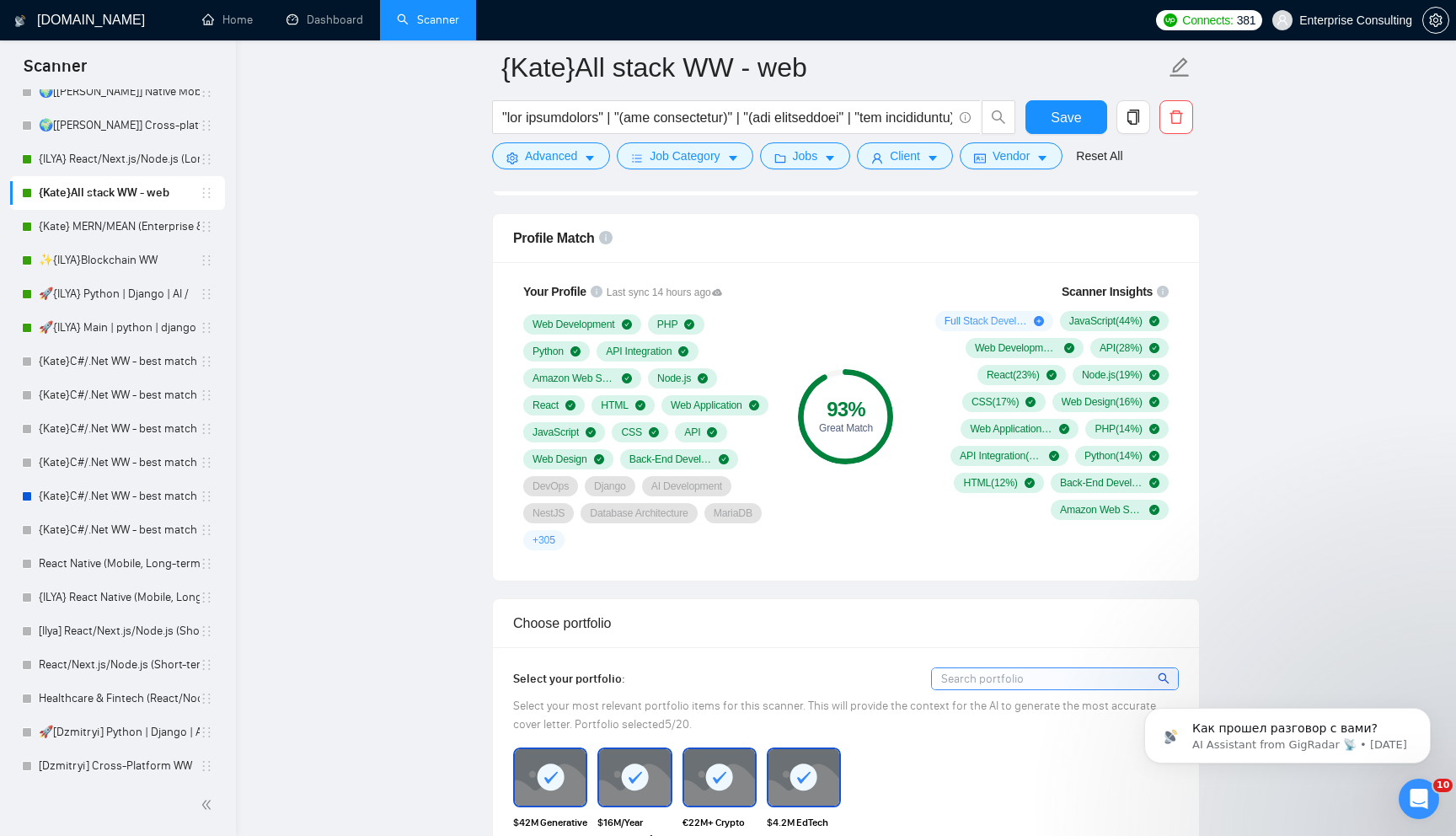
scroll to position [137, 0]
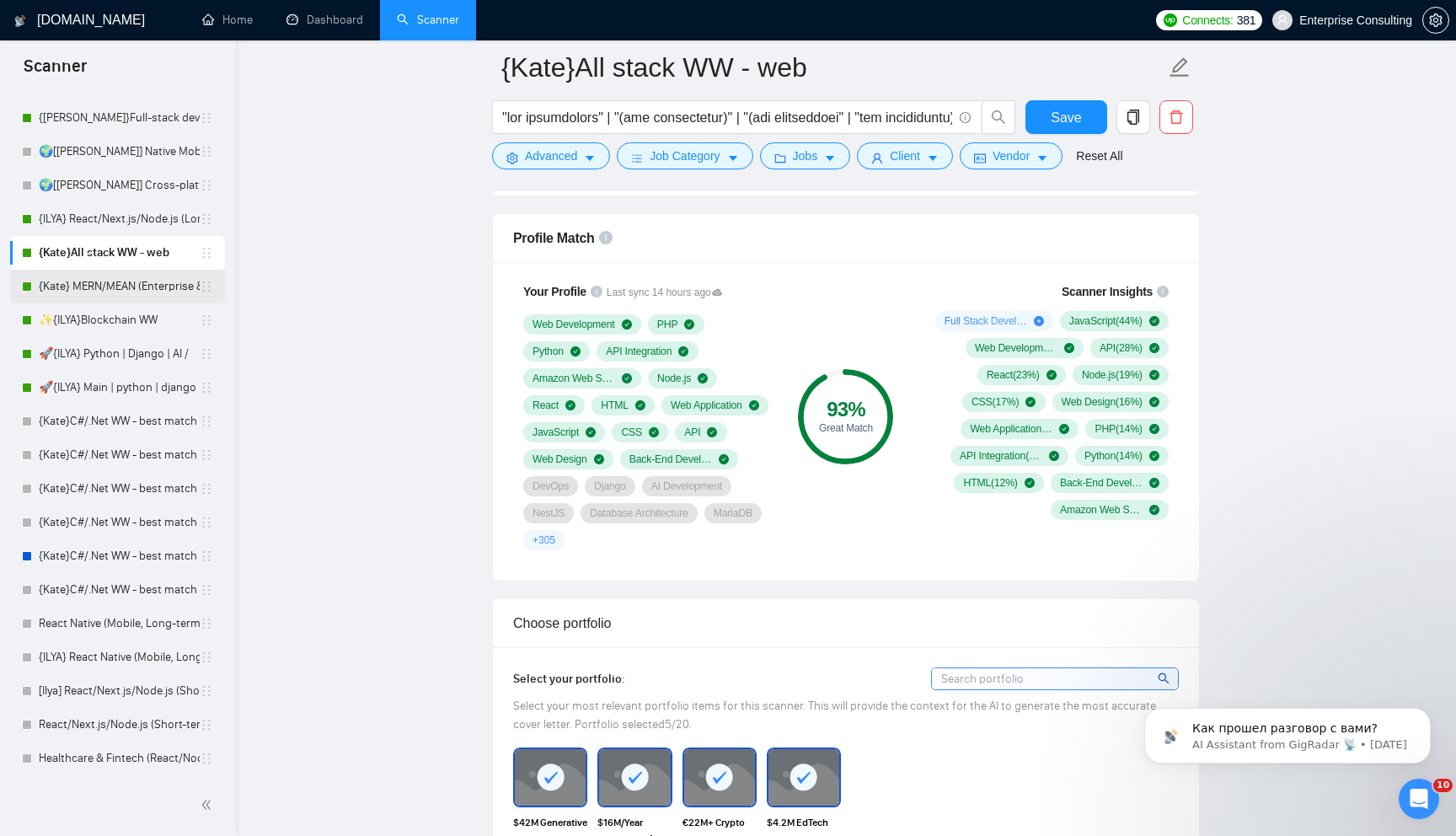
click at [95, 285] on link "{Kate} MERN/MEAN (Enterprise & SaaS)" at bounding box center [119, 286] width 161 height 33
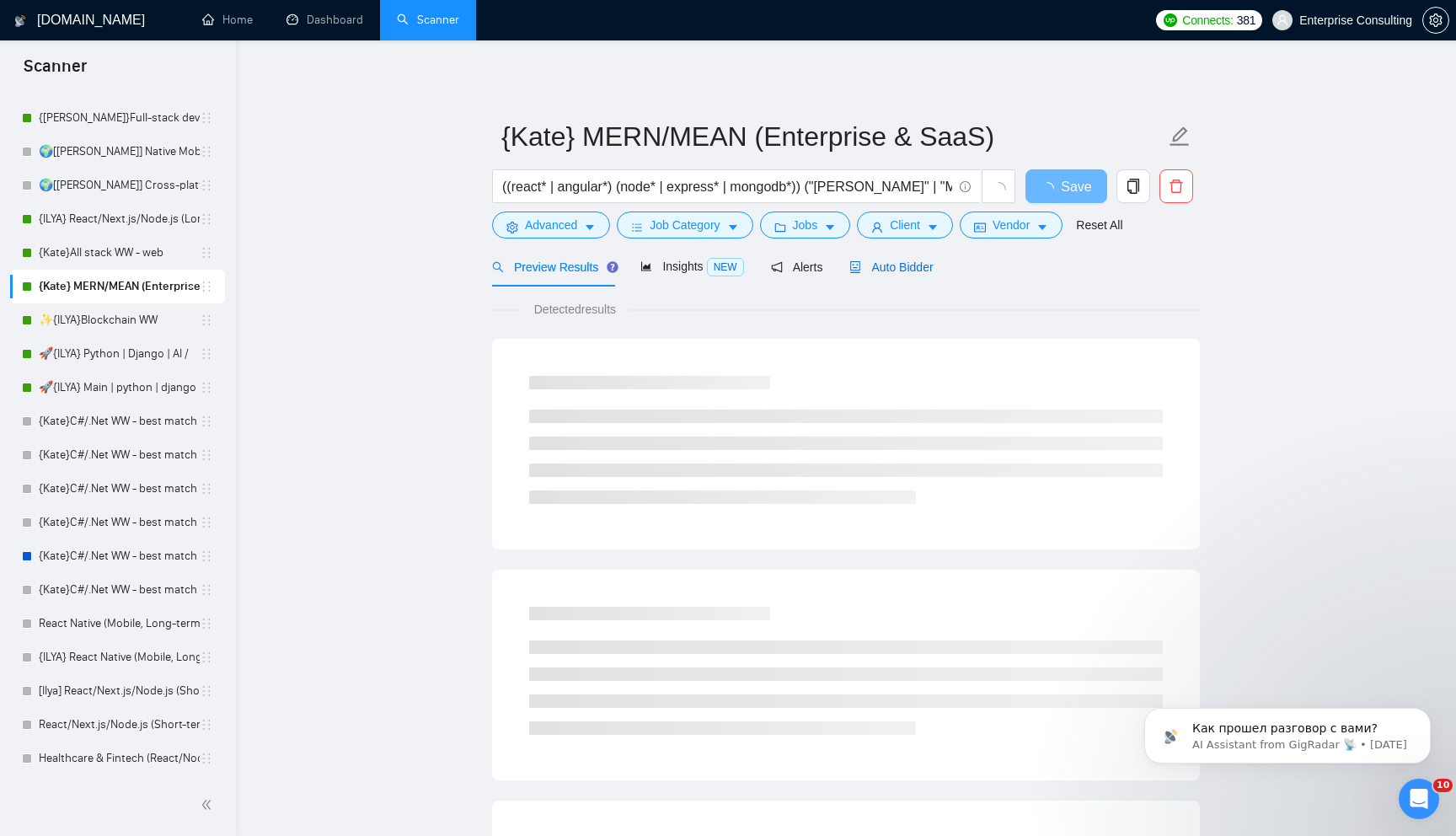
click at [861, 263] on icon "robot" at bounding box center [855, 267] width 12 height 12
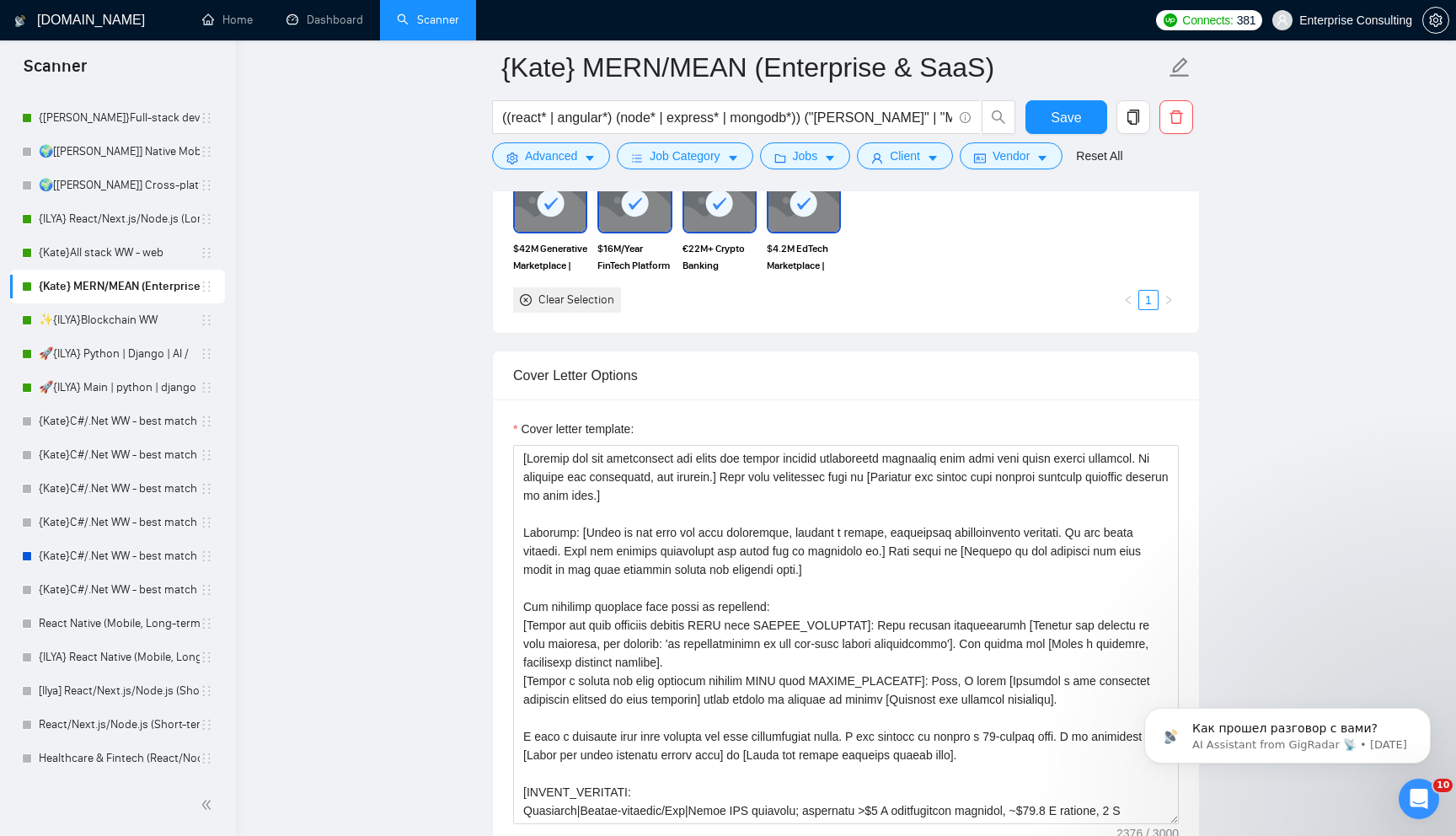
scroll to position [260, 0]
